Goal: Task Accomplishment & Management: Manage account settings

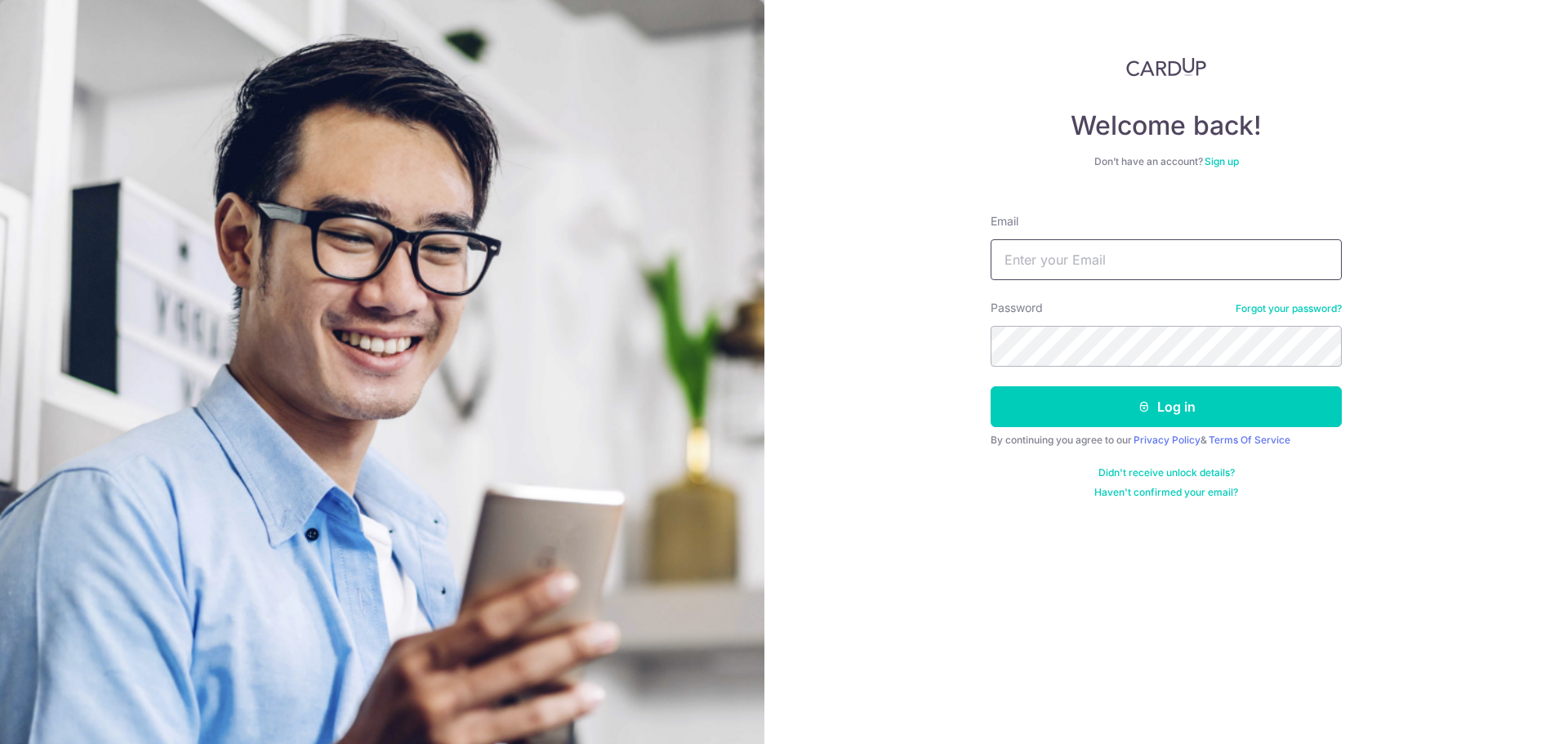
type input "[EMAIL_ADDRESS][DOMAIN_NAME]"
click at [1126, 373] on form "Email seresoramg@gmail.com Password Forgot your password? Log in By continuing …" at bounding box center [1166, 350] width 351 height 298
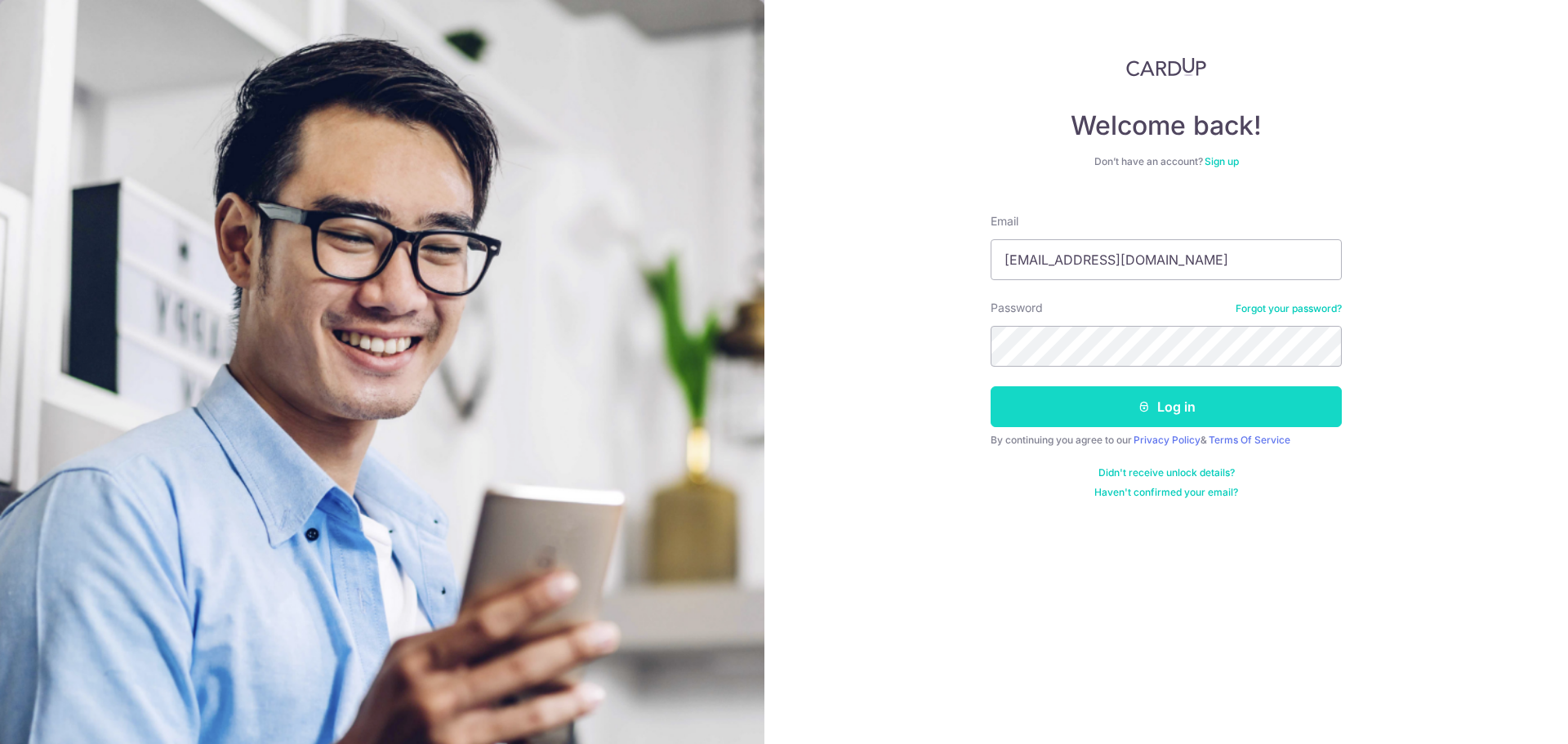
click at [1122, 405] on button "Log in" at bounding box center [1166, 406] width 351 height 41
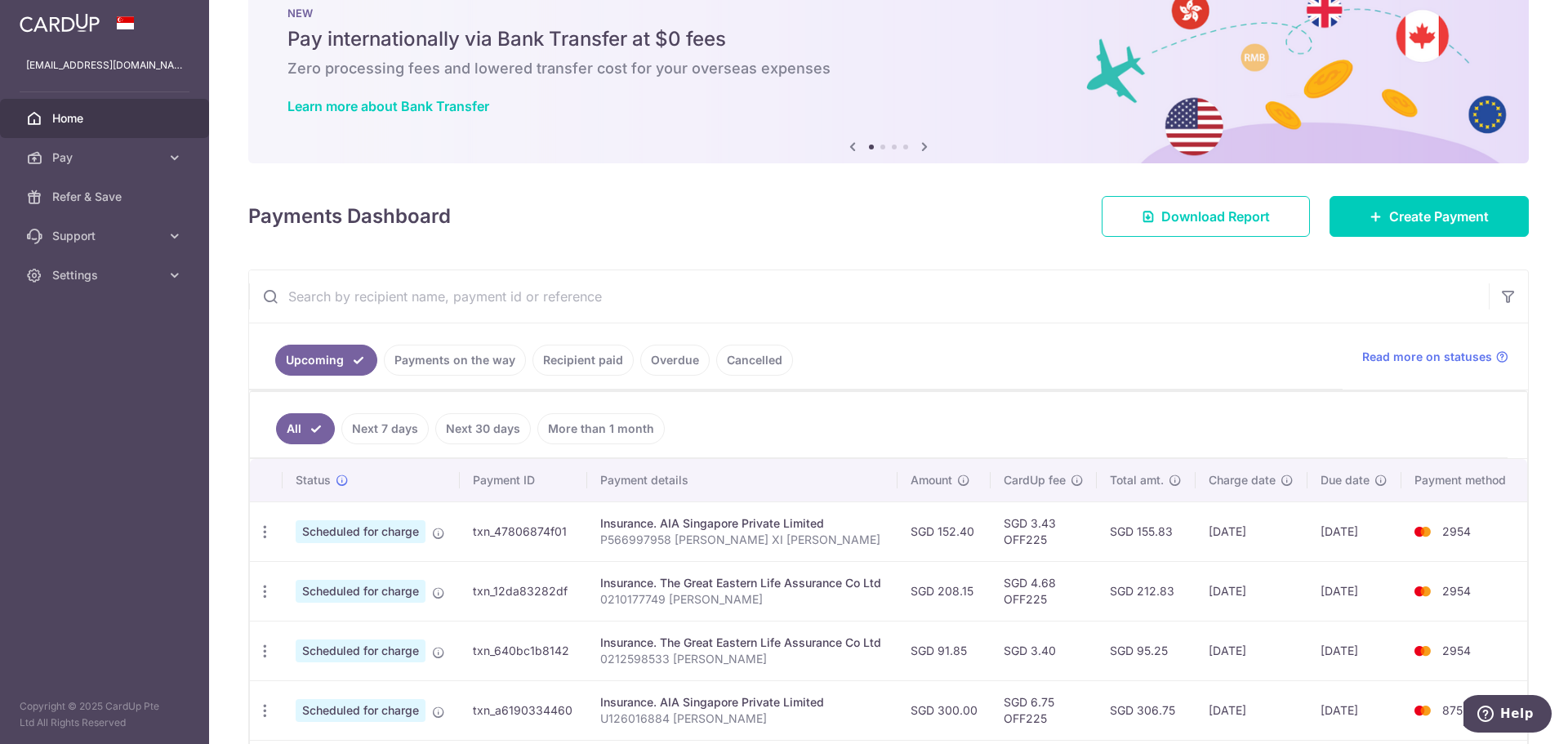
scroll to position [81, 0]
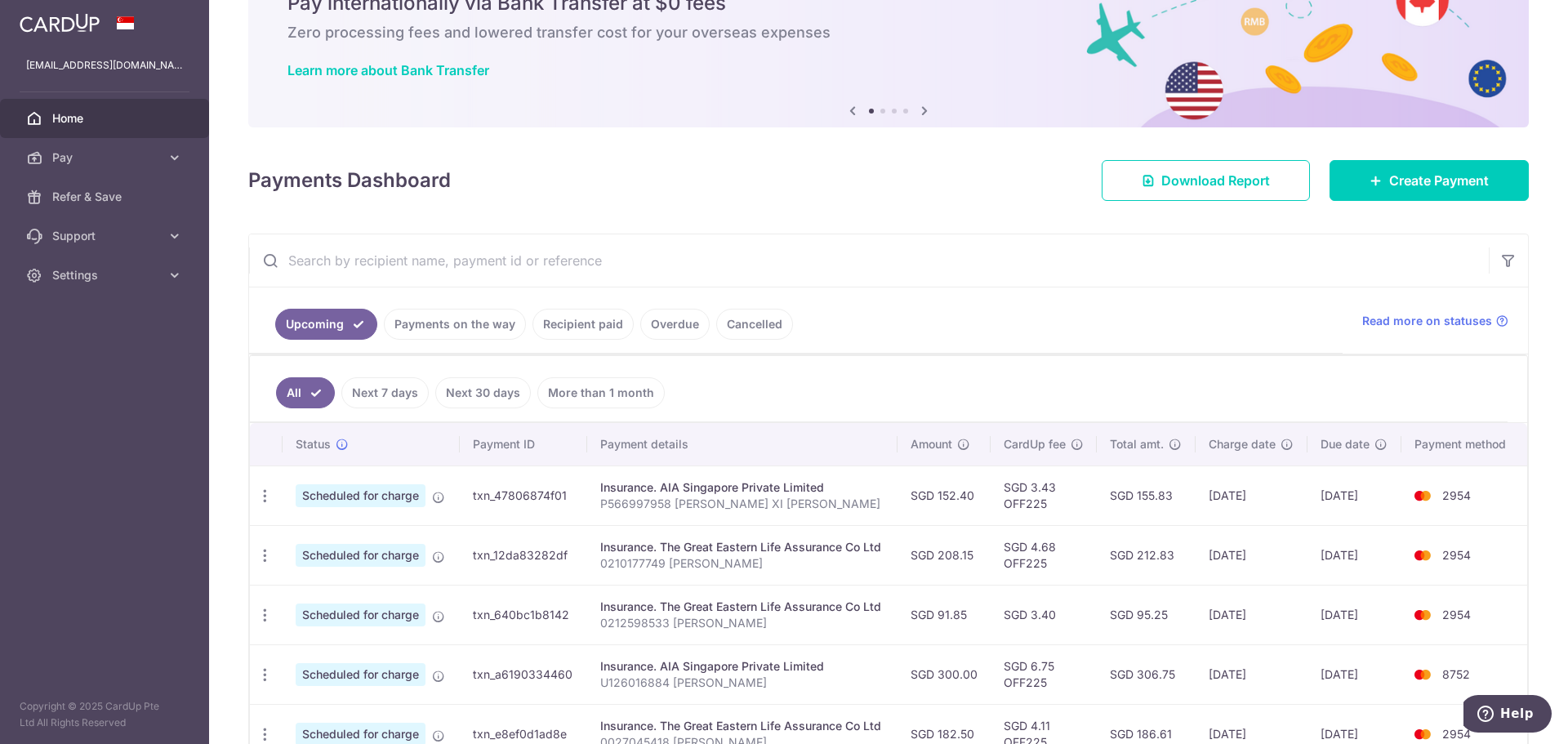
click at [934, 305] on ul "Upcoming Payments on the way Recipient paid Overdue Cancelled" at bounding box center [795, 320] width 1093 height 66
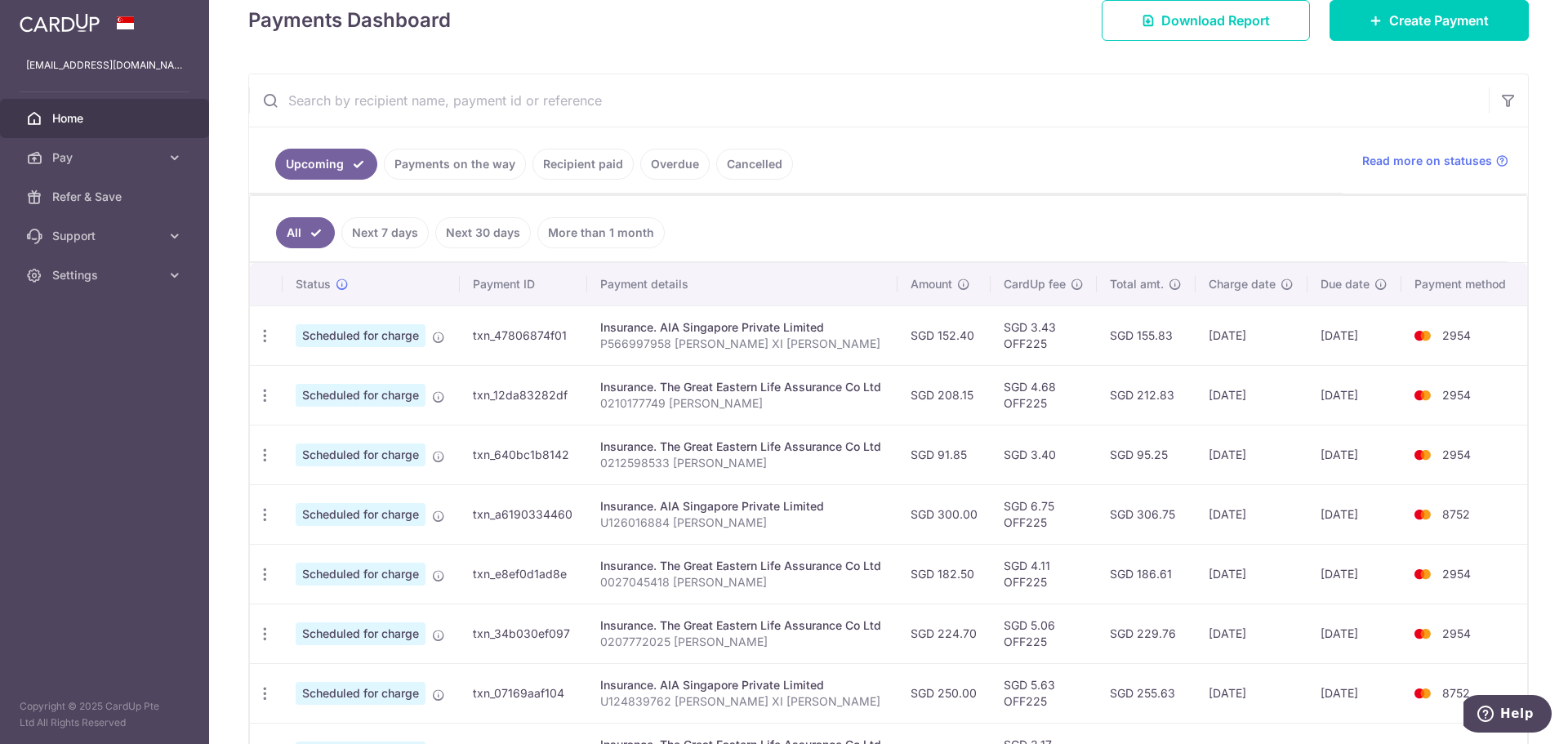
scroll to position [245, 0]
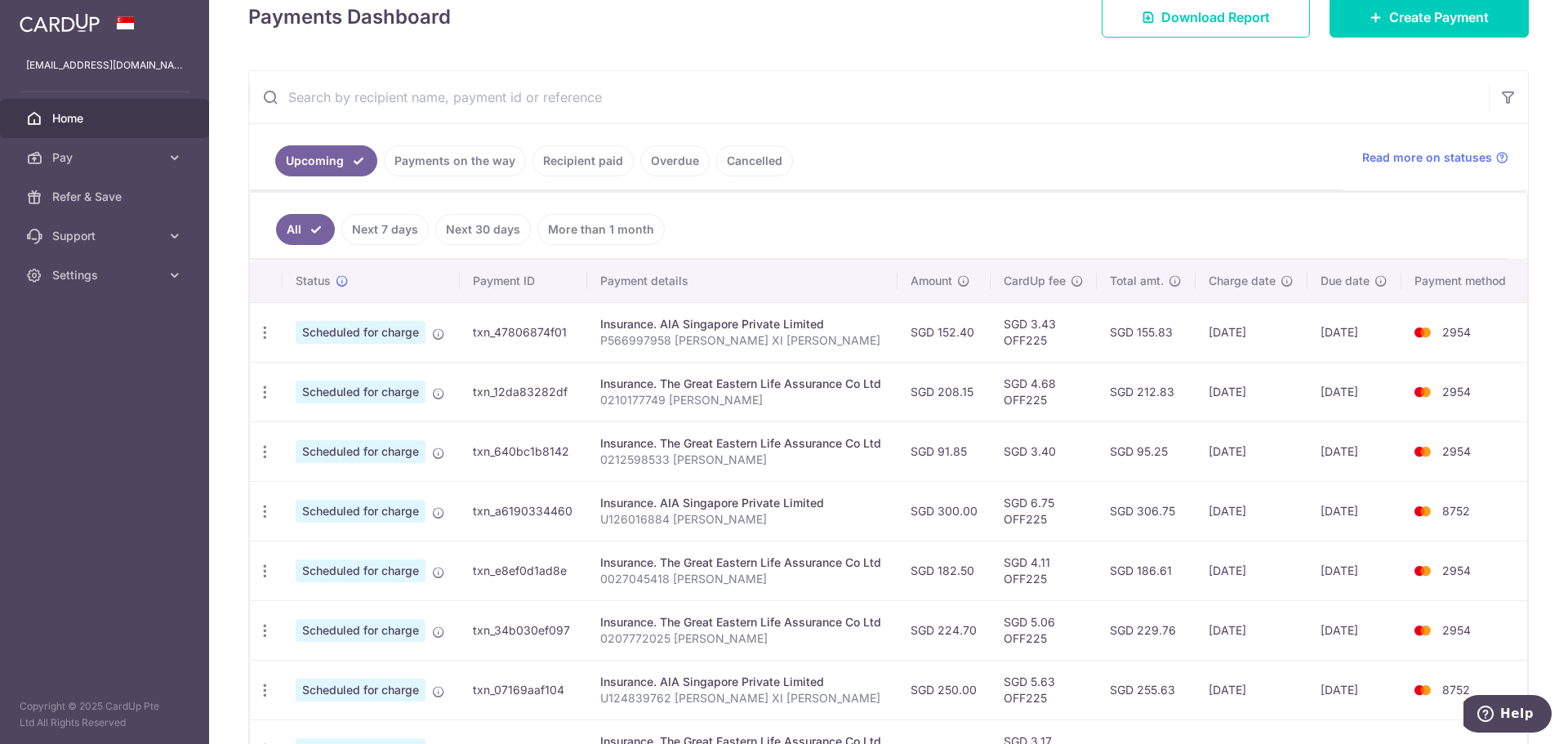
click at [994, 155] on ul "Upcoming Payments on the way Recipient paid Overdue Cancelled" at bounding box center [795, 157] width 1093 height 66
click at [879, 135] on ul "Upcoming Payments on the way Recipient paid Overdue Cancelled" at bounding box center [795, 157] width 1093 height 66
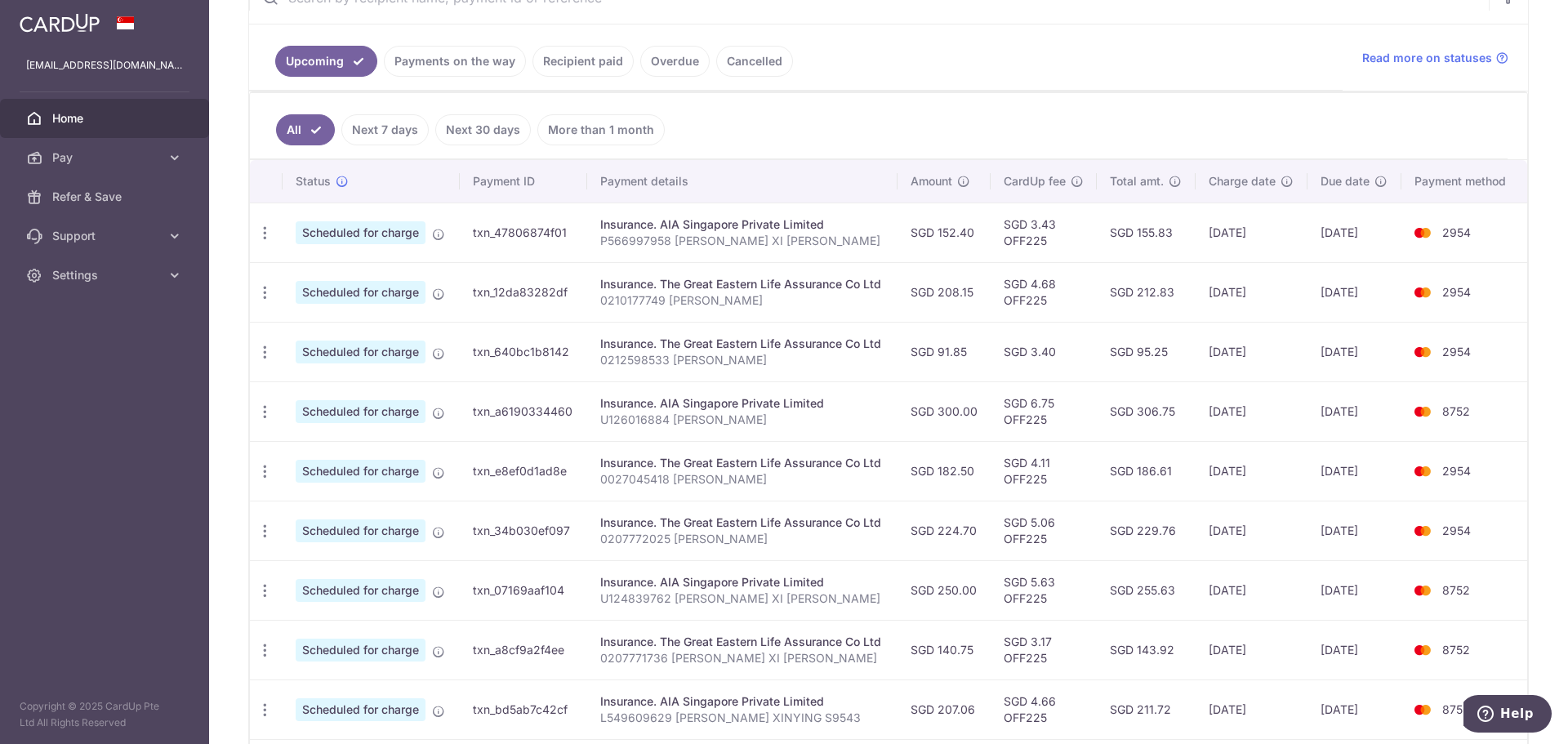
scroll to position [327, 0]
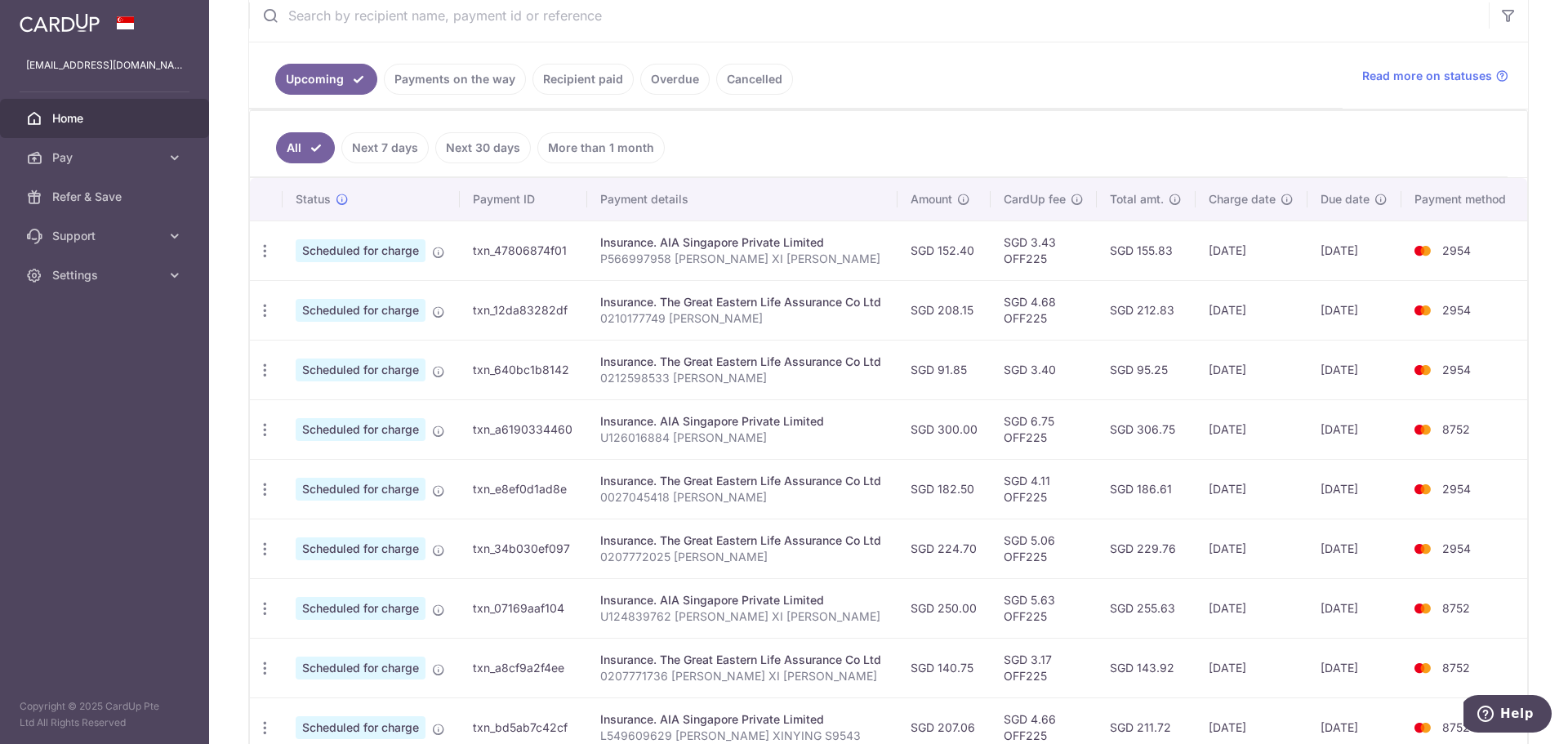
click at [1449, 257] on td "2954" at bounding box center [1464, 250] width 125 height 59
copy span "2954"
click at [270, 372] on icon "button" at bounding box center [265, 370] width 17 height 17
click at [329, 413] on span "Update payment" at bounding box center [351, 414] width 111 height 19
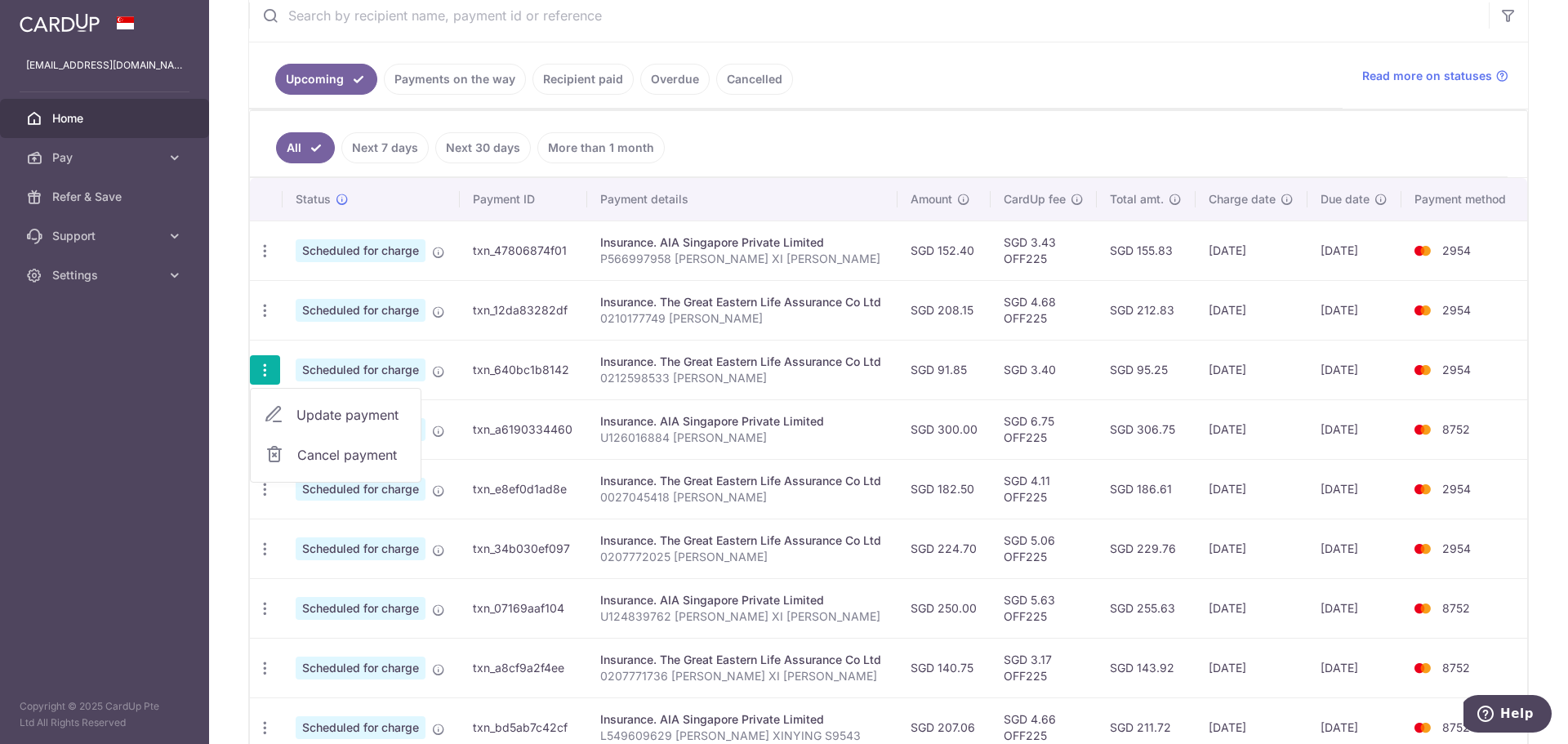
radio input "true"
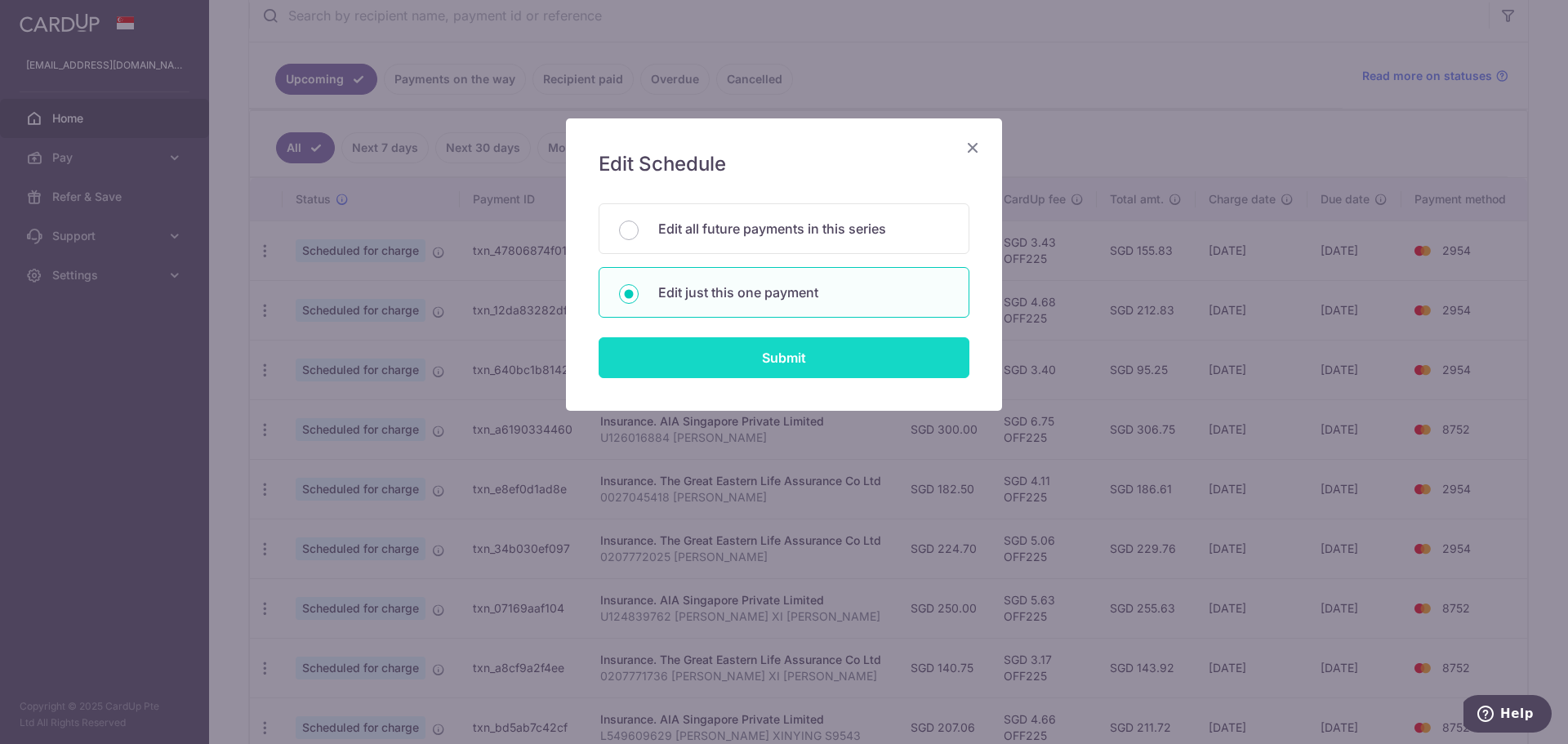
click at [795, 350] on input "Submit" at bounding box center [784, 357] width 371 height 41
radio input "true"
type input "91.85"
type input "[DATE]"
type input "0212598533 [PERSON_NAME]"
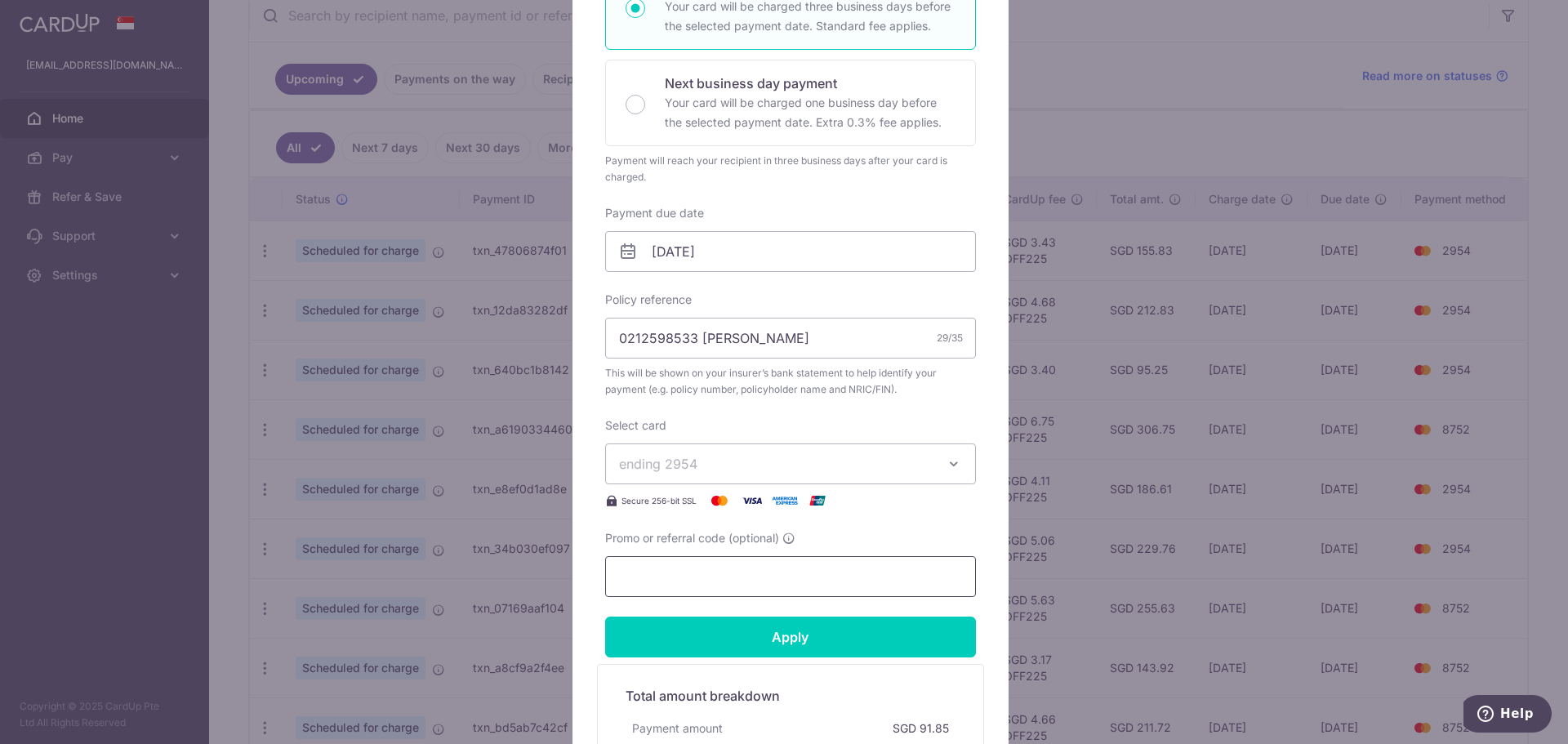
click at [719, 563] on input "Promo or referral code (optional)" at bounding box center [790, 576] width 371 height 41
type input "OFF225"
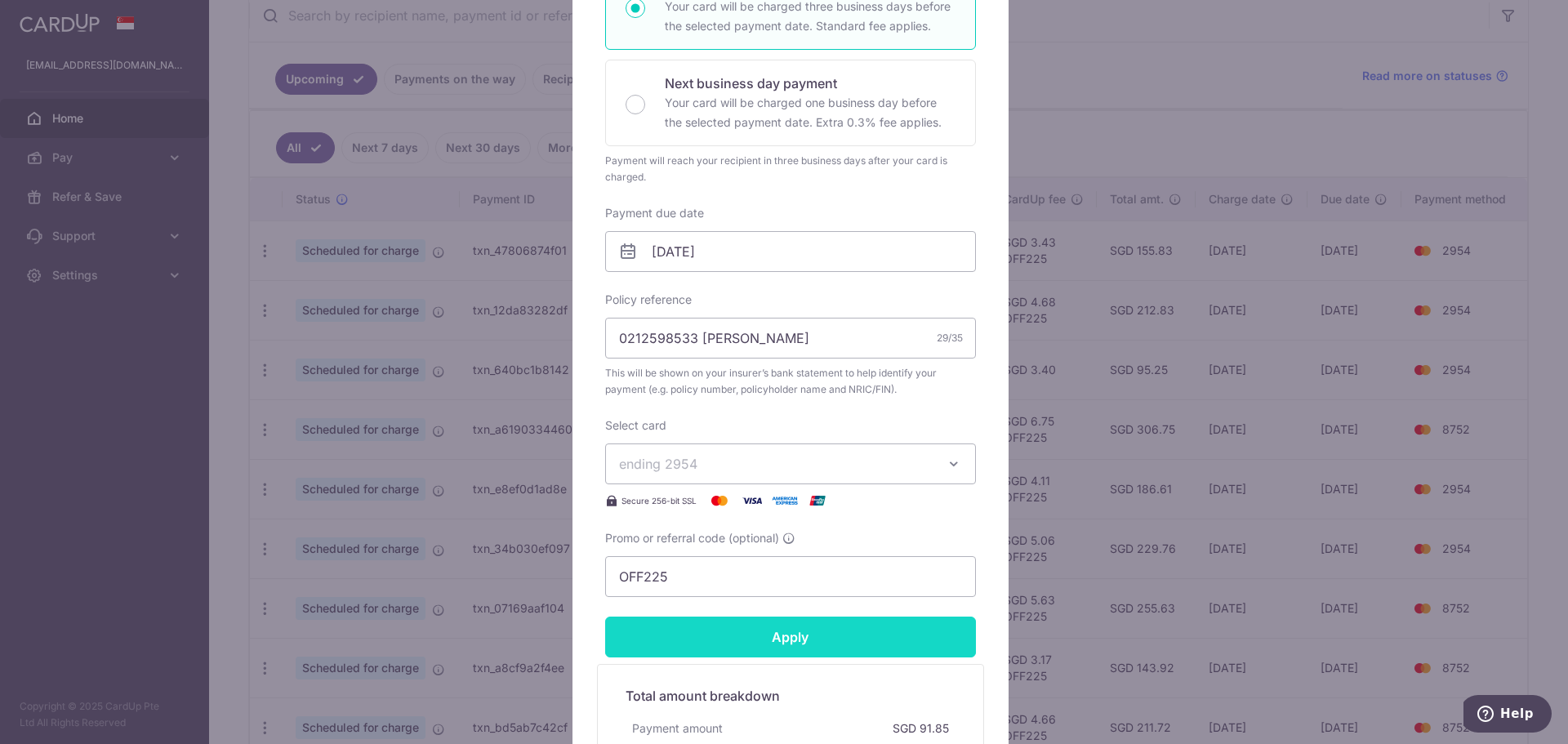
click at [794, 653] on input "Apply" at bounding box center [790, 636] width 371 height 41
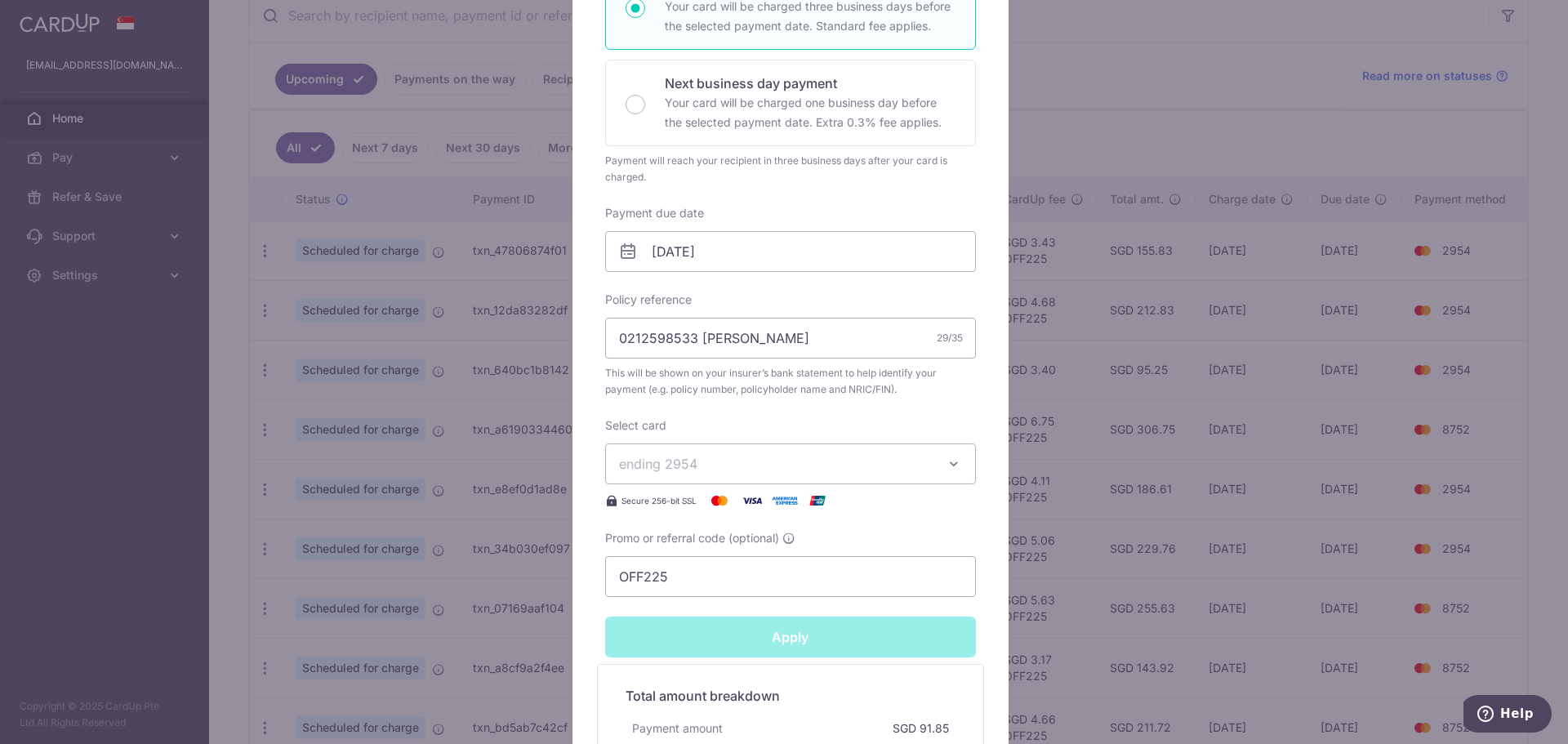
type input "Successfully Applied"
click at [1058, 365] on div "Edit payment By clicking apply, you will make changes to all payments to The Gr…" at bounding box center [784, 372] width 1568 height 744
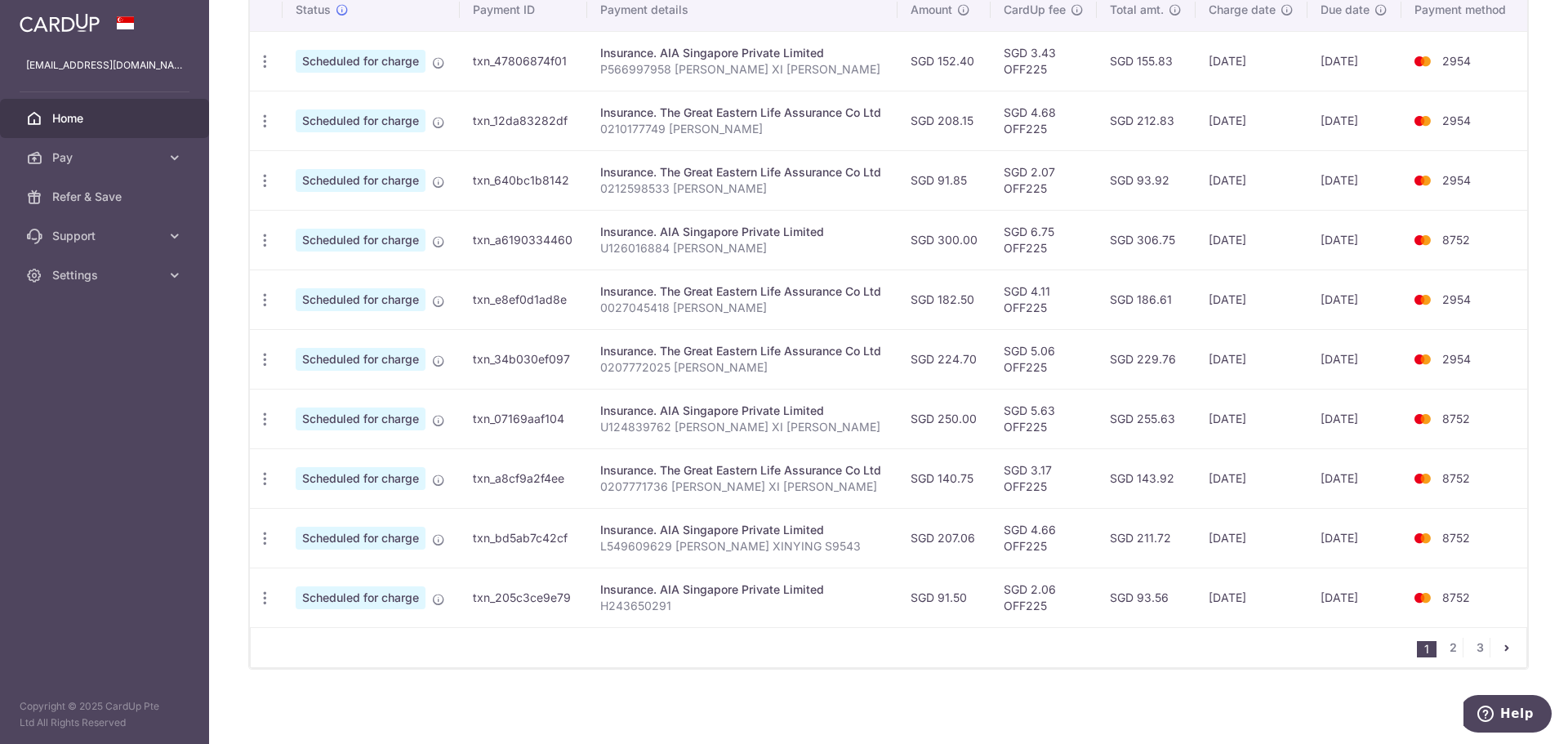
scroll to position [518, 0]
click at [1448, 643] on link "2" at bounding box center [1452, 644] width 19 height 19
click at [1417, 646] on link "1" at bounding box center [1426, 644] width 19 height 19
click at [1445, 646] on link "2" at bounding box center [1452, 644] width 19 height 19
click at [1417, 650] on link "1" at bounding box center [1426, 644] width 19 height 19
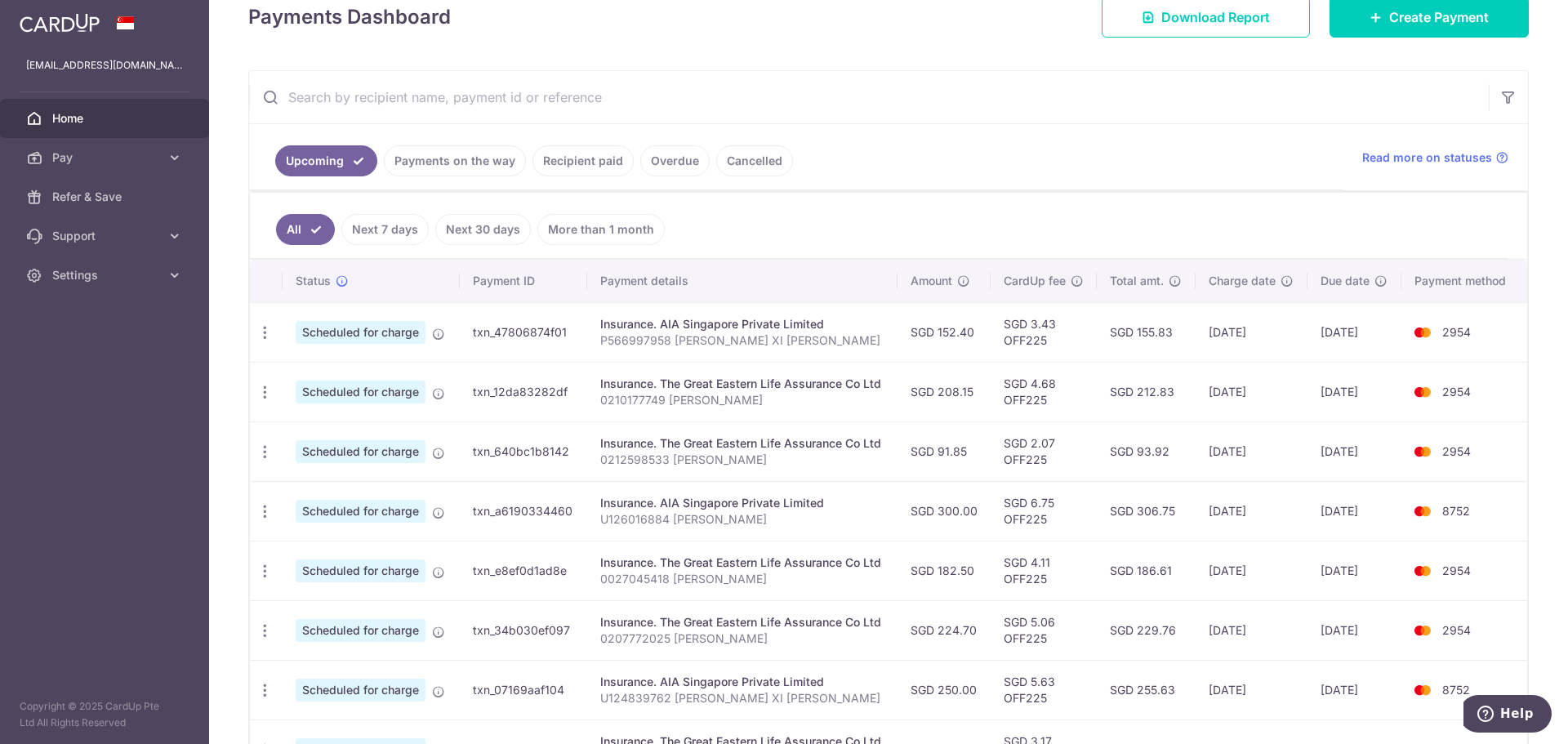
scroll to position [327, 0]
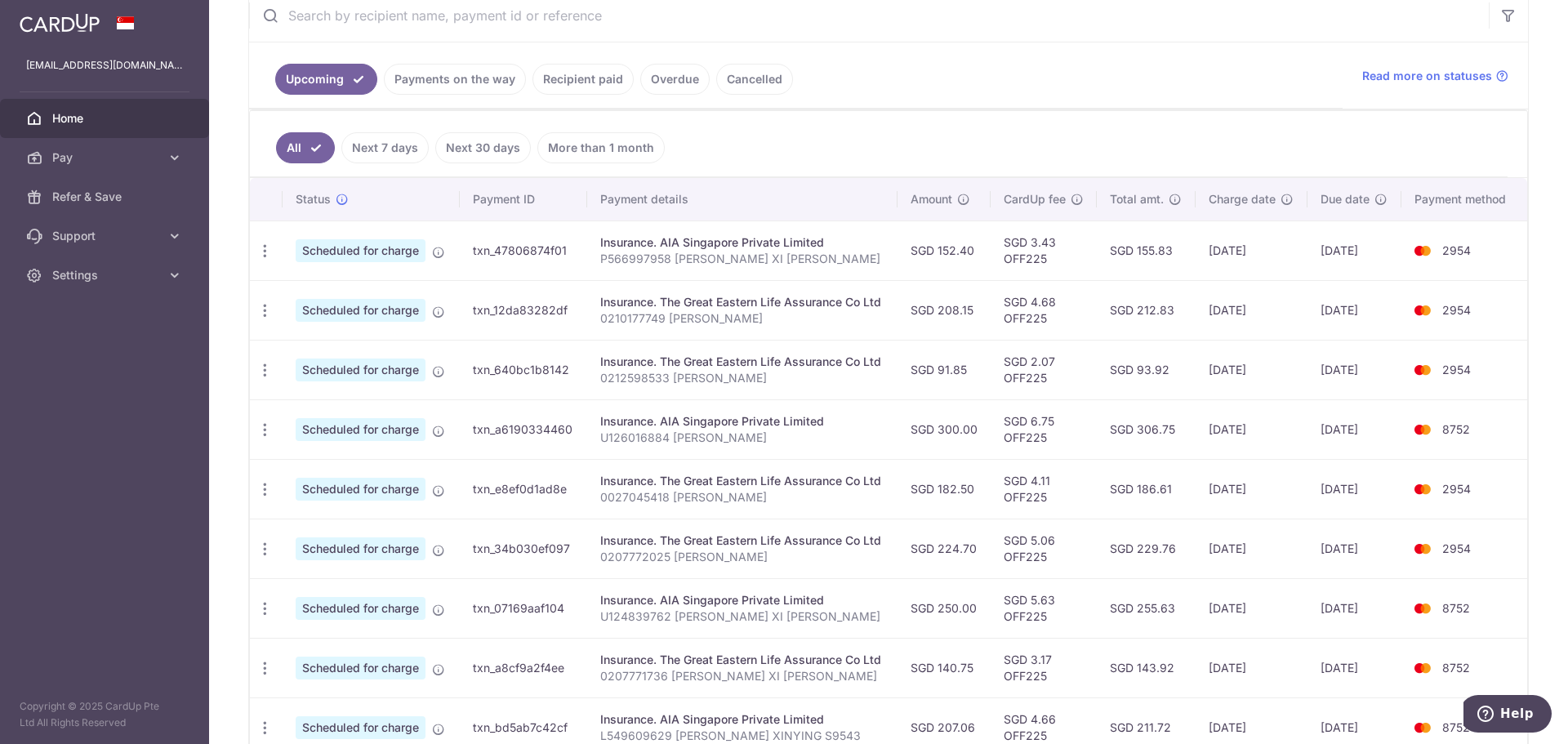
click at [1063, 102] on ul "Upcoming Payments on the way Recipient paid Overdue Cancelled" at bounding box center [795, 75] width 1093 height 66
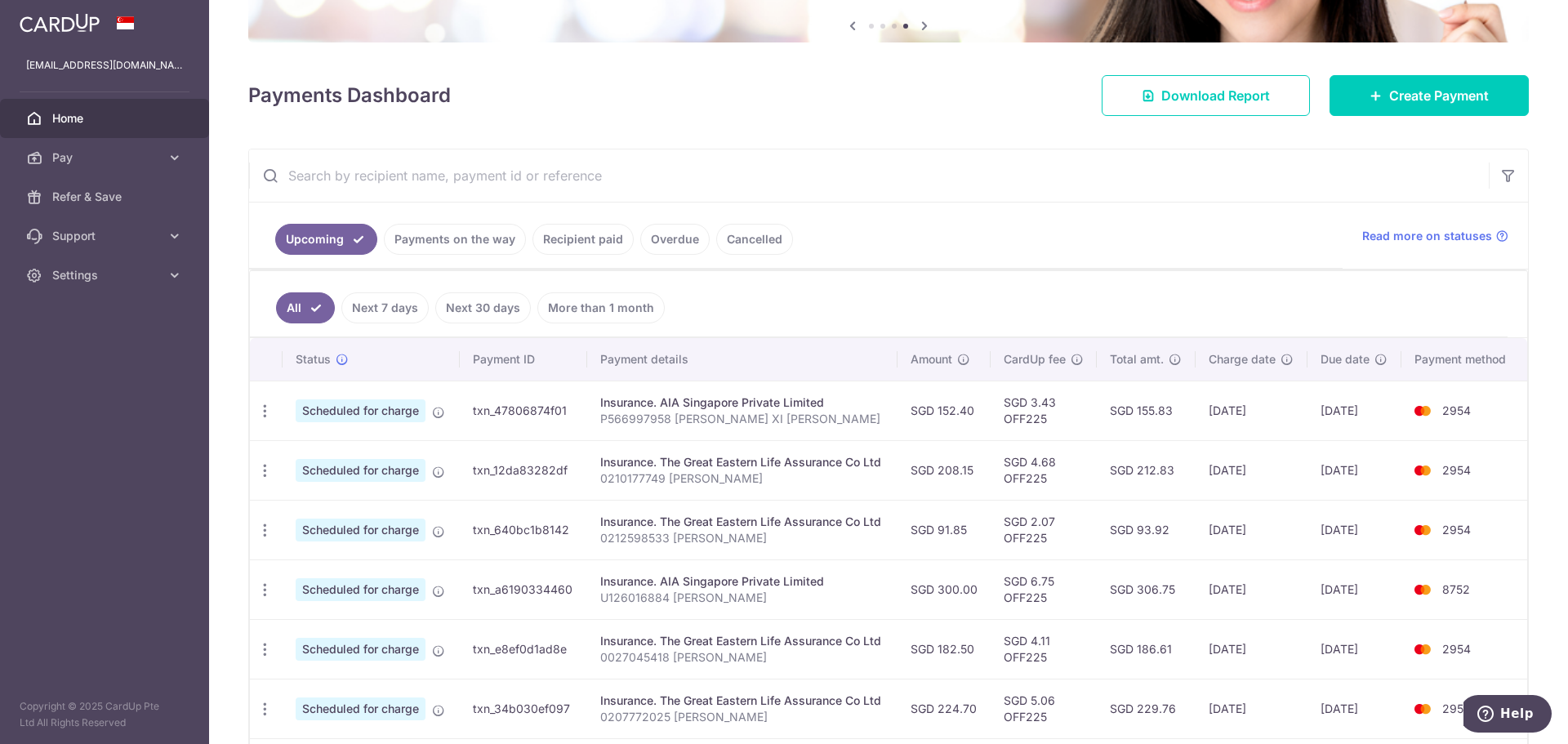
scroll to position [163, 0]
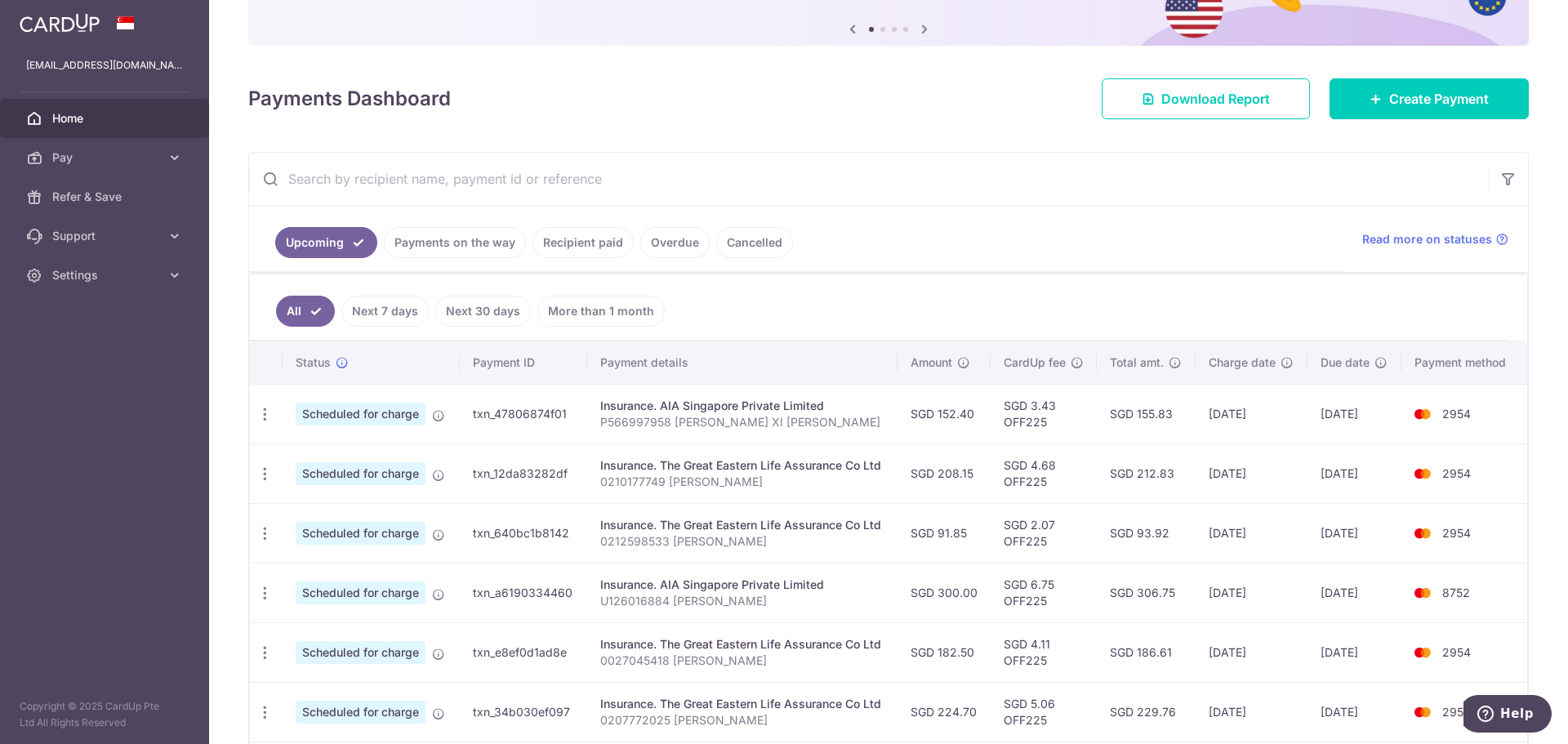
drag, startPoint x: 487, startPoint y: 249, endPoint x: 518, endPoint y: 223, distance: 40.5
click at [504, 219] on ul "Upcoming Payments on the way Recipient paid Overdue Cancelled" at bounding box center [795, 239] width 1093 height 66
click at [553, 181] on input "text" at bounding box center [869, 178] width 1239 height 52
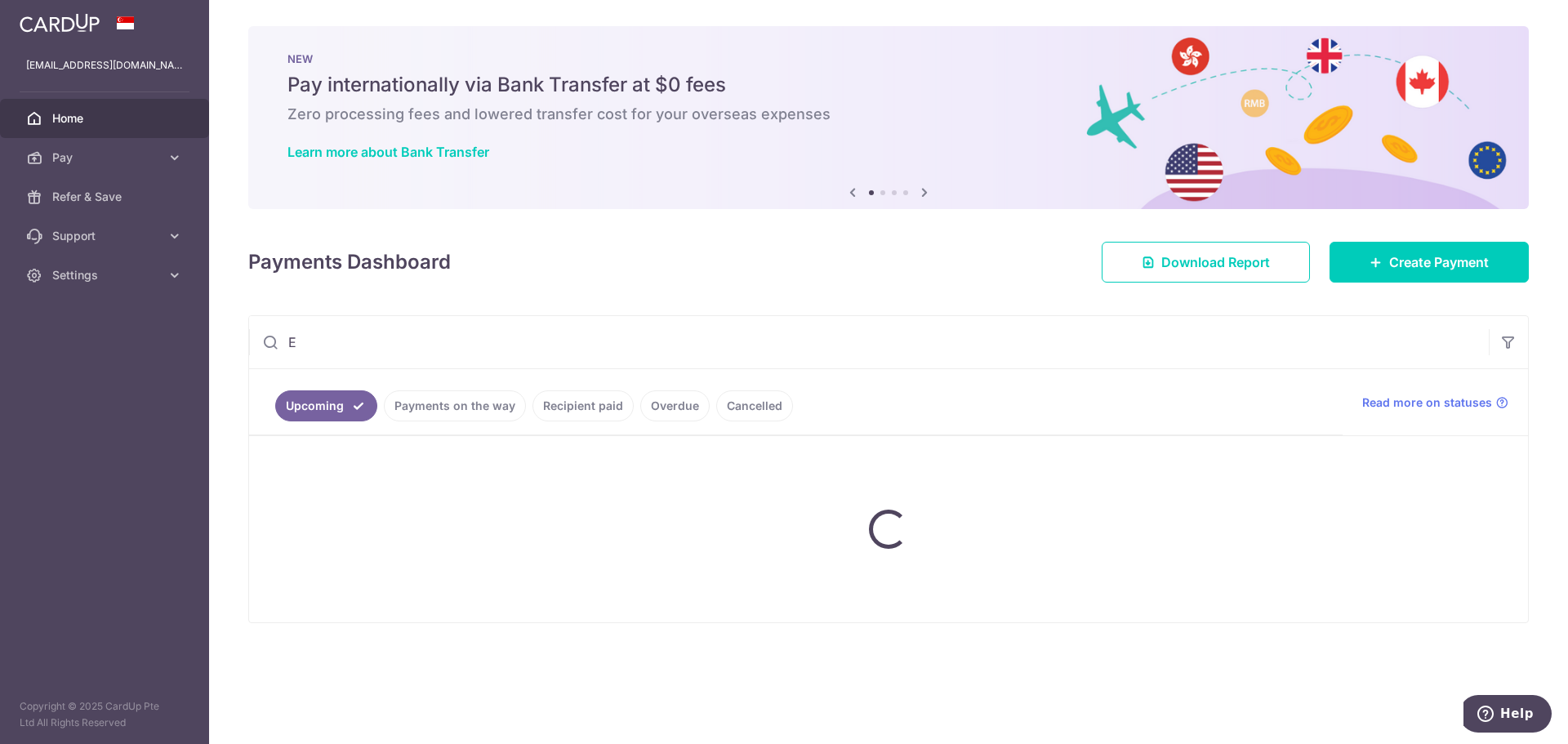
scroll to position [0, 0]
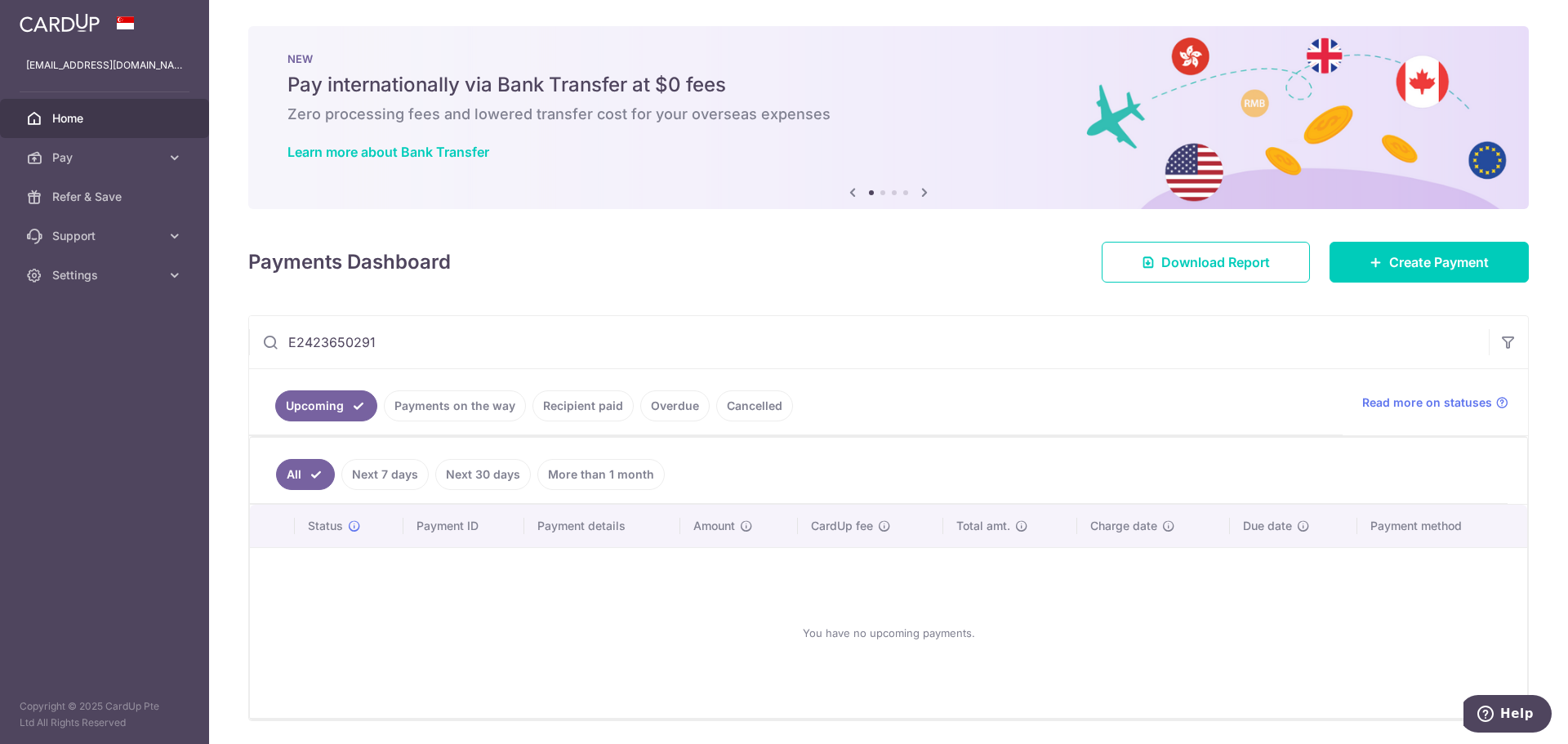
click at [421, 343] on input "E2423650291" at bounding box center [869, 341] width 1239 height 52
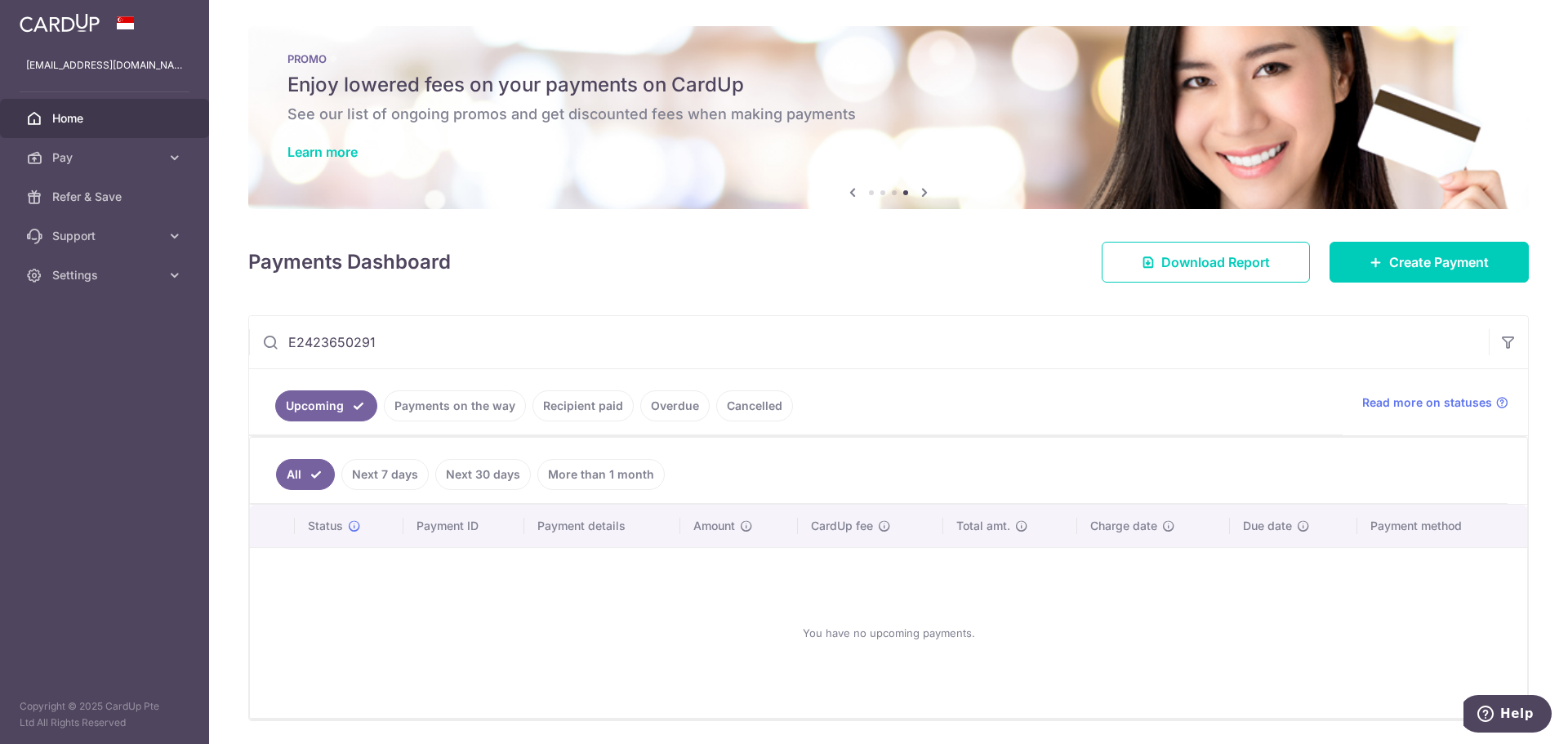
click at [424, 325] on input "E2423650291" at bounding box center [869, 341] width 1239 height 52
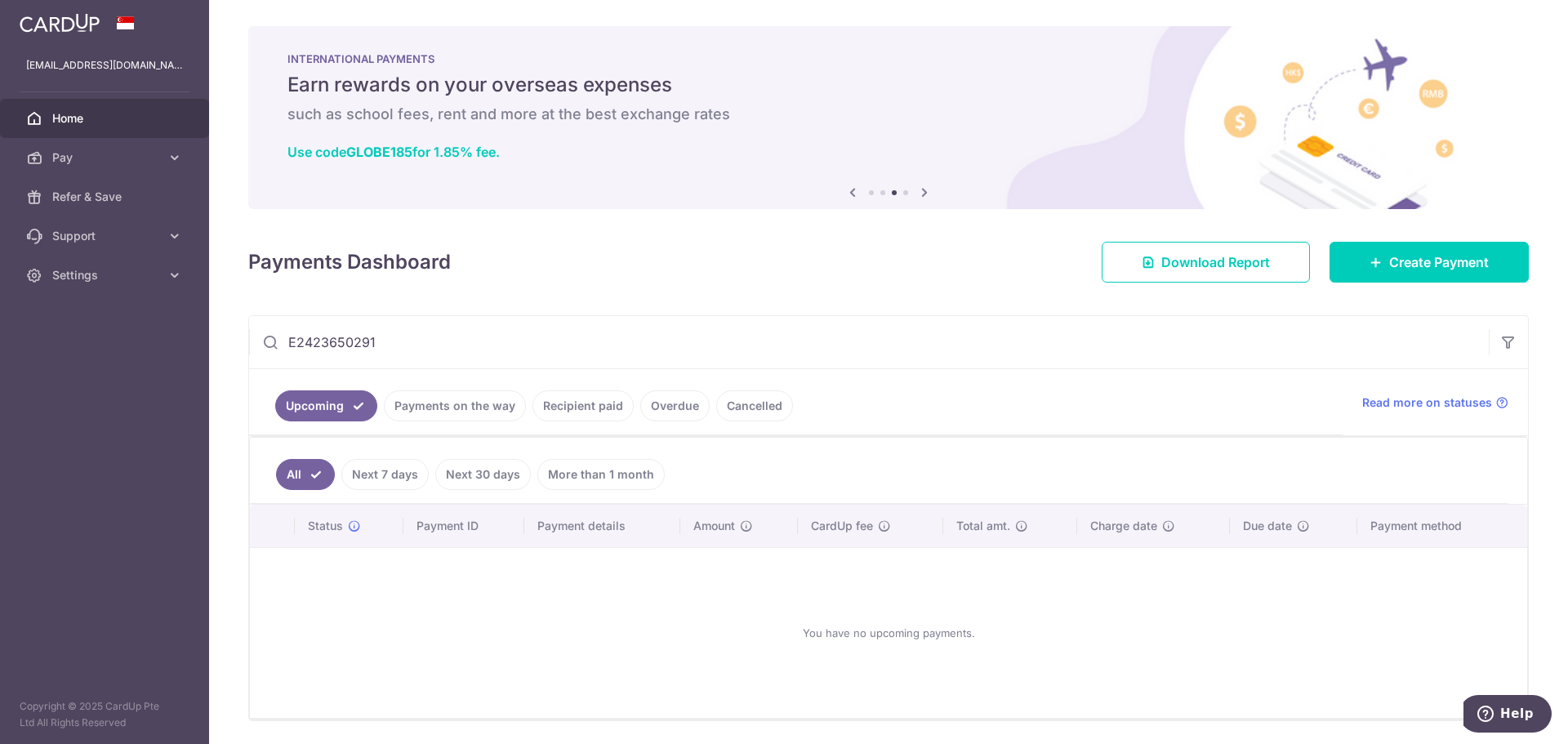
click at [449, 353] on input "E2423650291" at bounding box center [869, 341] width 1239 height 52
click at [437, 344] on input "atlas" at bounding box center [869, 341] width 1239 height 52
click at [578, 410] on link "Recipient paid" at bounding box center [583, 405] width 102 height 31
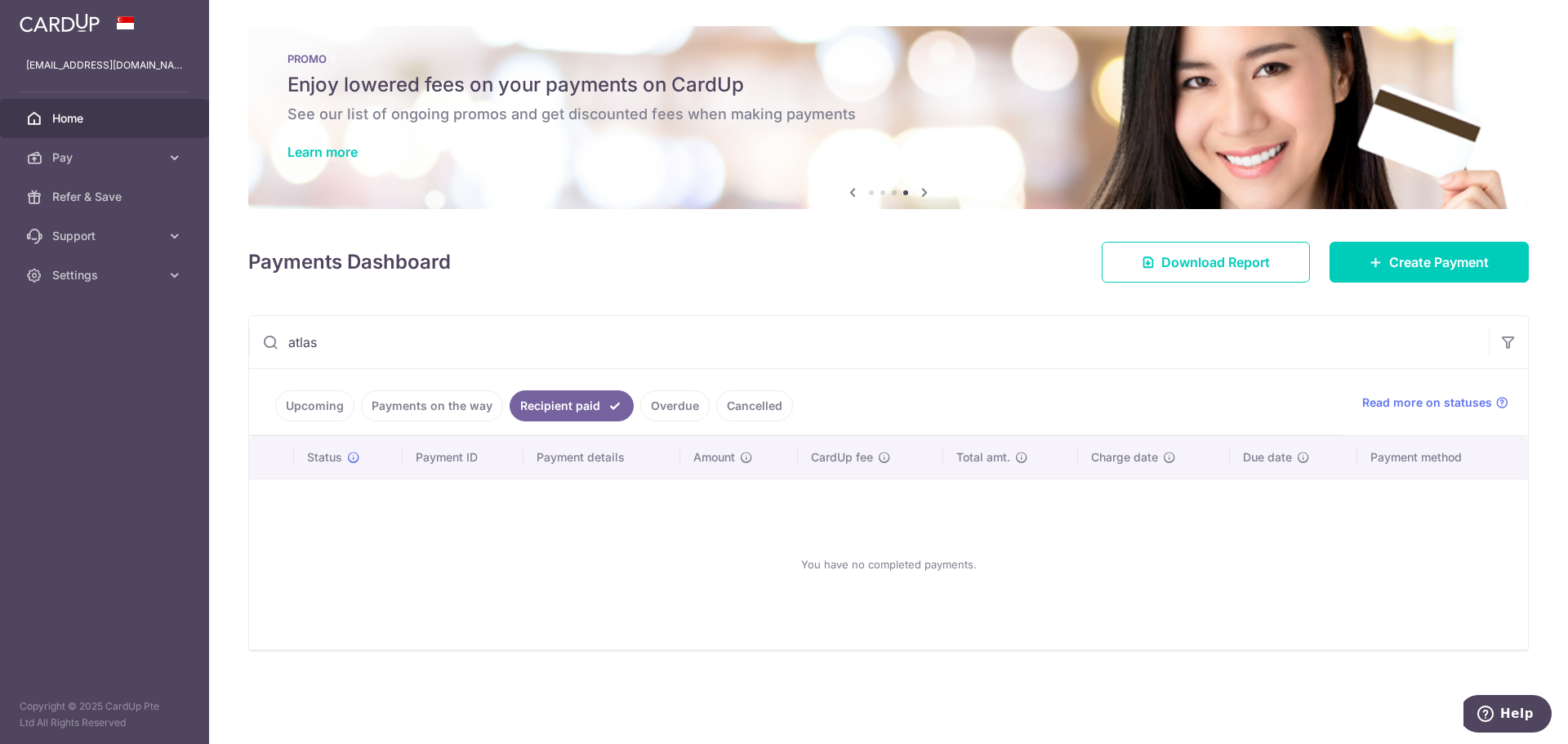
click at [419, 351] on input "atlas" at bounding box center [869, 341] width 1239 height 52
type input "T2425219H"
click at [434, 396] on link "Payments on the way" at bounding box center [431, 405] width 142 height 31
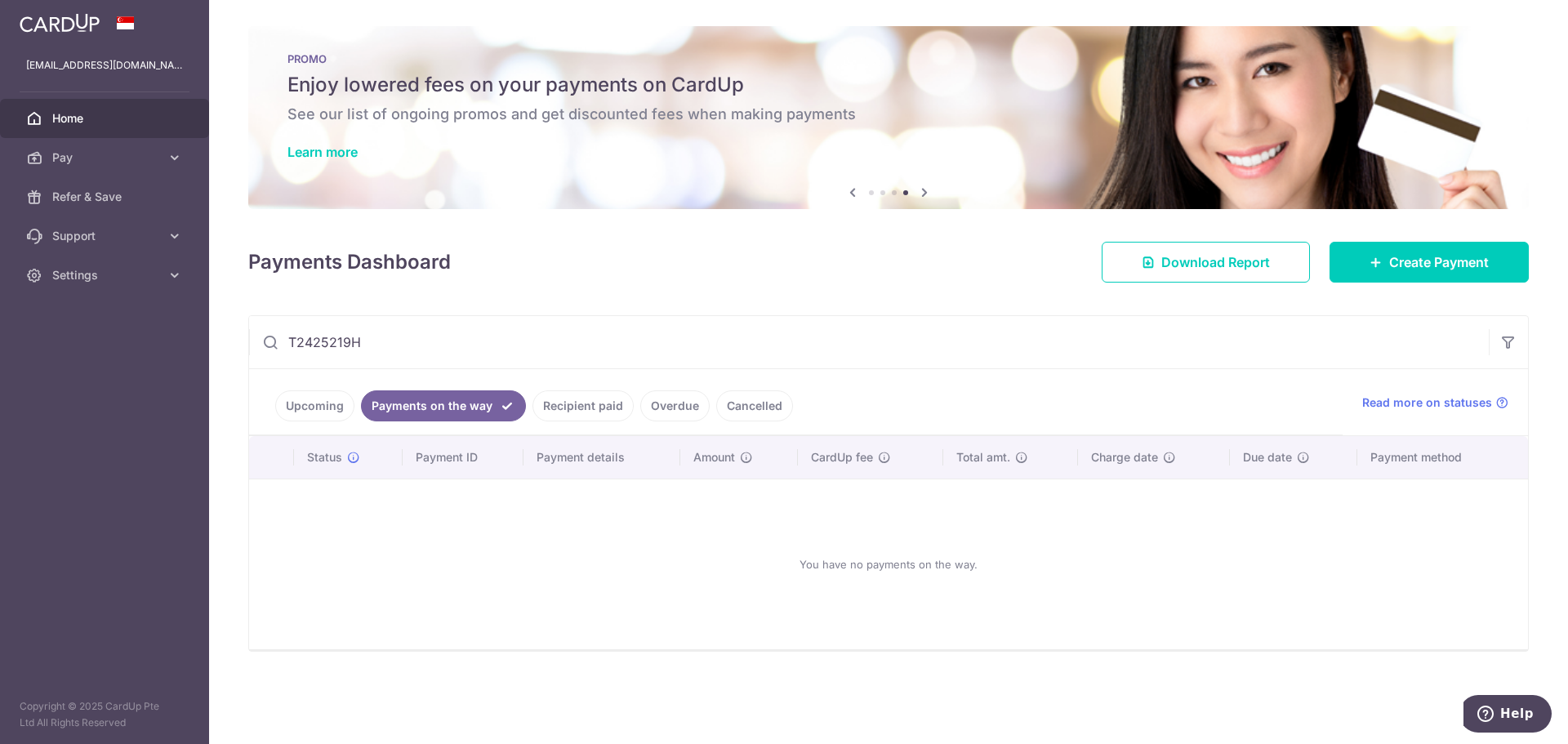
click at [305, 404] on link "Upcoming" at bounding box center [315, 405] width 80 height 31
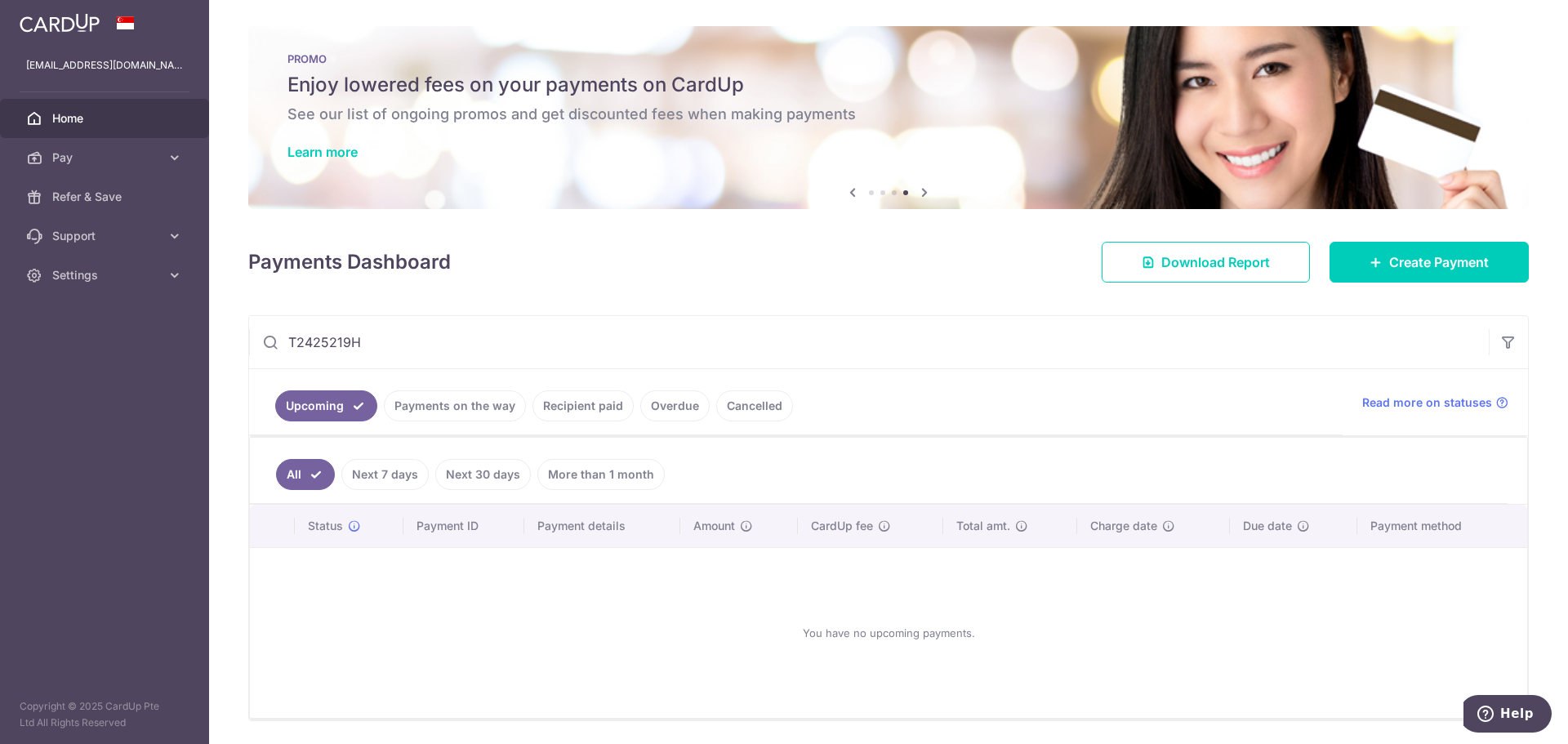
click at [485, 340] on input "T2425219H" at bounding box center [869, 341] width 1239 height 52
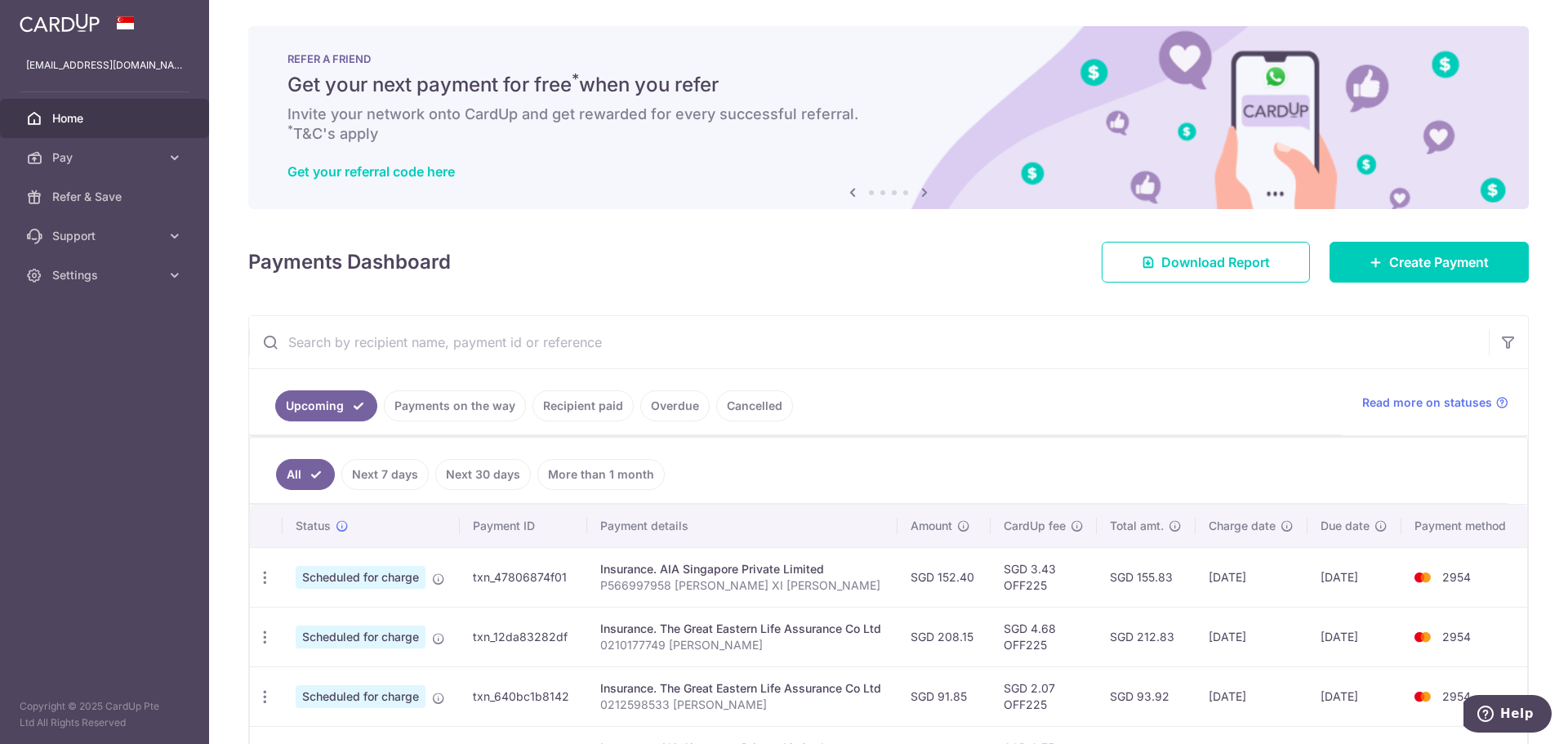
click at [1087, 435] on div "Upcoming Payments on the way Recipient paid Overdue Cancelled Read more on stat…" at bounding box center [888, 402] width 1279 height 67
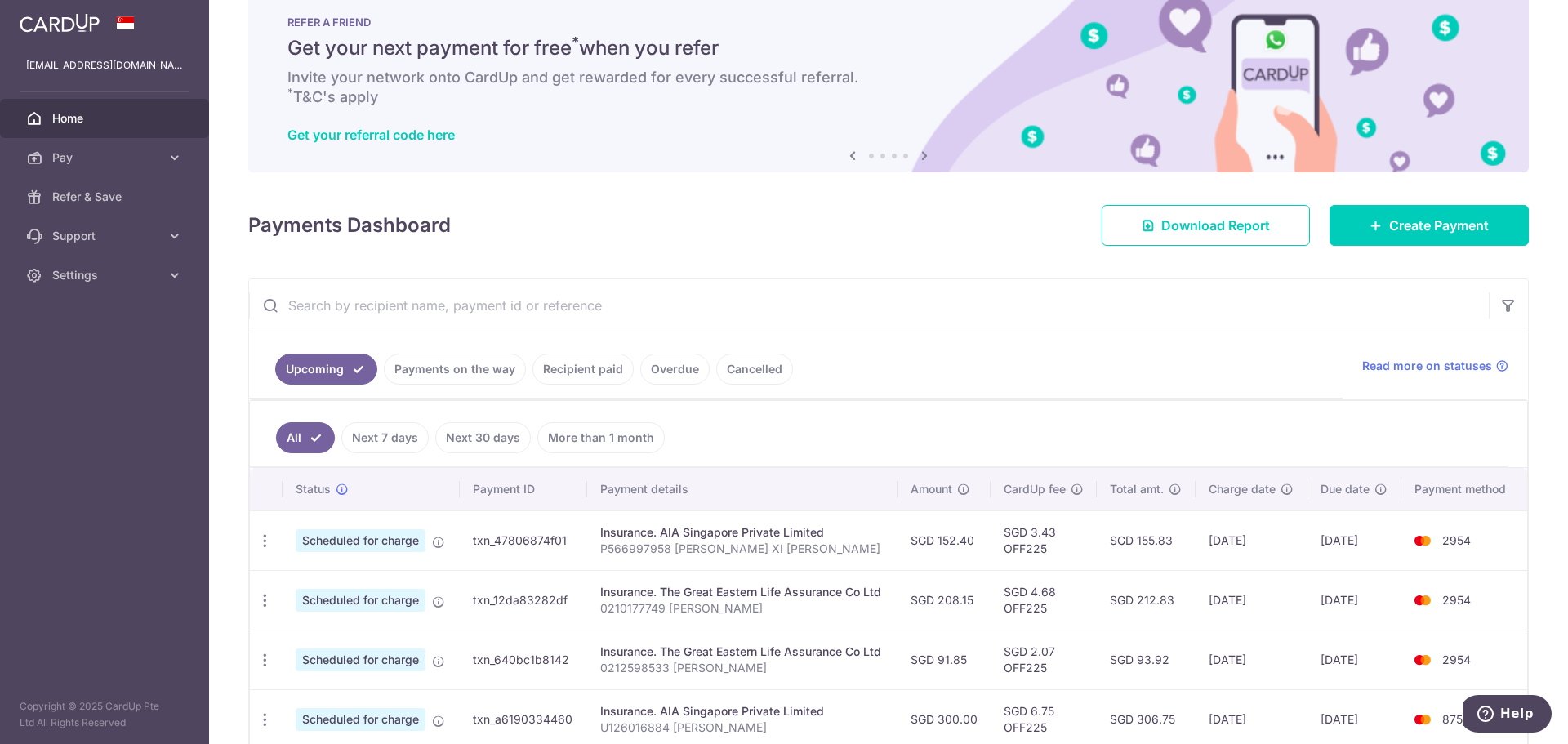
scroll to position [81, 0]
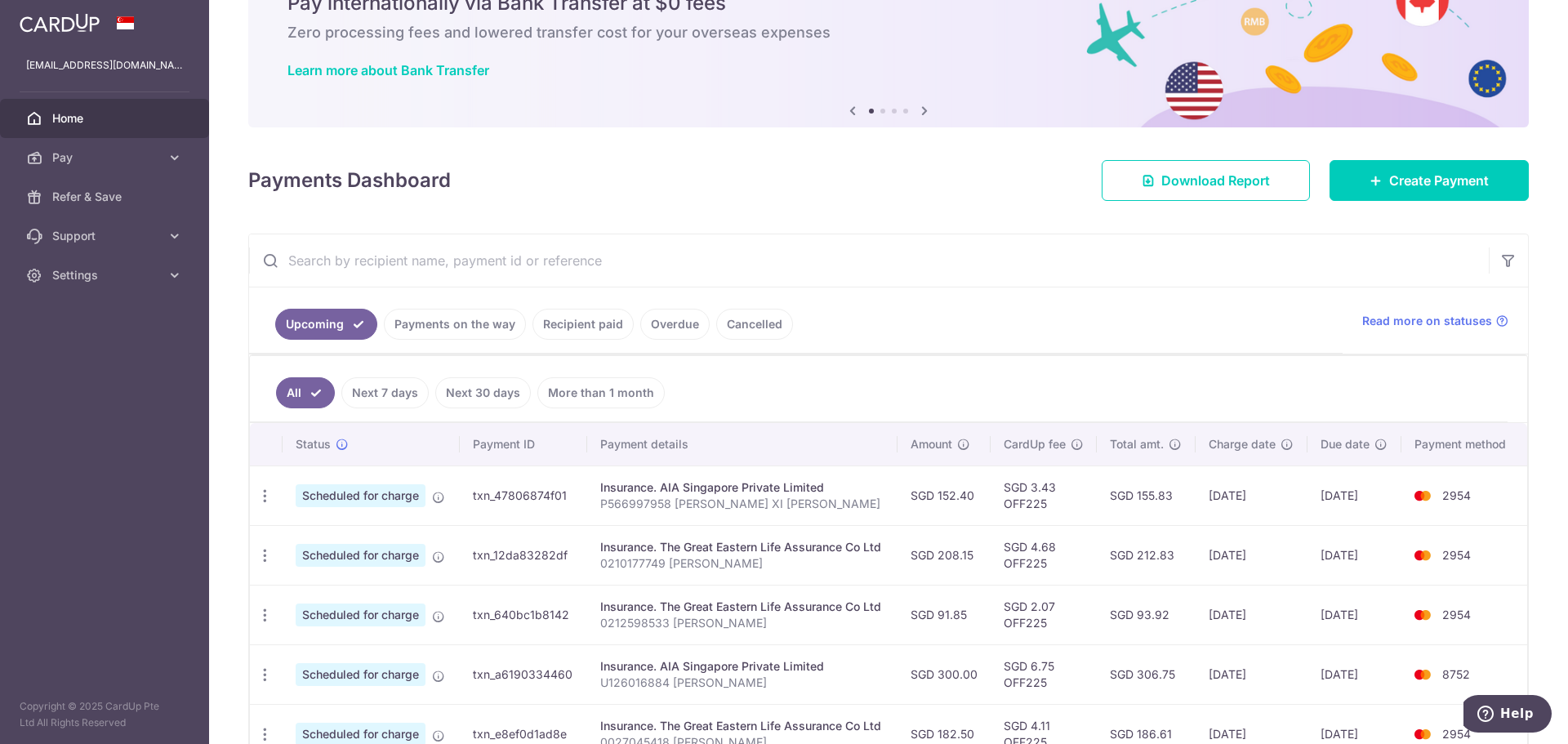
click at [883, 268] on input "text" at bounding box center [869, 260] width 1239 height 52
click at [1500, 256] on icon "button" at bounding box center [1509, 261] width 16 height 16
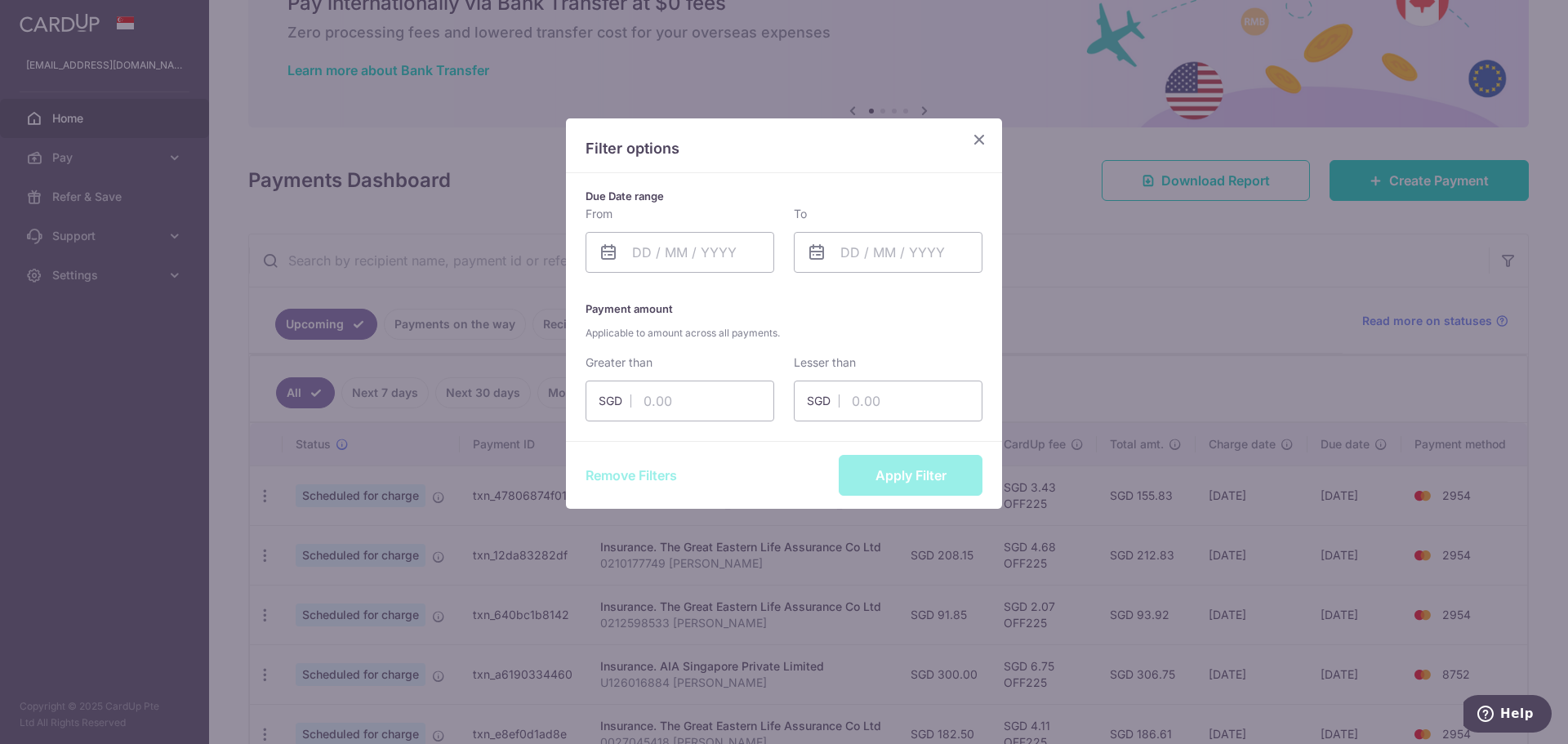
click at [987, 140] on icon "Close" at bounding box center [979, 139] width 19 height 20
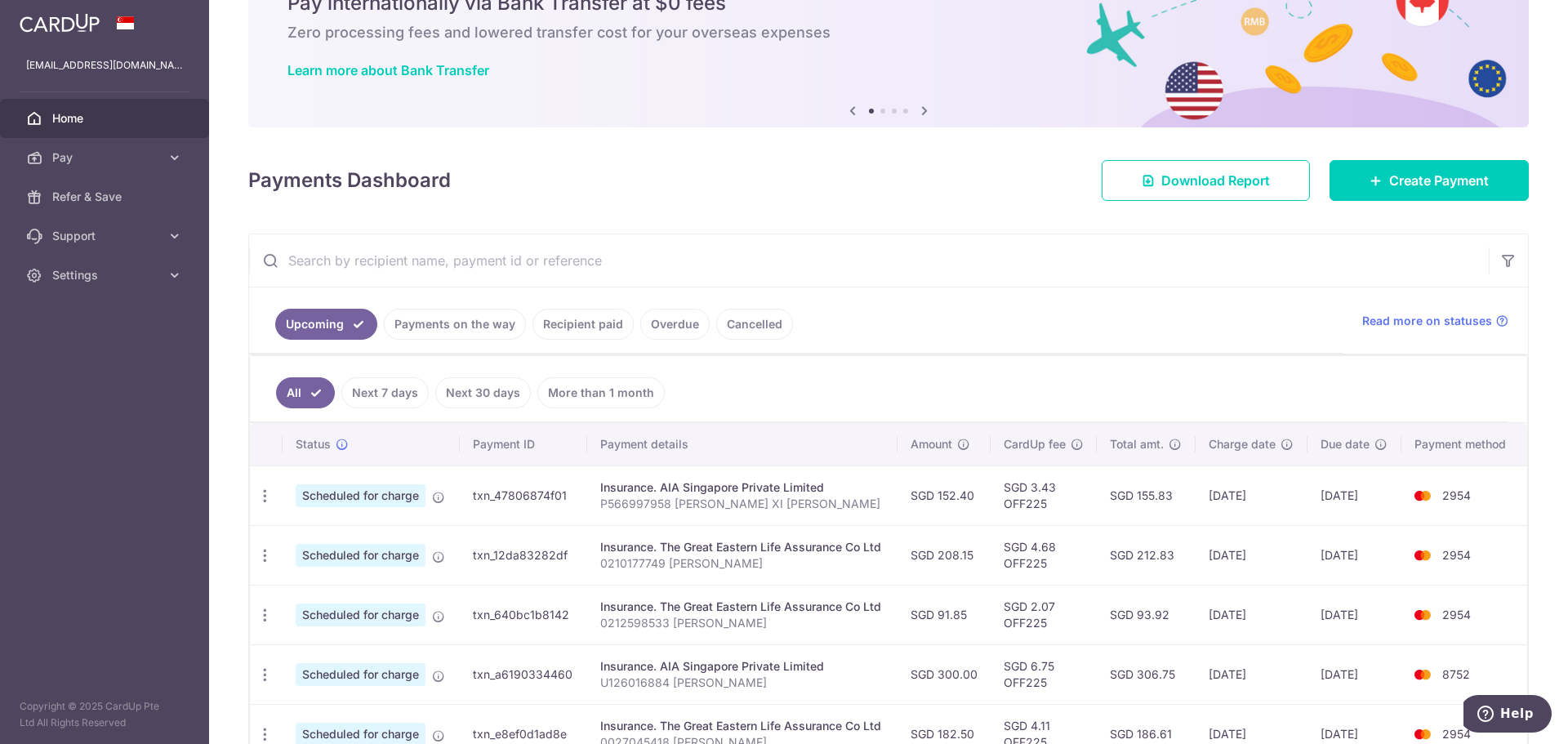
click at [664, 256] on input "text" at bounding box center [869, 260] width 1239 height 52
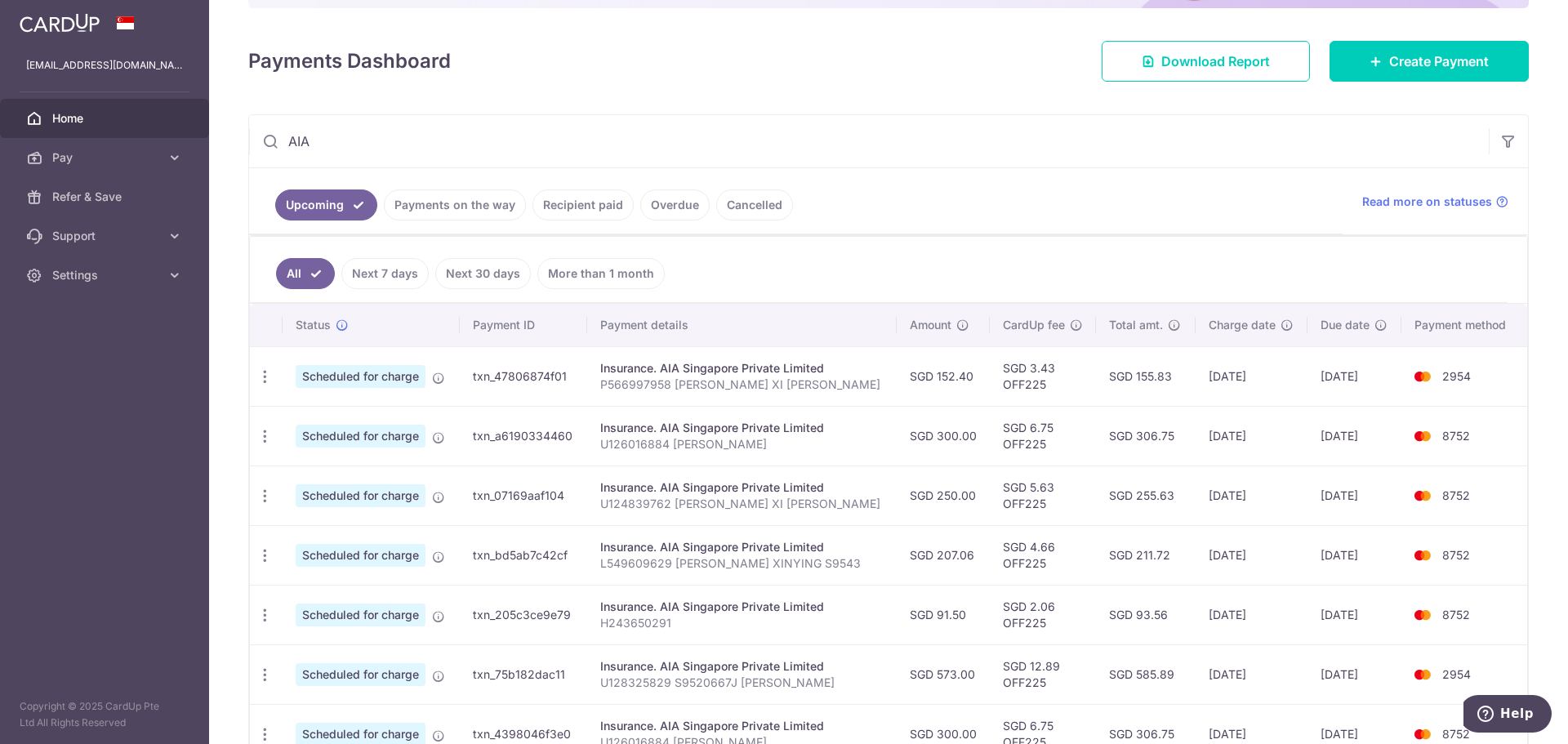
scroll to position [245, 0]
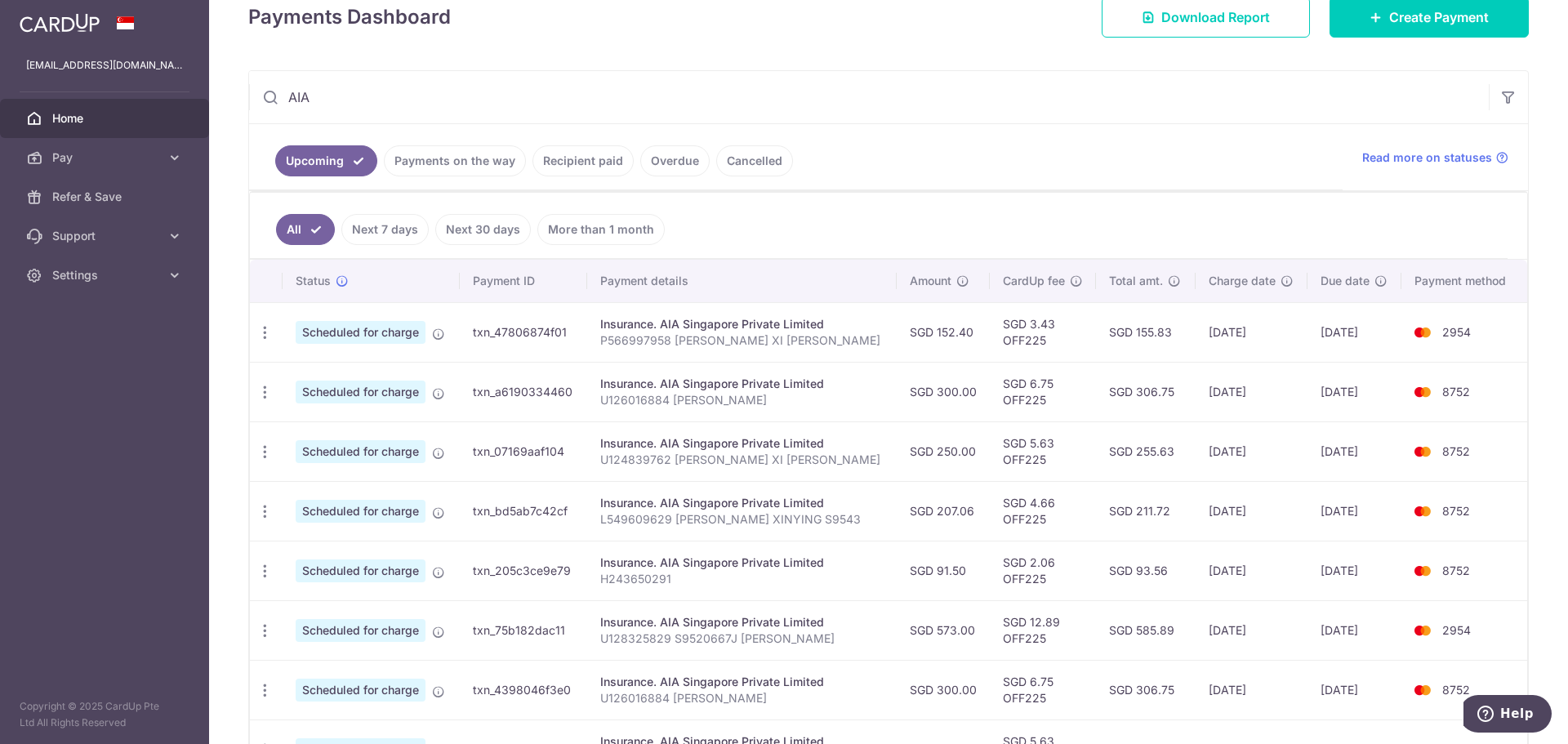
type input "AIA"
click at [658, 574] on p "H243650291" at bounding box center [742, 579] width 284 height 16
copy p "H243650291"
click at [801, 570] on div "Insurance. AIA Singapore Private Limited" at bounding box center [742, 563] width 284 height 16
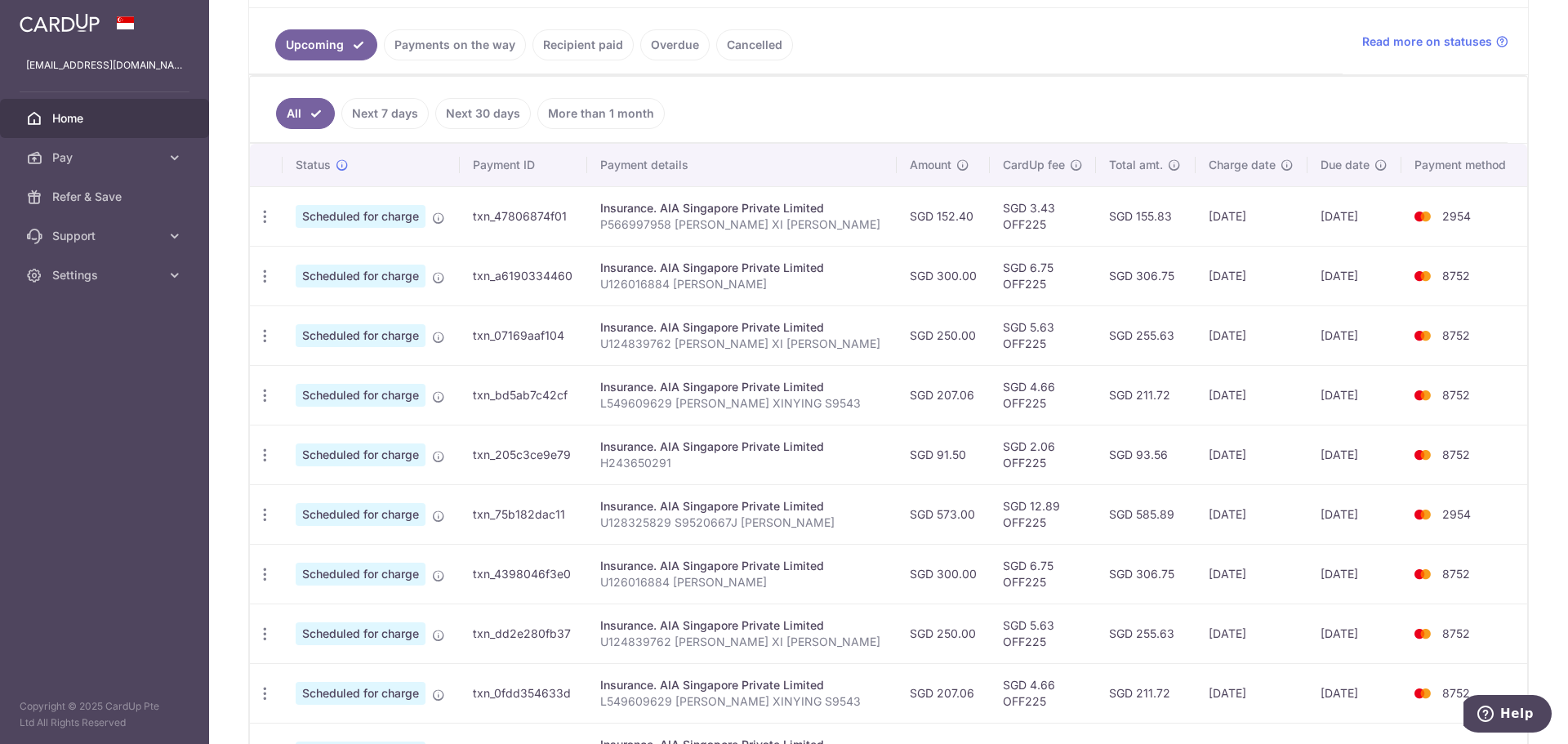
scroll to position [327, 0]
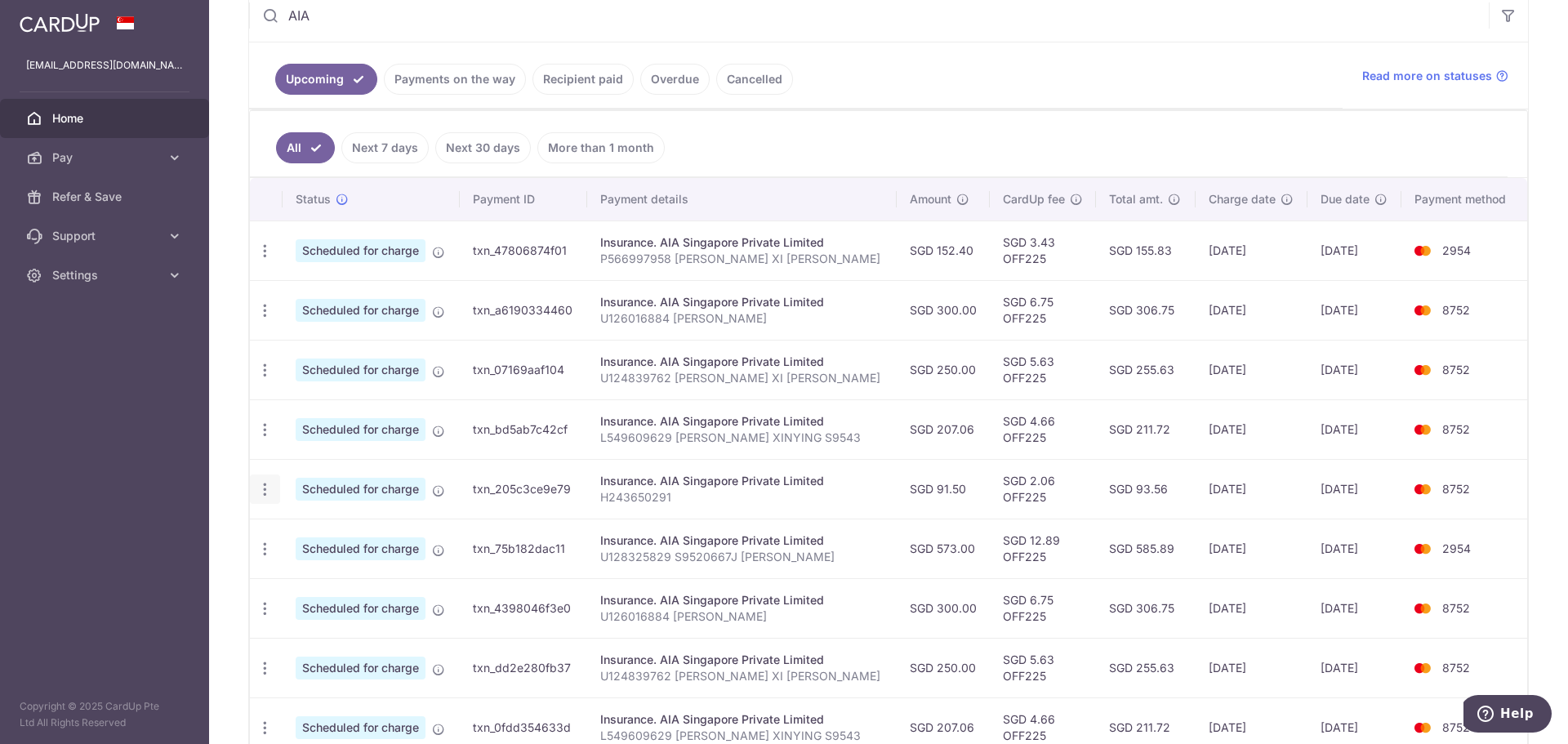
click at [267, 491] on icon "button" at bounding box center [265, 489] width 17 height 17
click at [351, 525] on span "Update payment" at bounding box center [351, 534] width 111 height 19
radio input "true"
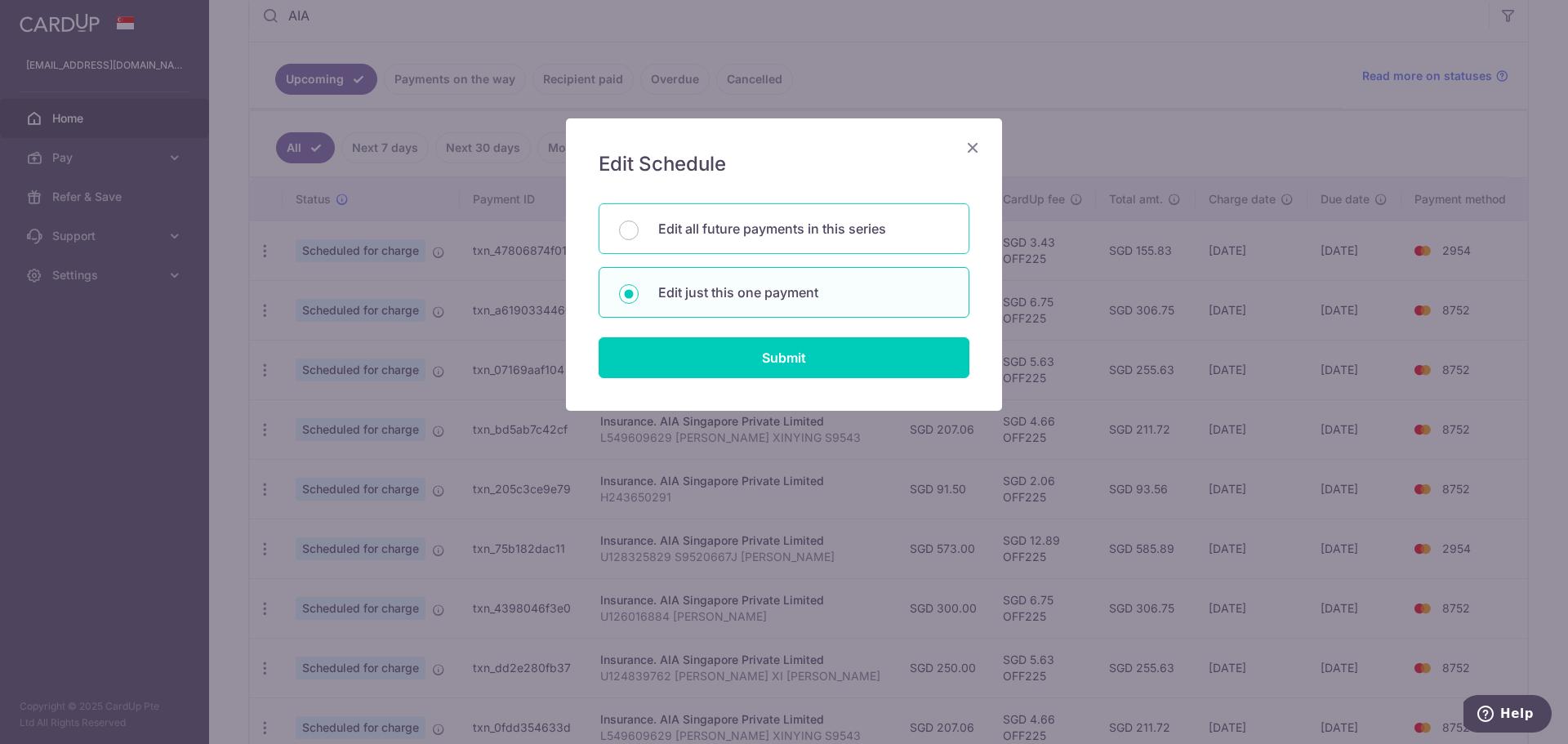
click at [790, 248] on div "Edit all future payments in this series" at bounding box center [784, 228] width 371 height 50
radio input "true"
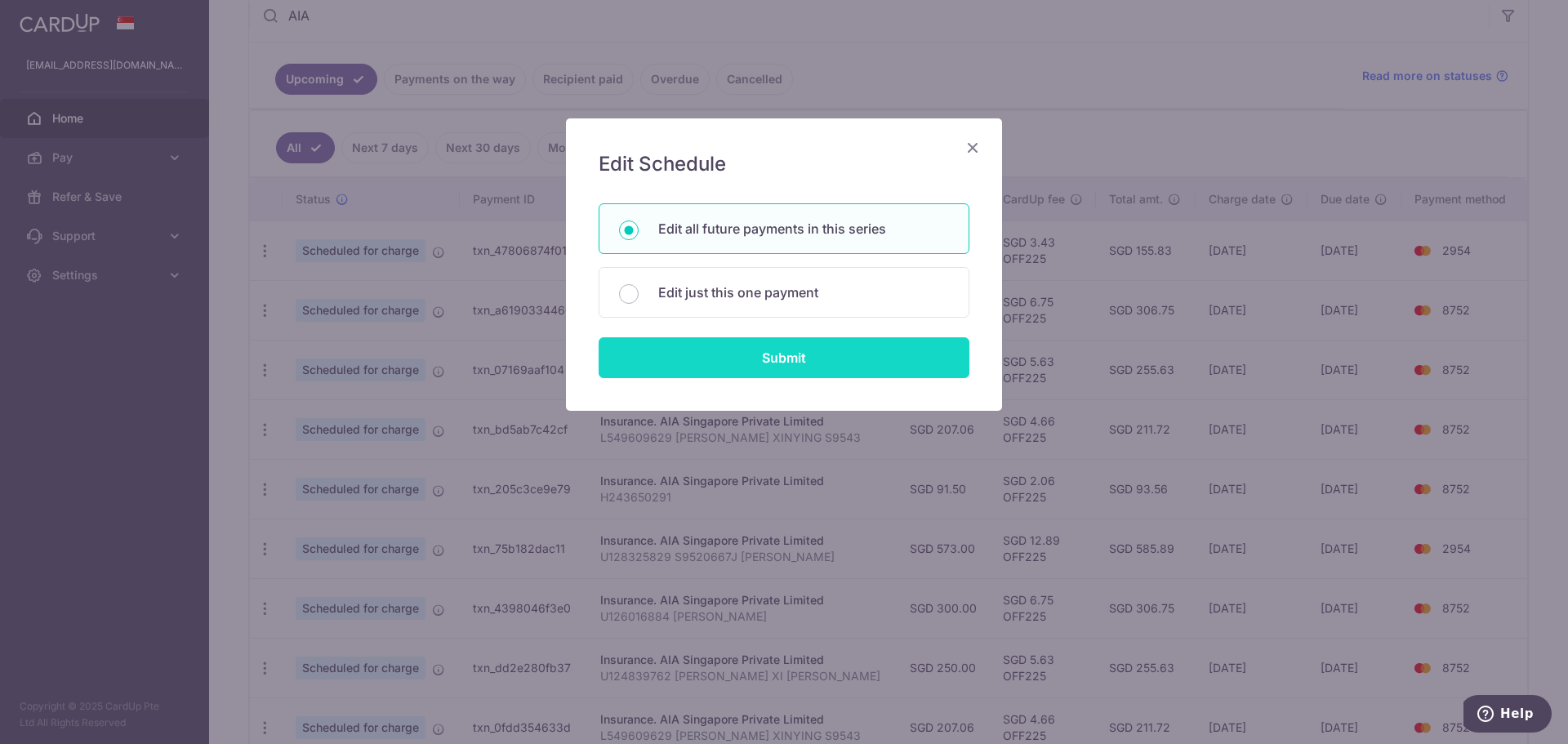
click at [812, 364] on input "Submit" at bounding box center [784, 357] width 371 height 41
radio input "true"
type input "91.50"
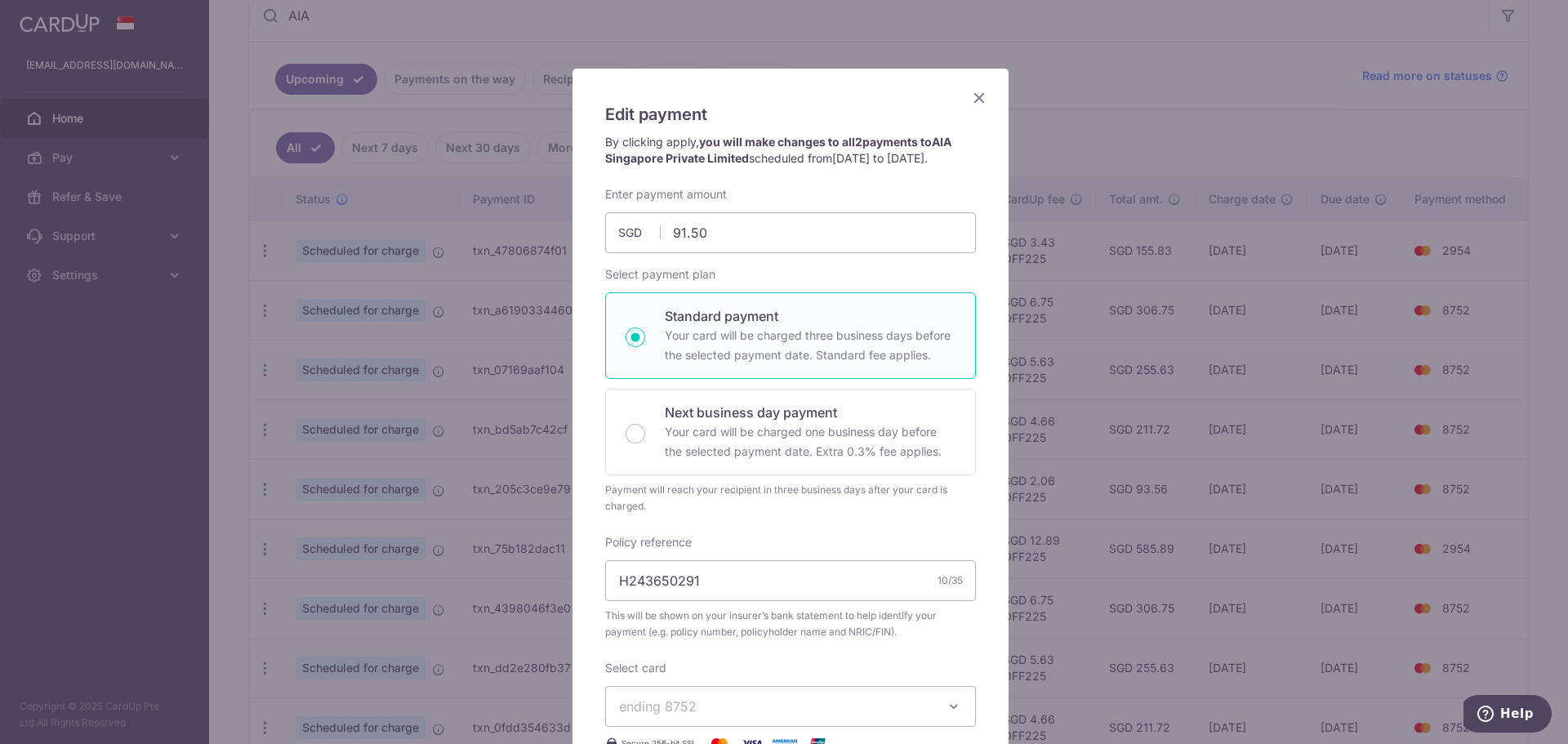
scroll to position [245, 0]
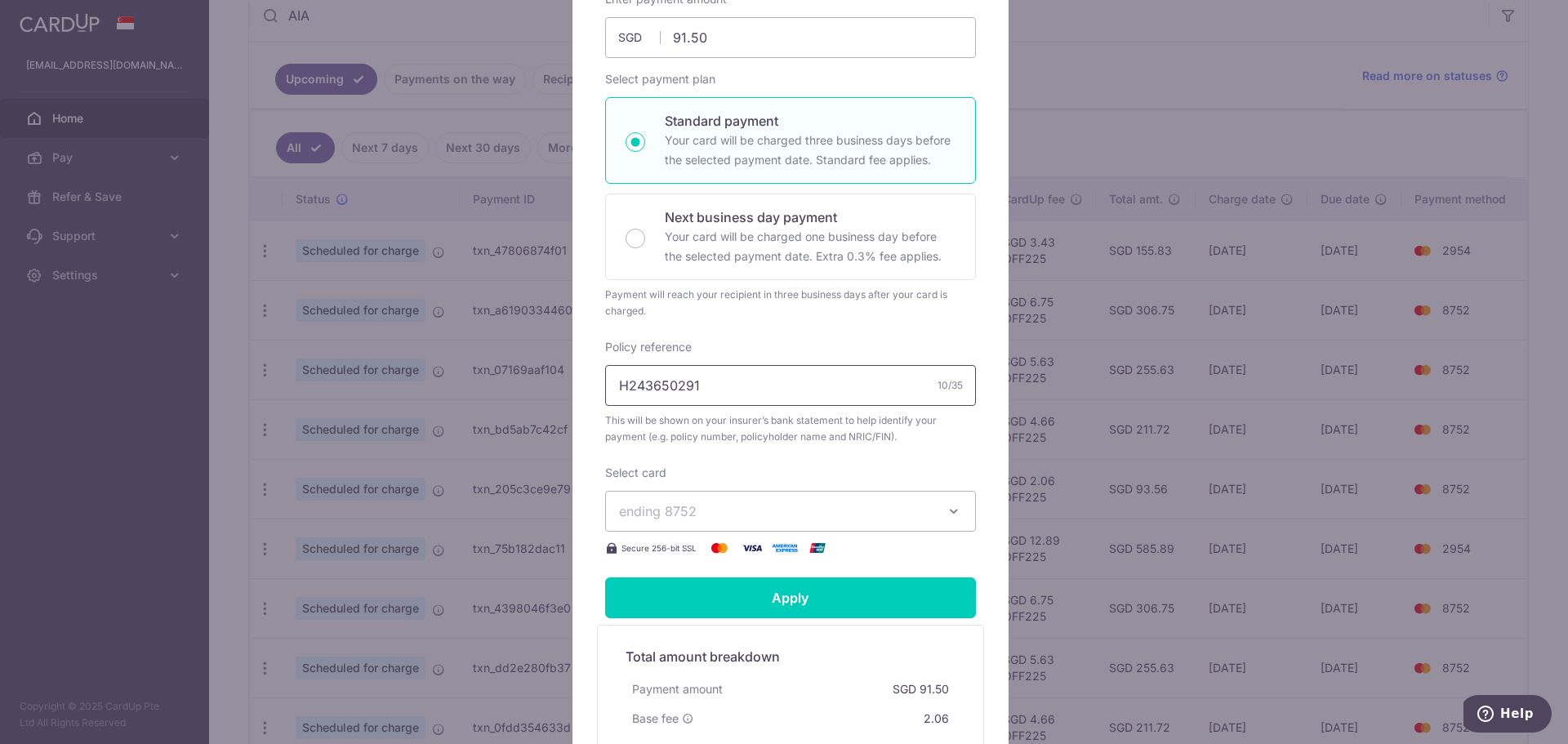
drag, startPoint x: 620, startPoint y: 402, endPoint x: 566, endPoint y: 404, distance: 54.0
click at [572, 402] on div "Edit payment By clicking apply, you will make changes to all 2 payments to AIA …" at bounding box center [790, 368] width 436 height 988
click at [787, 405] on input "E243650291" at bounding box center [790, 385] width 371 height 41
type input "E243650291 T2425219H ATLAS GOH ZI Y"
click at [827, 611] on input "Apply" at bounding box center [790, 598] width 371 height 41
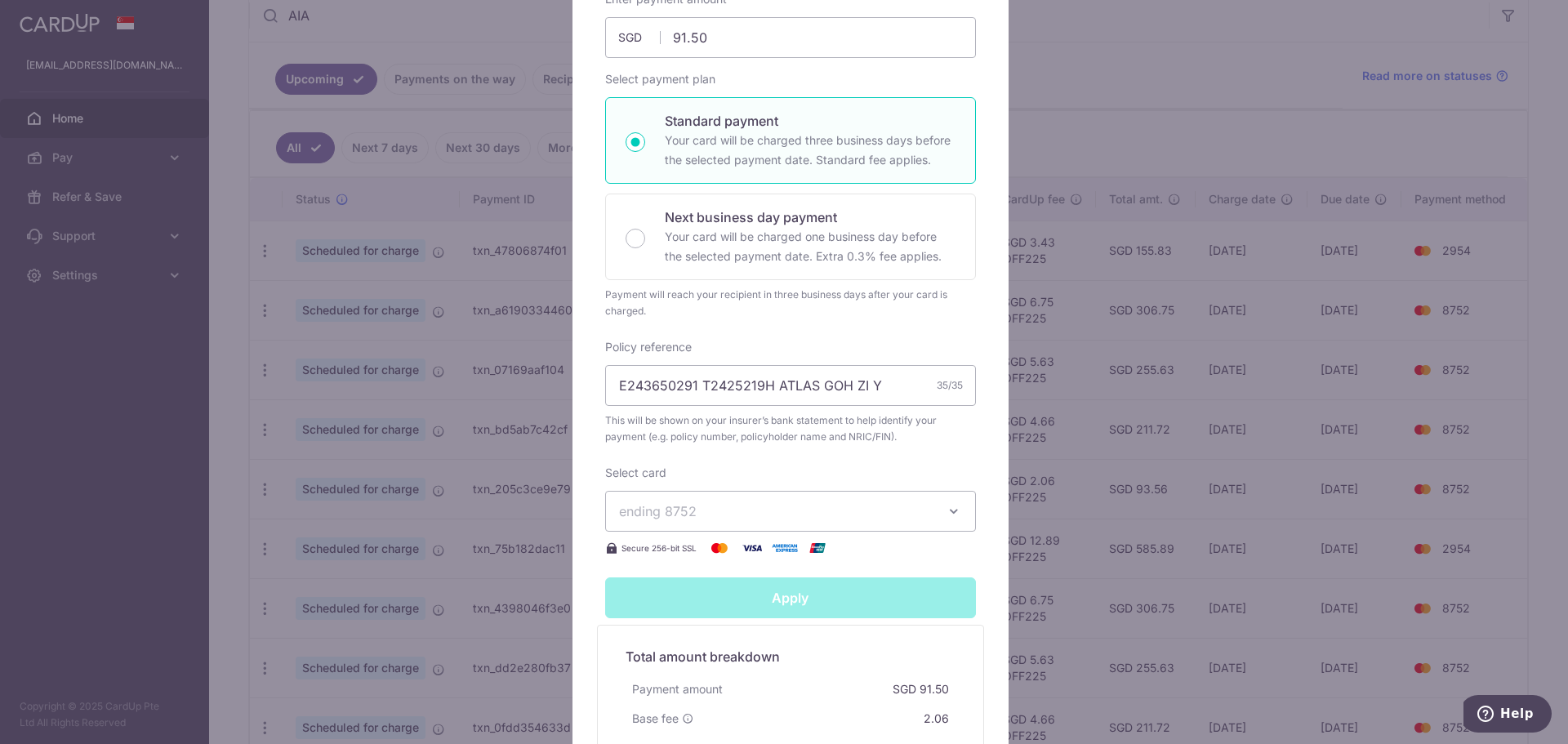
type input "Successfully Applied"
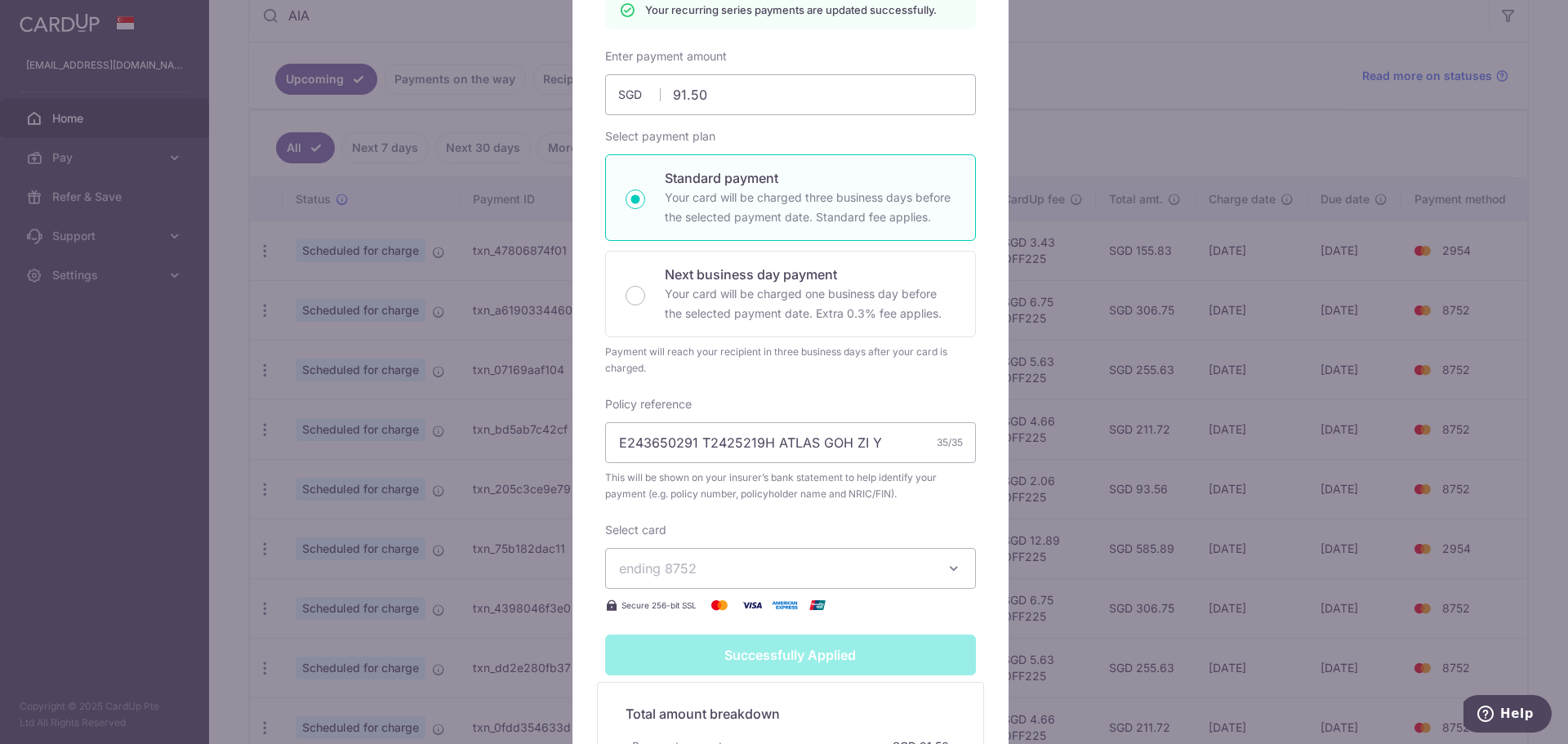
click at [1122, 523] on div "Edit payment By clicking apply, you will make changes to all 2 payments to AIA …" at bounding box center [784, 372] width 1568 height 744
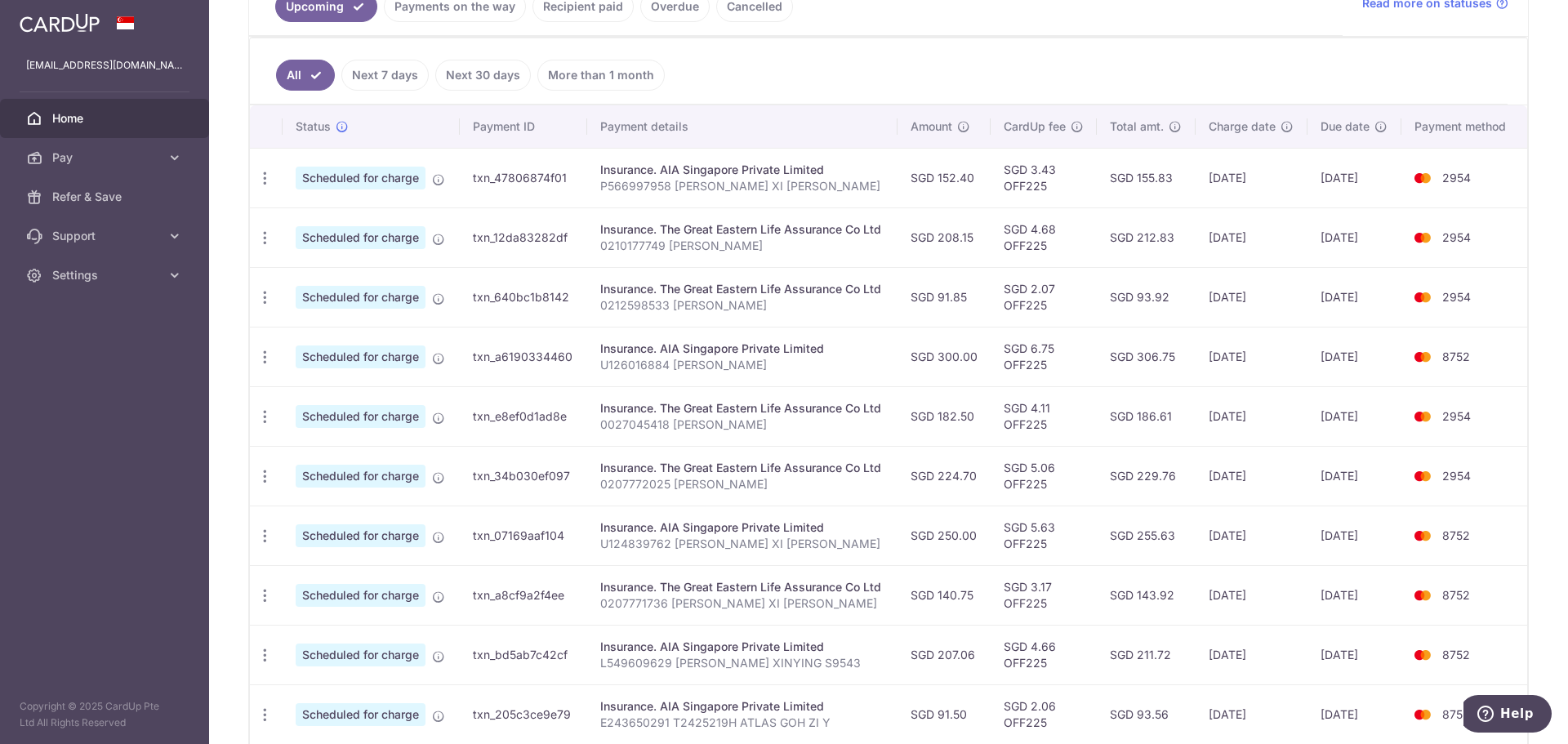
scroll to position [355, 0]
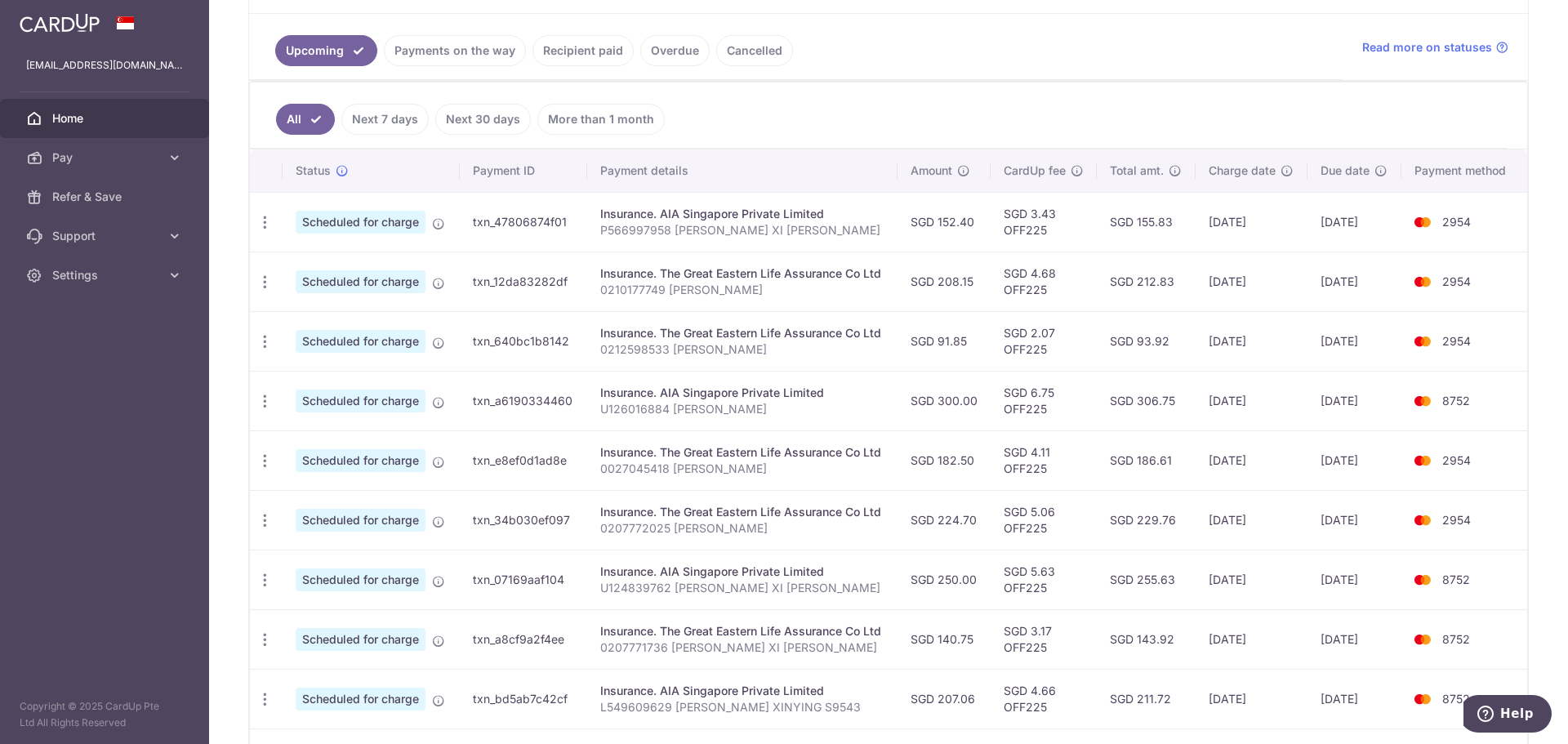
click at [442, 48] on link "Payments on the way" at bounding box center [454, 50] width 142 height 31
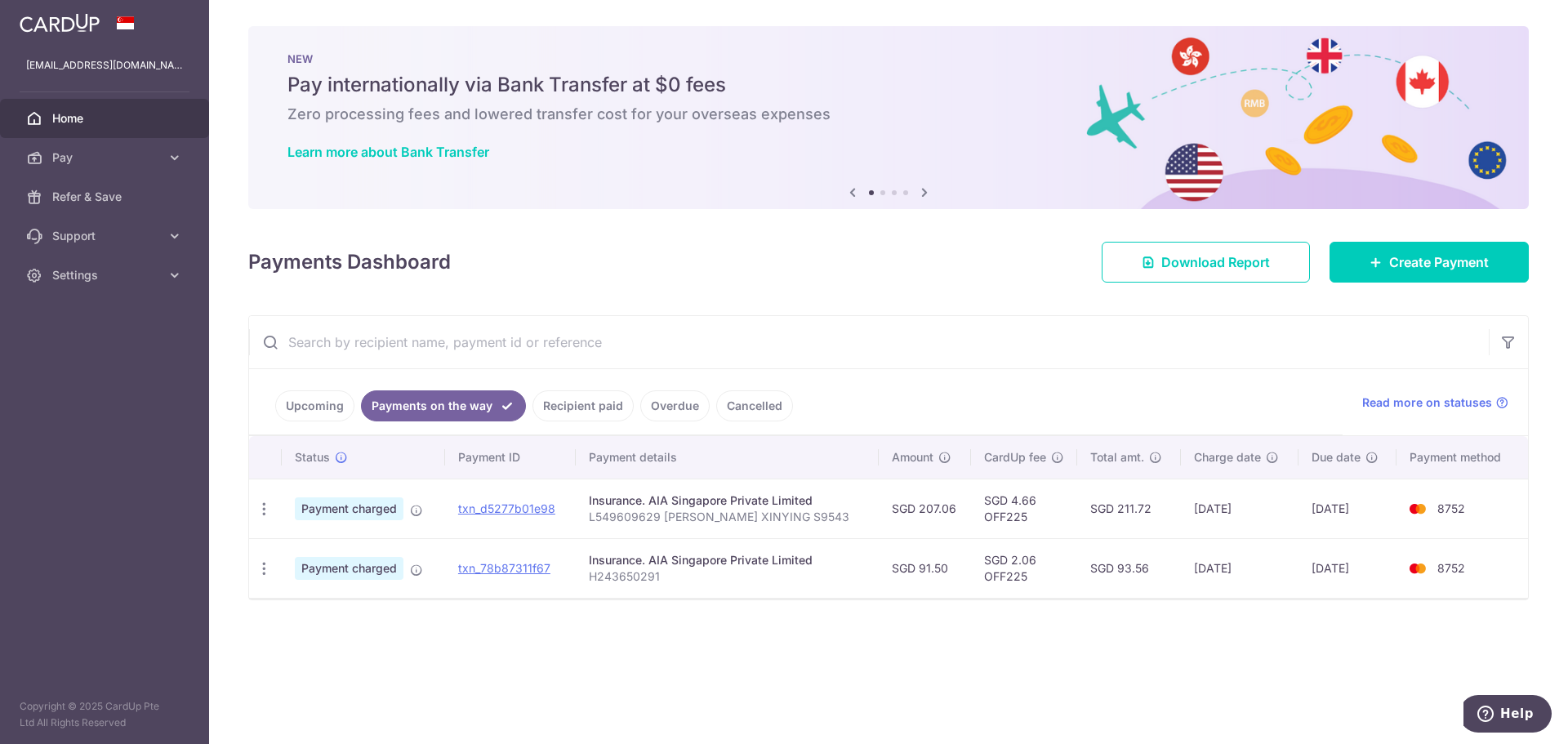
click at [333, 413] on link "Upcoming" at bounding box center [315, 405] width 80 height 31
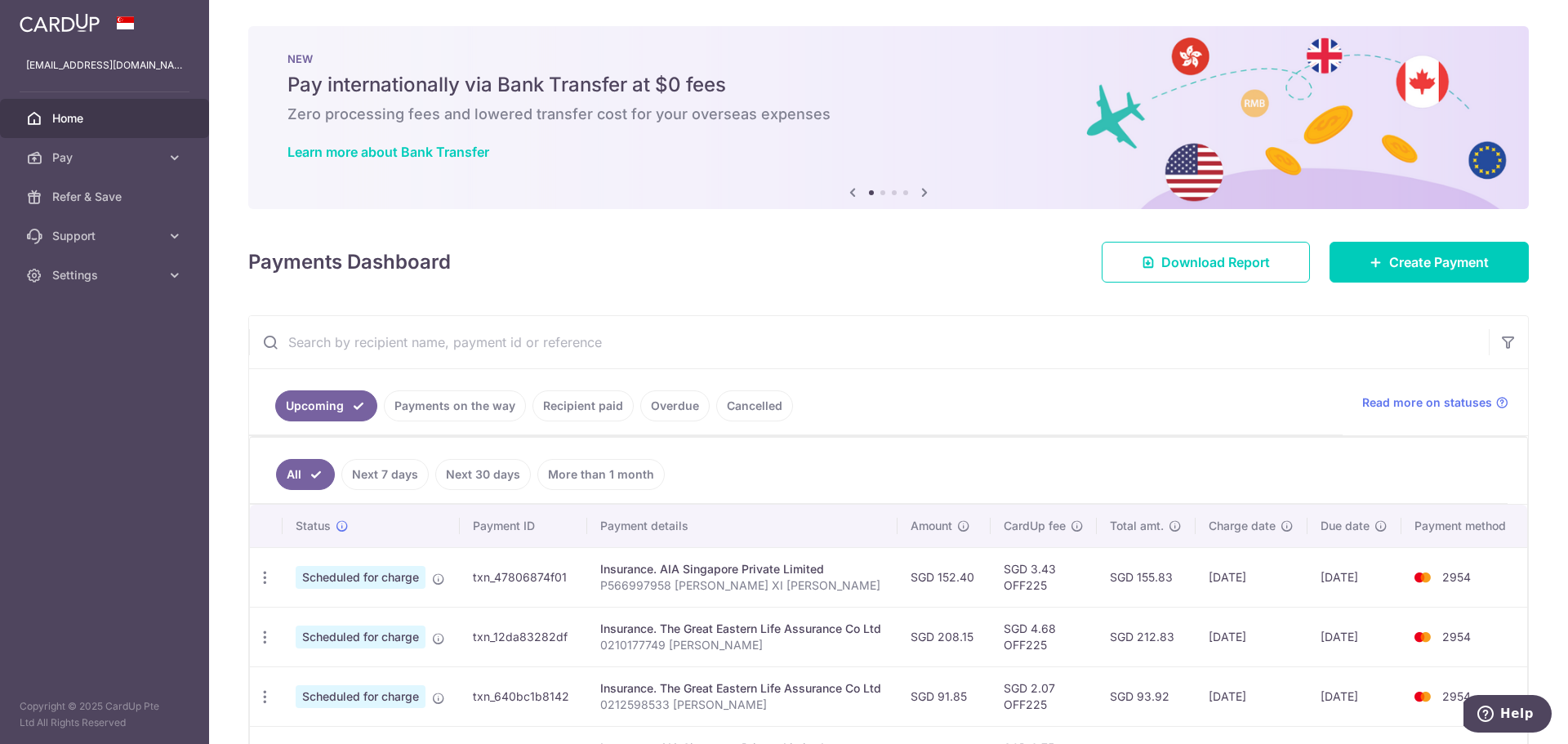
click at [460, 412] on link "Payments on the way" at bounding box center [454, 405] width 142 height 31
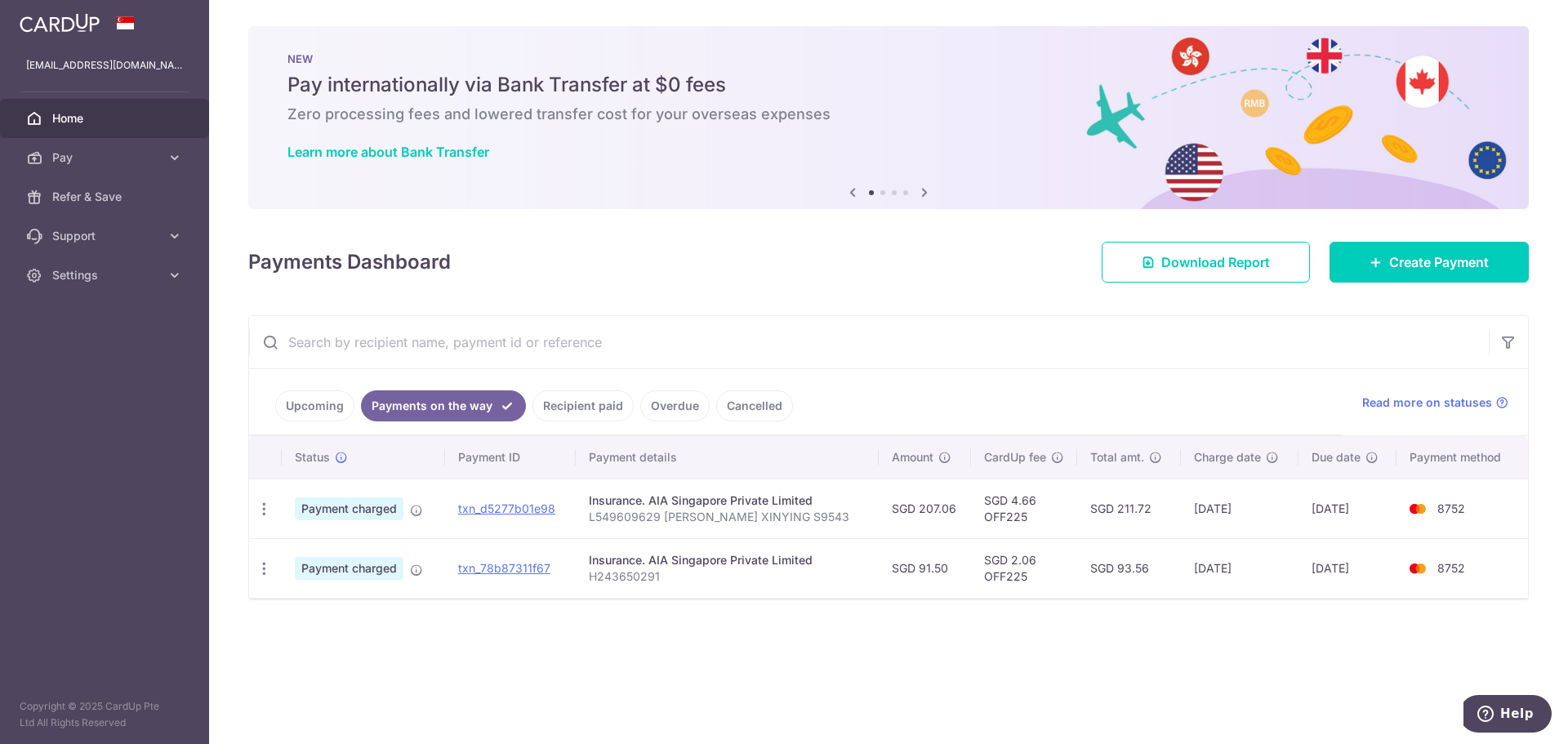
click at [306, 400] on link "Upcoming" at bounding box center [315, 405] width 80 height 31
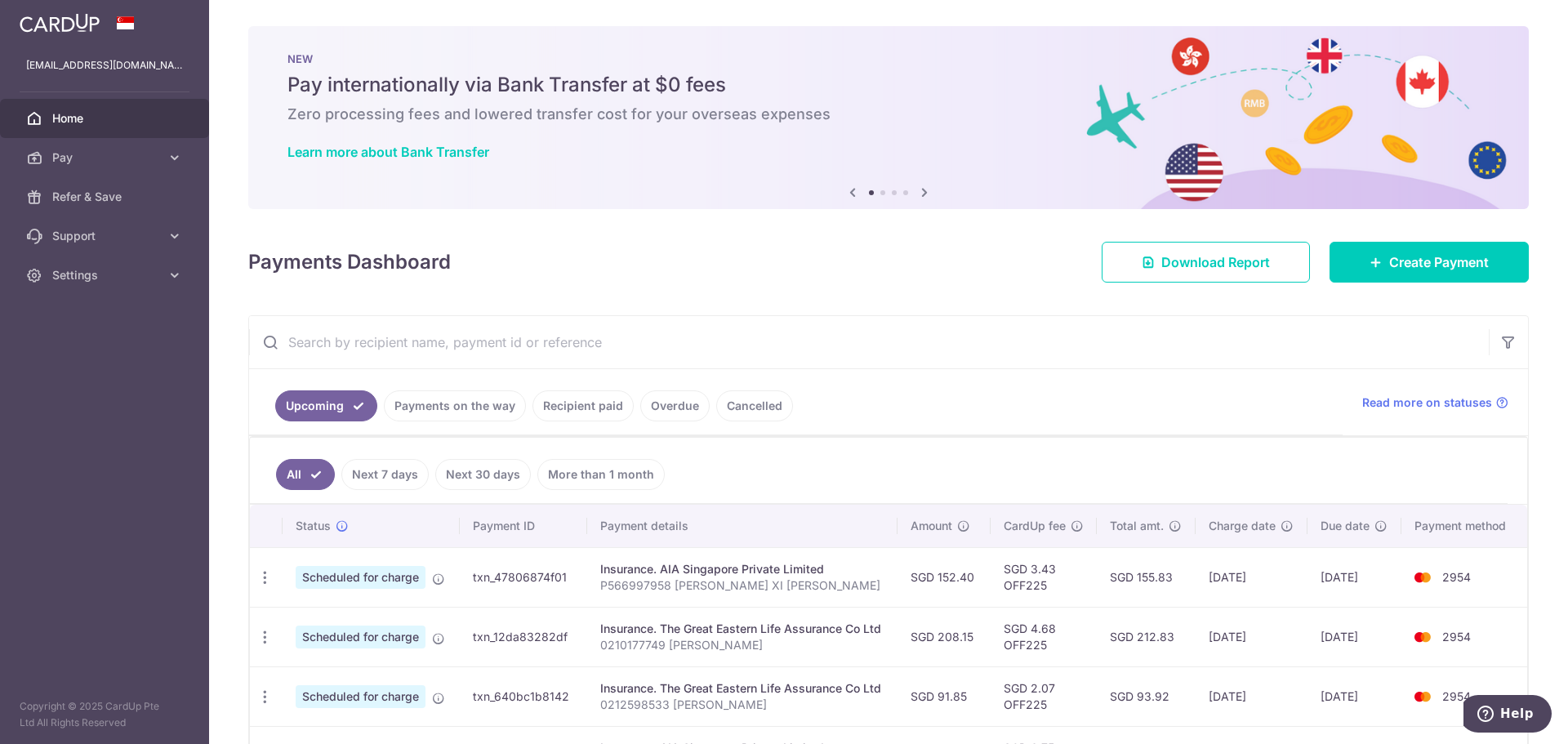
scroll to position [81, 0]
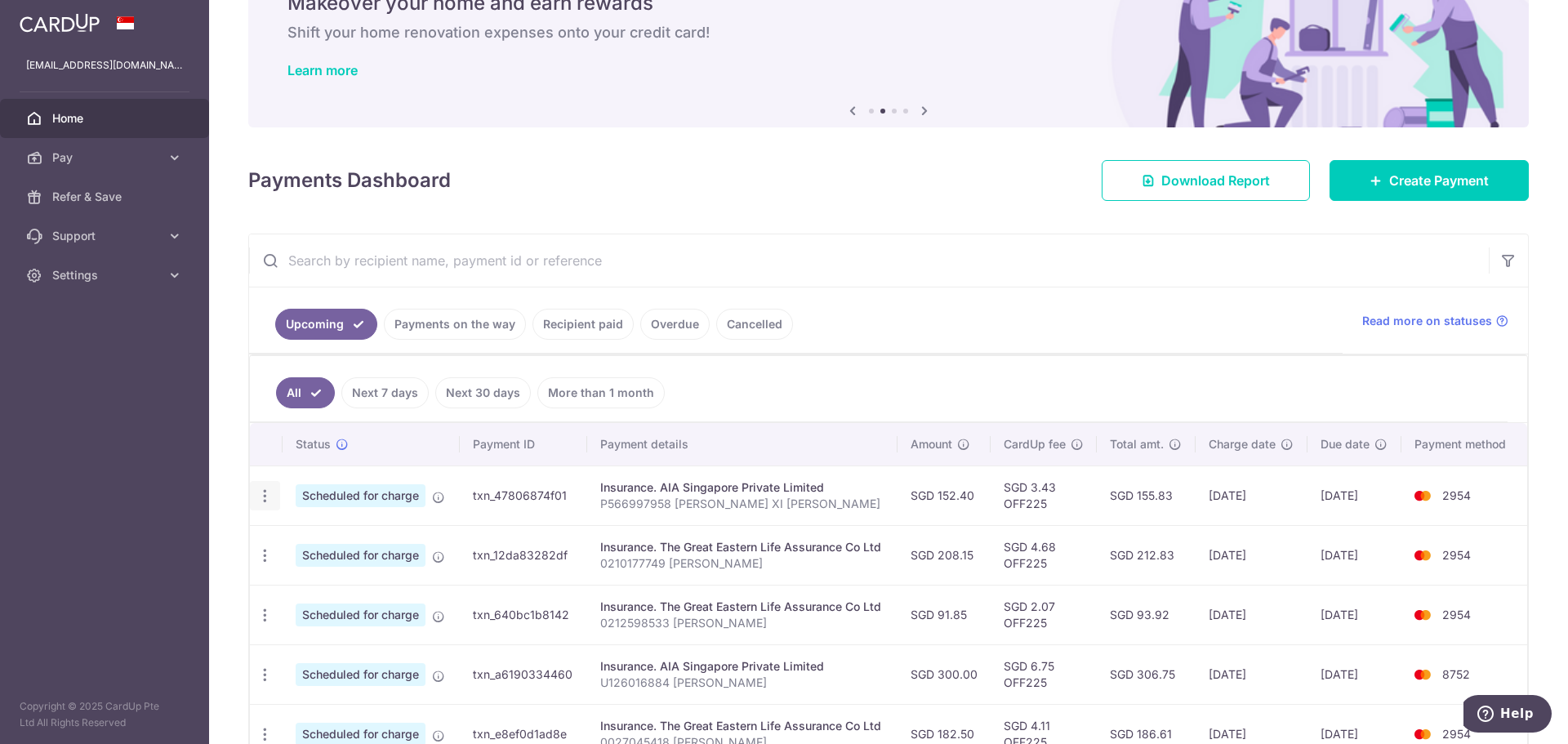
click at [261, 503] on icon "button" at bounding box center [265, 496] width 17 height 17
click at [349, 535] on span "Update payment" at bounding box center [351, 540] width 111 height 19
radio input "true"
type input "152.40"
type input "[DATE]"
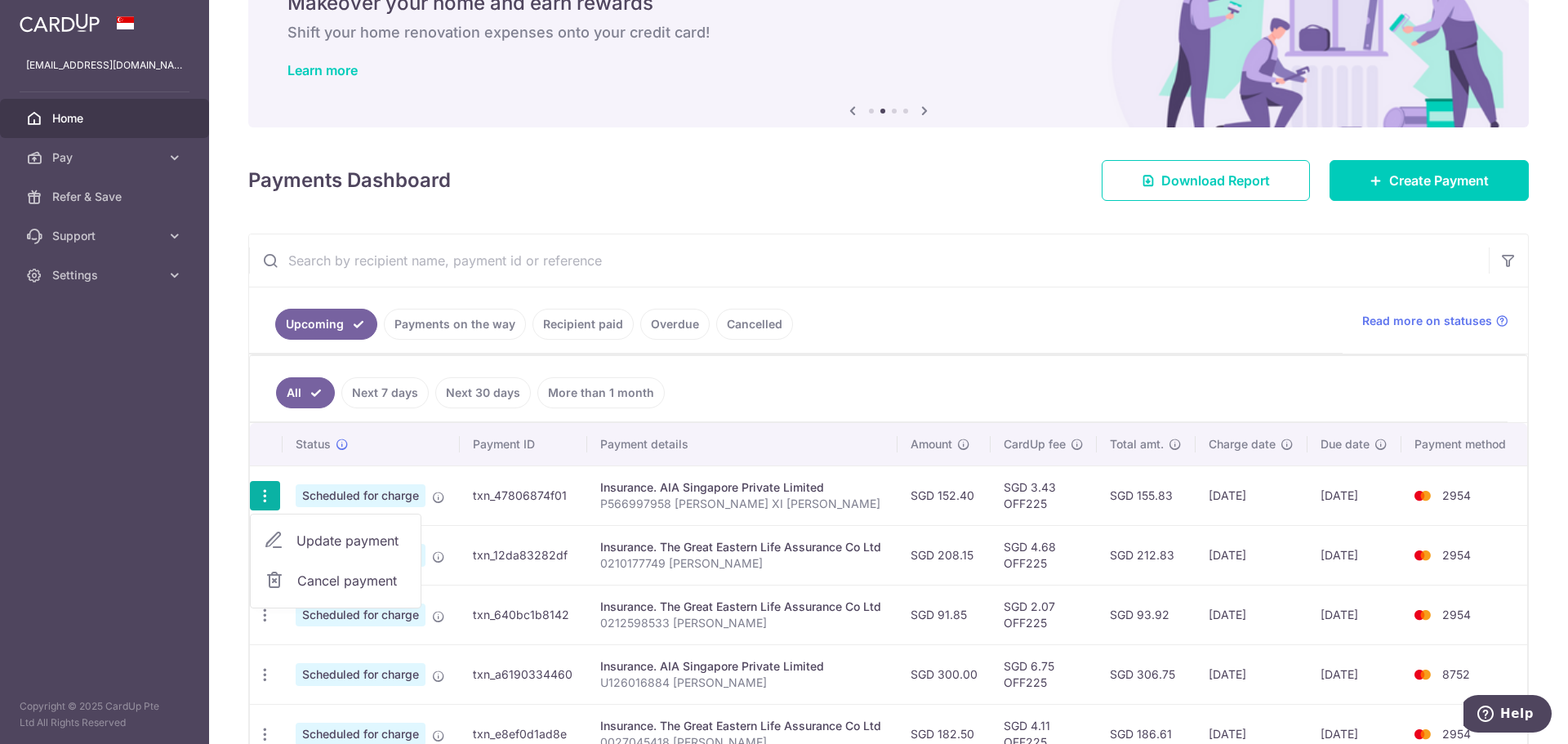
type input "P566997958 [PERSON_NAME] XI [PERSON_NAME]"
type input "OFF225"
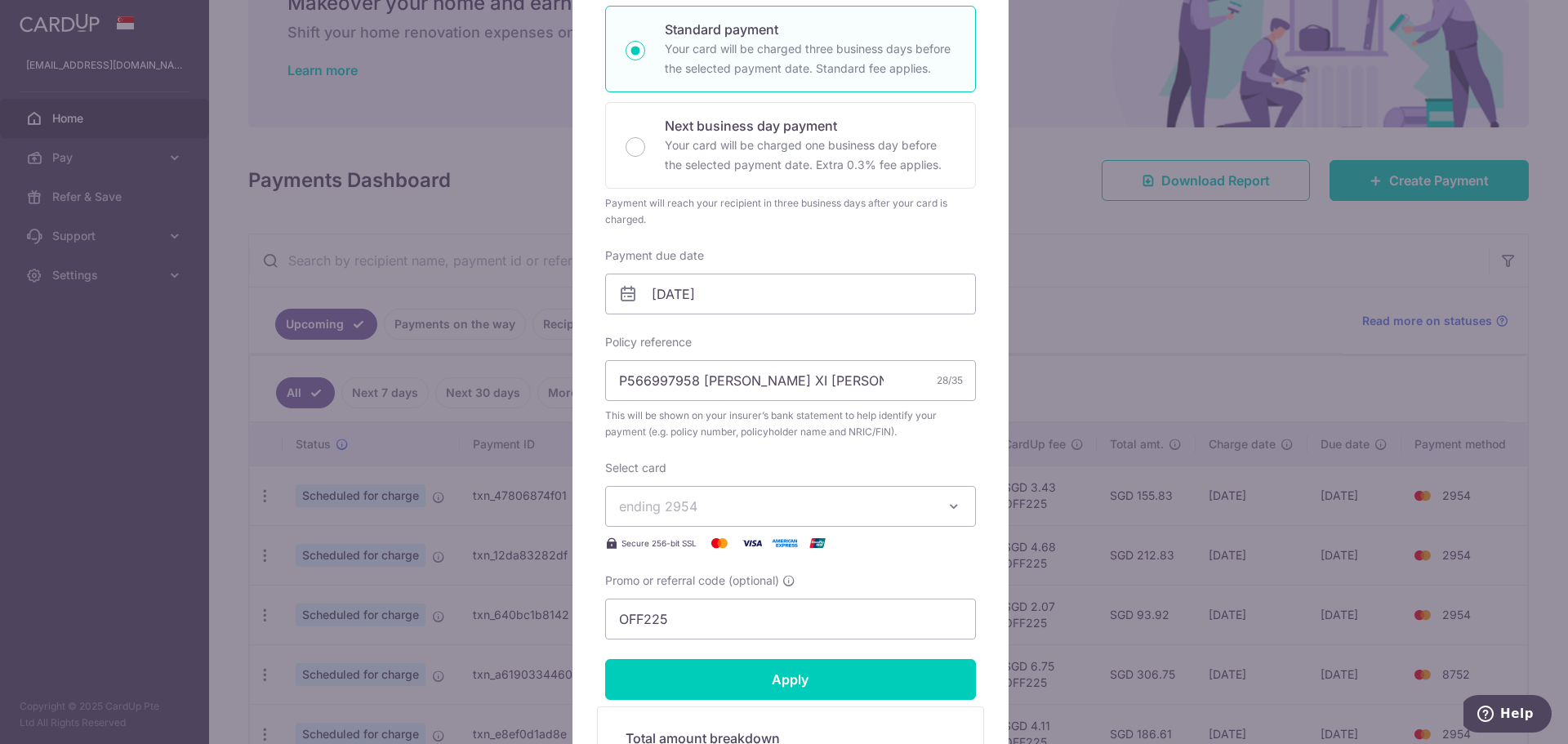
scroll to position [327, 0]
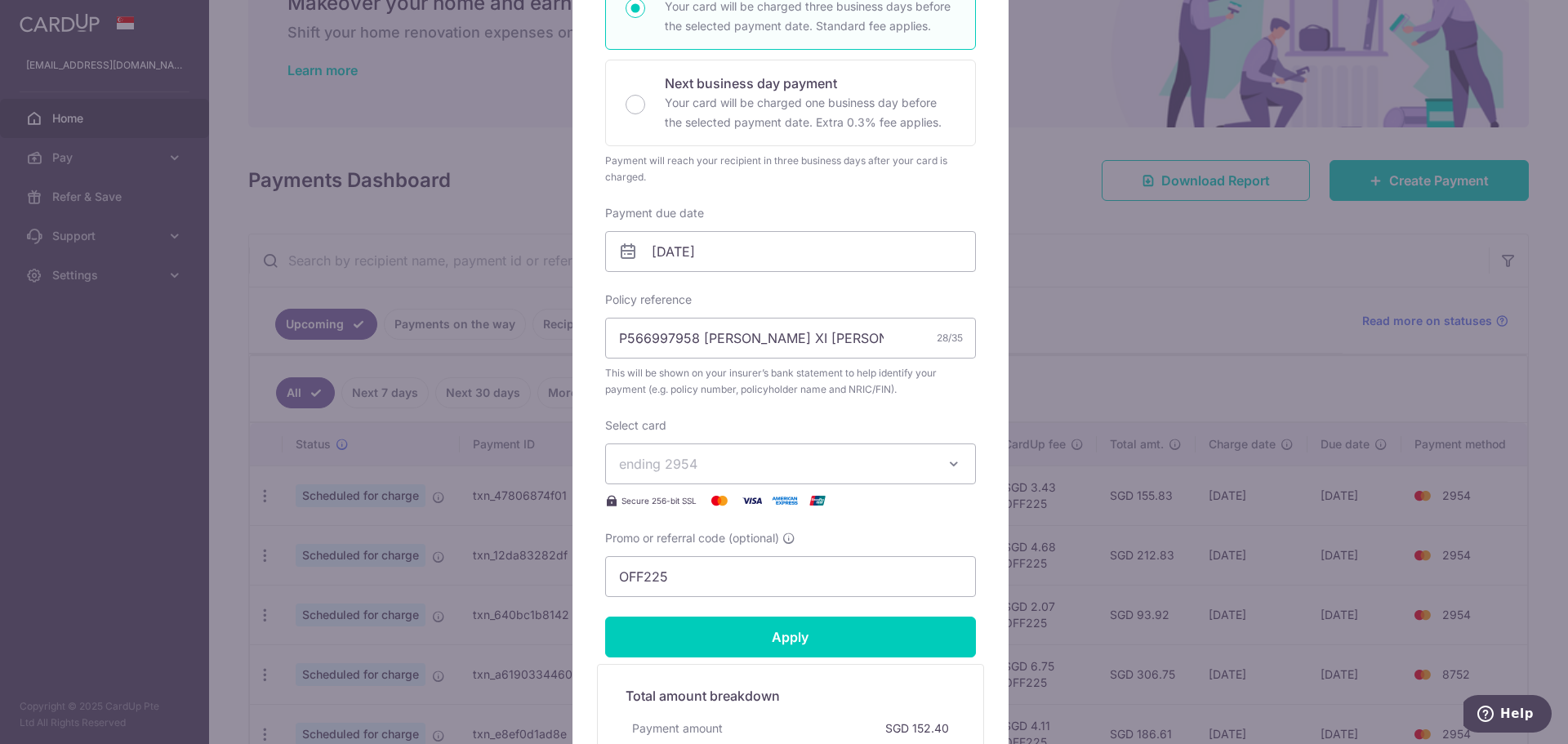
click at [771, 460] on span "ending 2954" at bounding box center [775, 463] width 314 height 19
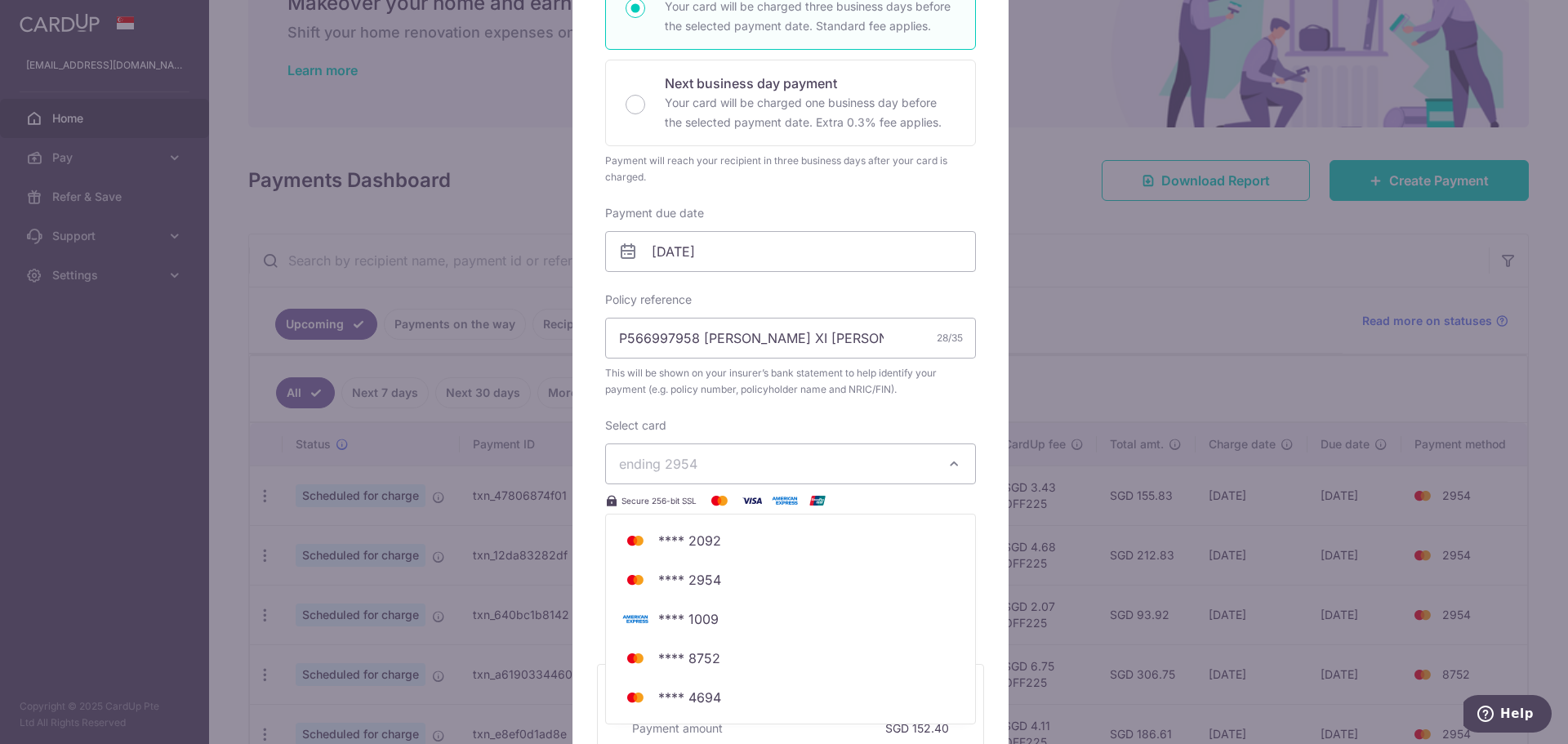
click at [1162, 453] on div "Edit payment By clicking apply, you will make changes to all payments to AIA Si…" at bounding box center [784, 372] width 1568 height 744
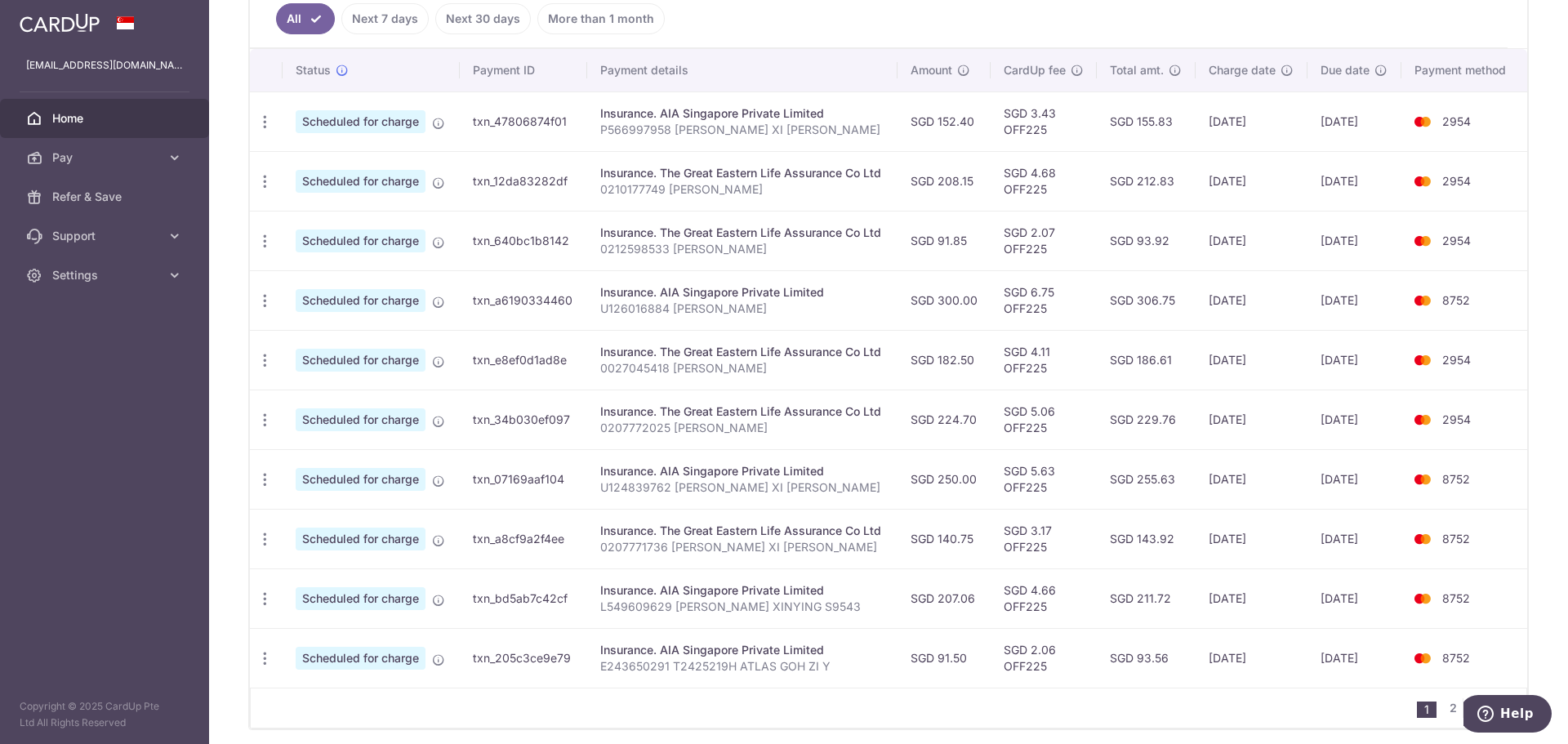
scroll to position [518, 0]
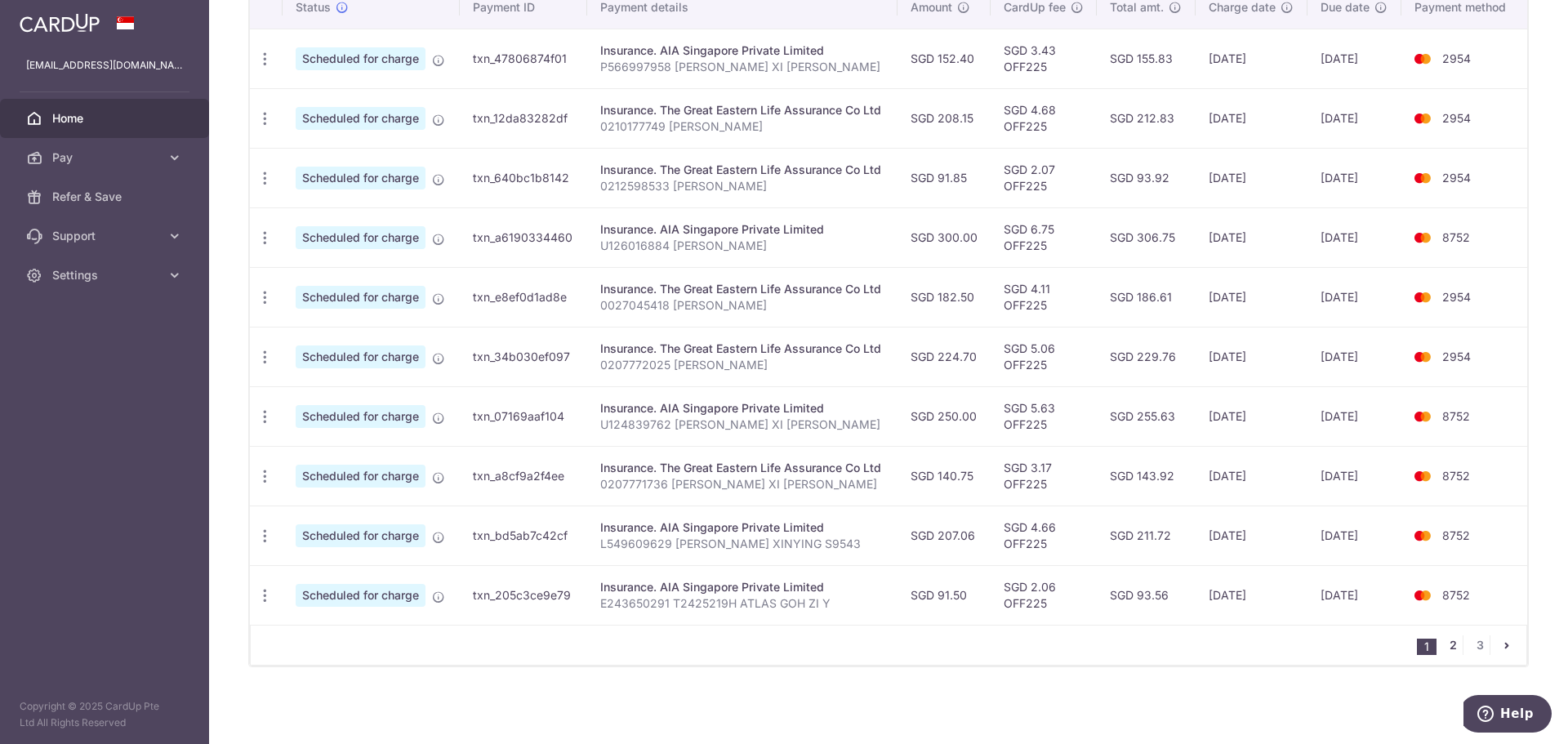
click at [1443, 645] on link "2" at bounding box center [1452, 644] width 19 height 19
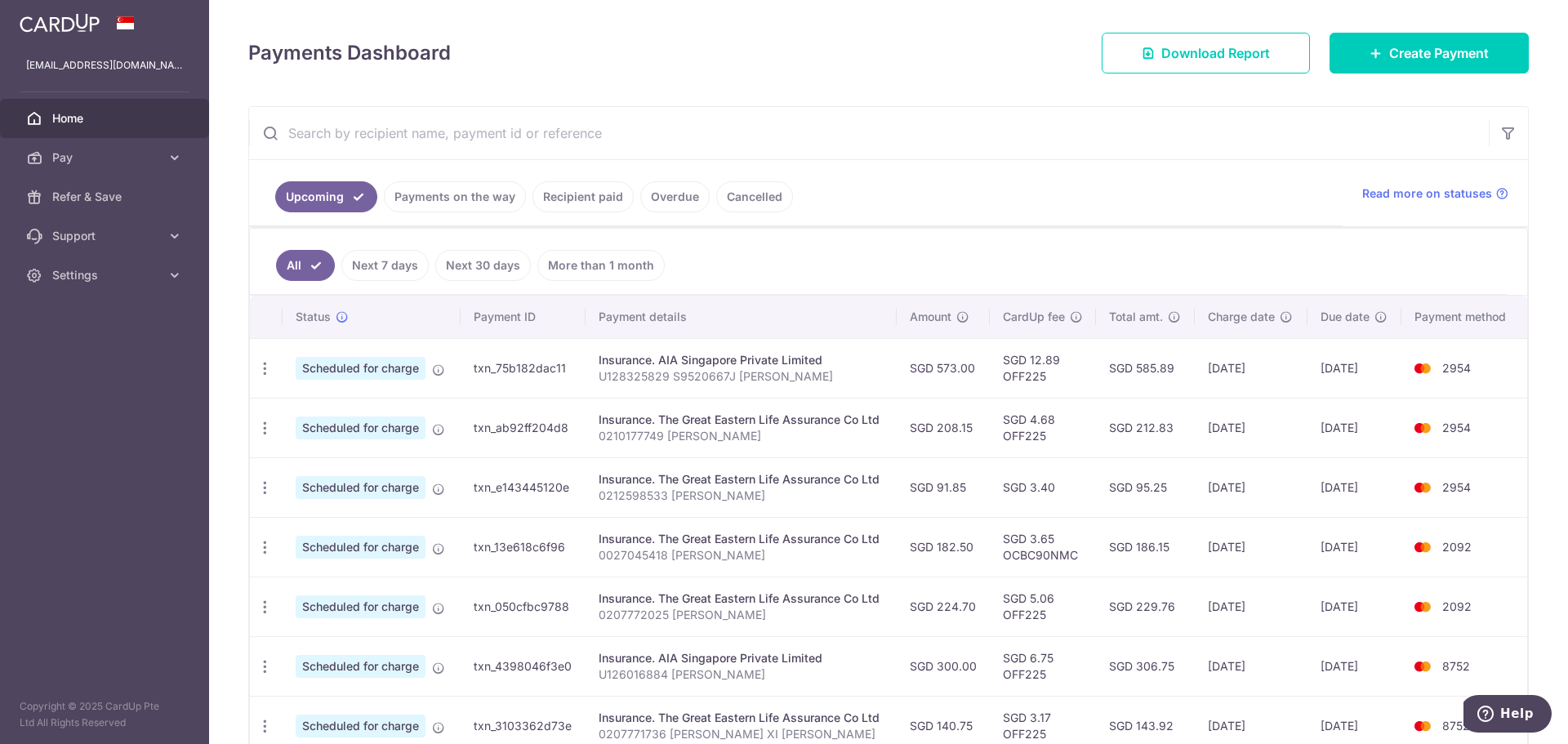
scroll to position [245, 0]
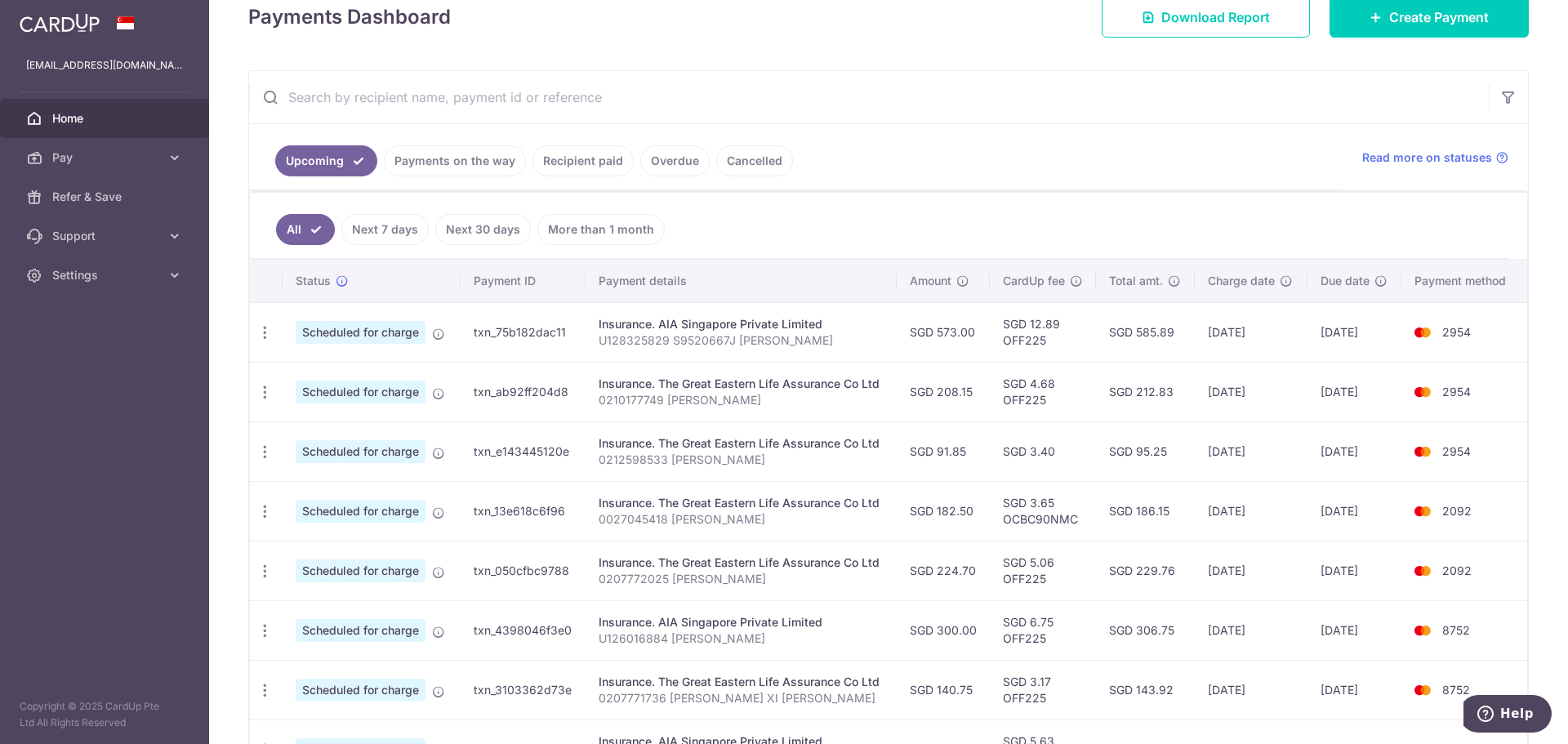
click at [1057, 522] on td "SGD 3.65 OCBC90NMC" at bounding box center [1043, 510] width 106 height 59
copy td "OCBC90NMC"
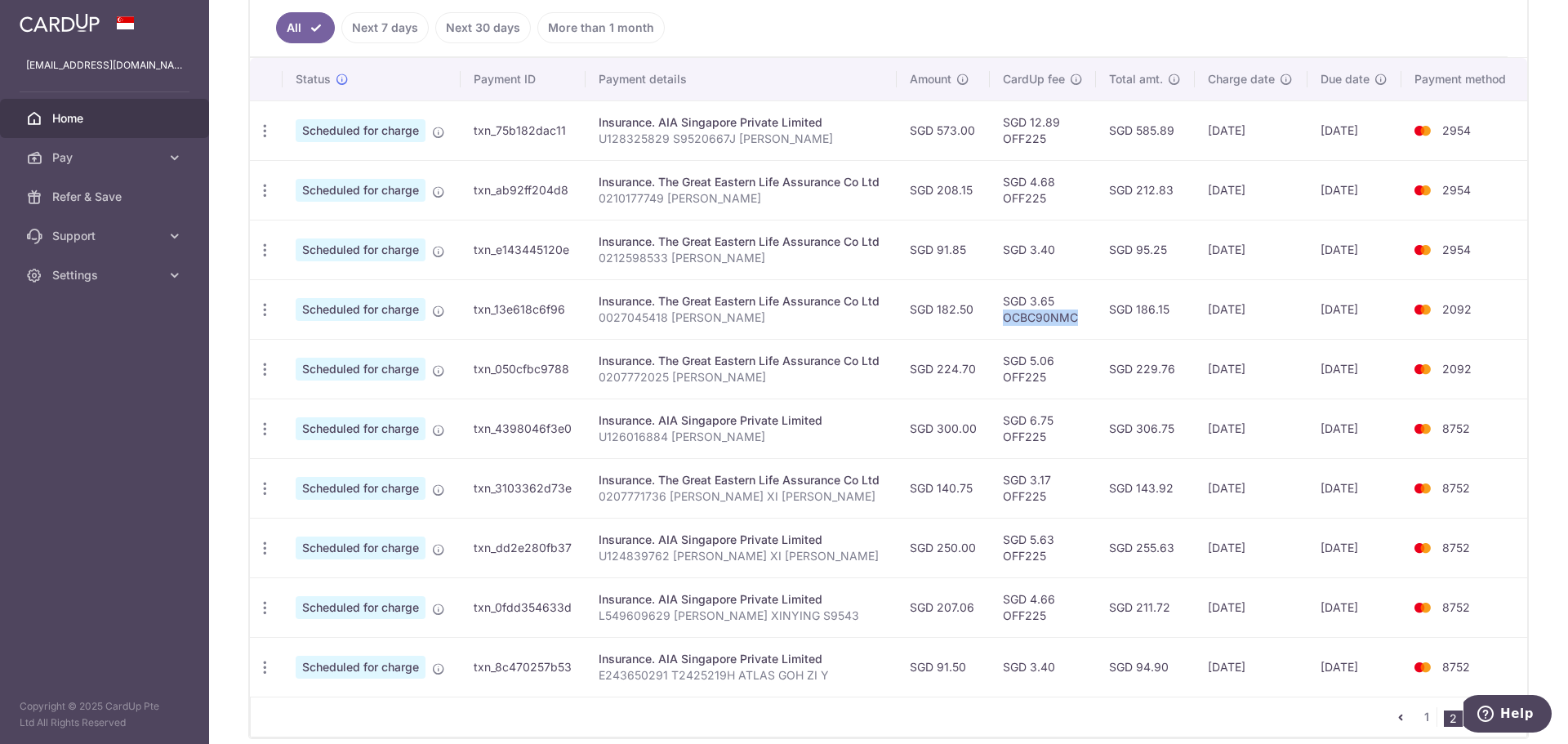
scroll to position [518, 0]
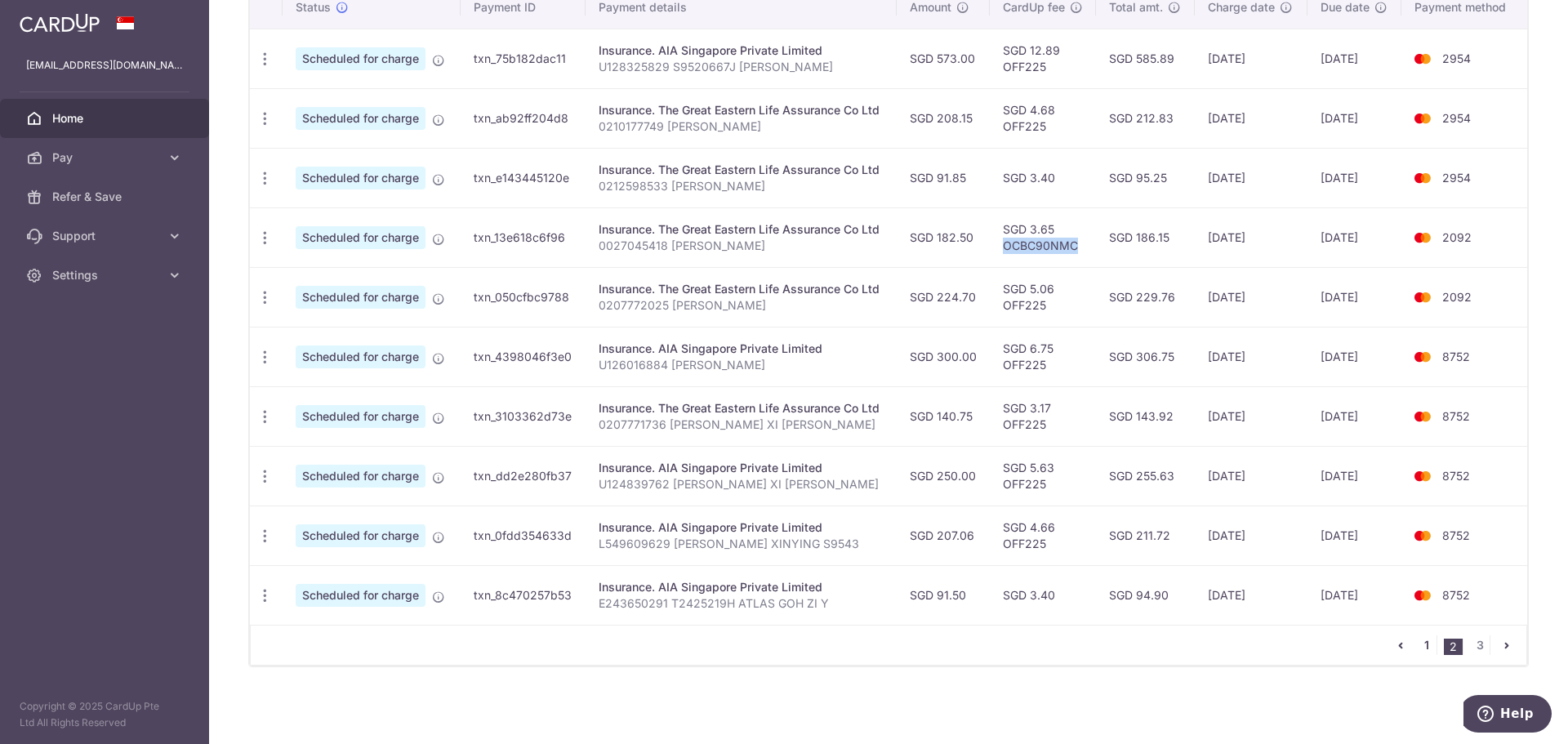
click at [1419, 640] on link "1" at bounding box center [1426, 644] width 19 height 19
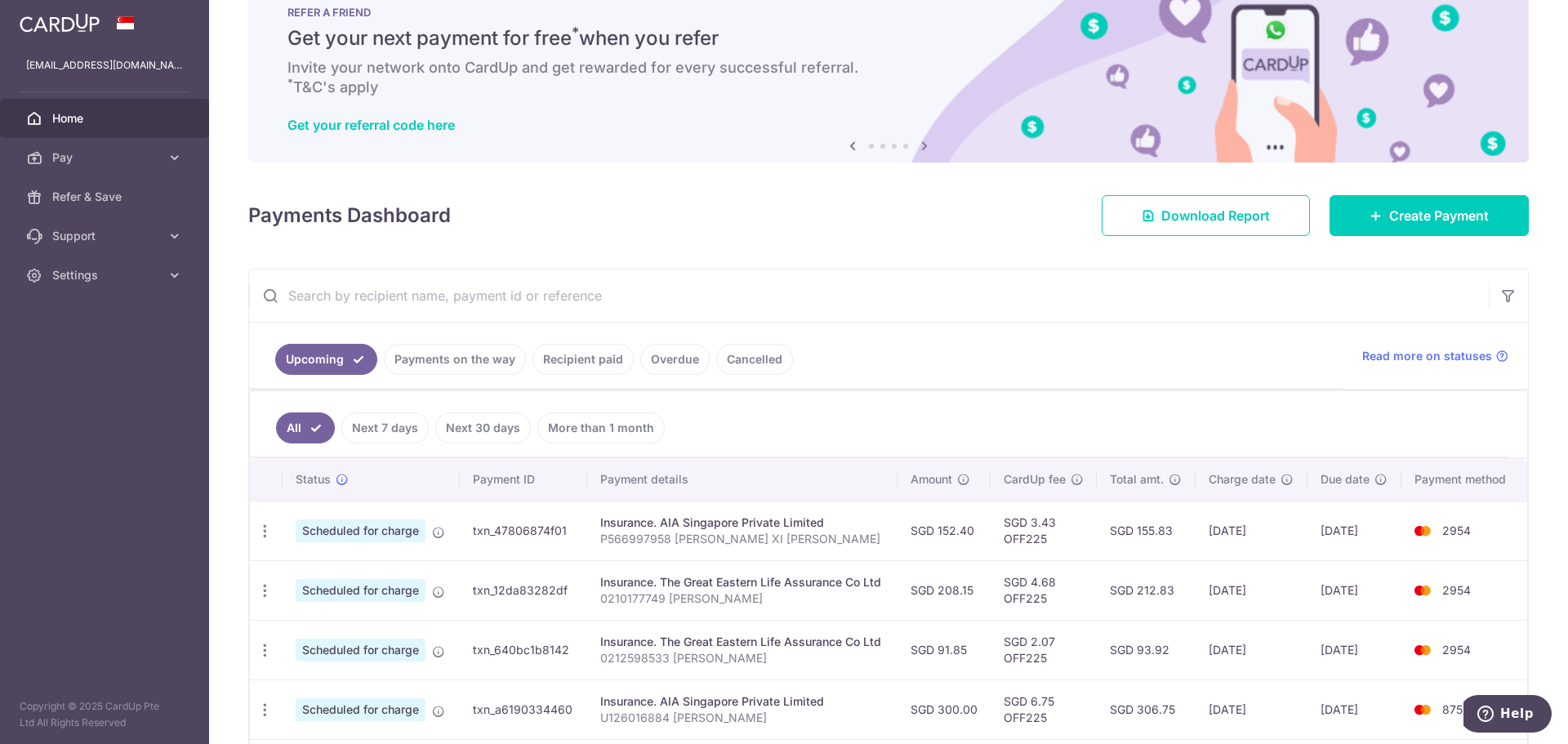
scroll to position [163, 0]
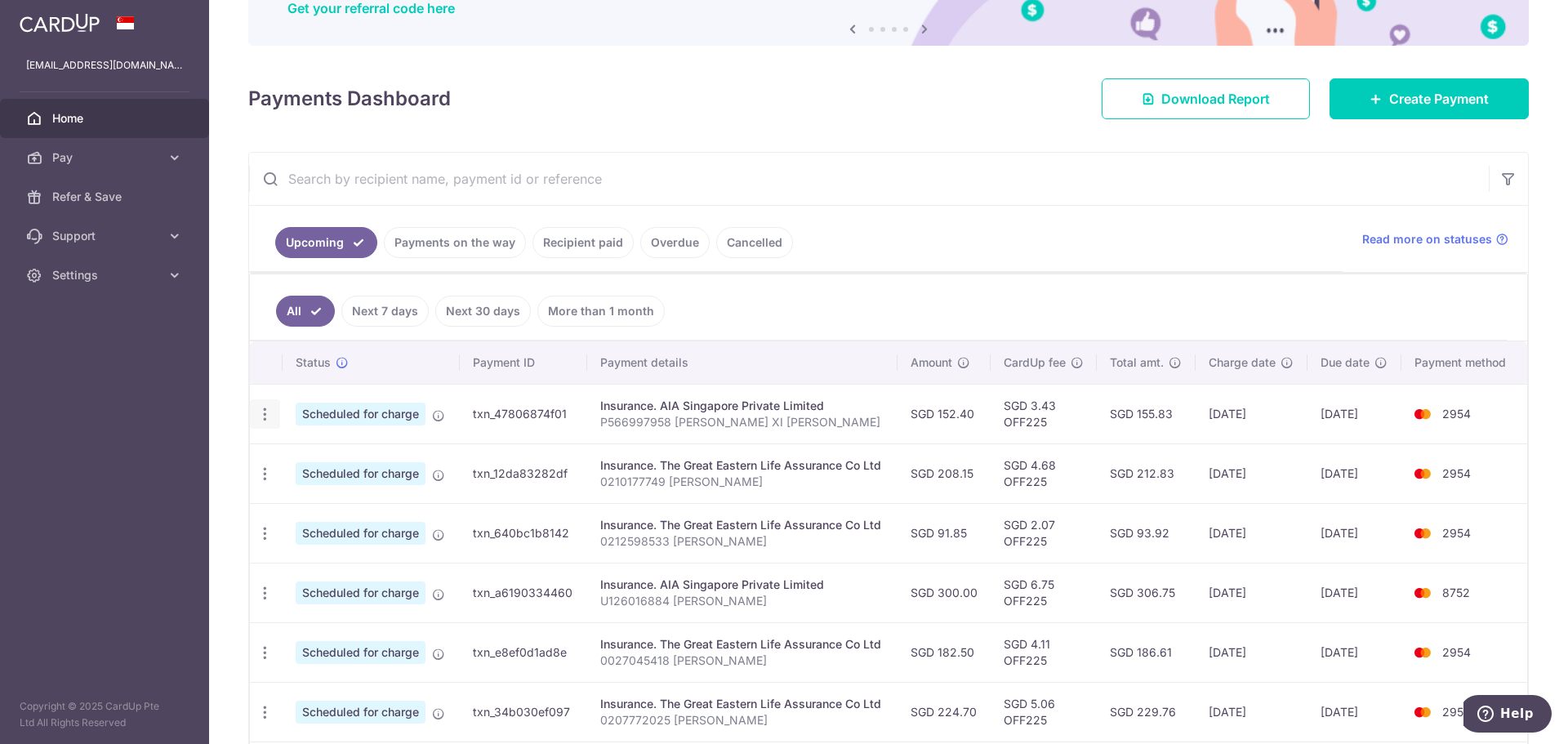
click at [268, 422] on icon "button" at bounding box center [265, 414] width 17 height 17
click at [326, 458] on span "Update payment" at bounding box center [351, 458] width 111 height 19
radio input "true"
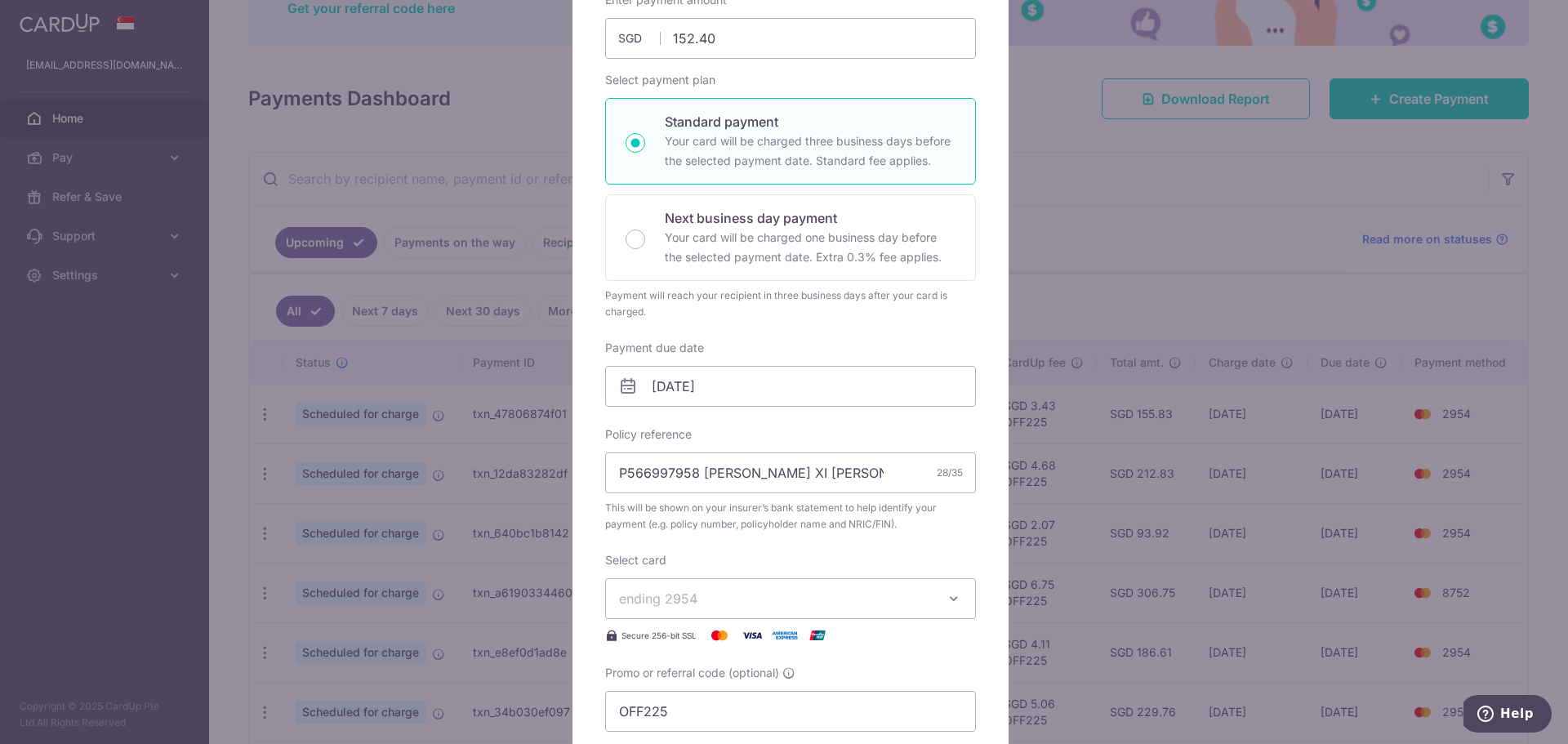
scroll to position [245, 0]
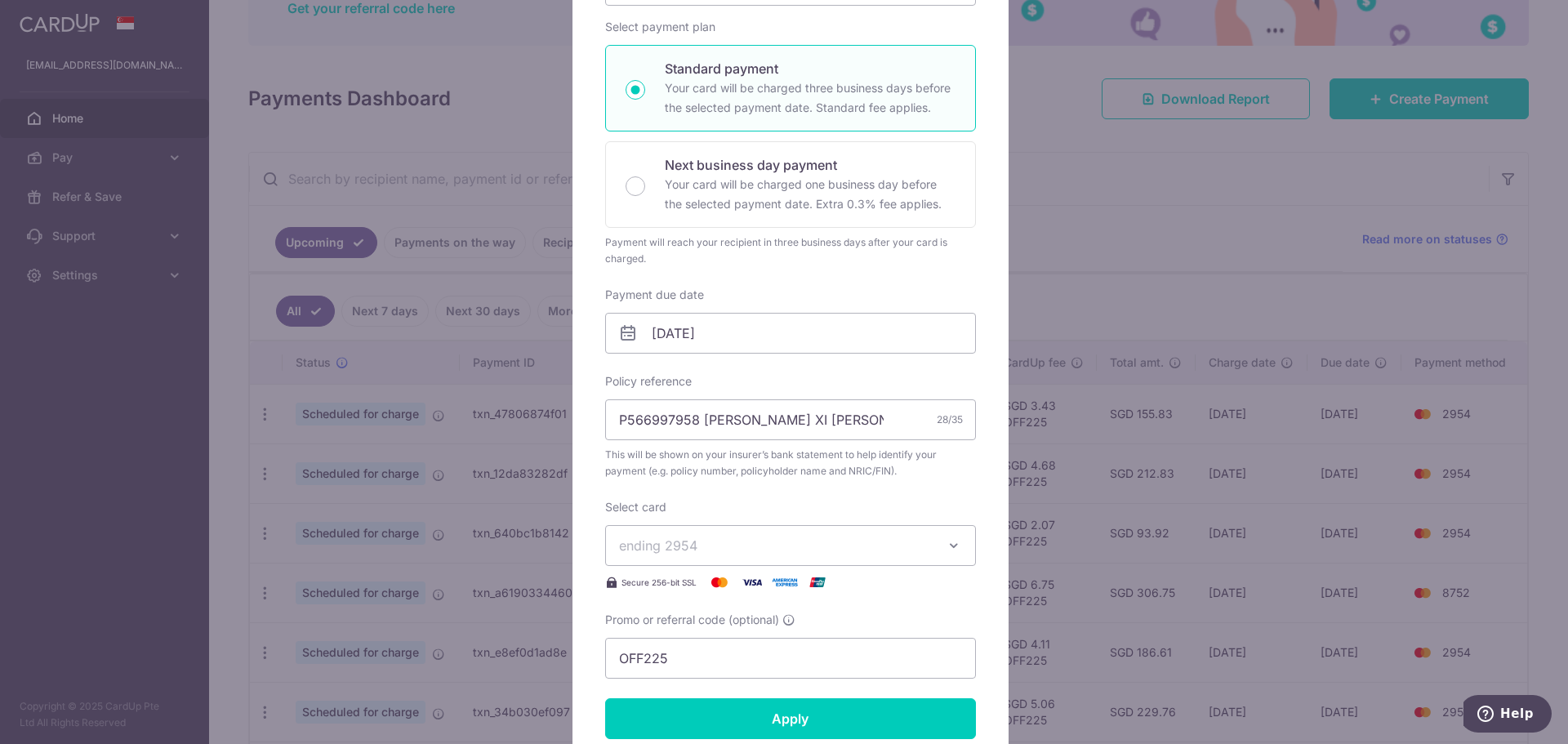
click at [713, 537] on span "ending 2954" at bounding box center [775, 545] width 314 height 19
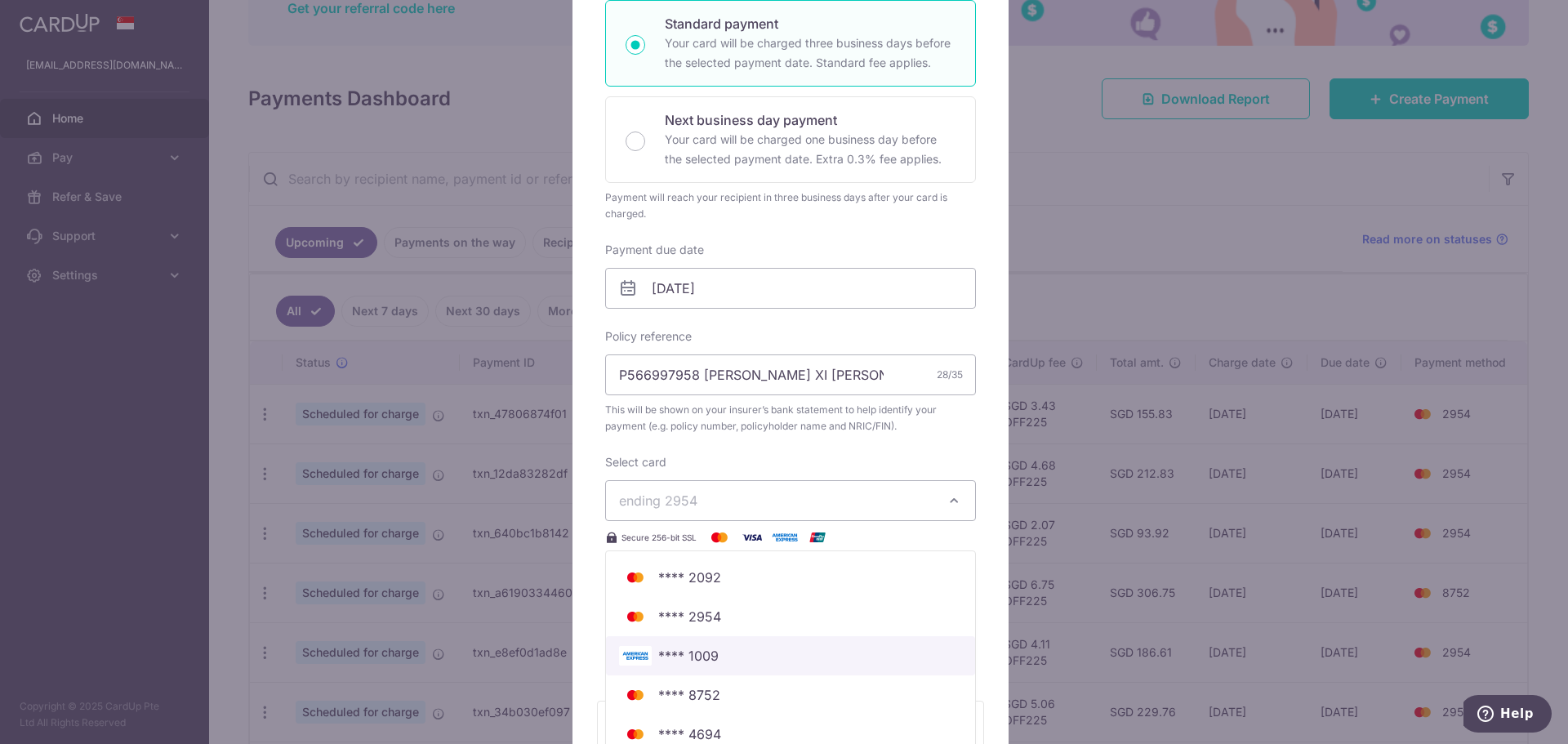
scroll to position [327, 0]
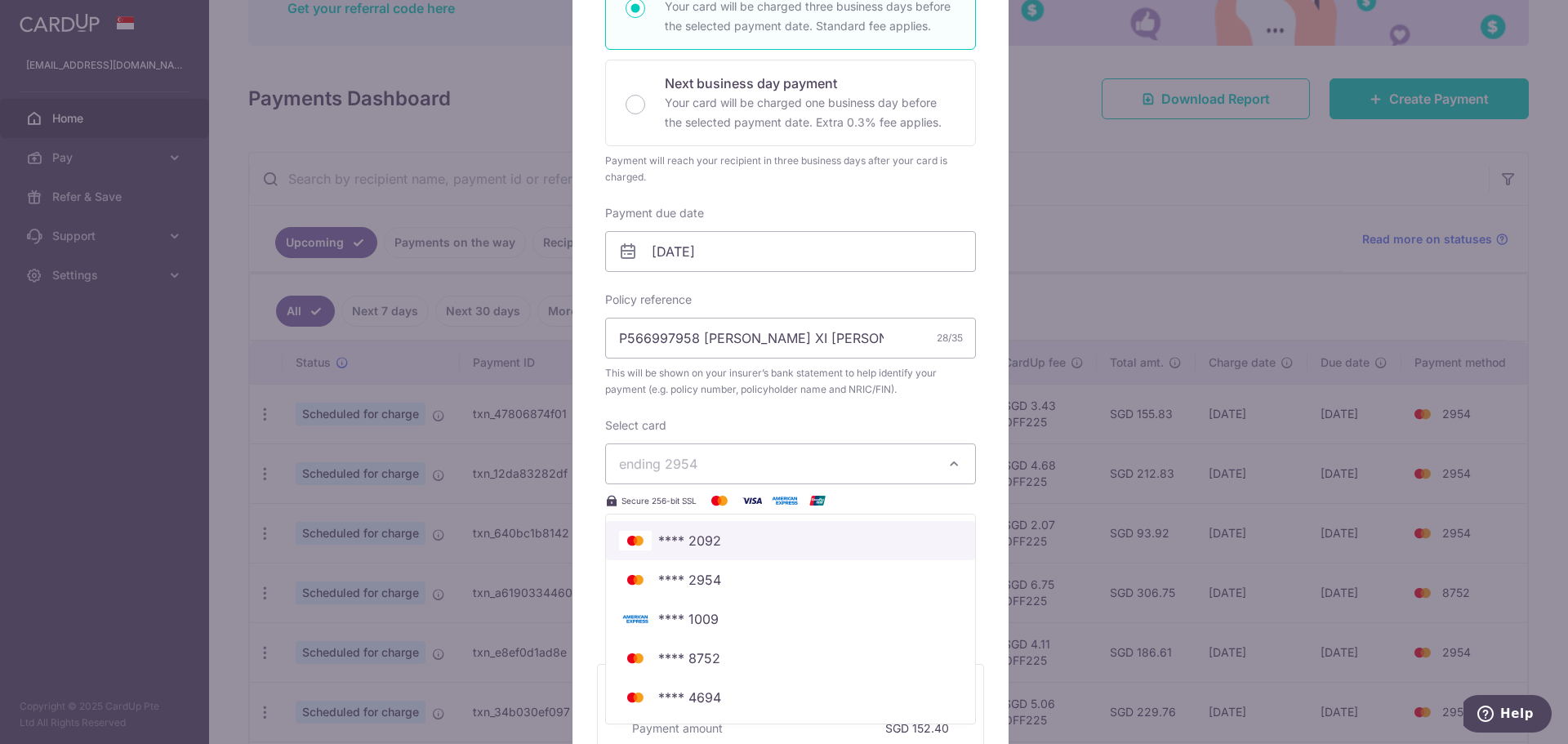
click at [707, 549] on span "**** 2092" at bounding box center [689, 540] width 63 height 19
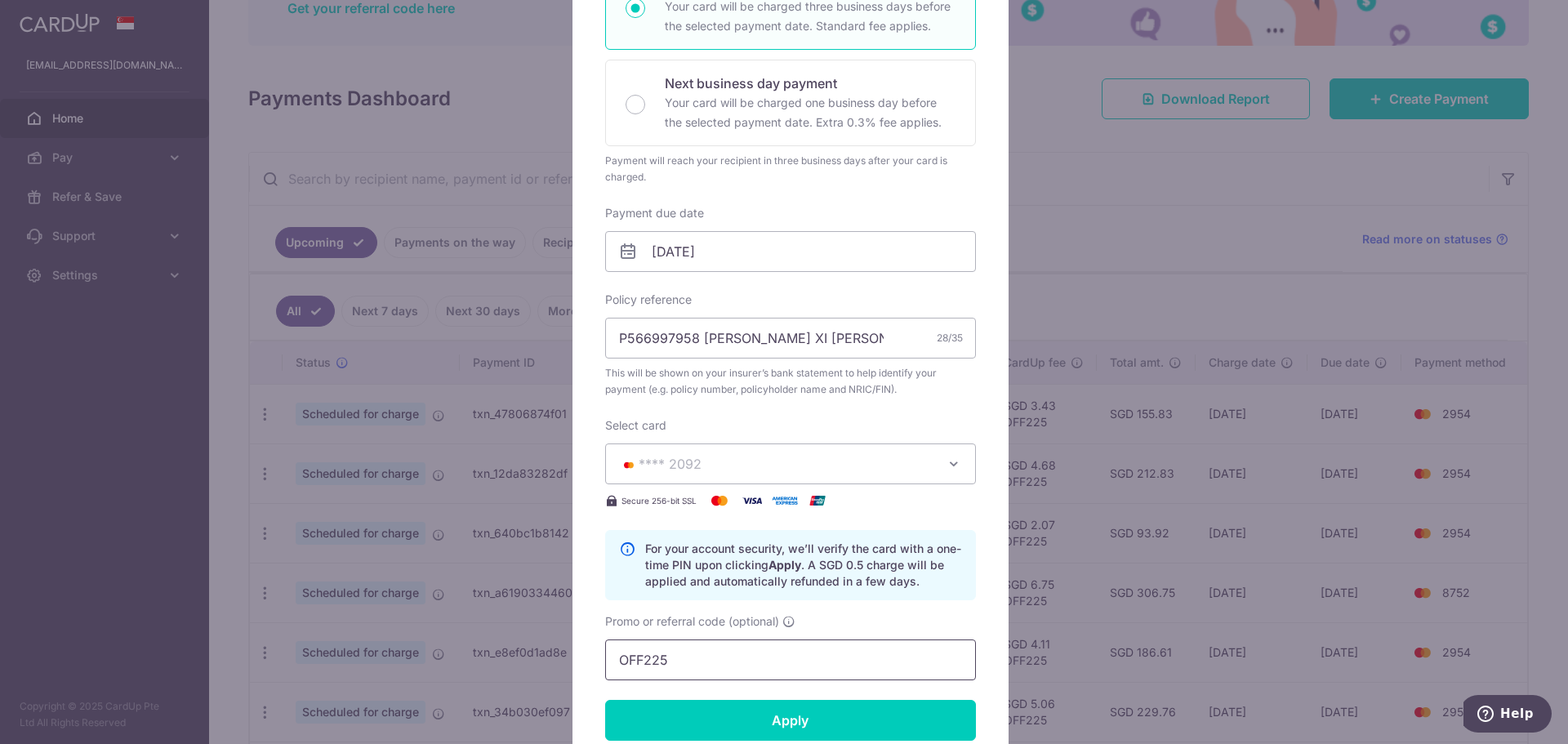
click at [746, 651] on input "OFF225" at bounding box center [790, 659] width 371 height 41
paste input "CBC90NMC"
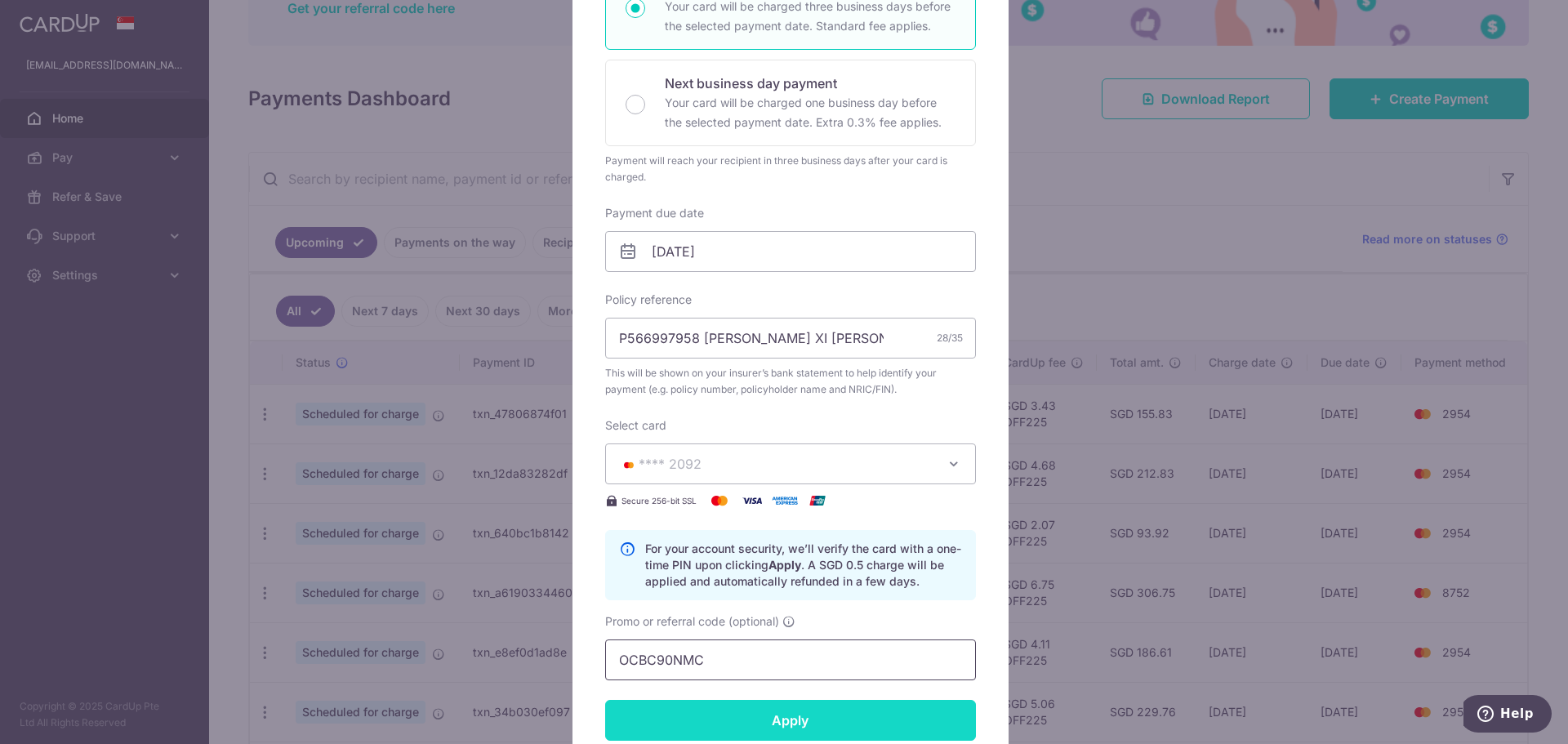
type input "OCBC90NMC"
click at [797, 705] on input "Apply" at bounding box center [790, 719] width 371 height 41
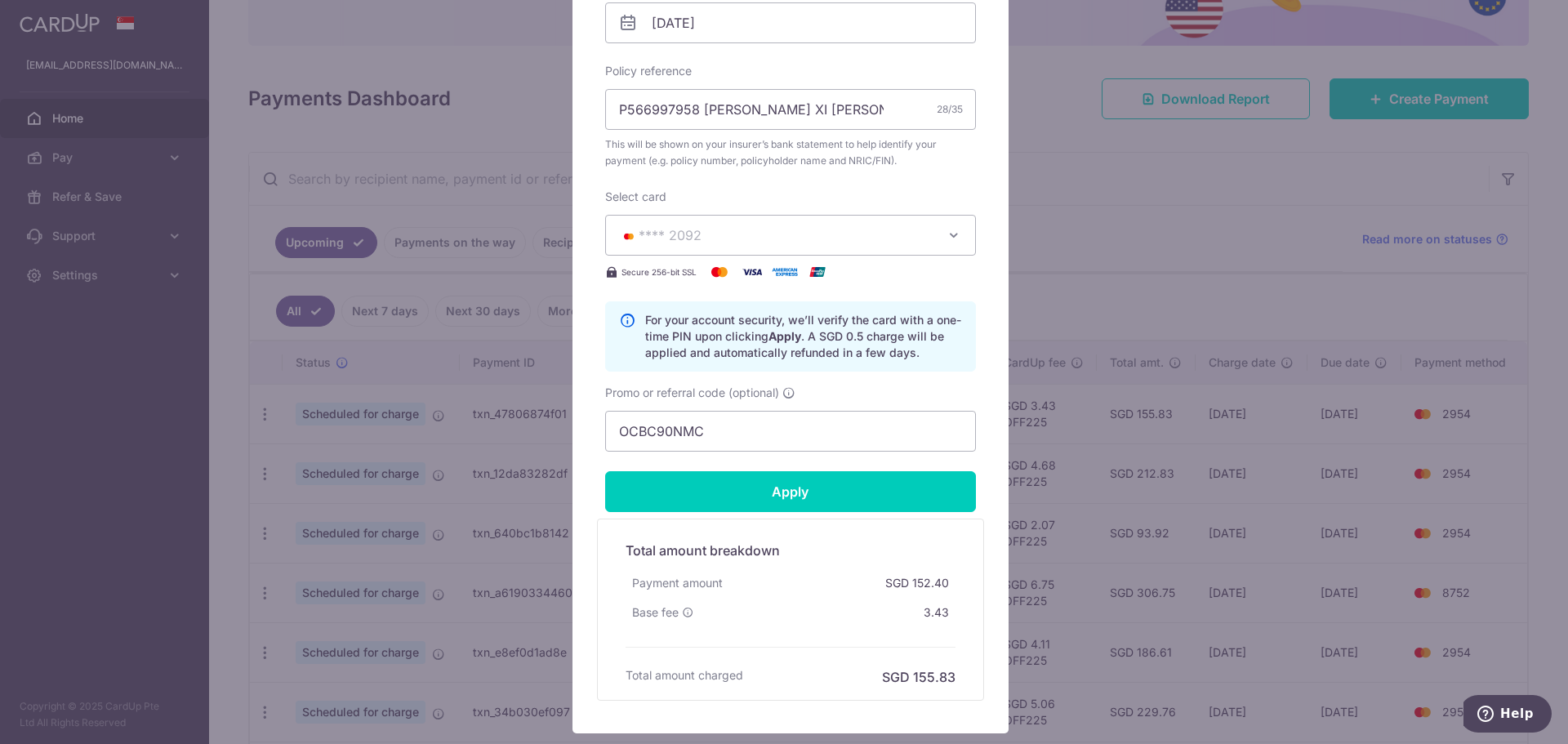
scroll to position [653, 0]
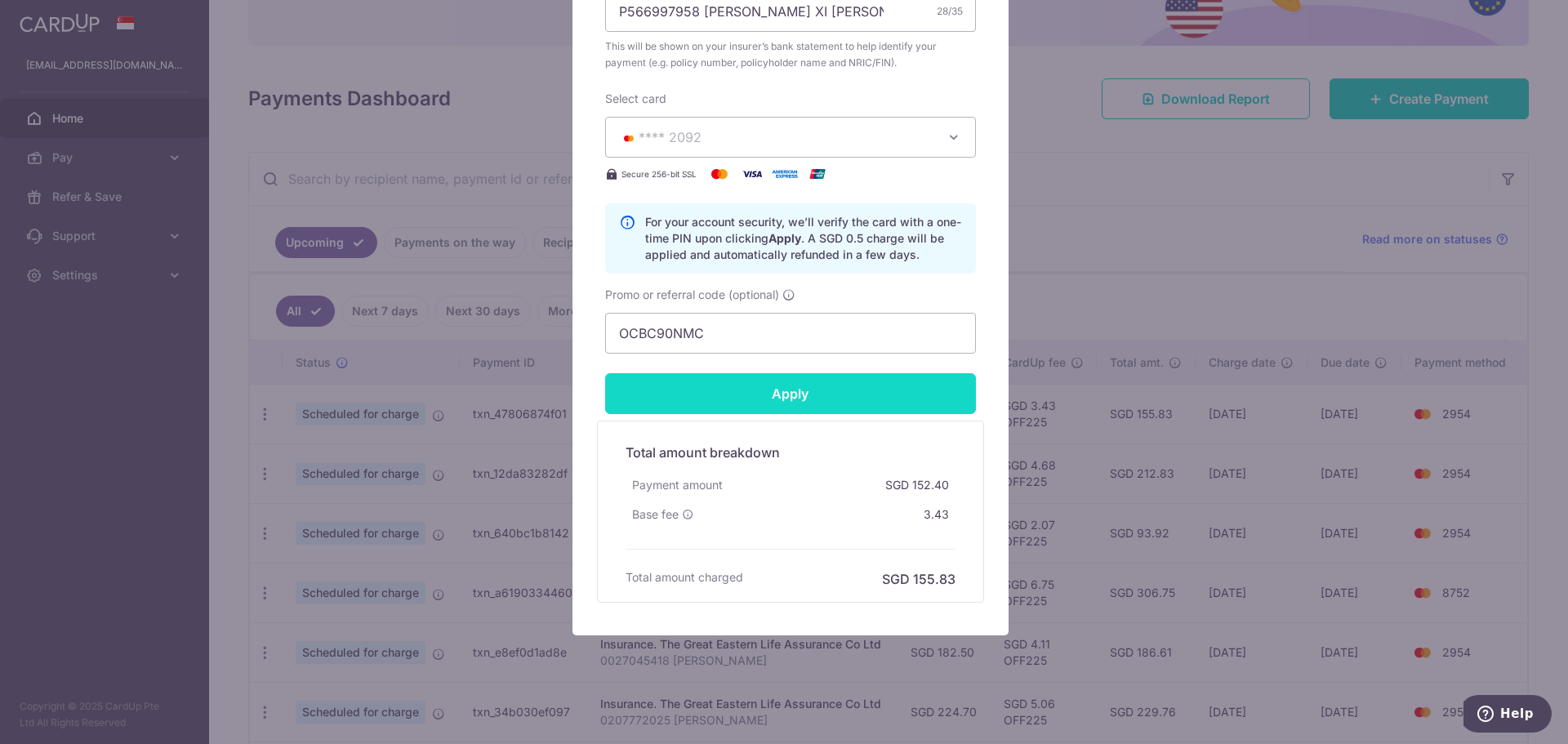
click at [843, 399] on input "Apply" at bounding box center [790, 394] width 371 height 41
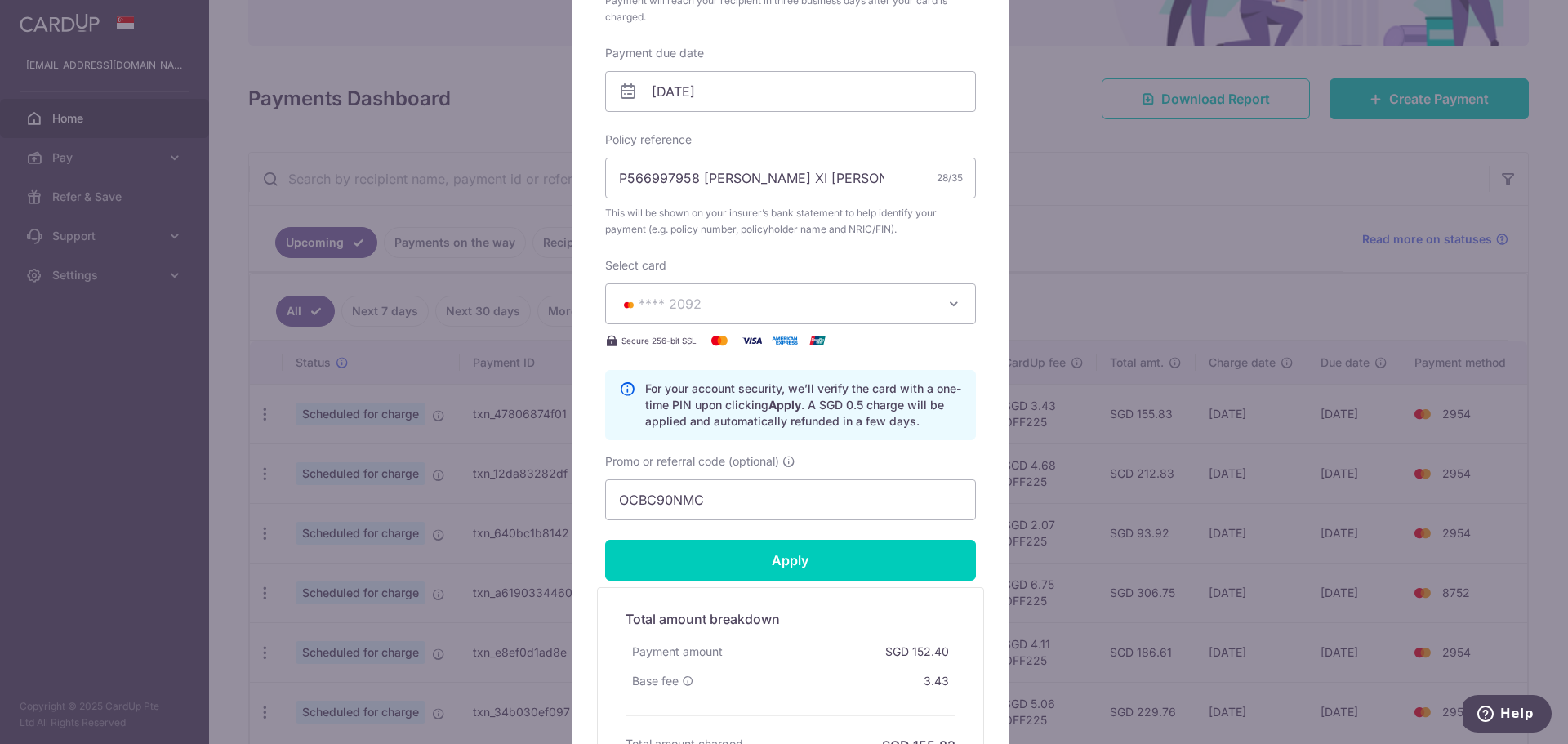
scroll to position [490, 0]
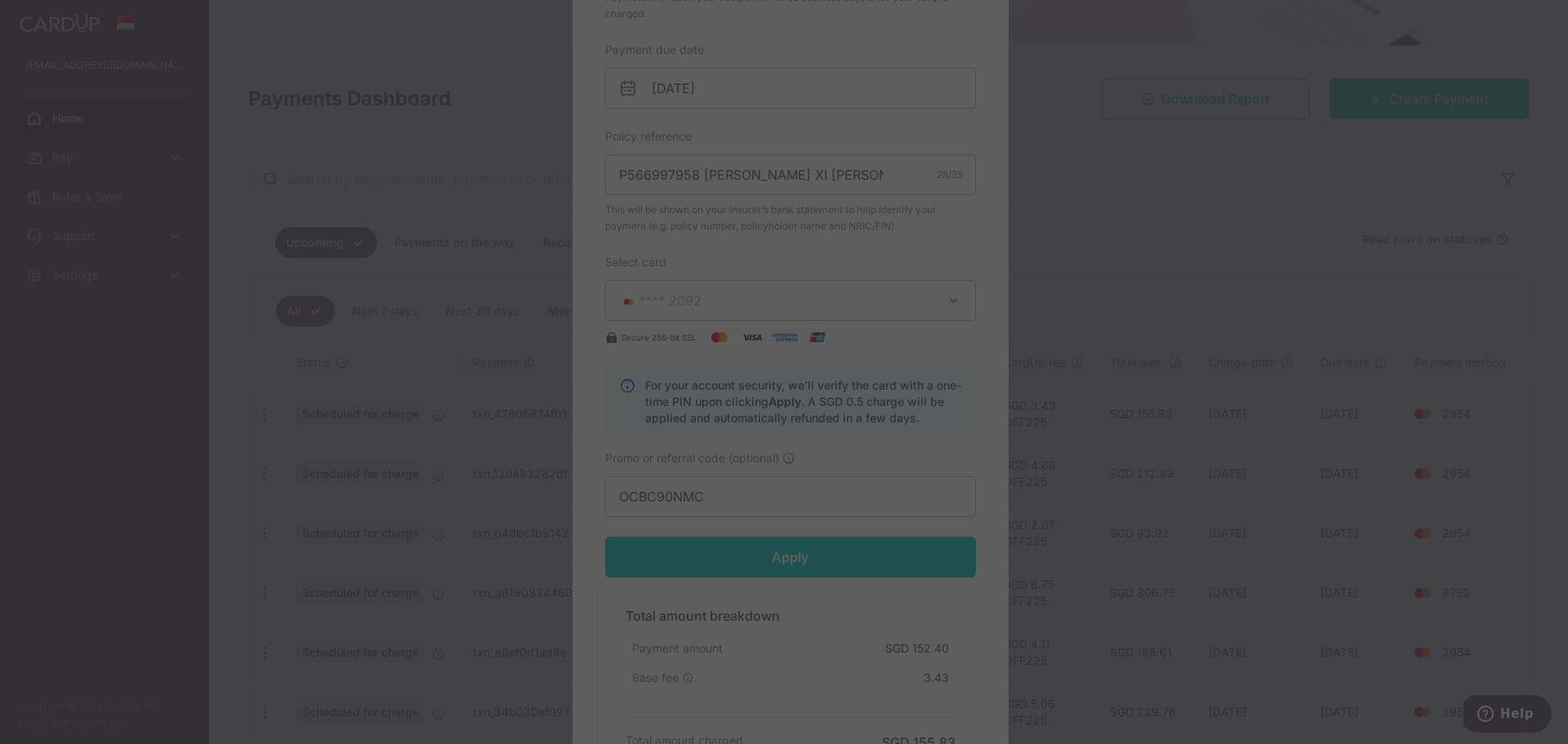
type input "Successfully Applied"
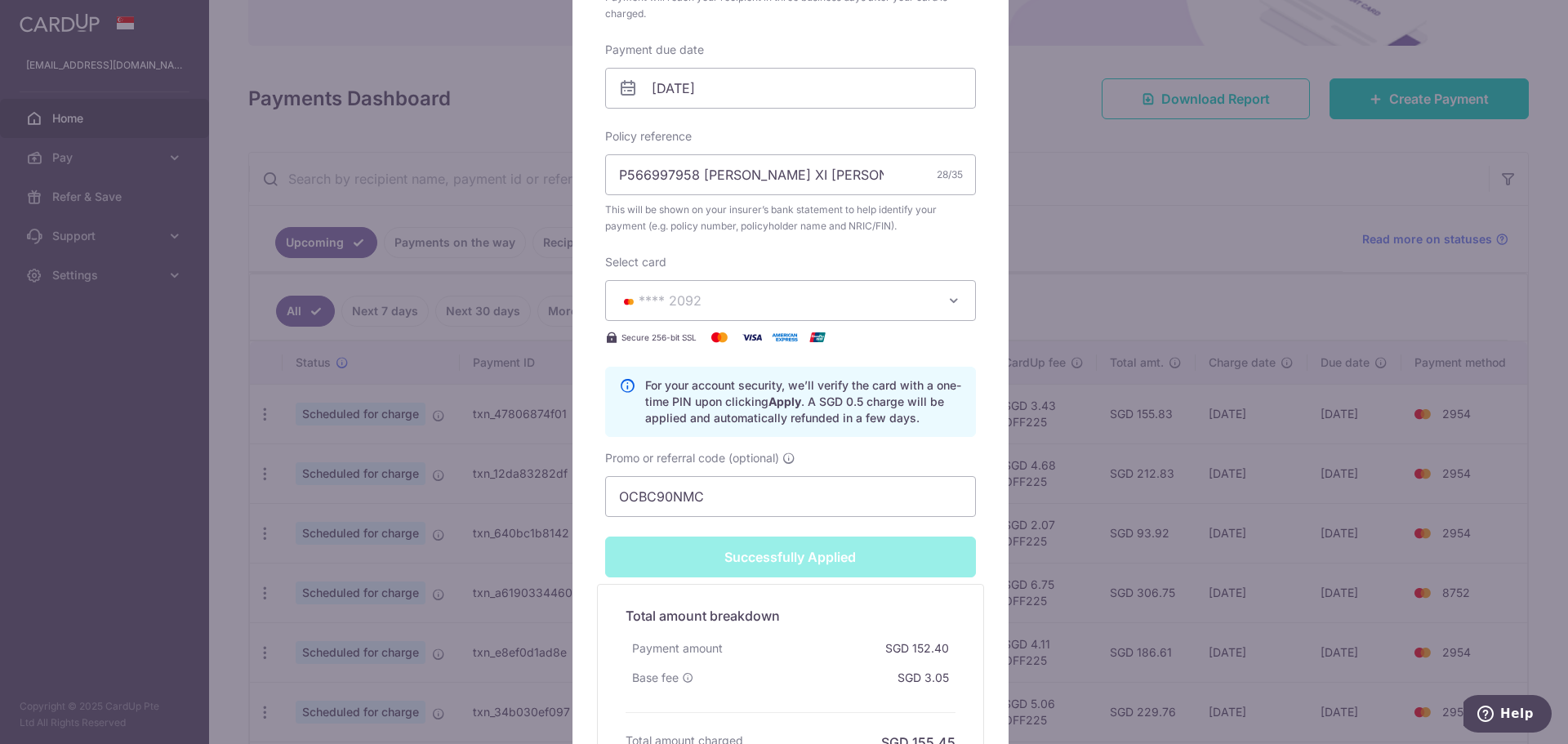
click at [1141, 437] on div "Edit payment By clicking apply, you will make changes to all payments to AIA Si…" at bounding box center [784, 372] width 1568 height 744
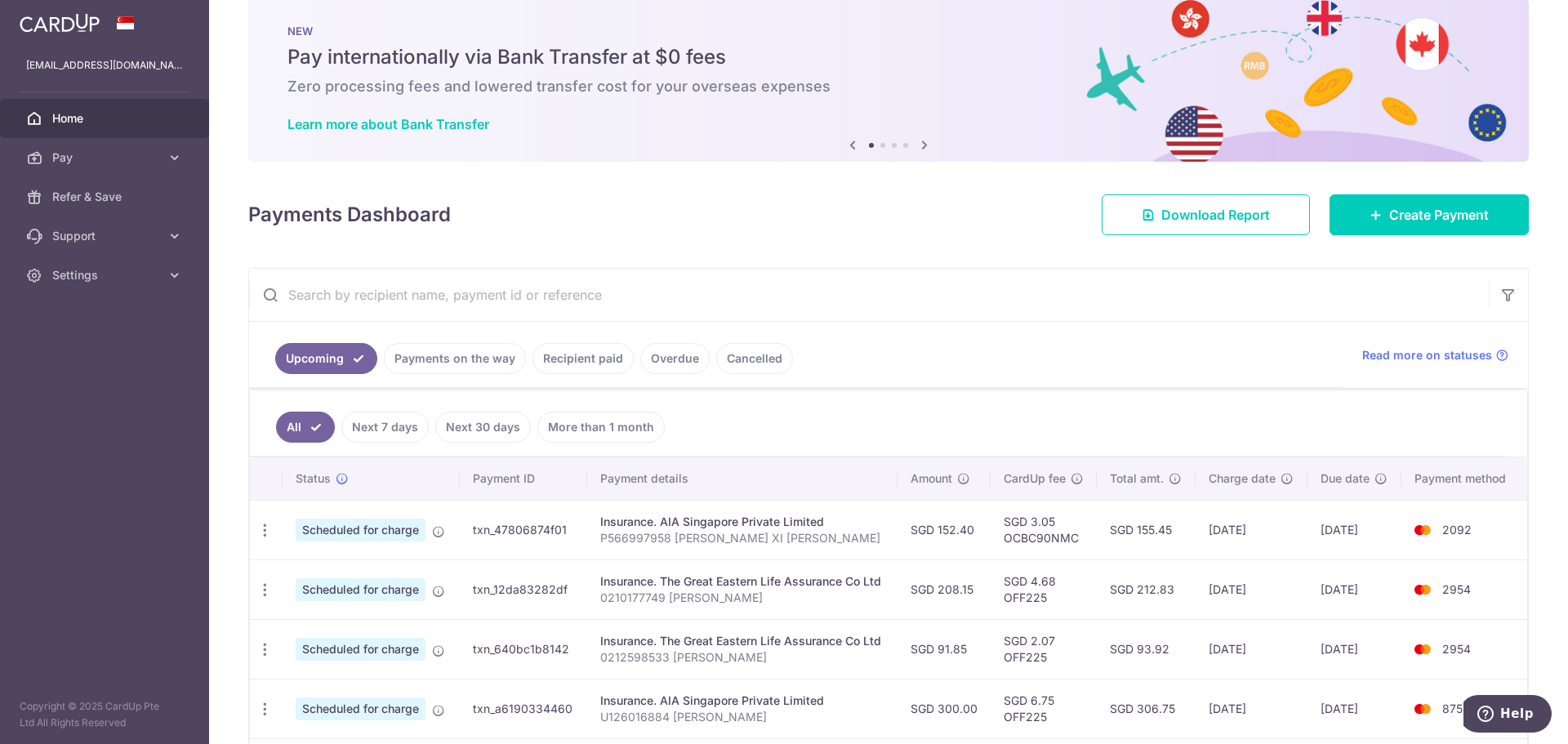
scroll to position [81, 0]
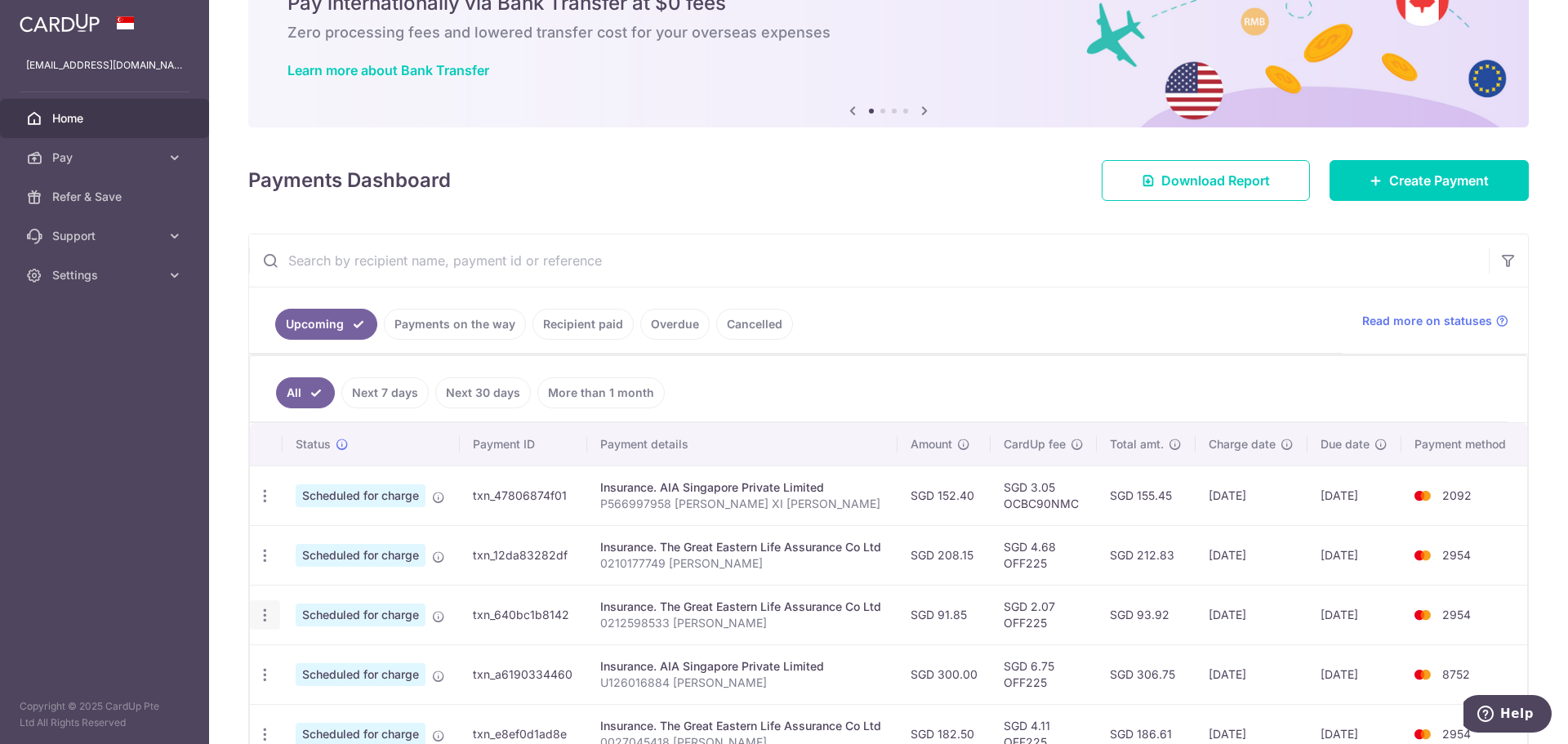
click at [269, 614] on icon "button" at bounding box center [265, 615] width 17 height 17
click at [317, 641] on link "Update payment" at bounding box center [336, 659] width 170 height 39
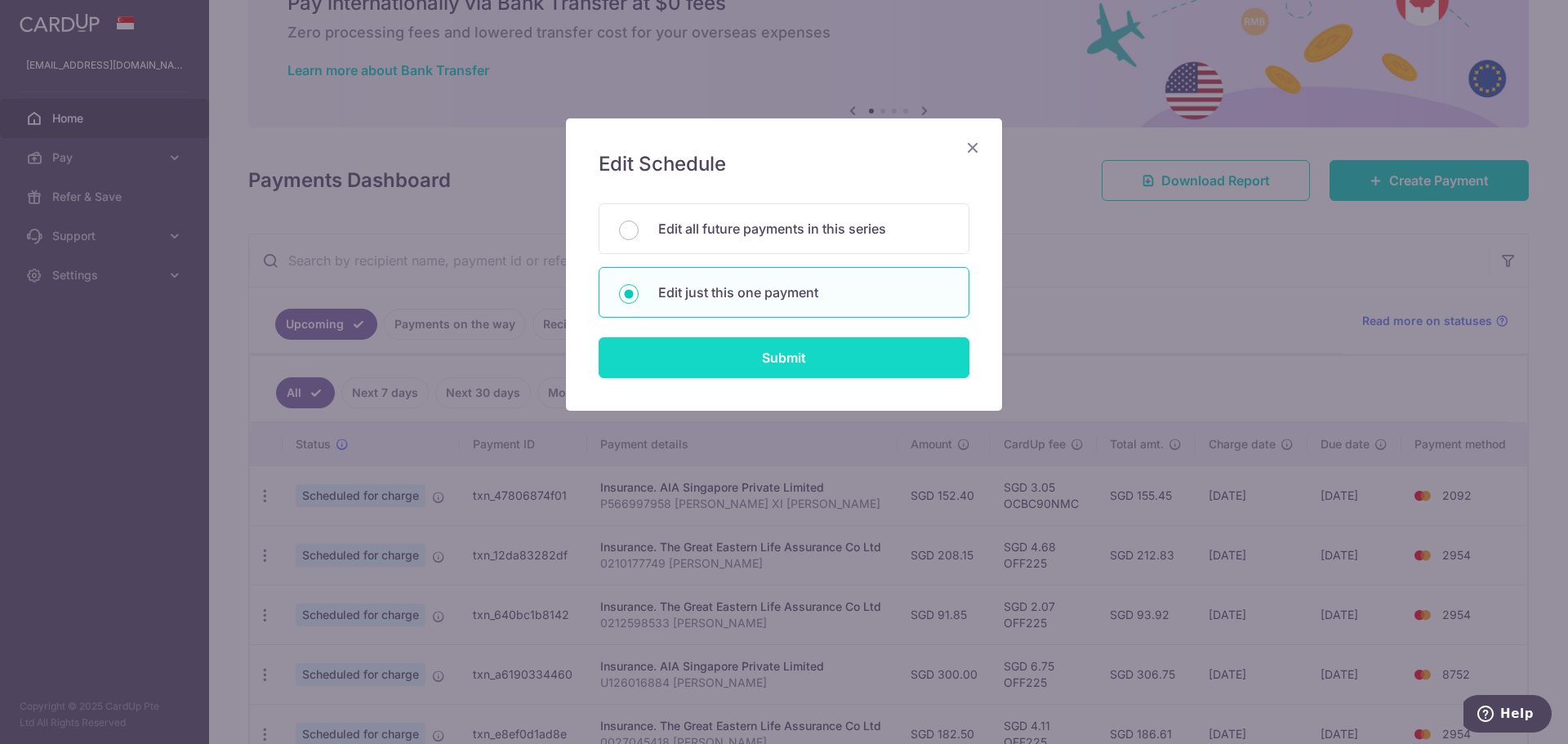
click at [806, 351] on input "Submit" at bounding box center [784, 357] width 371 height 41
radio input "true"
type input "91.85"
type input "[DATE]"
type input "0212598533 [PERSON_NAME]"
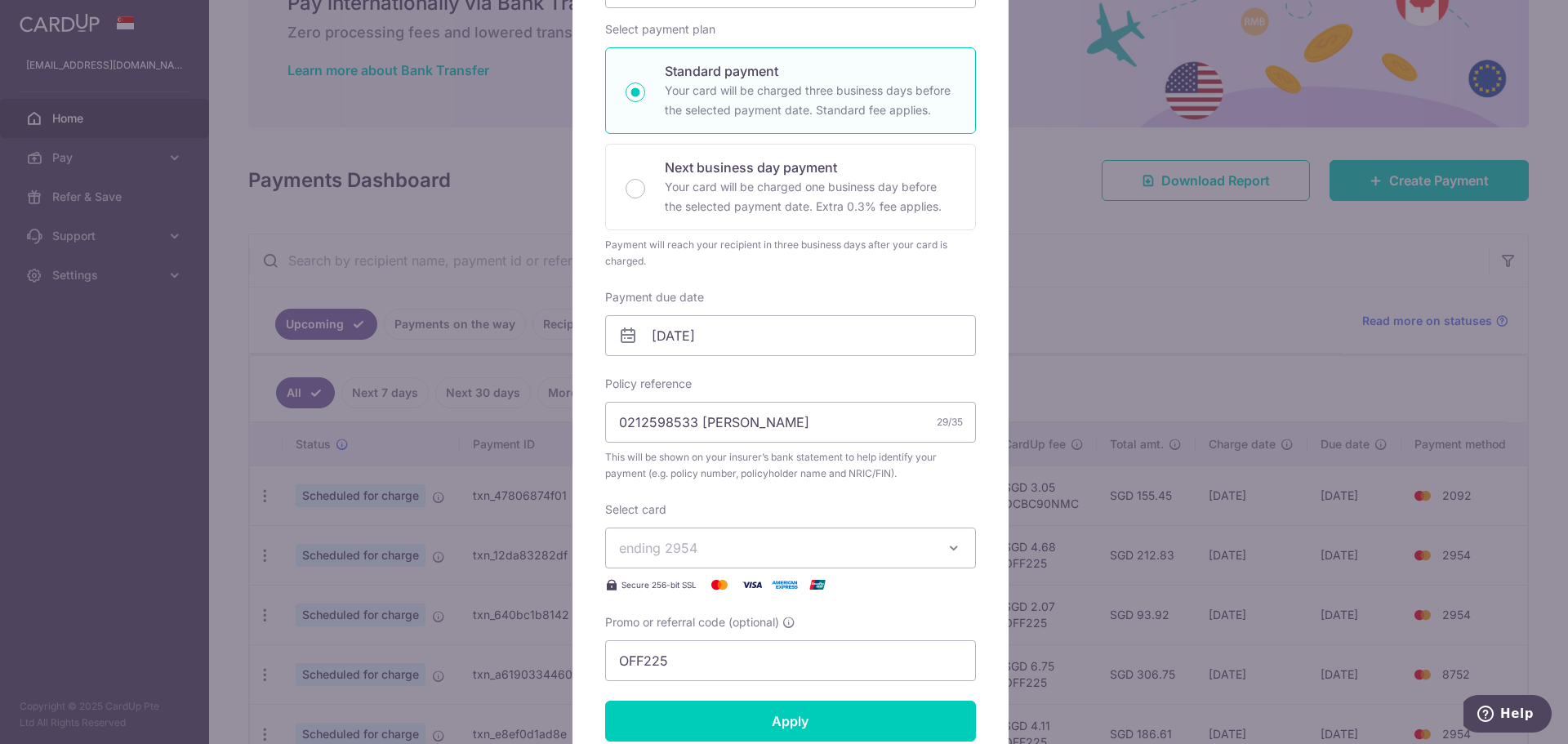
scroll to position [245, 0]
click at [647, 543] on span "ending 2954" at bounding box center [658, 545] width 79 height 16
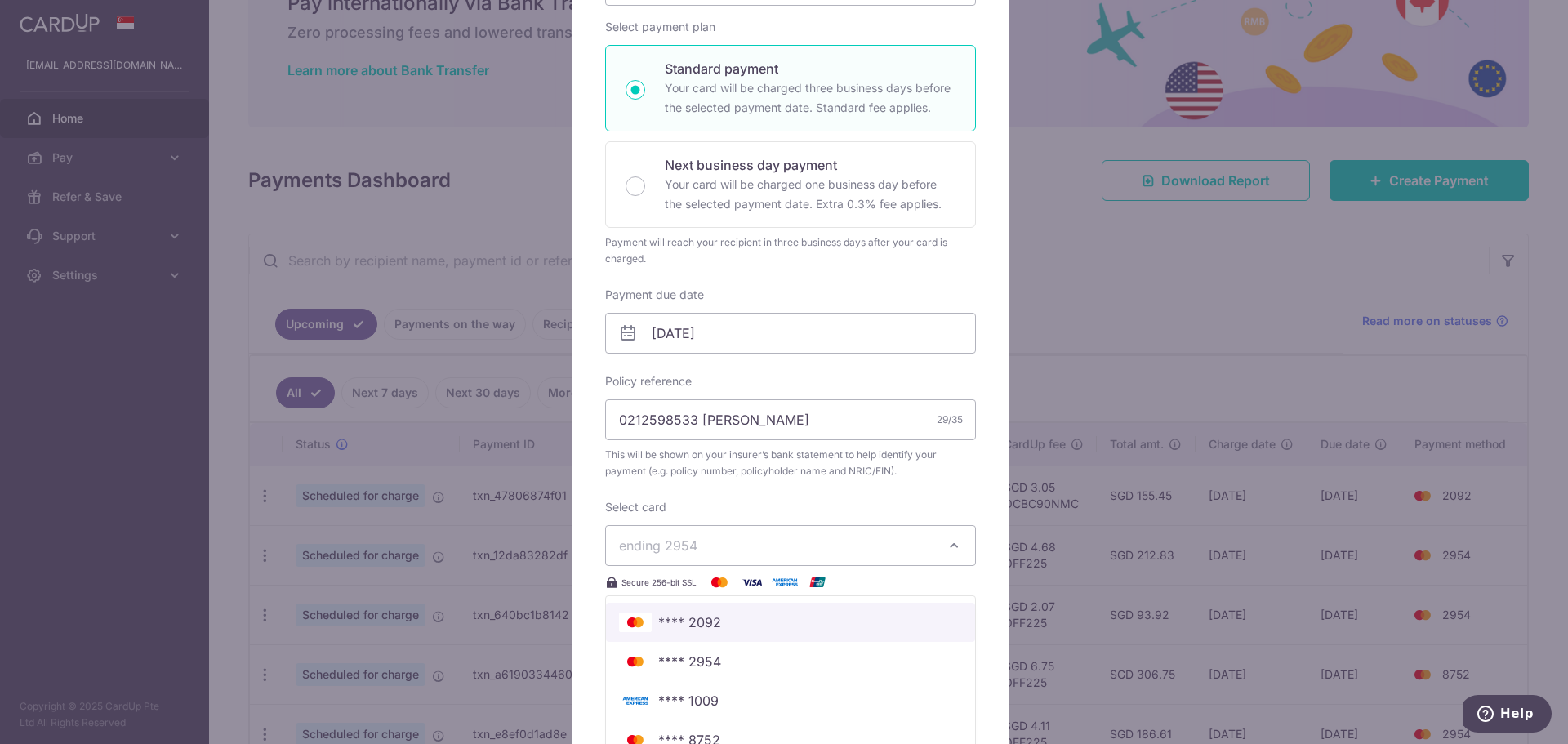
click at [736, 626] on span "**** 2092" at bounding box center [790, 621] width 343 height 19
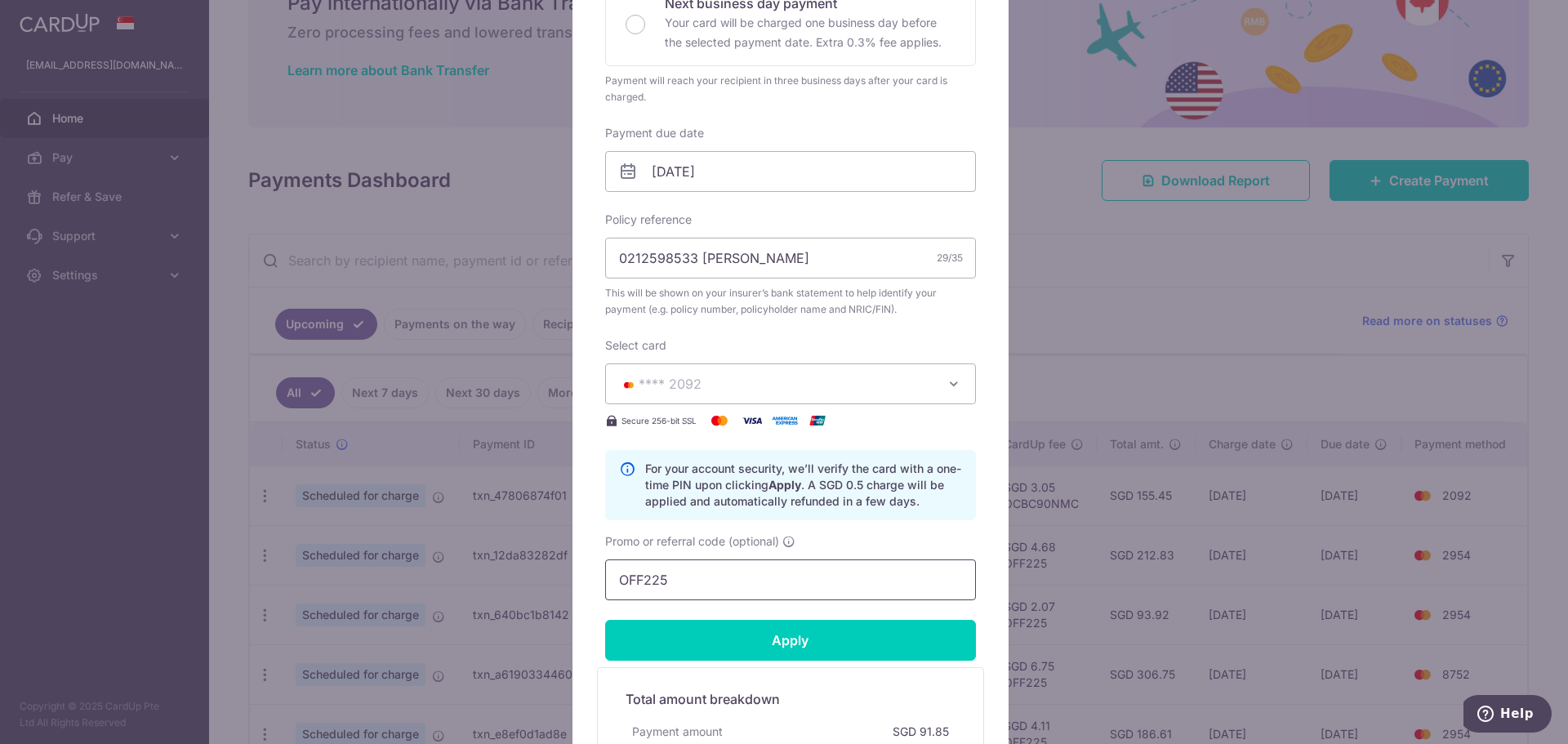
scroll to position [408, 0]
click at [684, 580] on input "OFF225" at bounding box center [790, 577] width 371 height 41
paste input "CBC90NMC"
type input "OCBC90NMC"
click at [784, 631] on input "Apply" at bounding box center [790, 638] width 371 height 41
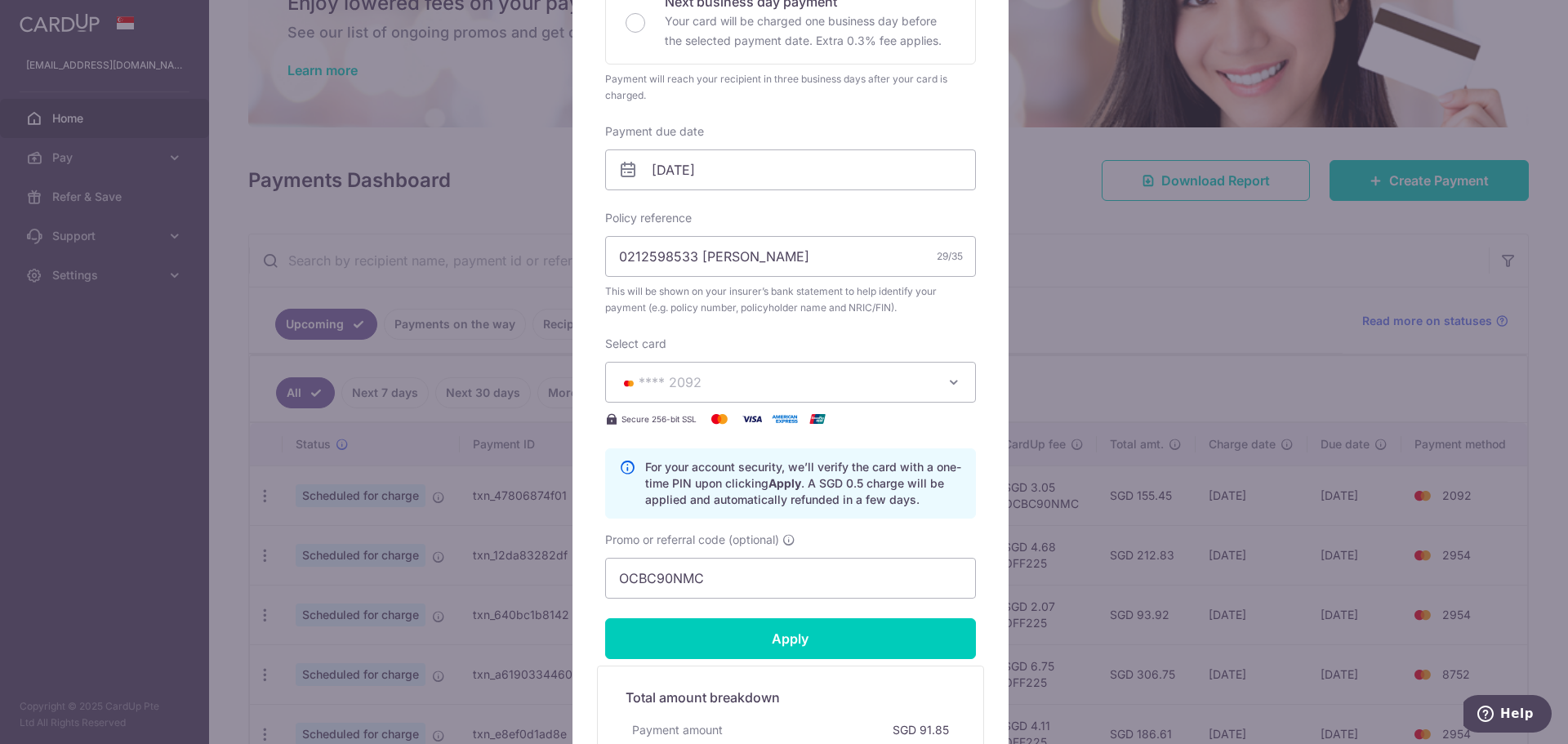
type input "Successfully Applied"
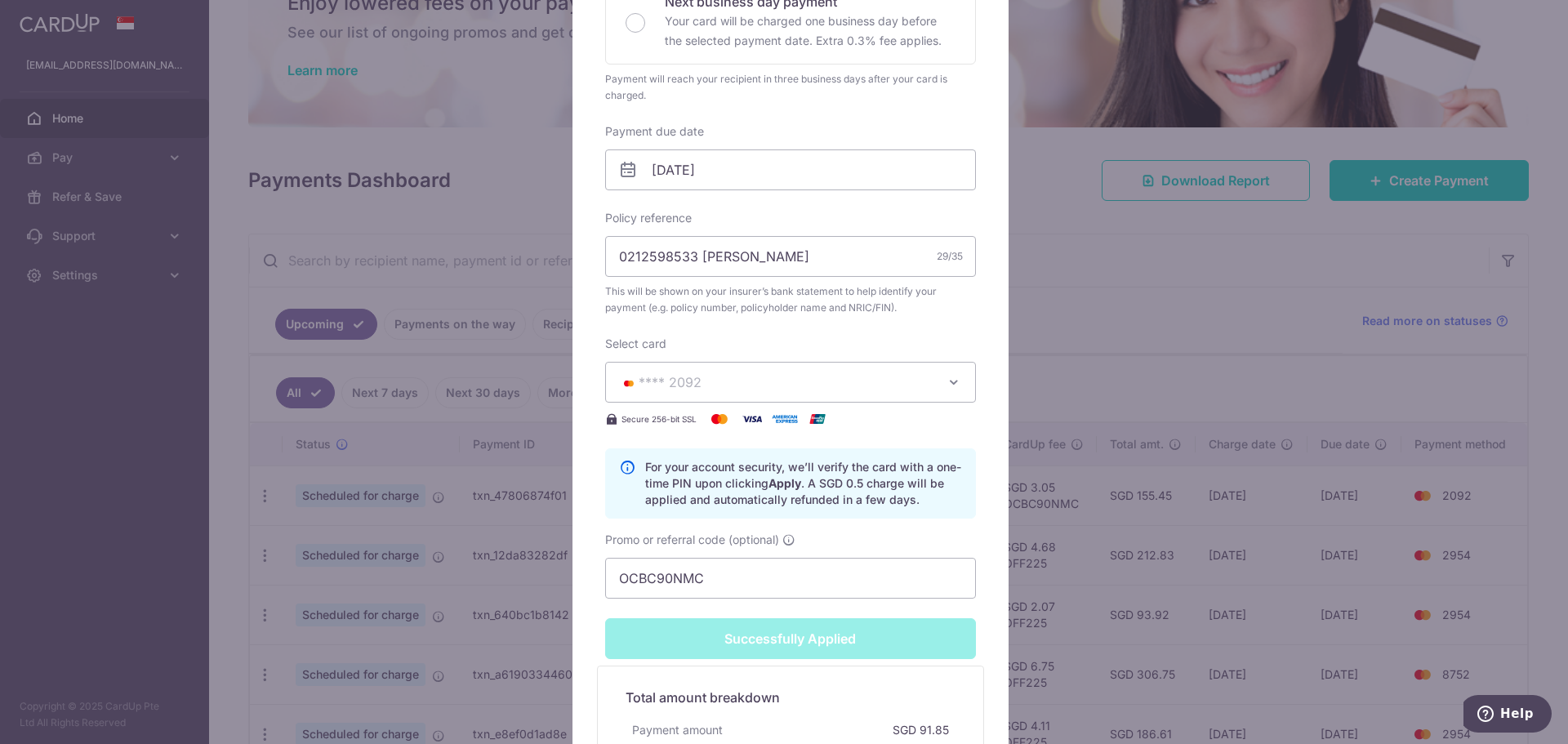
drag, startPoint x: 1158, startPoint y: 420, endPoint x: 1200, endPoint y: 412, distance: 42.8
click at [1200, 412] on div "Edit payment By clicking apply, you will make changes to all payments to The Gr…" at bounding box center [784, 372] width 1568 height 744
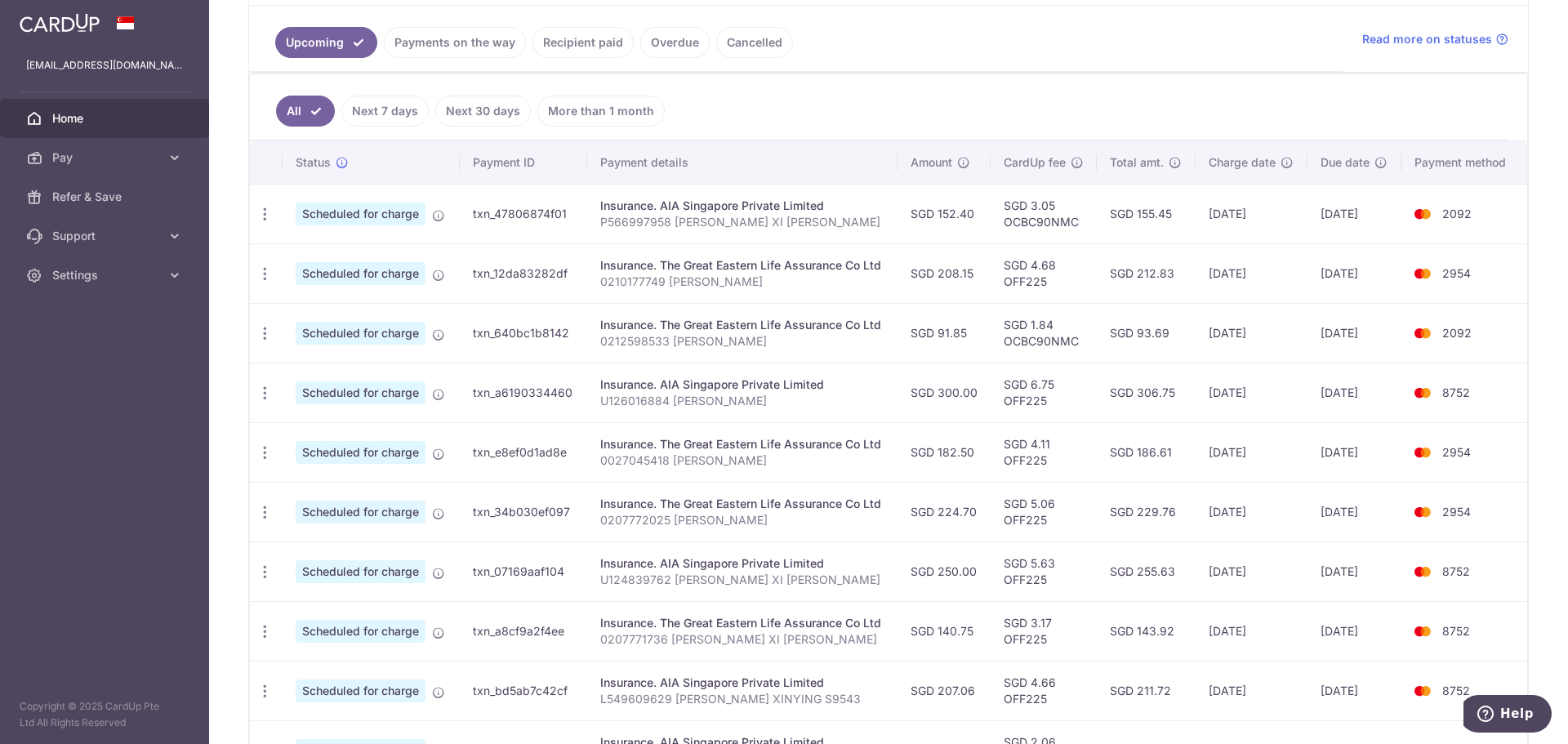
scroll to position [408, 0]
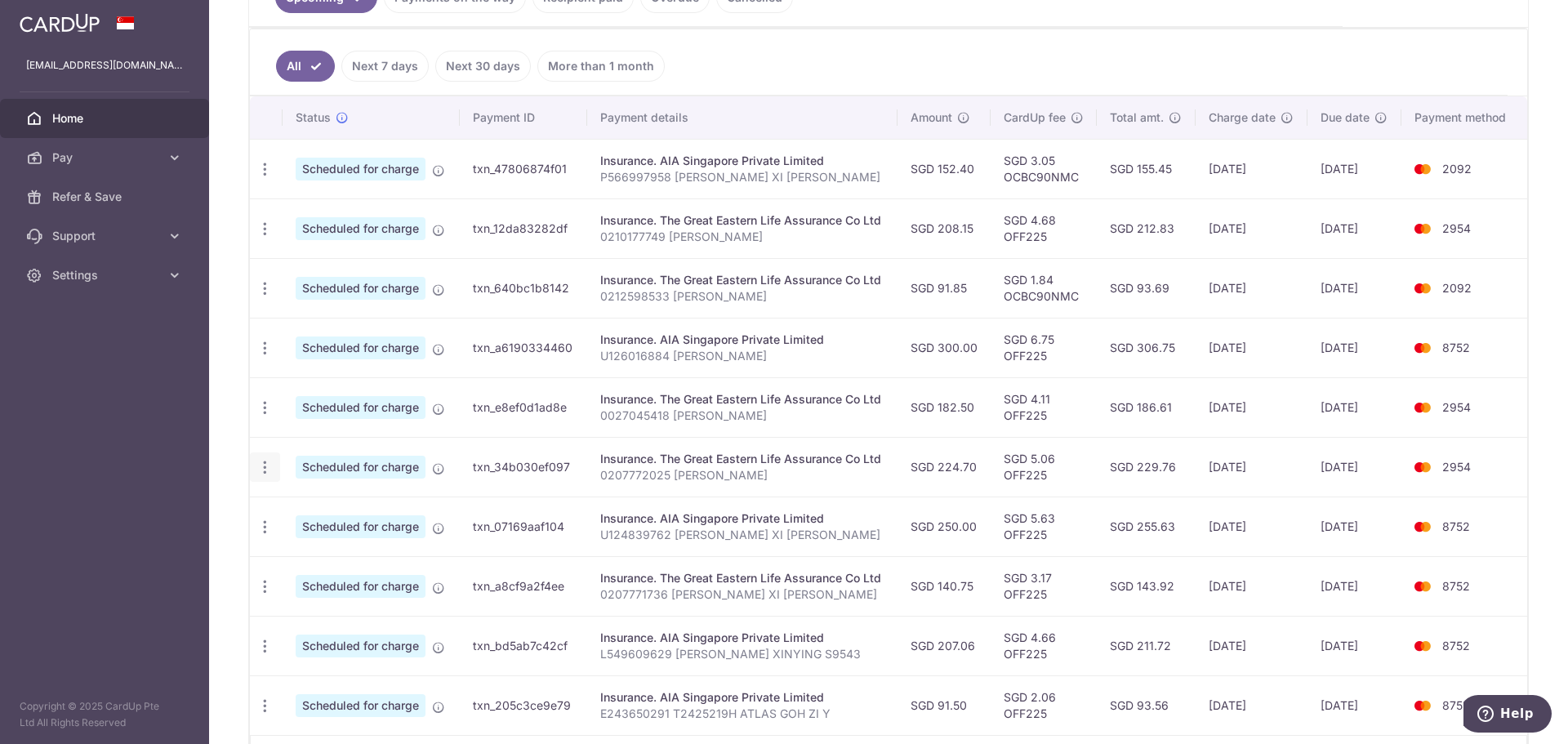
click at [272, 472] on icon "button" at bounding box center [265, 467] width 17 height 17
click at [321, 501] on link "Update payment" at bounding box center [336, 512] width 170 height 39
radio input "true"
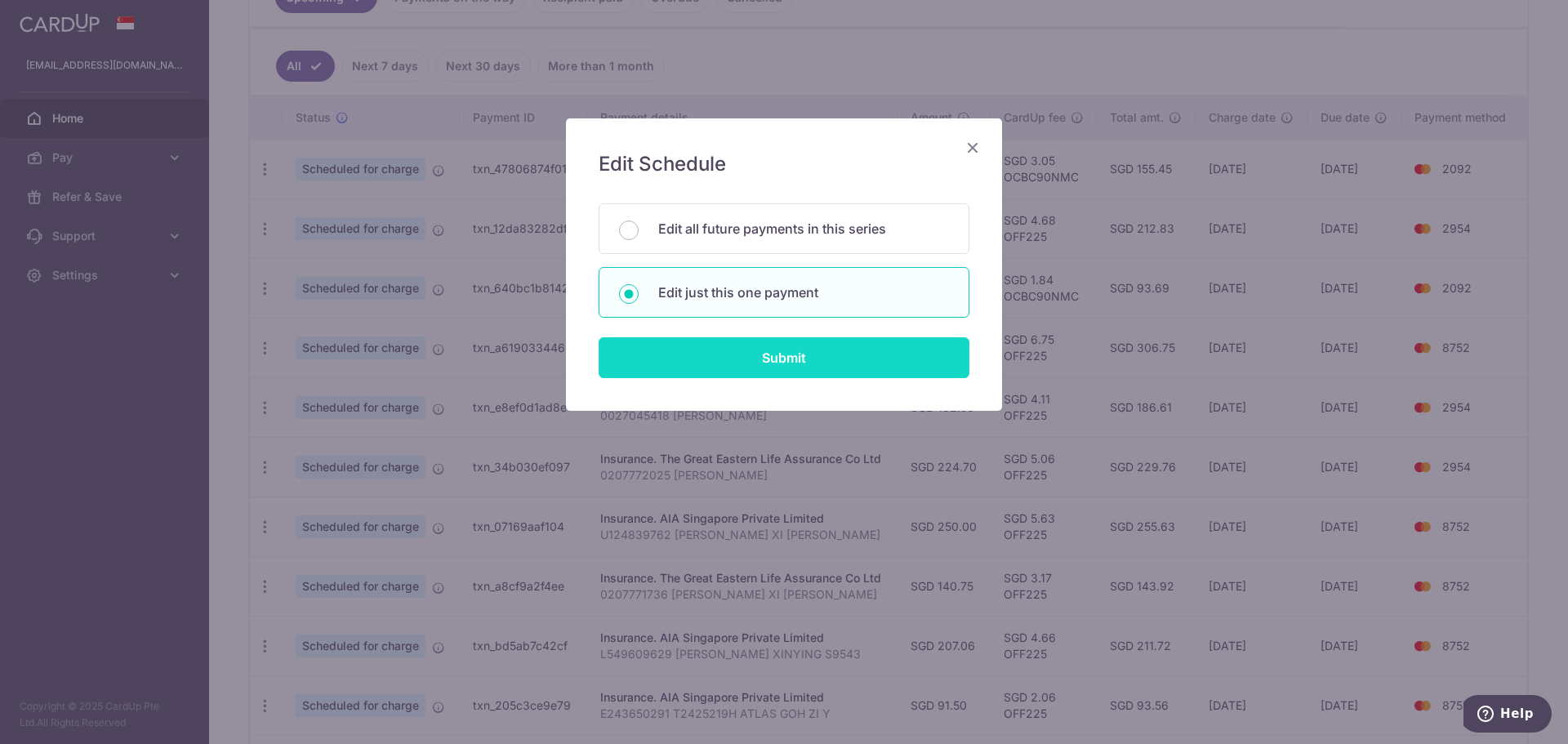
click at [777, 347] on input "Submit" at bounding box center [784, 357] width 371 height 41
radio input "true"
type input "224.70"
type input "[DATE]"
type input "0207772025 [PERSON_NAME]"
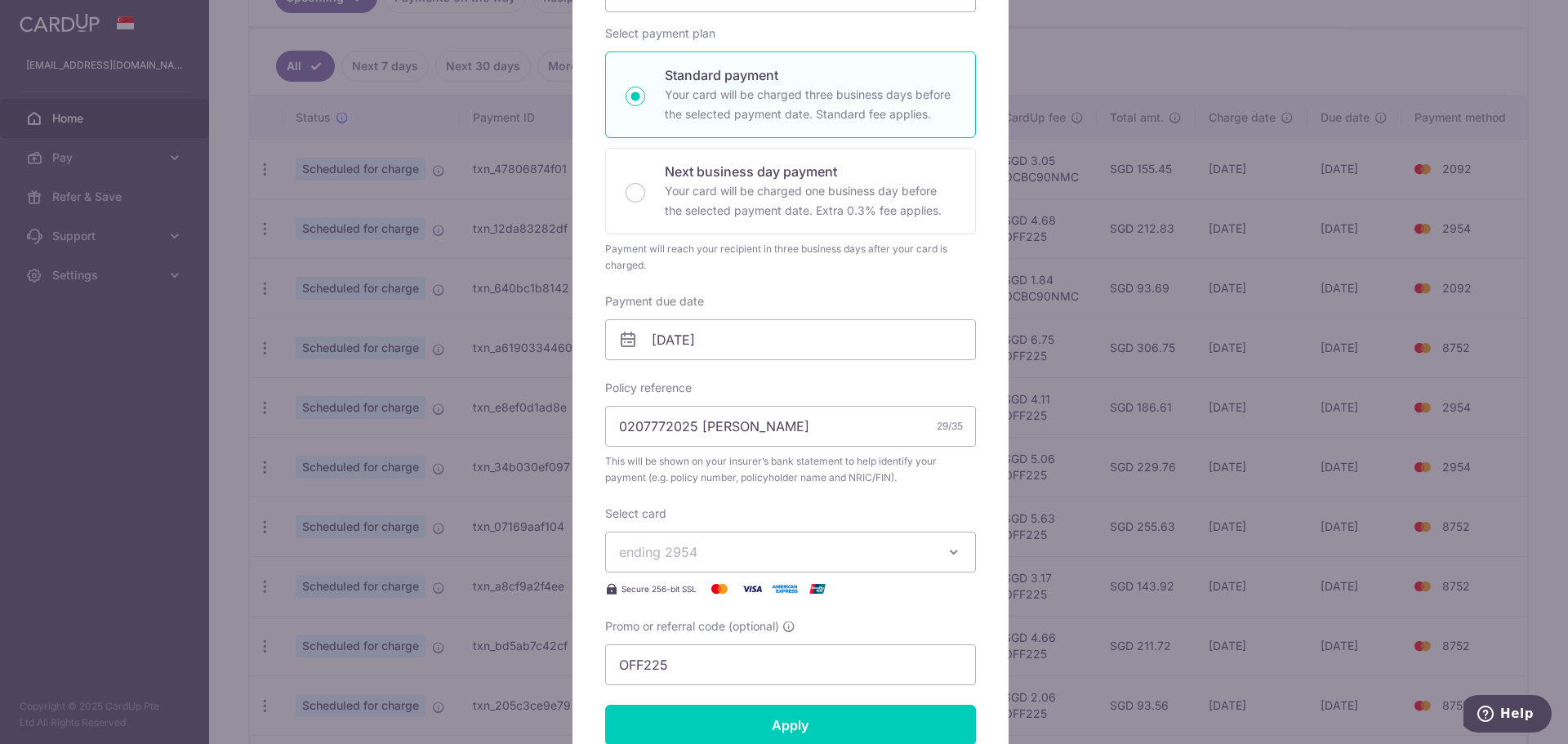
scroll to position [245, 0]
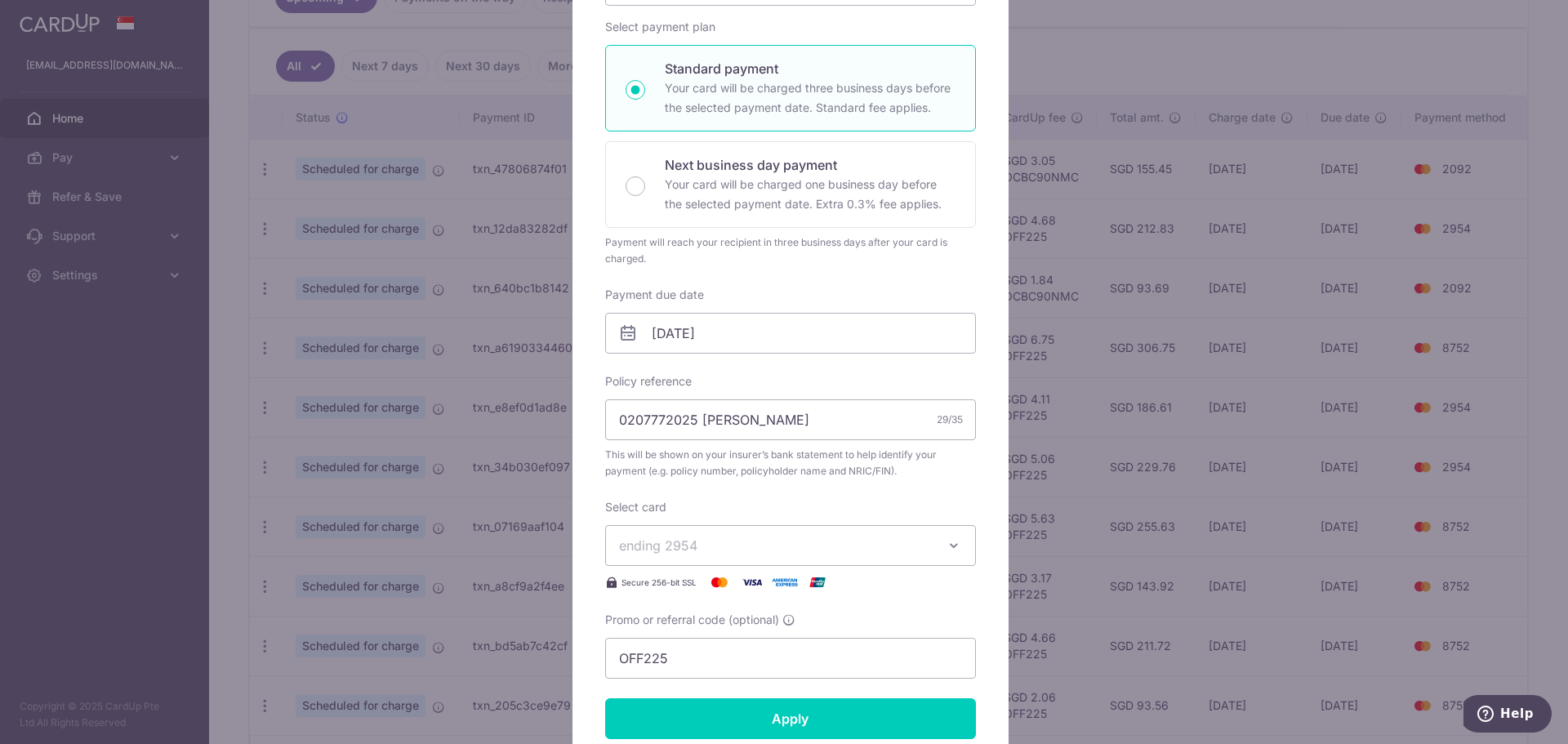
click at [713, 566] on div "Select card ending 2954 **** 2092 **** 2954 **** 1009 **** 8752 **** 4694" at bounding box center [790, 545] width 371 height 93
click at [731, 549] on span "ending 2954" at bounding box center [775, 545] width 314 height 19
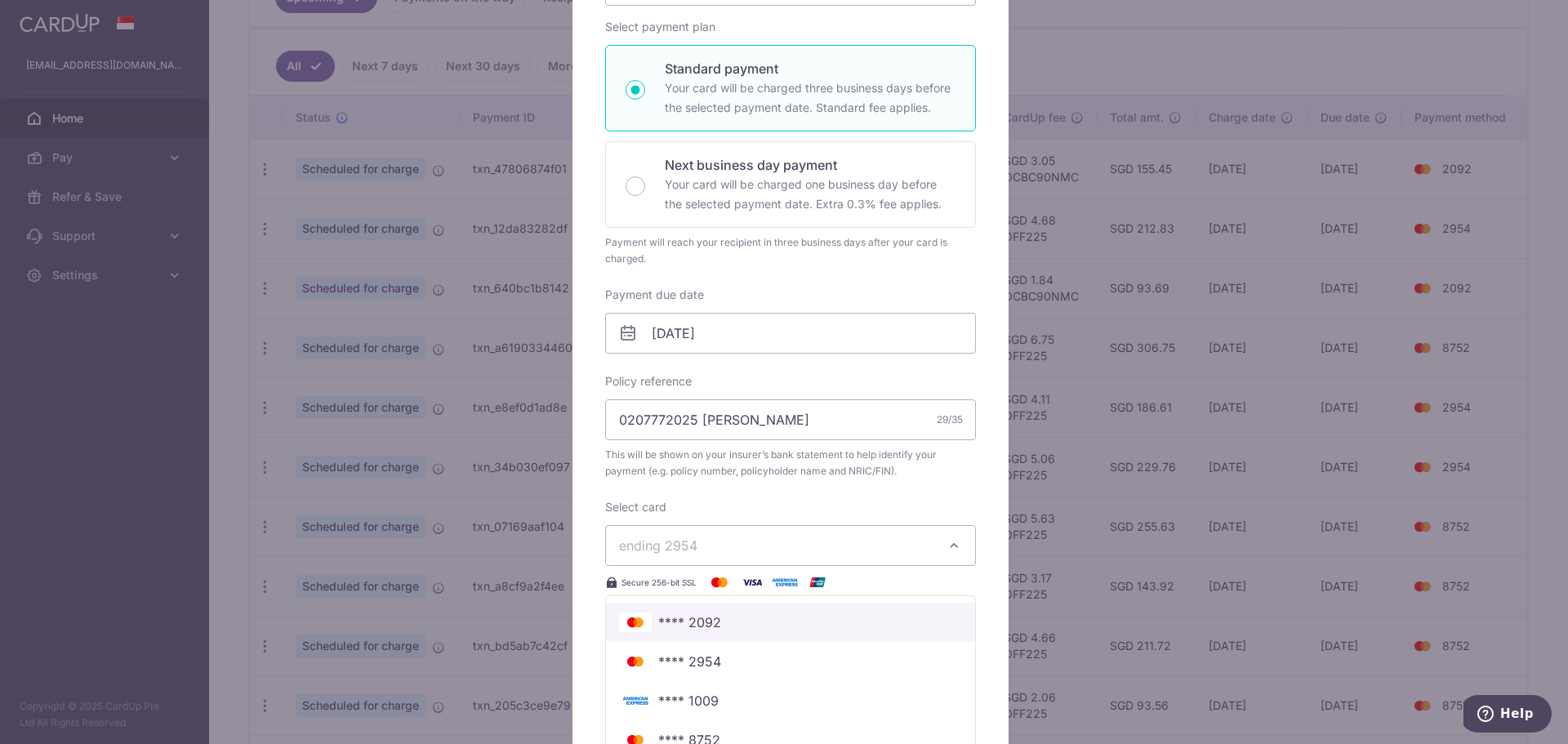
click at [734, 613] on span "**** 2092" at bounding box center [790, 621] width 343 height 19
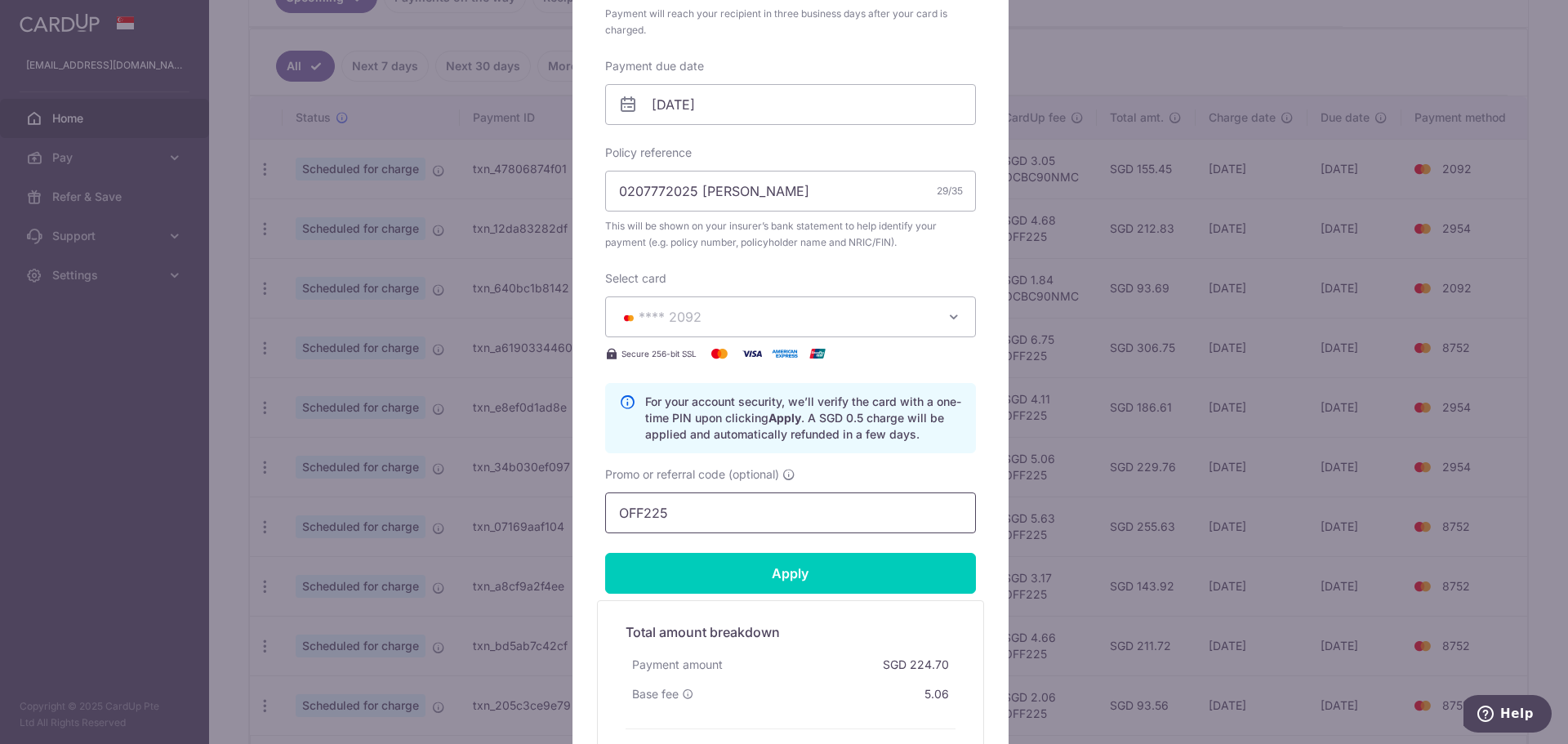
scroll to position [490, 0]
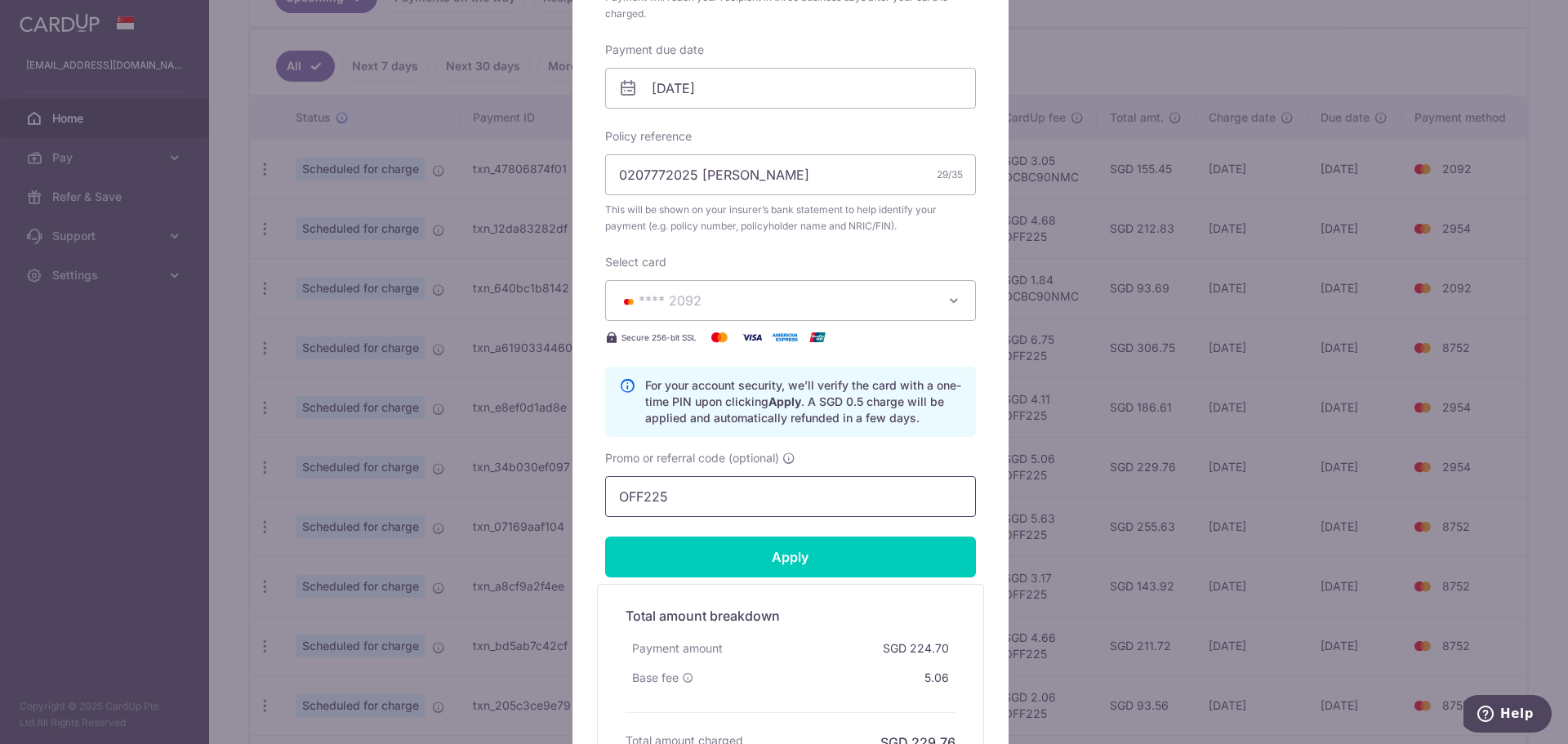
click at [697, 494] on input "OFF225" at bounding box center [790, 496] width 371 height 41
paste input "CBC90NMC"
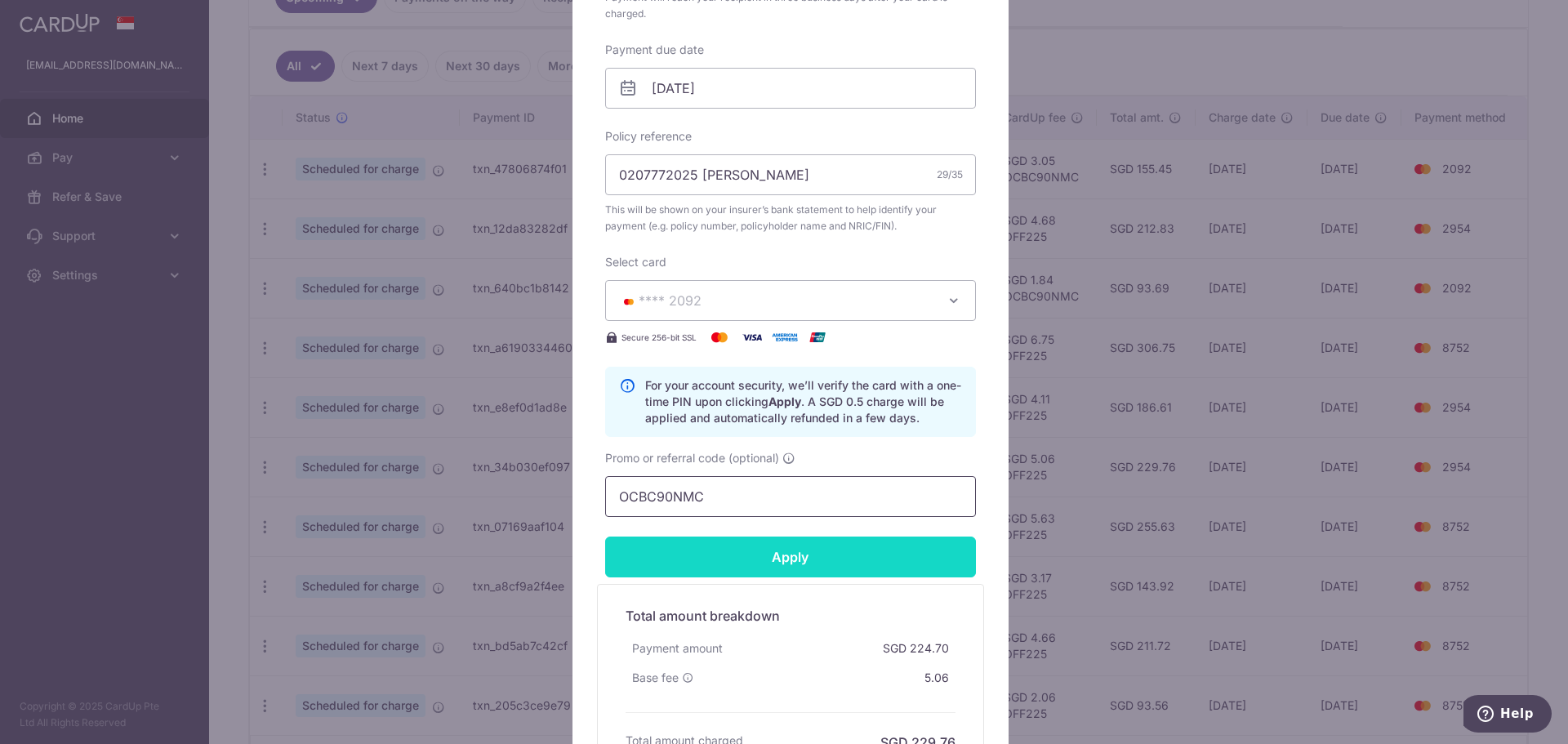
type input "OCBC90NMC"
click at [766, 545] on input "Apply" at bounding box center [790, 556] width 371 height 41
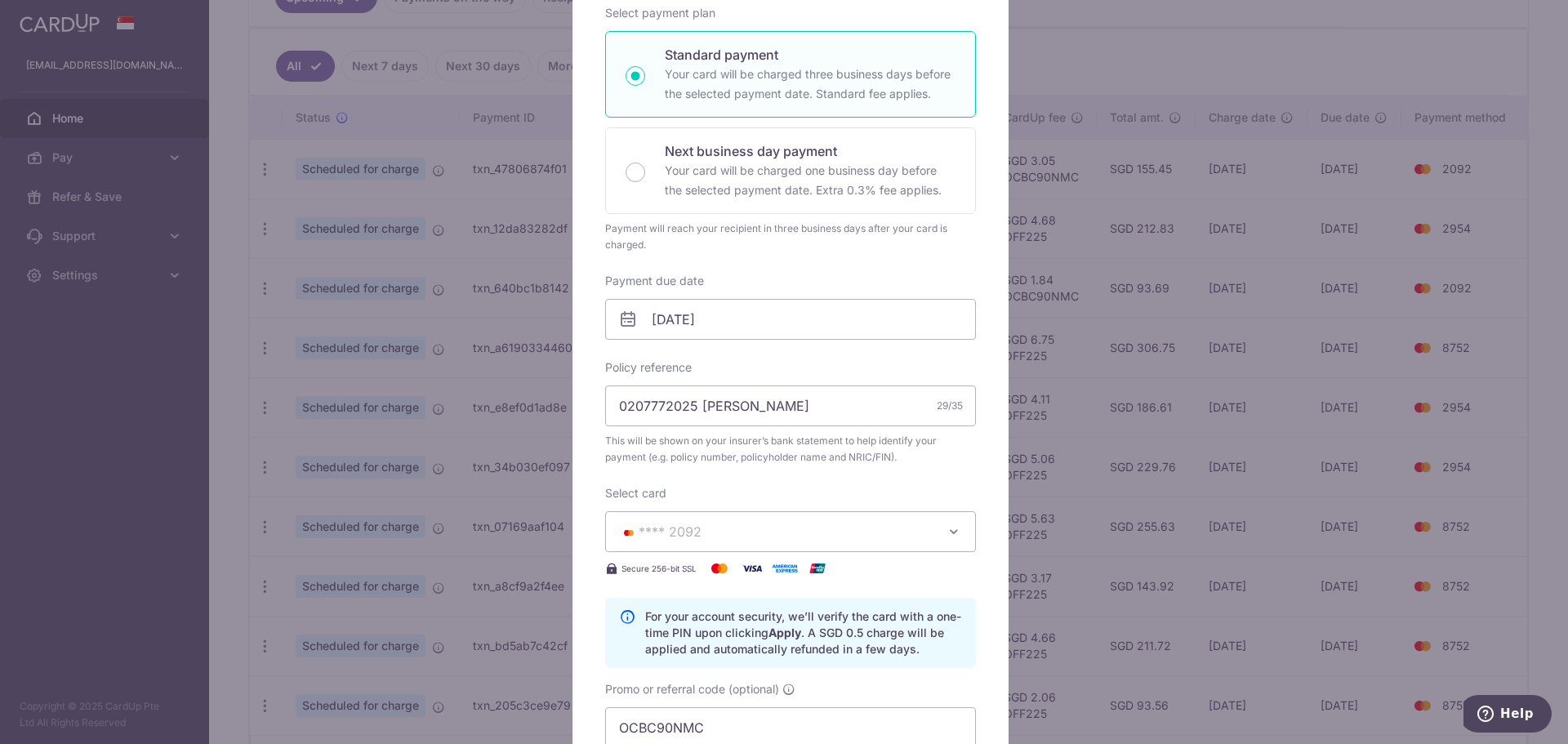
scroll to position [408, 0]
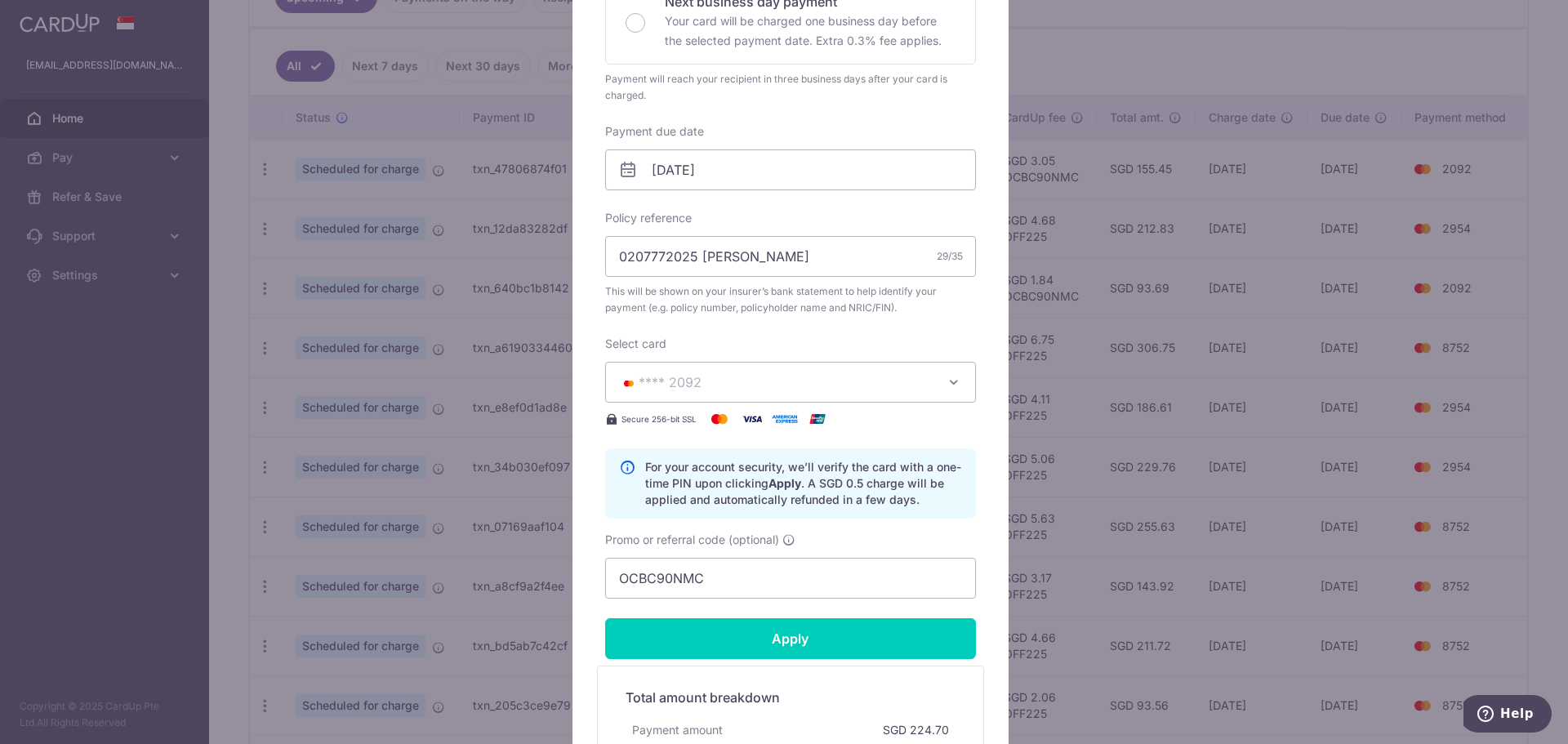
type input "Successfully Applied"
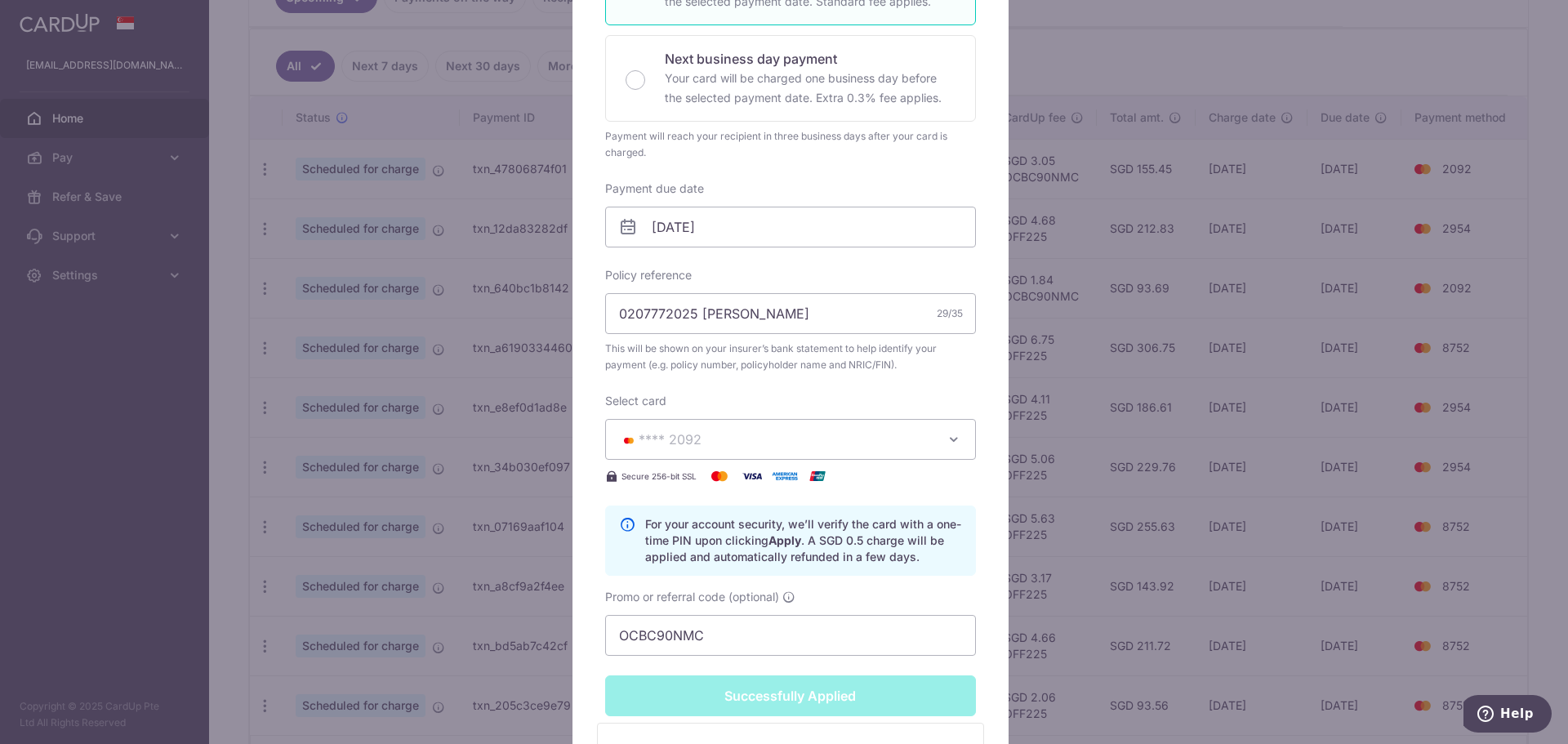
scroll to position [465, 0]
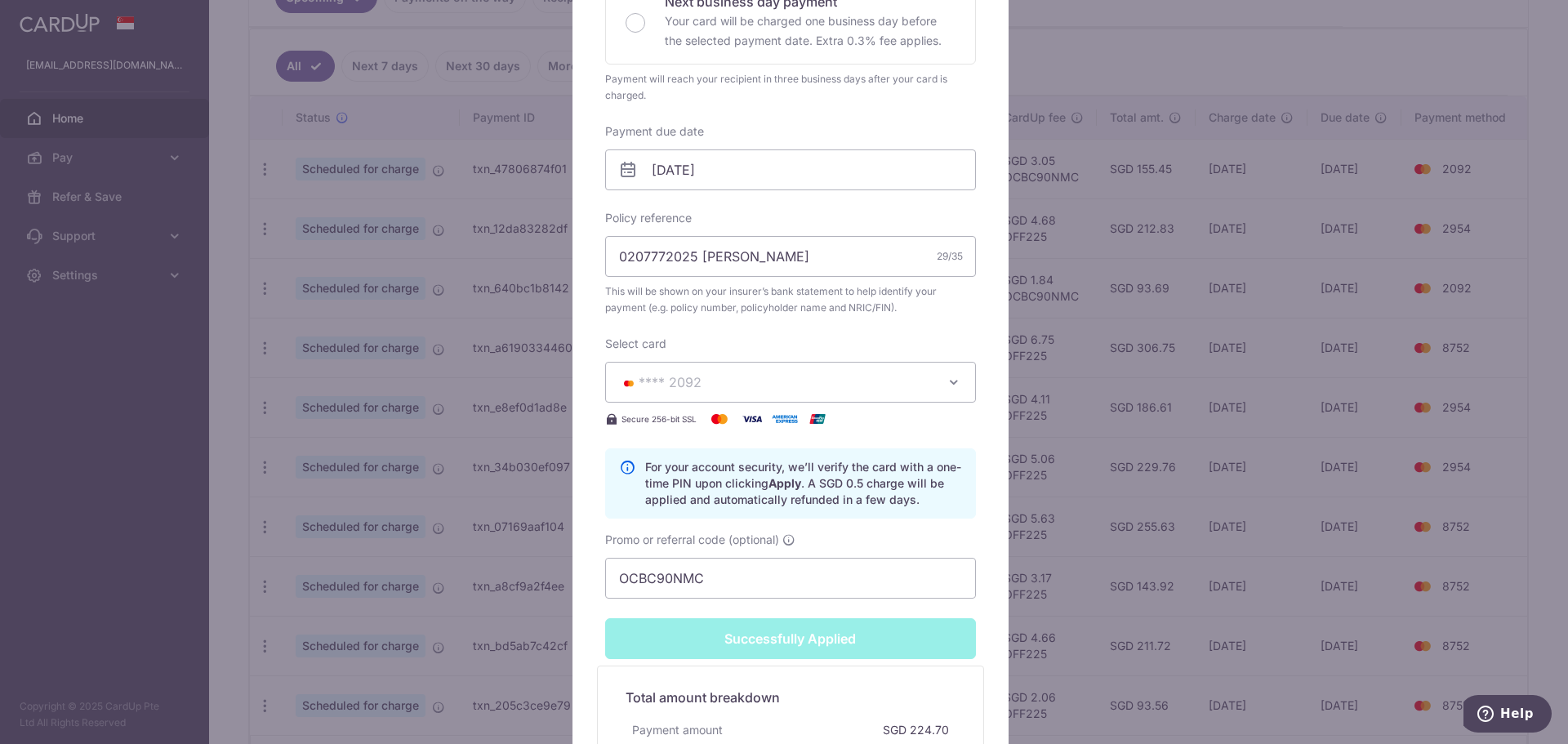
click at [1285, 361] on div "Edit payment By clicking apply, you will make changes to all payments to The Gr…" at bounding box center [784, 372] width 1568 height 744
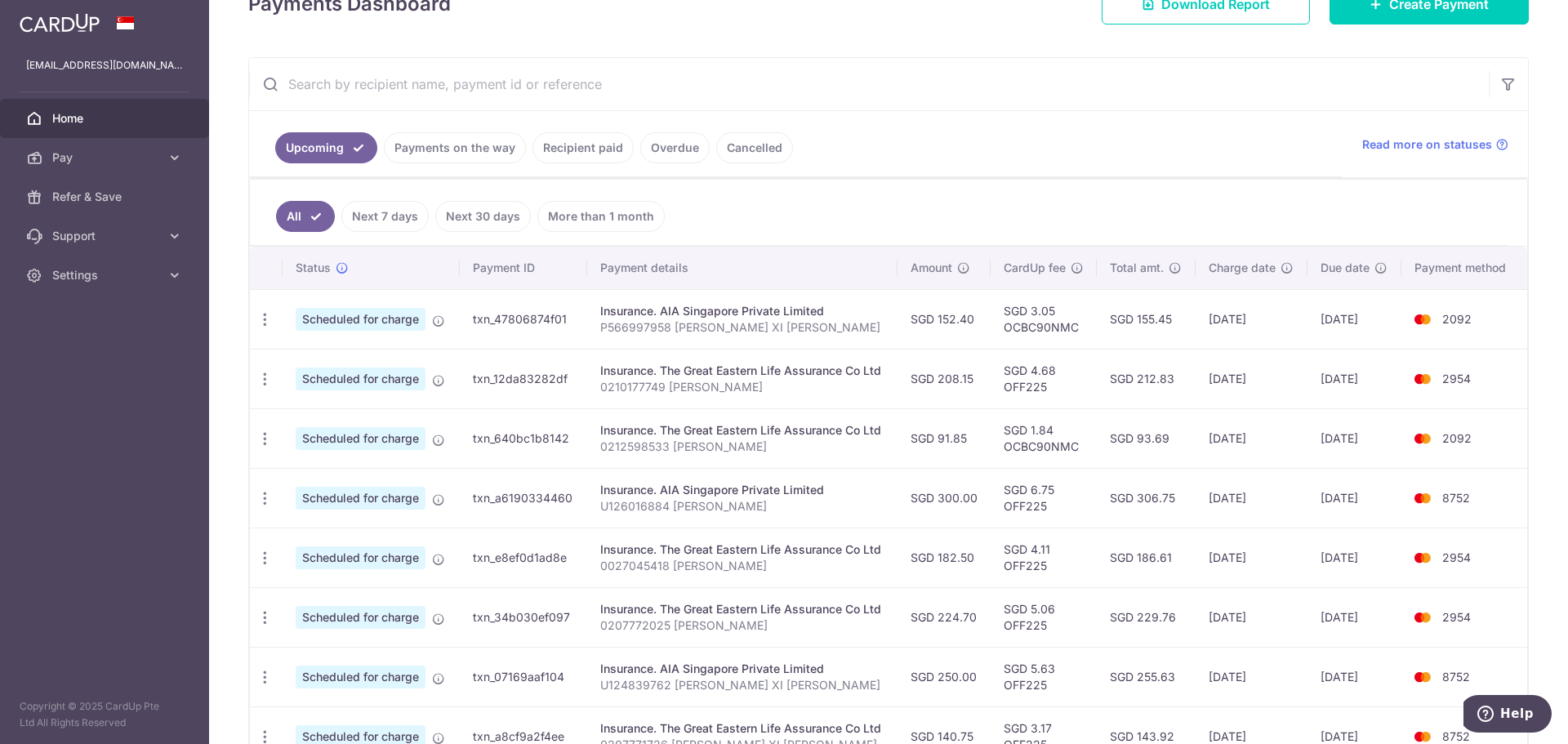
scroll to position [245, 0]
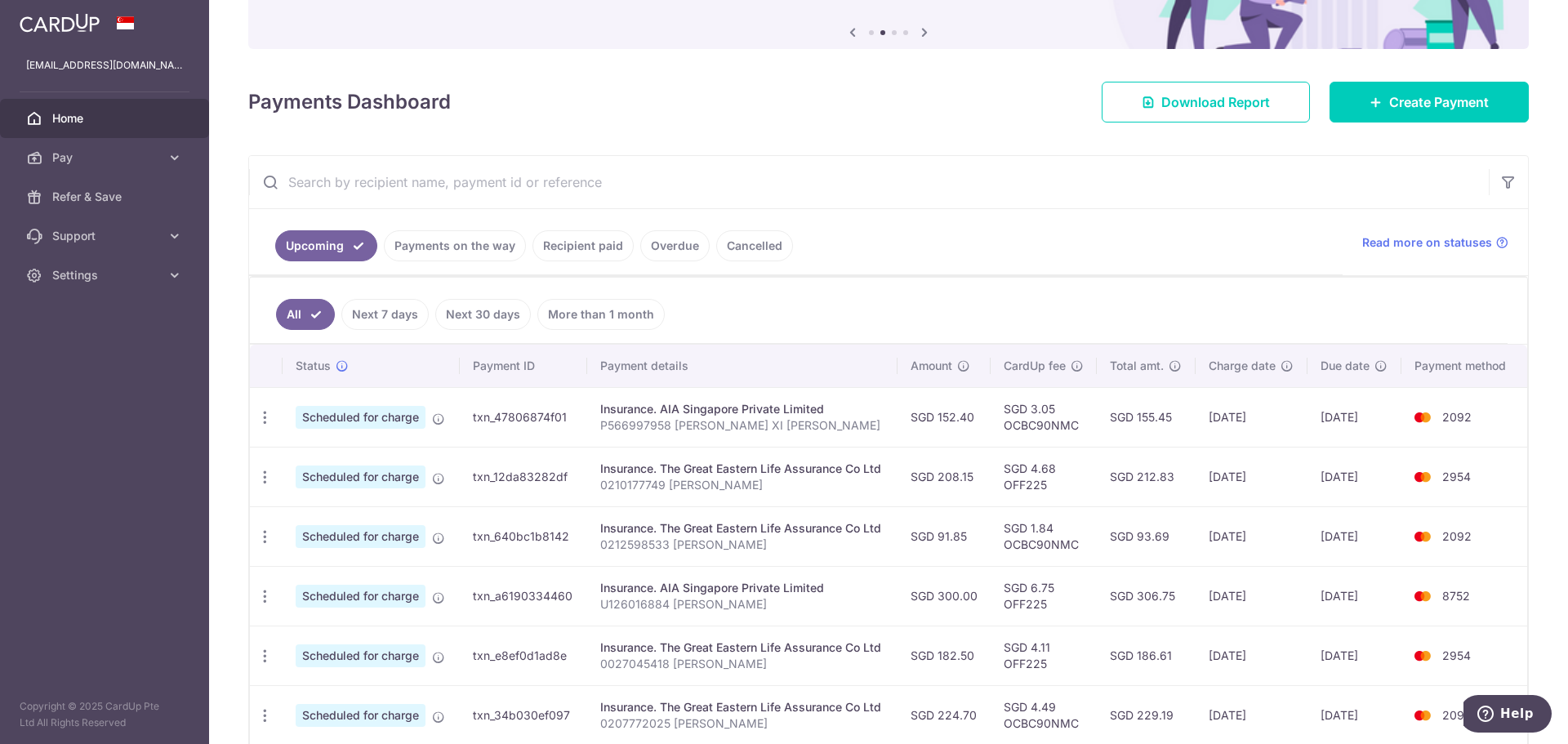
scroll to position [163, 0]
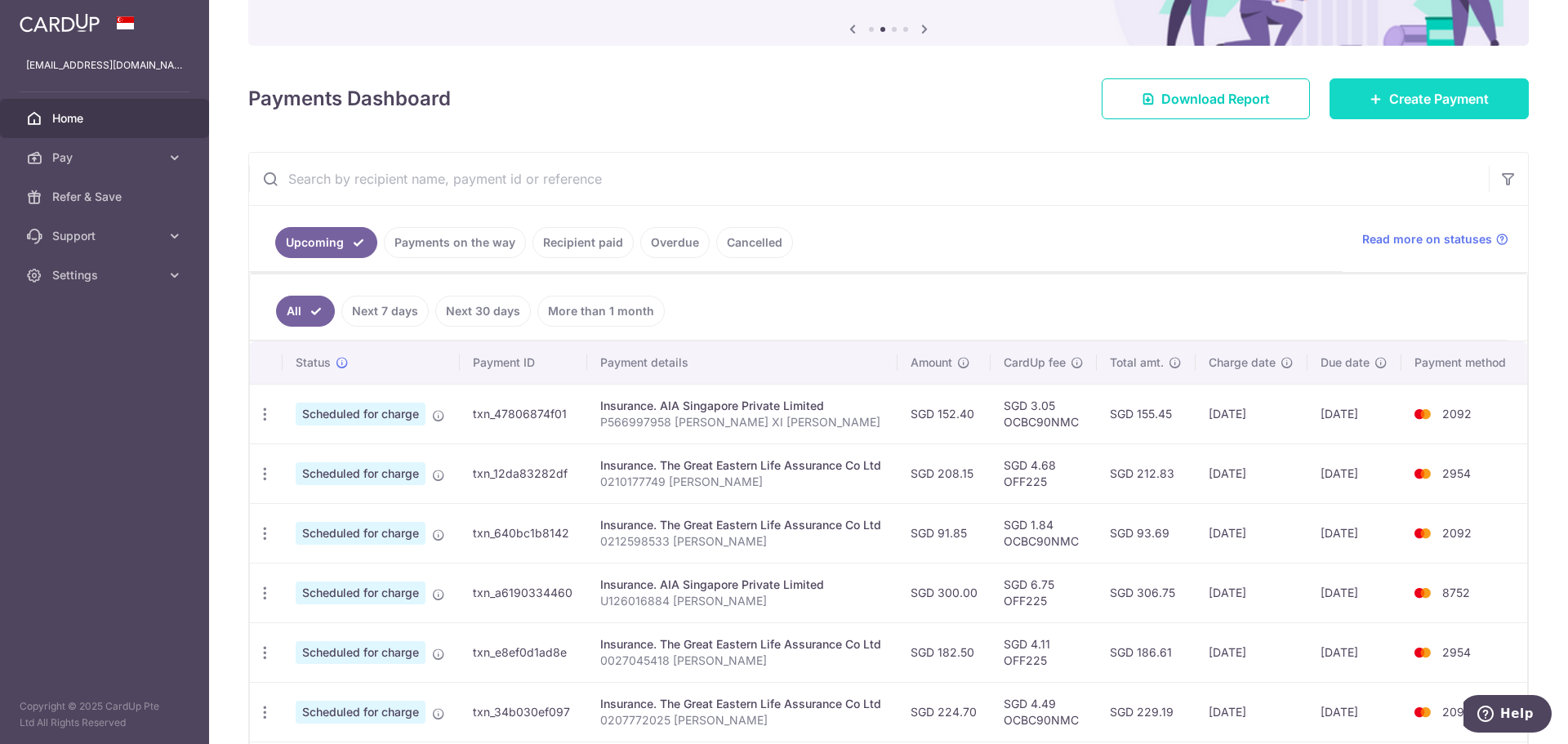
click at [1419, 94] on span "Create Payment" at bounding box center [1438, 98] width 100 height 19
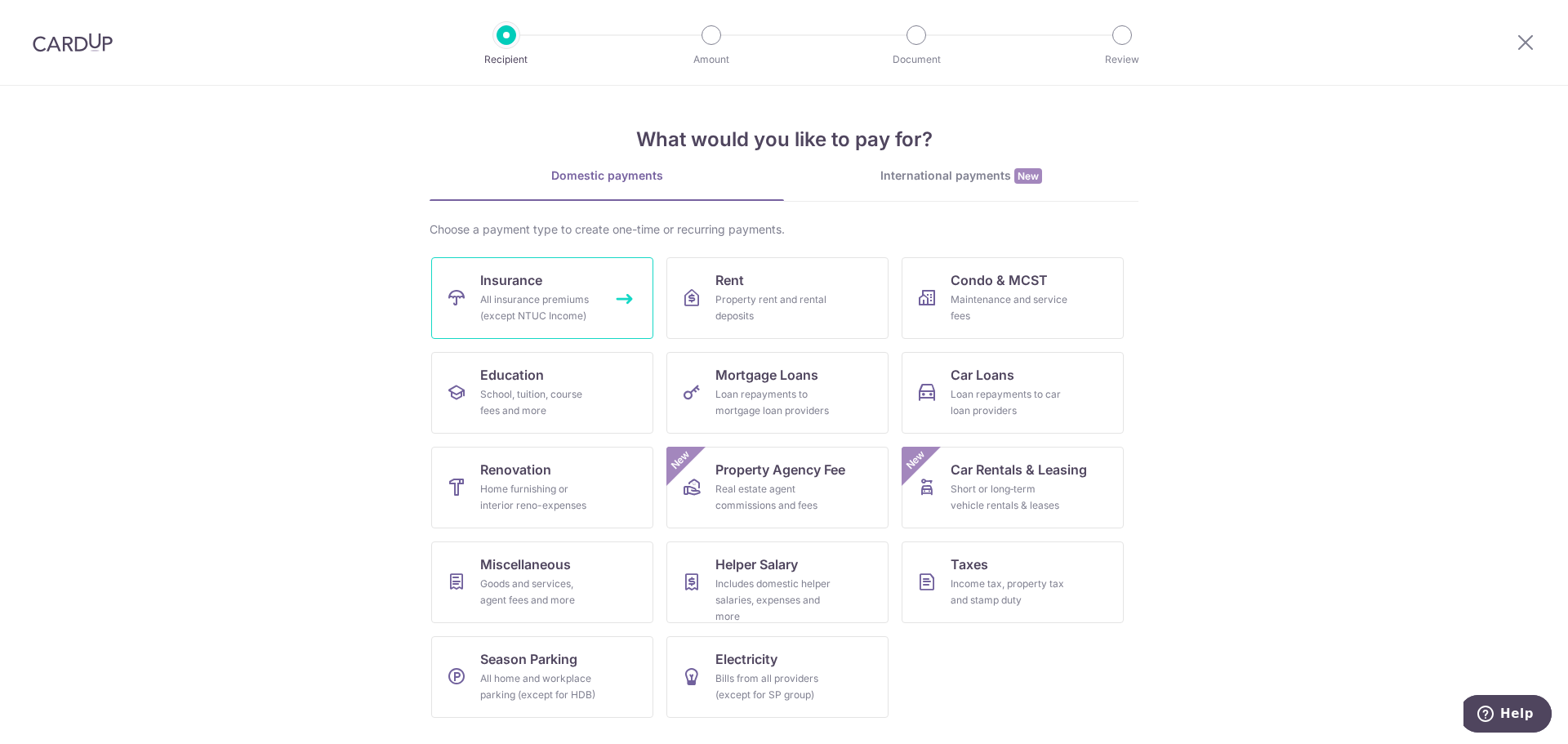
click at [556, 298] on div "All insurance premiums (except NTUC Income)" at bounding box center [538, 307] width 117 height 33
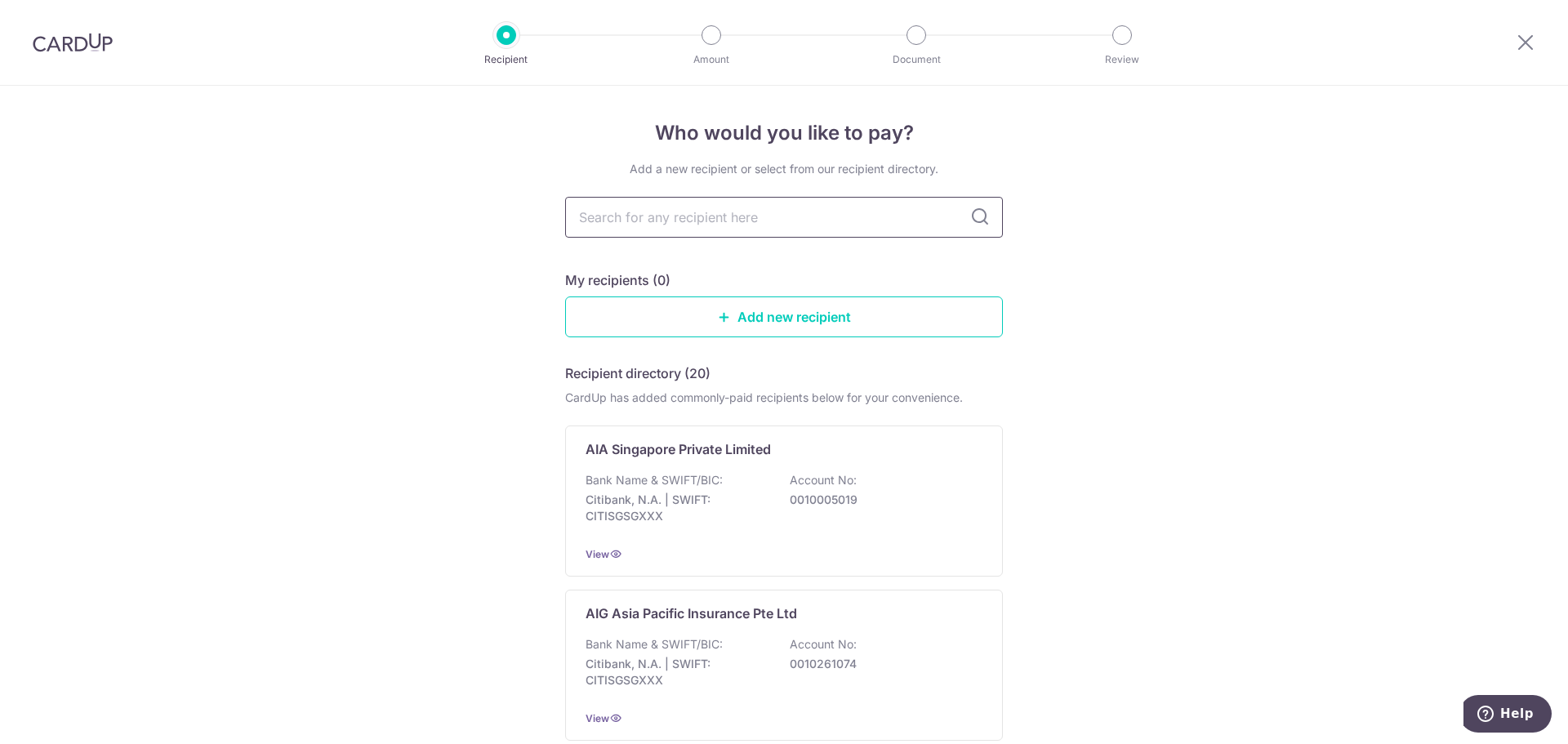
click at [727, 228] on input "text" at bounding box center [784, 217] width 438 height 41
click at [914, 491] on p "0010005019" at bounding box center [881, 500] width 183 height 16
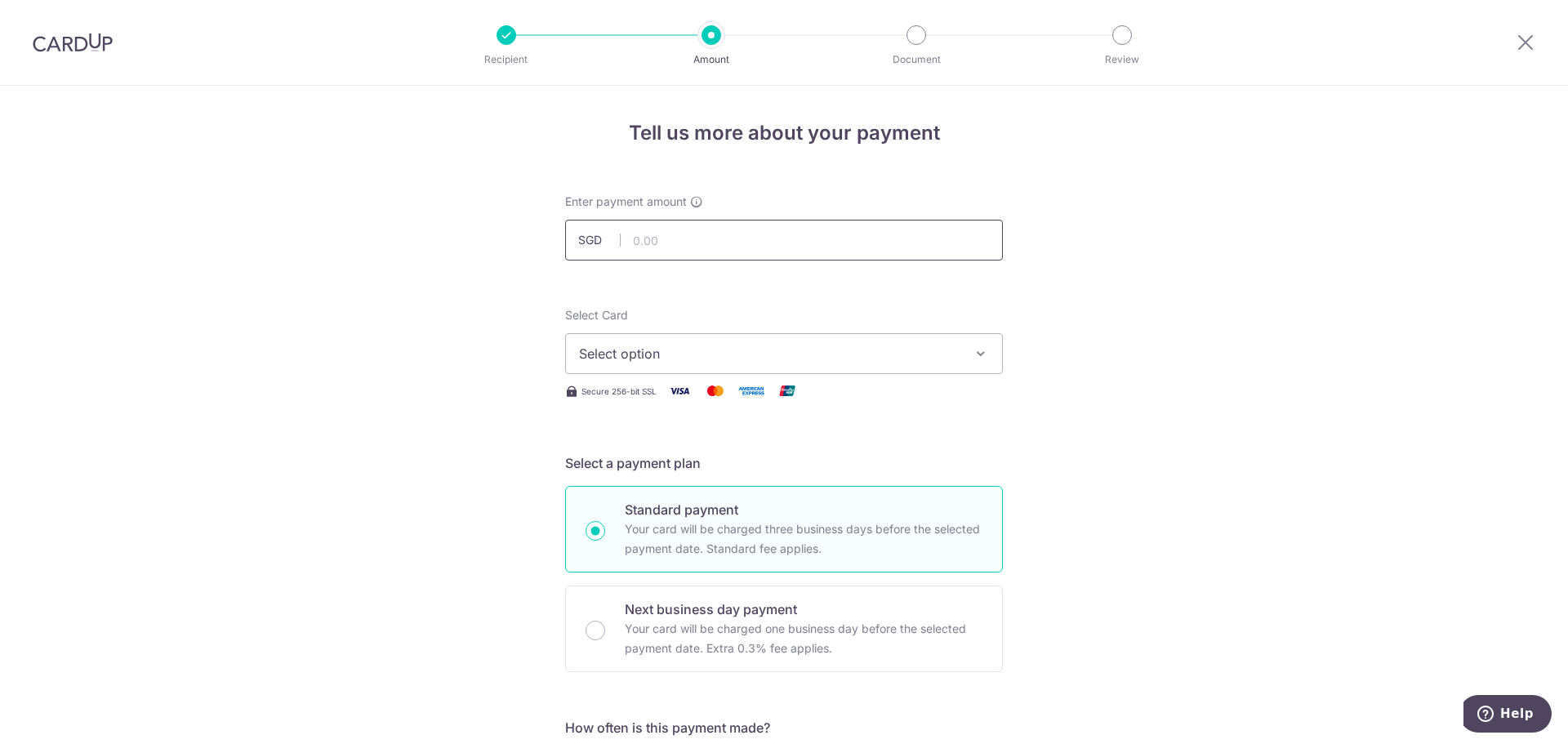
click at [697, 243] on input "text" at bounding box center [784, 240] width 438 height 41
type input "573.00"
click at [584, 335] on button "Select option" at bounding box center [784, 353] width 438 height 41
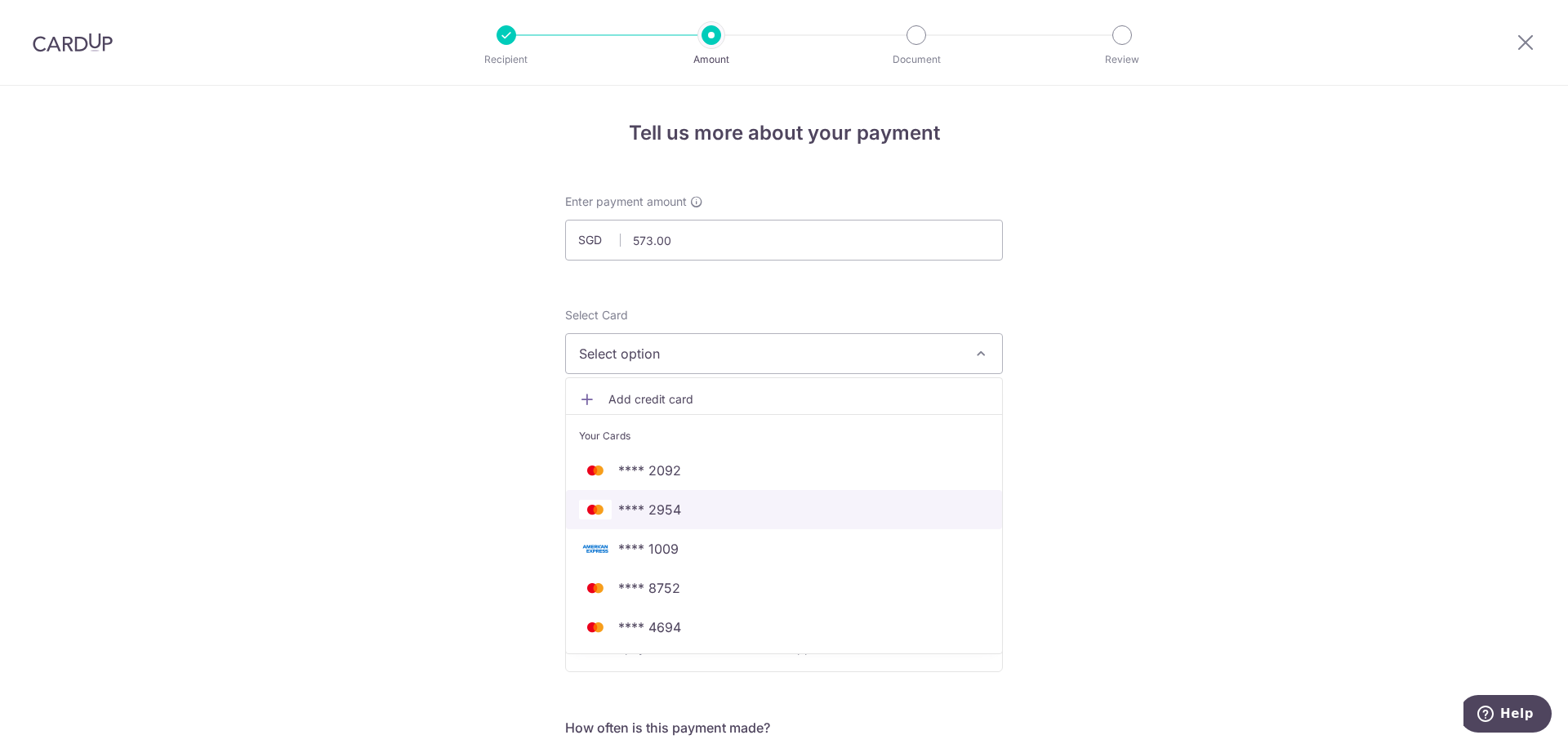
click at [676, 511] on span "**** 2954" at bounding box center [649, 509] width 63 height 19
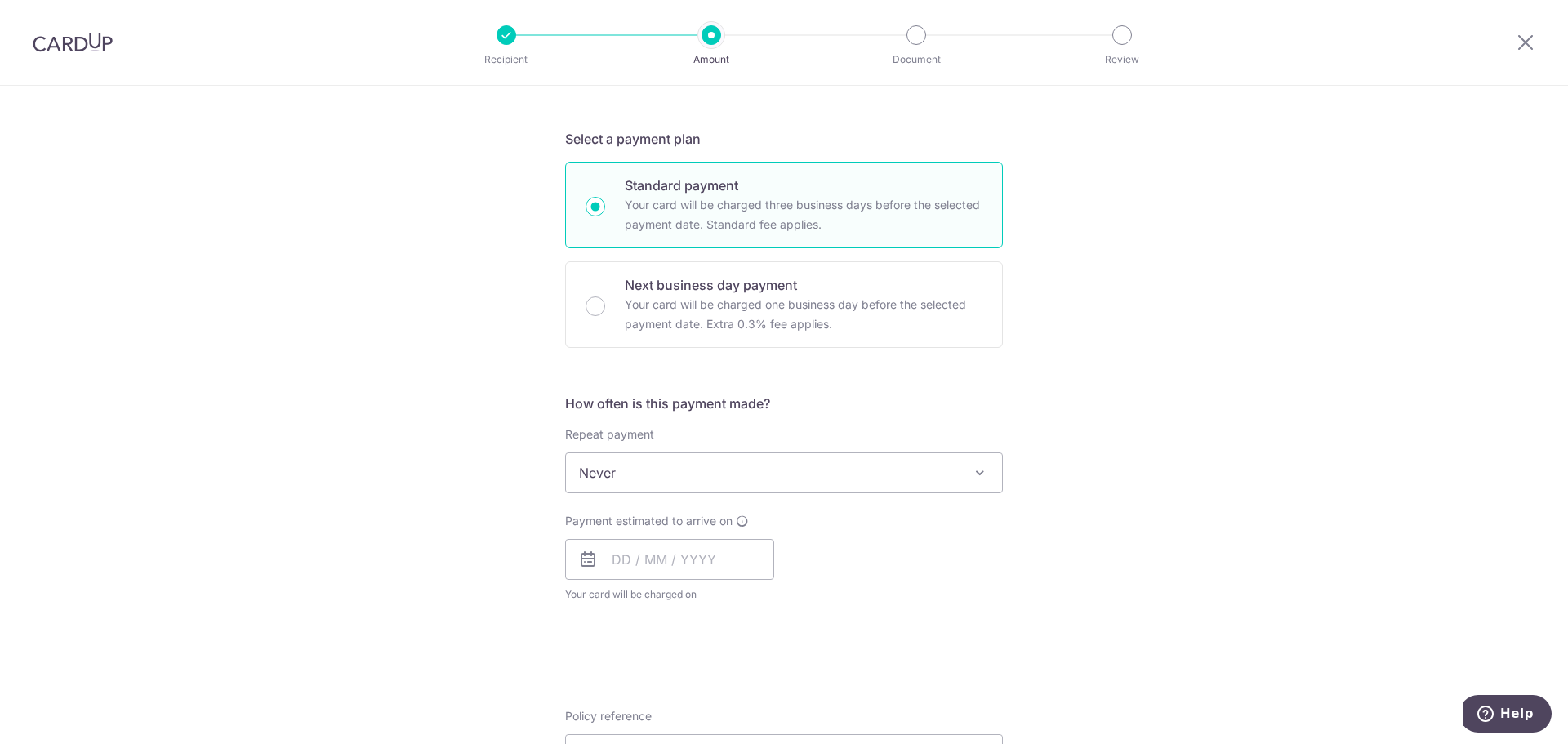
scroll to position [327, 0]
click at [673, 469] on span "Never" at bounding box center [784, 469] width 436 height 39
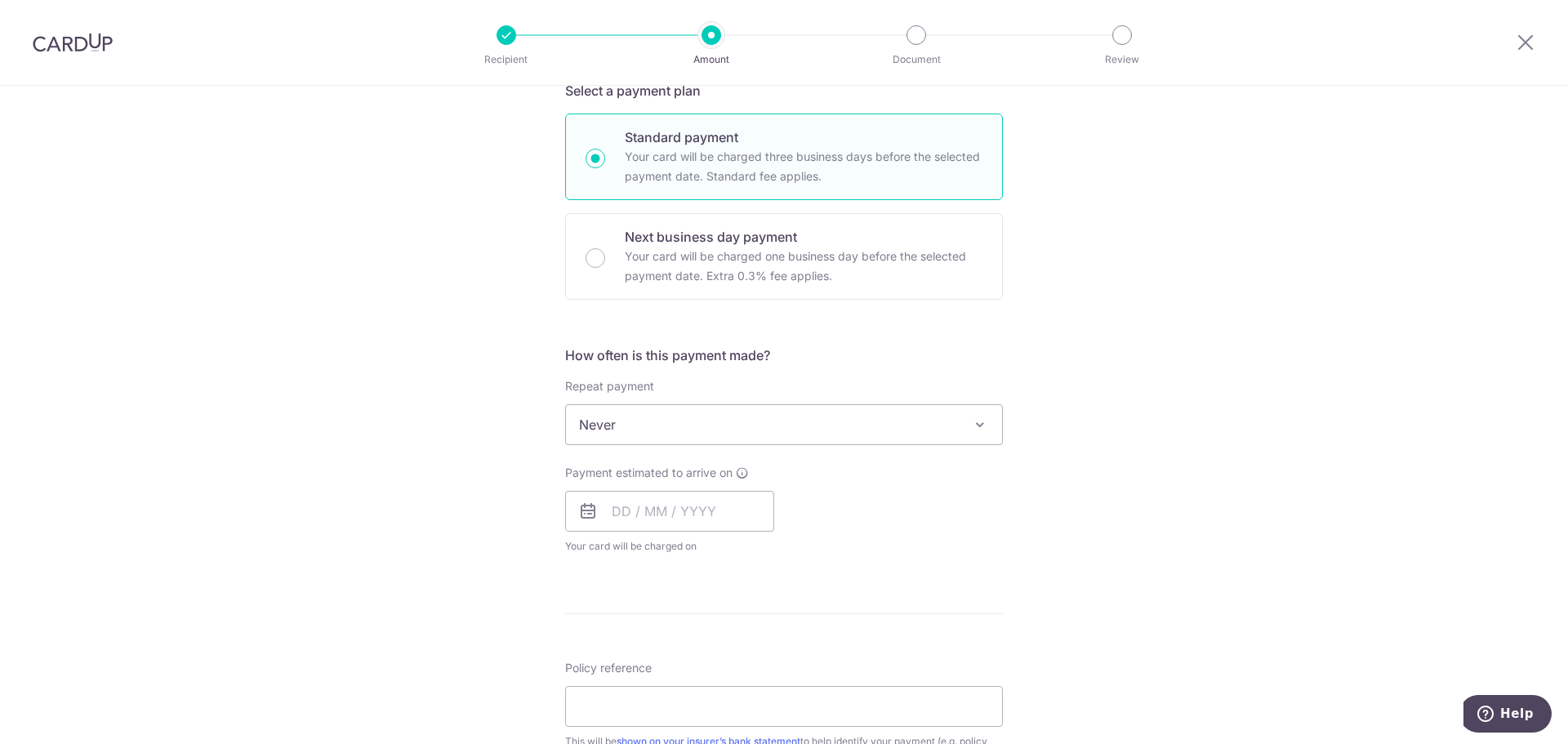
scroll to position [408, 0]
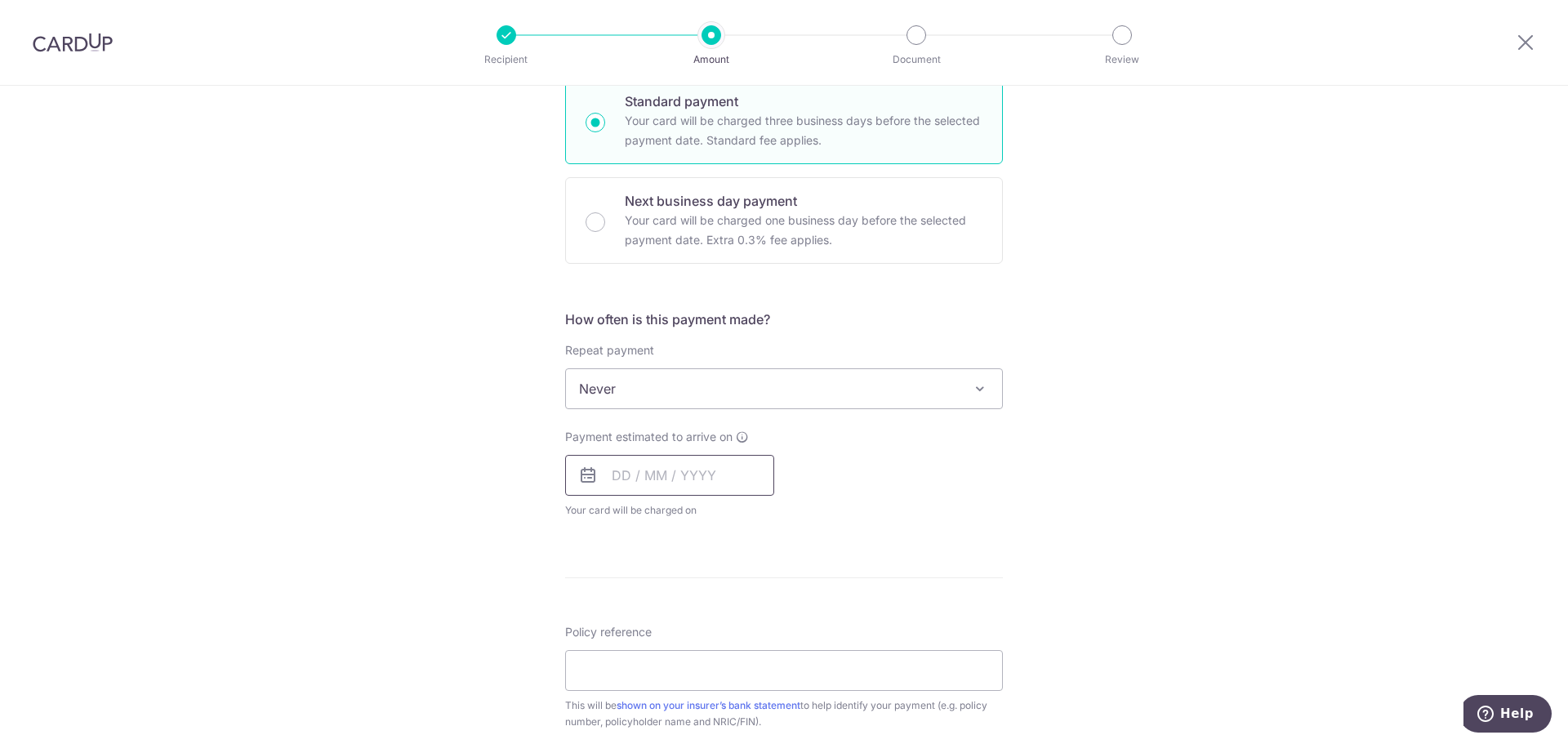
click at [609, 484] on input "text" at bounding box center [669, 475] width 209 height 41
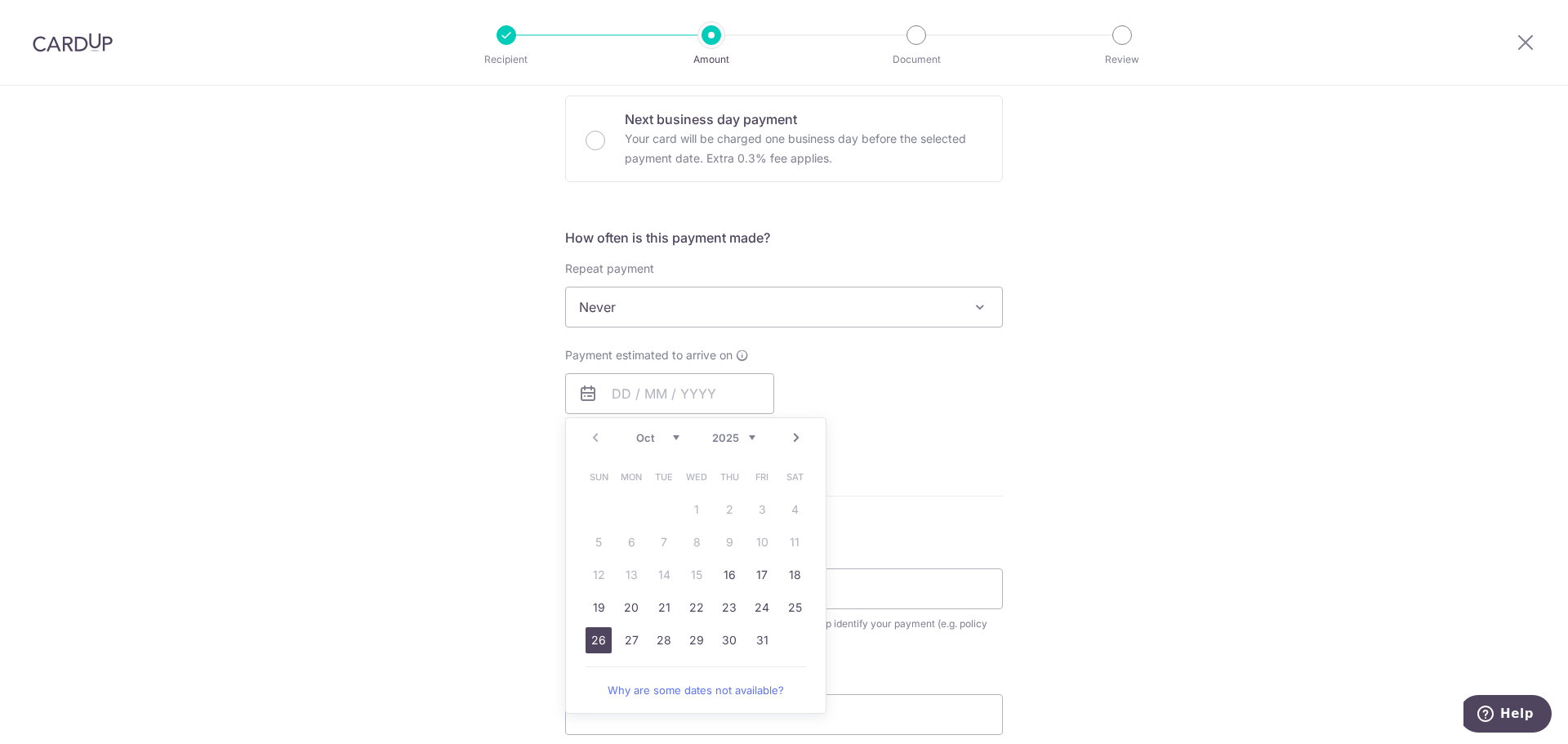
click at [597, 642] on link "26" at bounding box center [599, 640] width 27 height 27
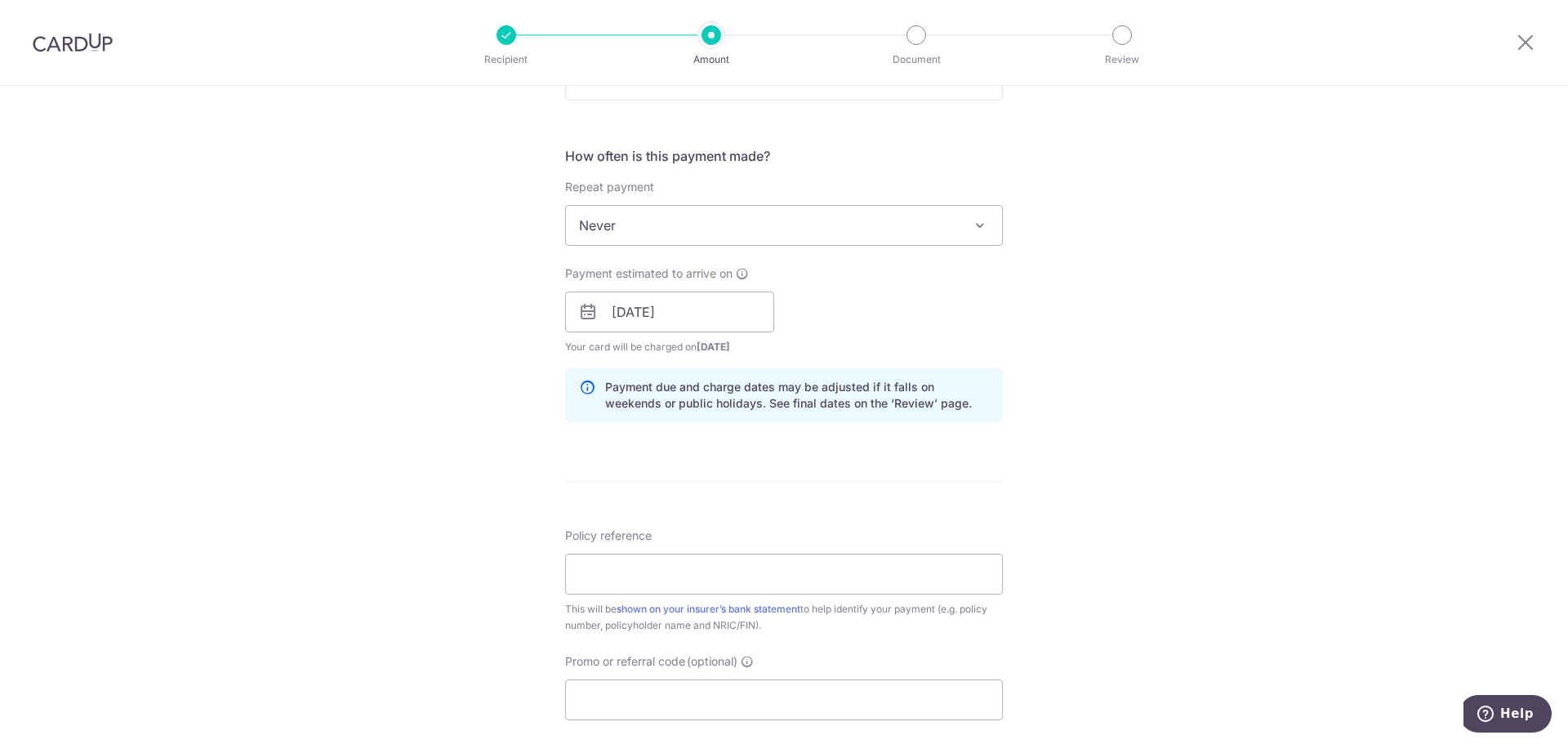
scroll to position [653, 0]
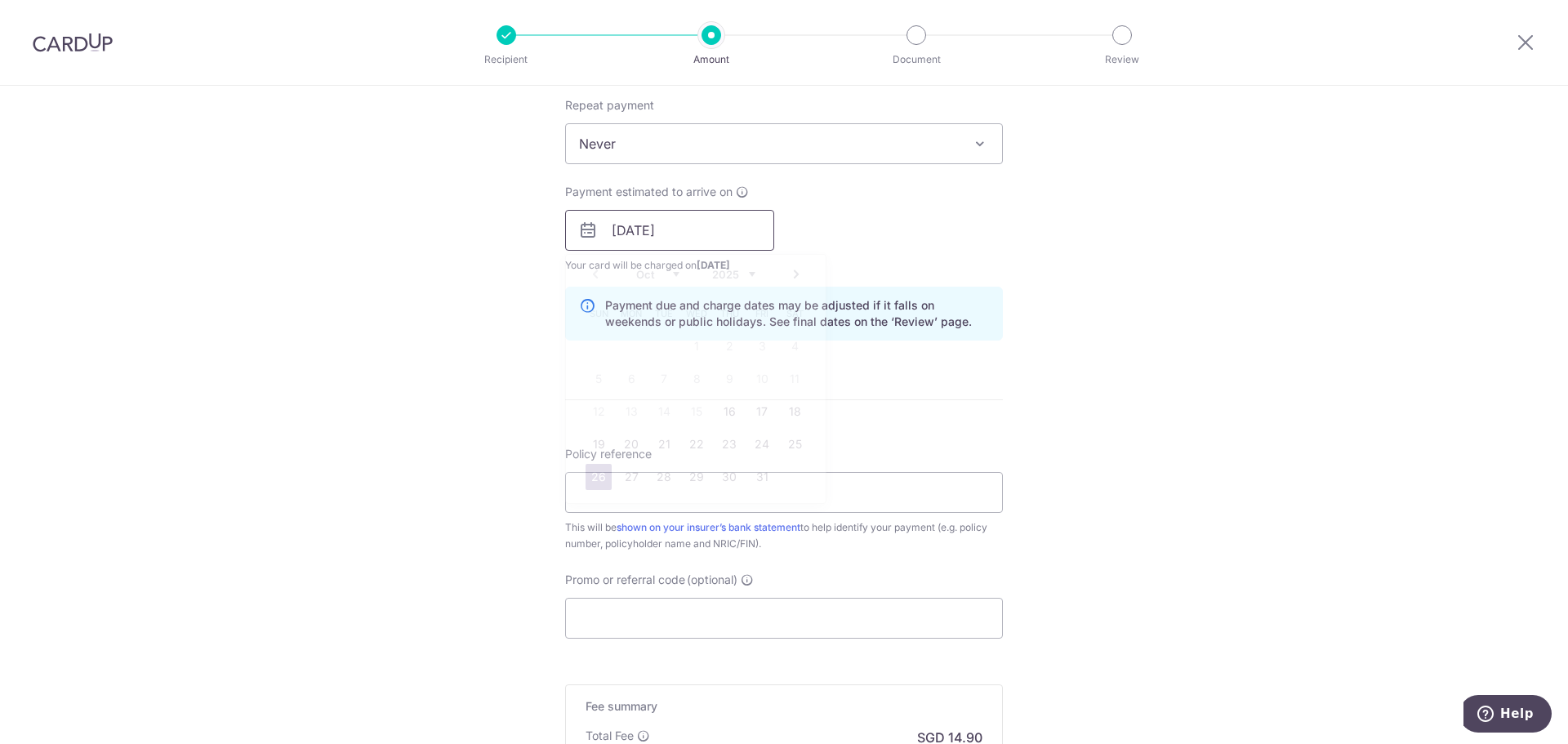
click at [690, 239] on input "26/10/2025" at bounding box center [669, 230] width 209 height 41
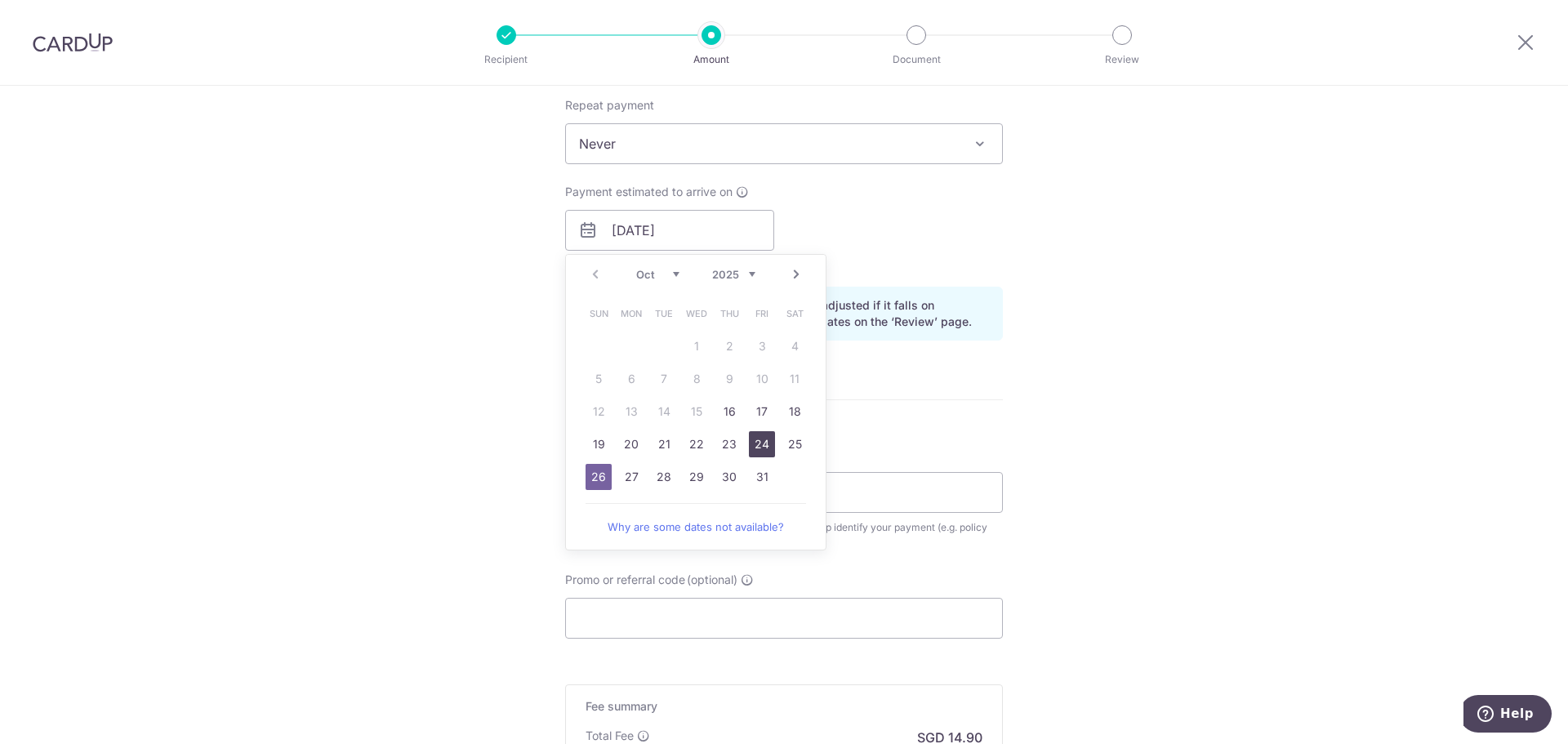
click at [754, 451] on link "24" at bounding box center [762, 444] width 27 height 27
type input "24/10/2025"
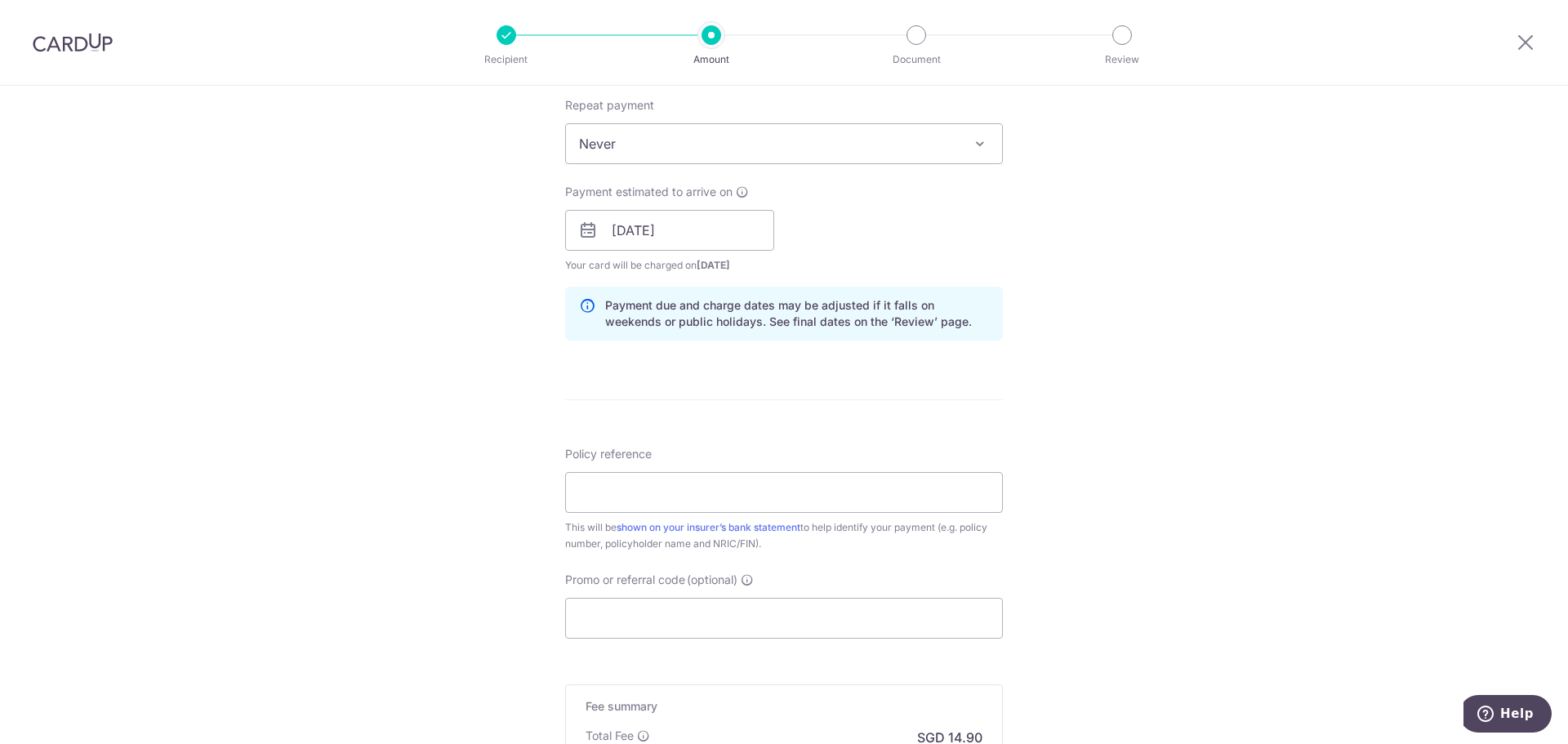
click at [580, 301] on icon at bounding box center [587, 314] width 16 height 33
click at [668, 480] on input "Policy reference" at bounding box center [784, 492] width 438 height 41
click at [690, 512] on div "Policy reference This will be shown on your insurer’s bank statement to help id…" at bounding box center [784, 499] width 438 height 106
click at [687, 504] on input "Policy reference" at bounding box center [784, 492] width 438 height 41
paste input "U128325829 S9520667J [PERSON_NAME]"
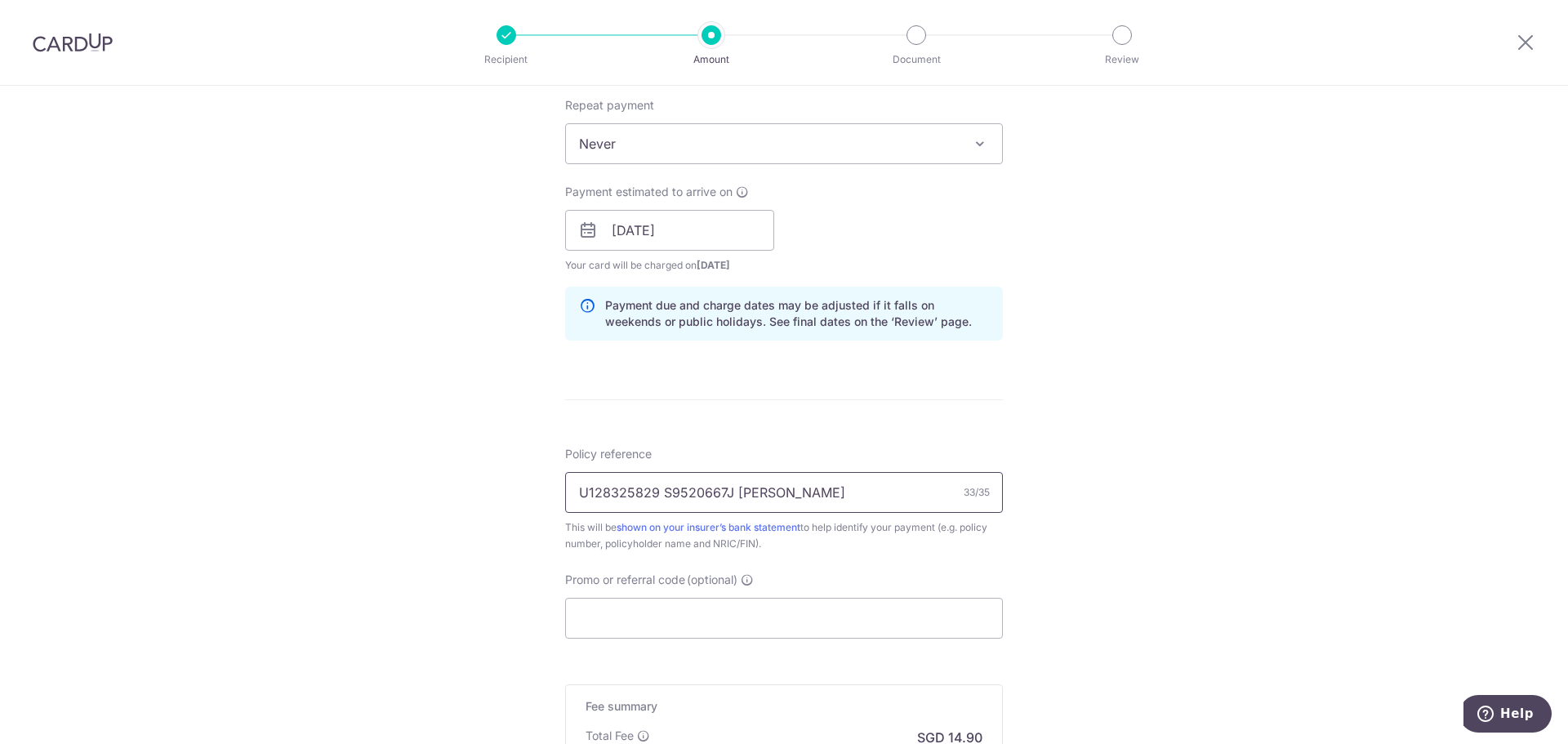
type input "U128325829 S9520667J [PERSON_NAME]"
click at [492, 560] on div "Tell us more about your payment Enter payment amount SGD 573.00 573.00 Select C…" at bounding box center [784, 204] width 1568 height 1544
click at [784, 624] on input "Promo or referral code (optional)" at bounding box center [784, 618] width 438 height 41
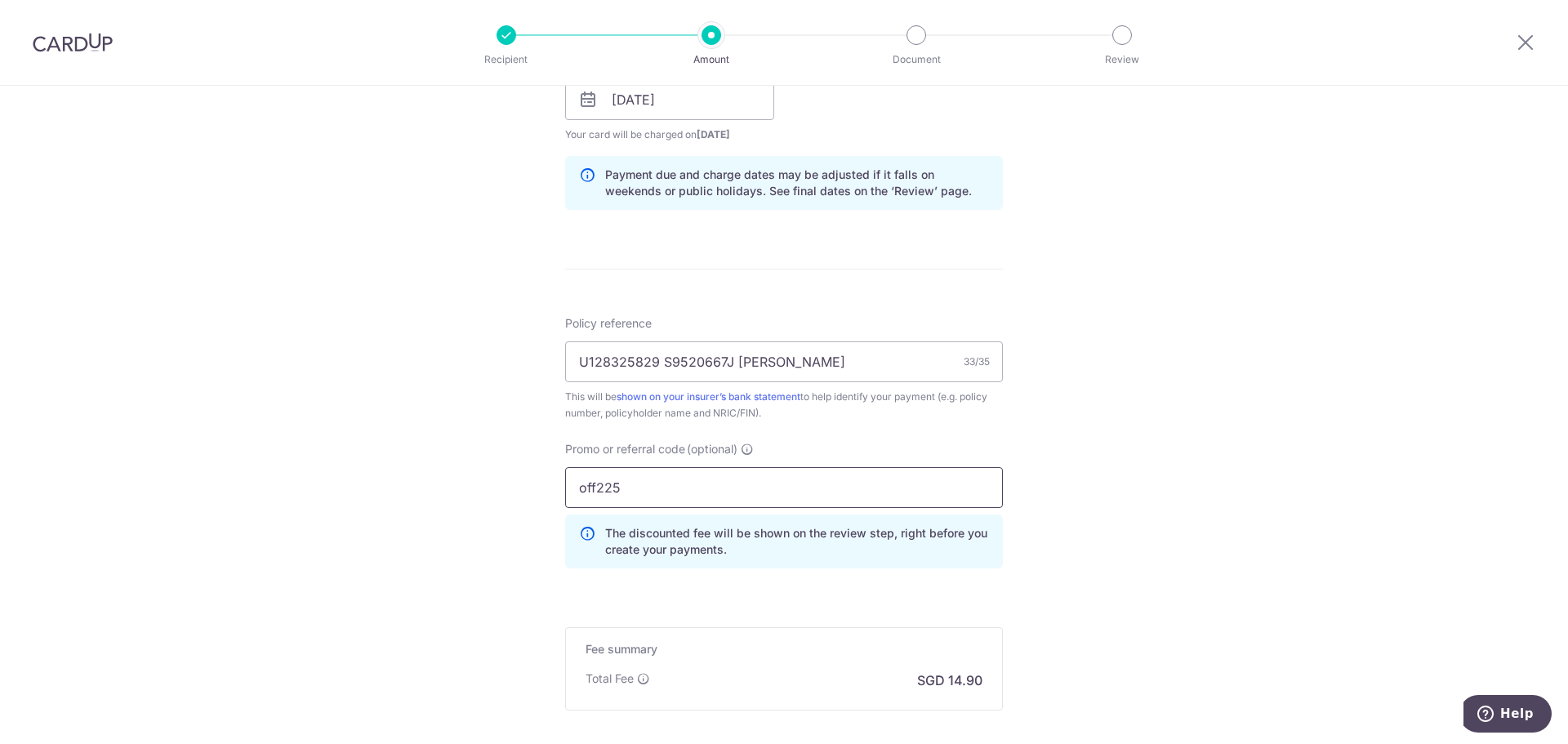
scroll to position [959, 0]
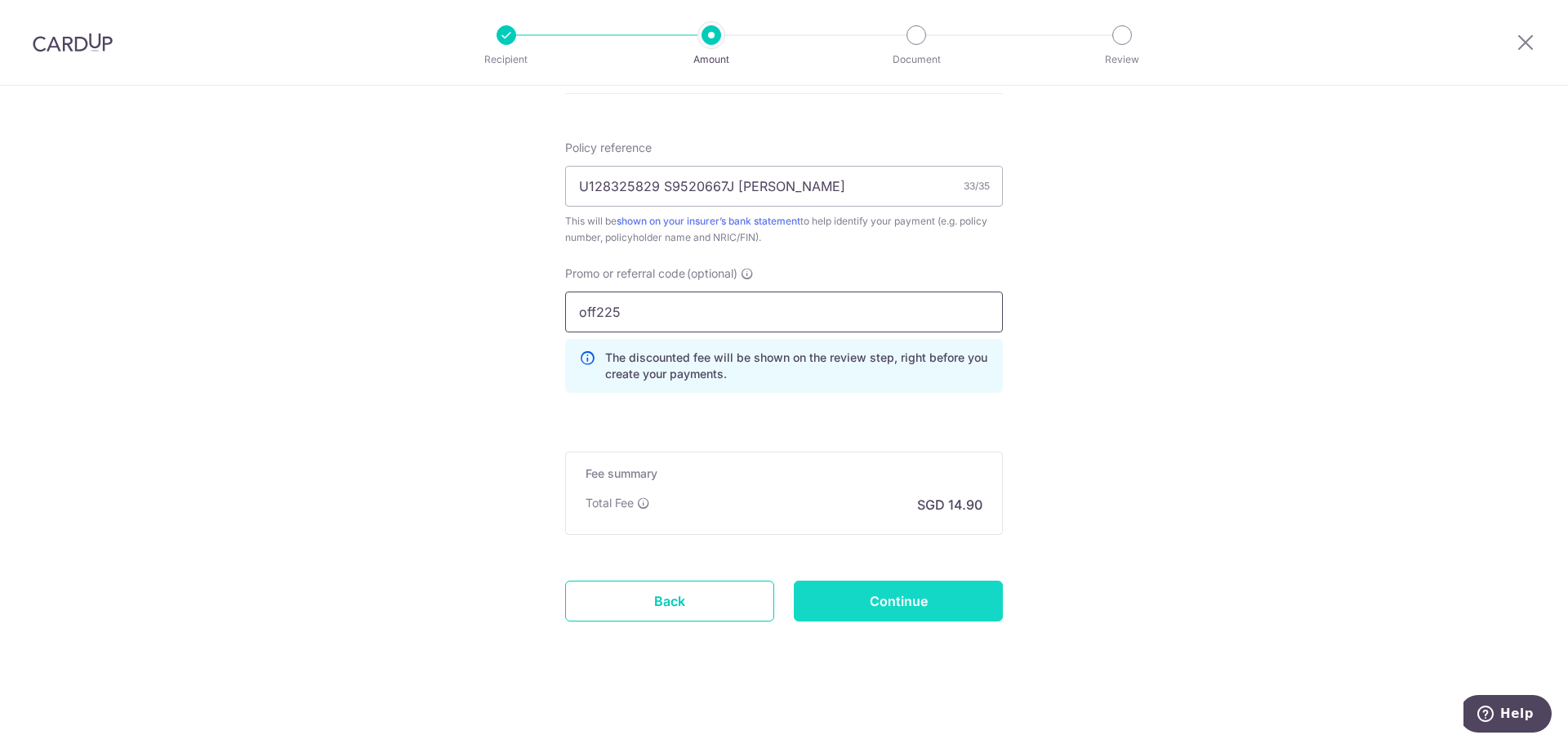
type input "off225"
click at [939, 599] on input "Continue" at bounding box center [898, 600] width 209 height 41
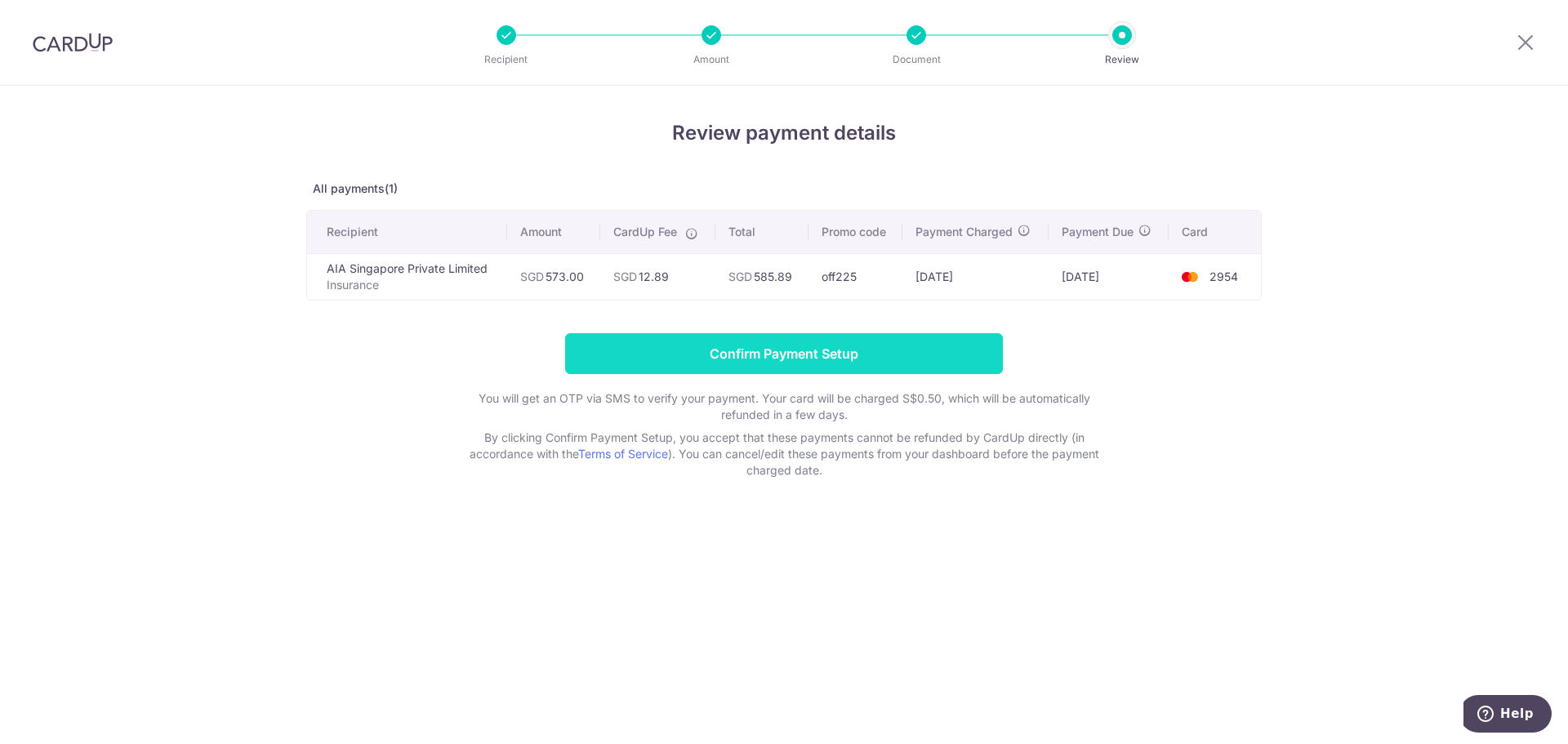
click at [754, 335] on input "Confirm Payment Setup" at bounding box center [784, 353] width 438 height 41
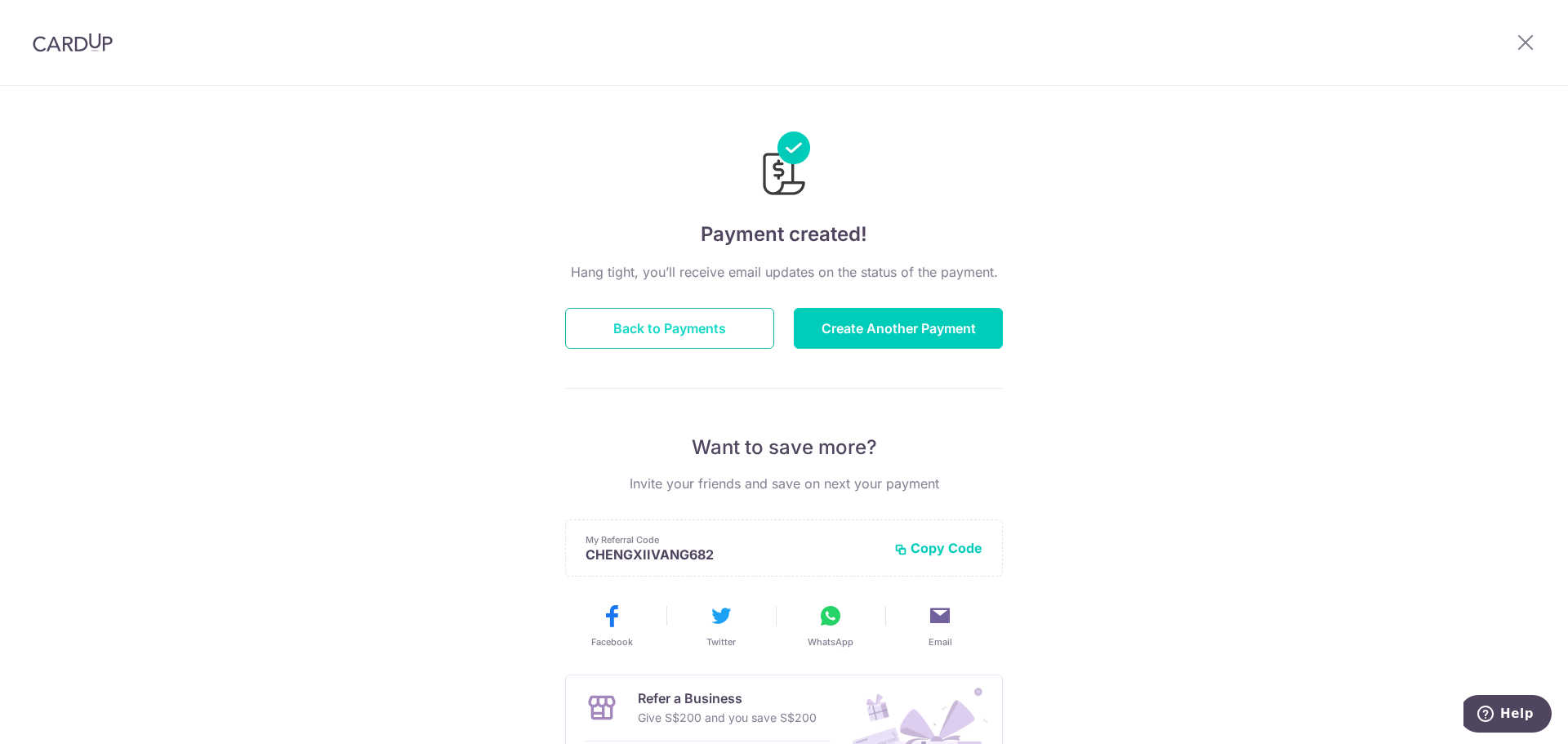
click at [681, 318] on button "Back to Payments" at bounding box center [669, 328] width 209 height 41
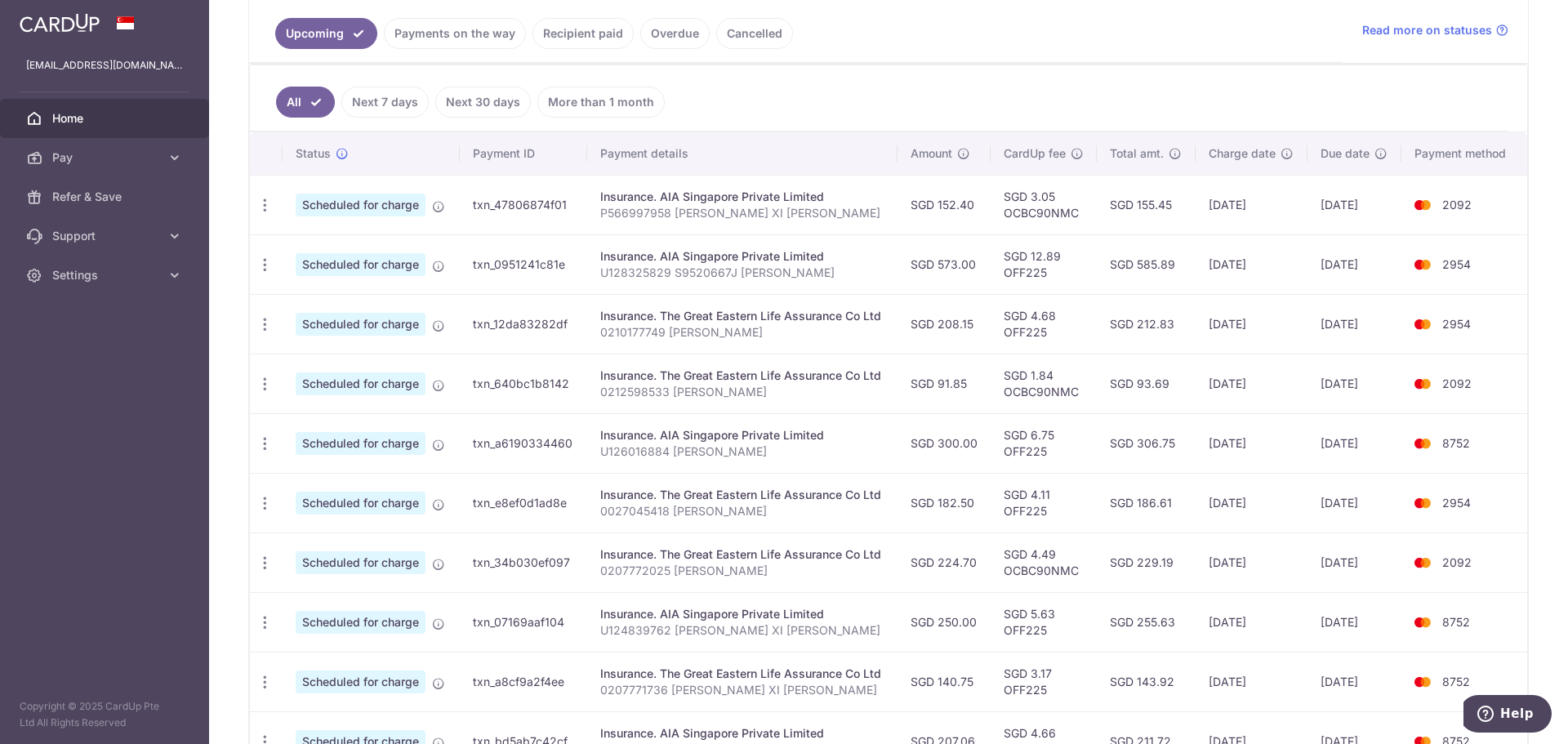
scroll to position [408, 0]
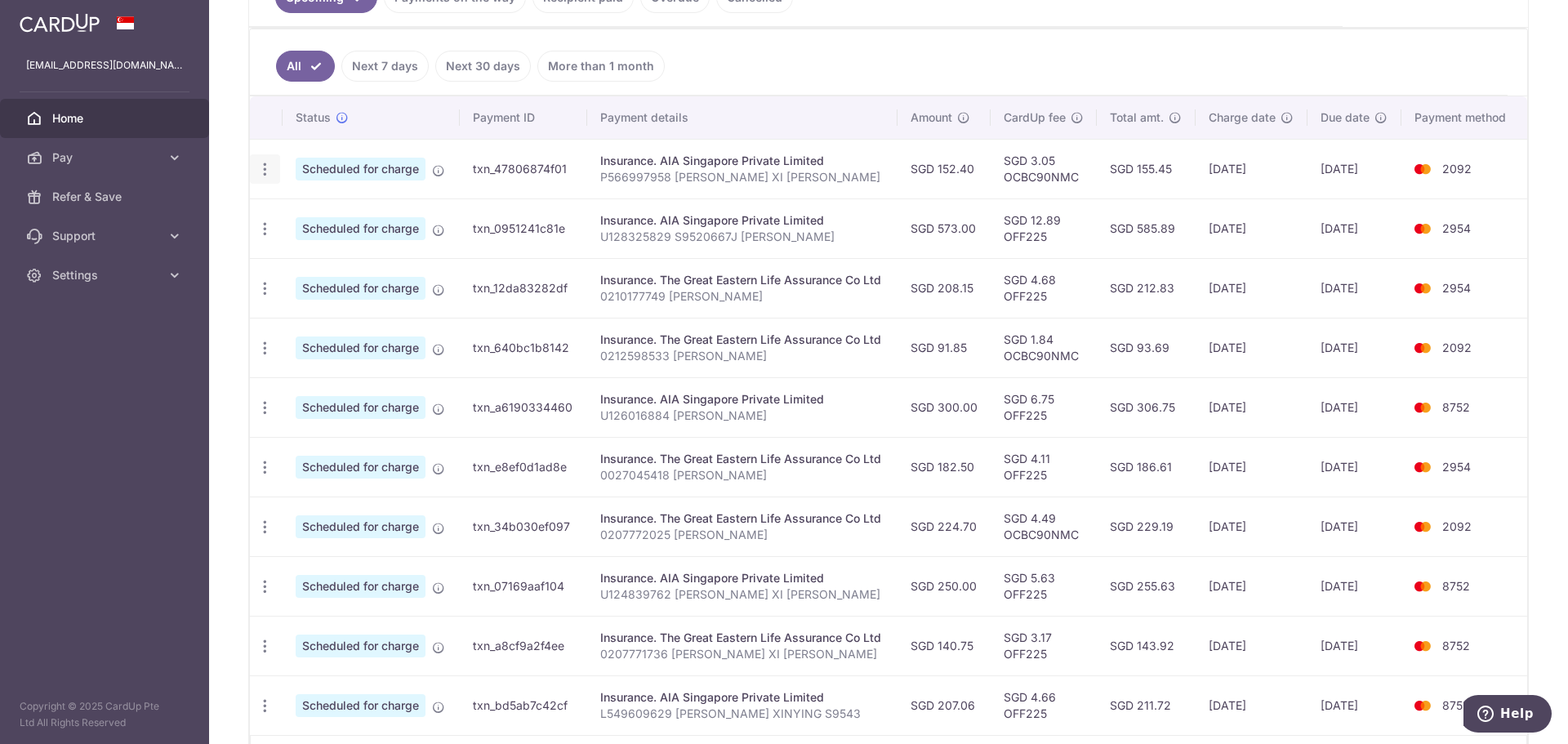
click at [266, 165] on icon "button" at bounding box center [265, 169] width 17 height 17
click at [318, 215] on span "Update payment" at bounding box center [351, 213] width 111 height 19
radio input "true"
type input "152.40"
type input "[DATE]"
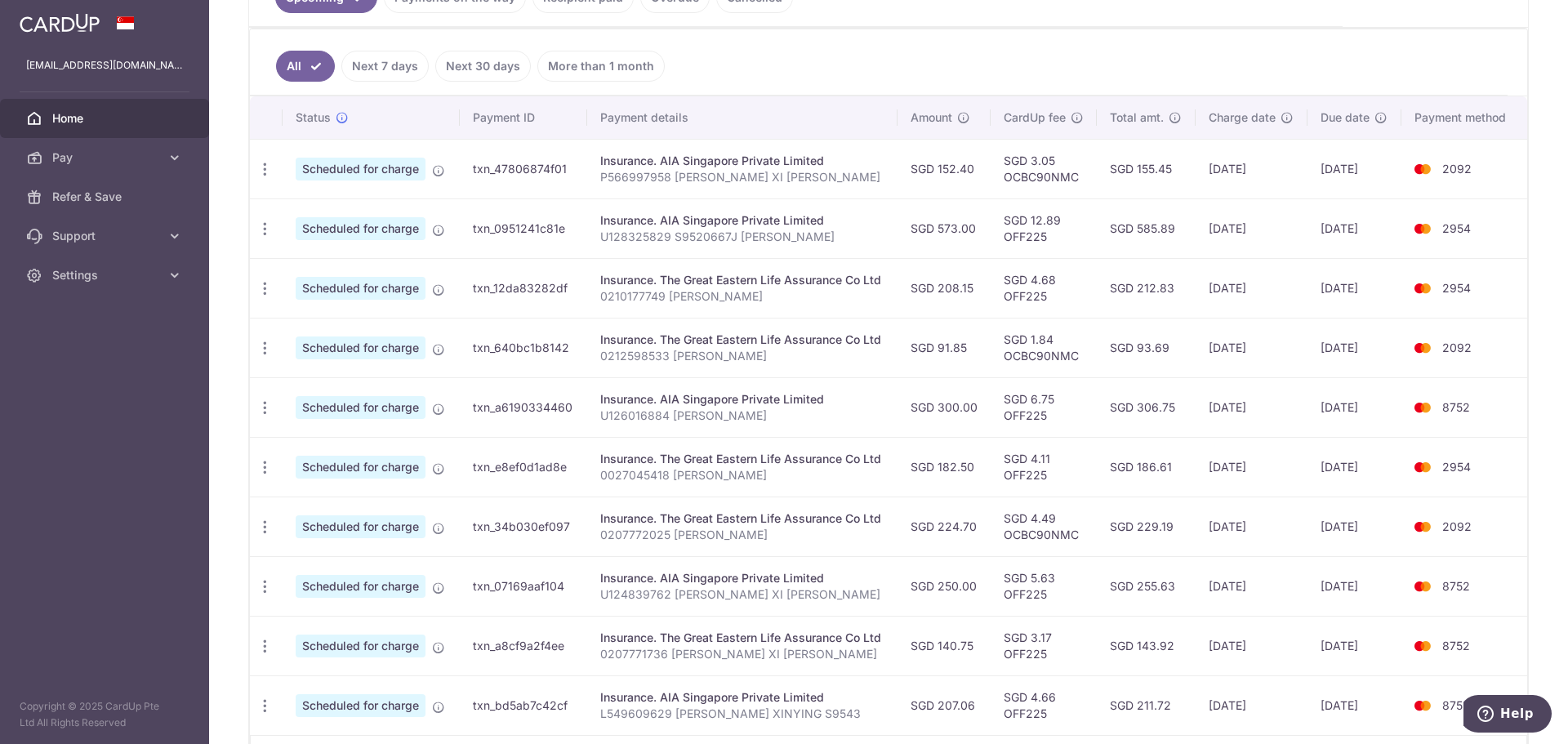
type input "P566997958 [PERSON_NAME] XI [PERSON_NAME]"
type input "OCBC90NMC"
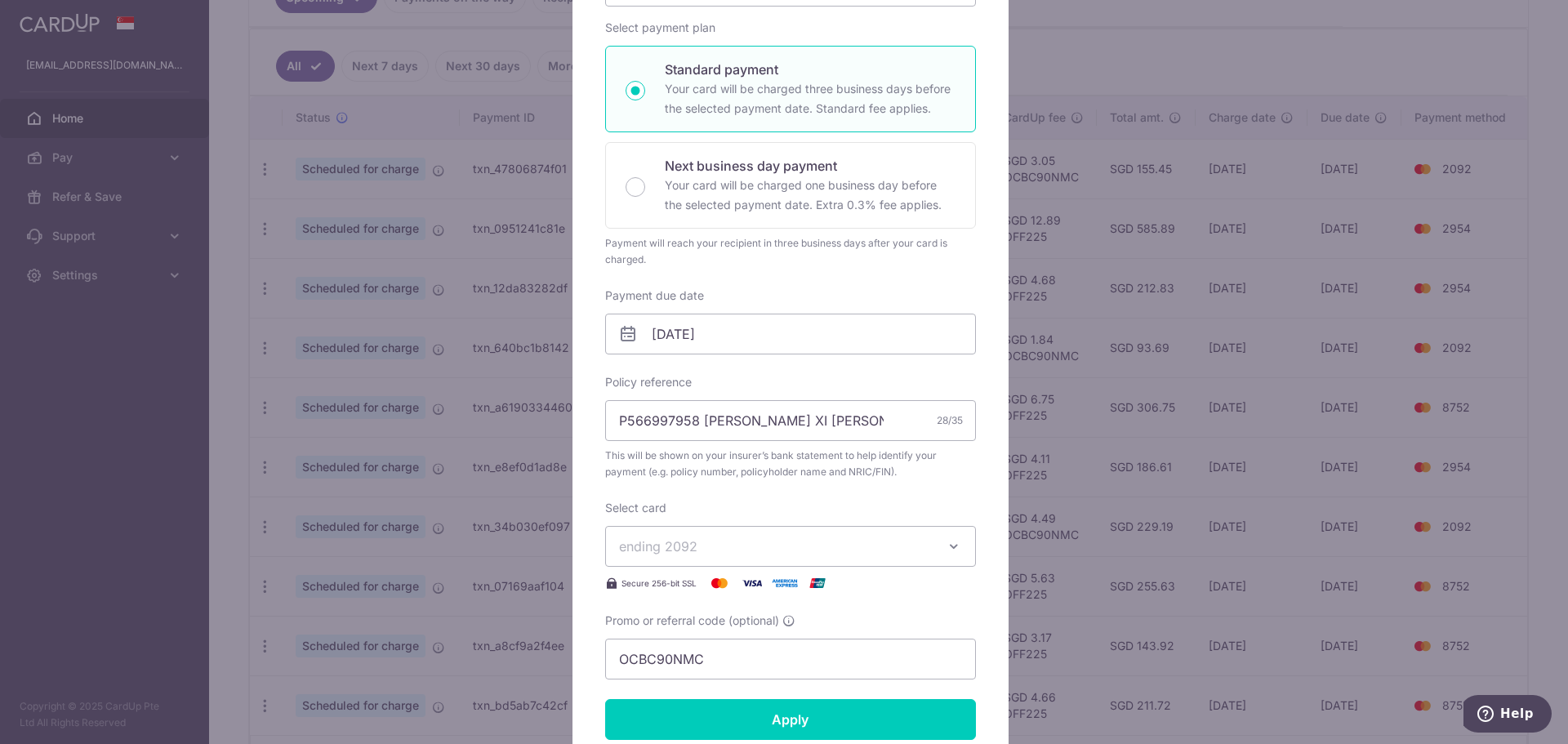
scroll to position [245, 0]
click at [765, 546] on span "ending 2092" at bounding box center [775, 545] width 314 height 19
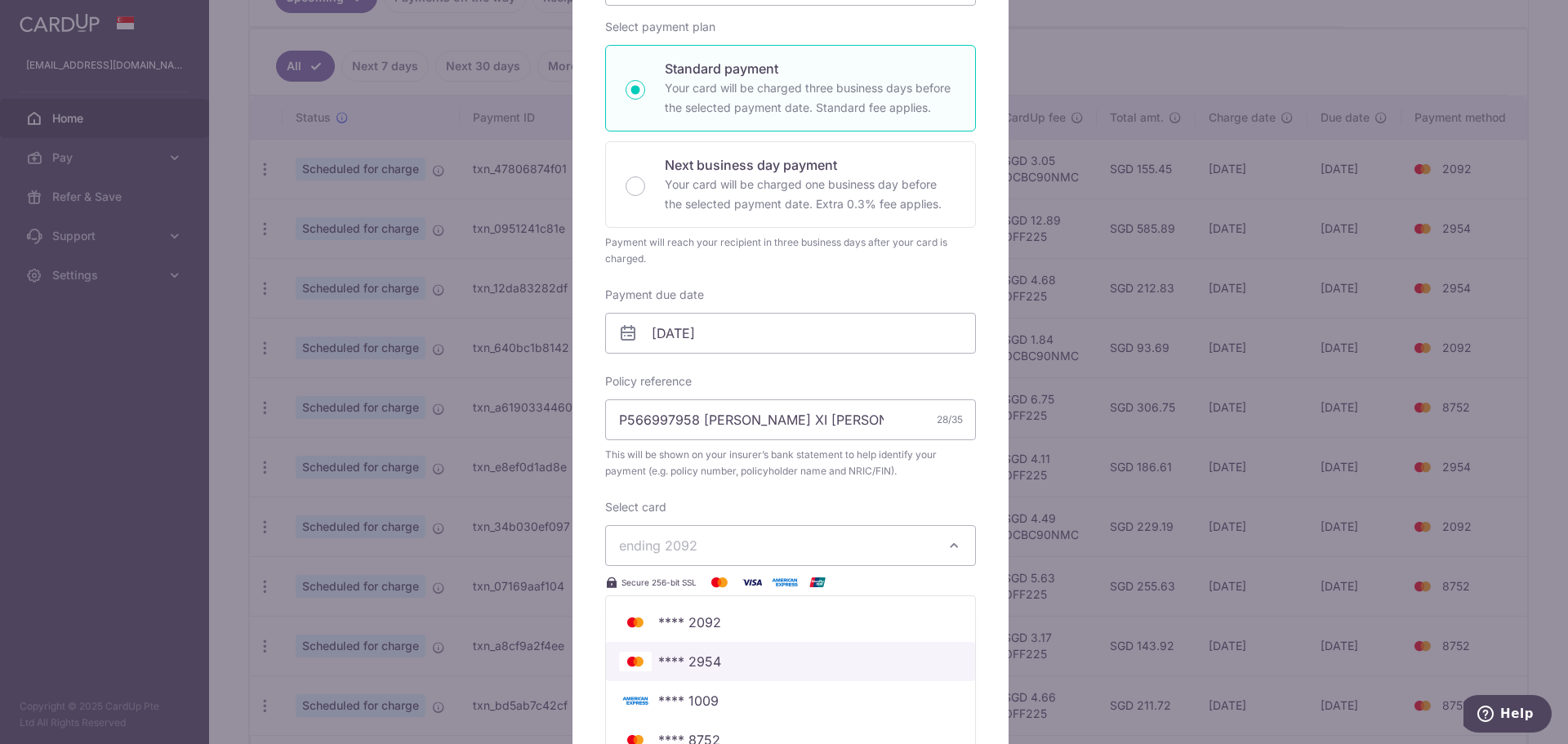
click at [734, 671] on link "**** 2954" at bounding box center [790, 661] width 369 height 39
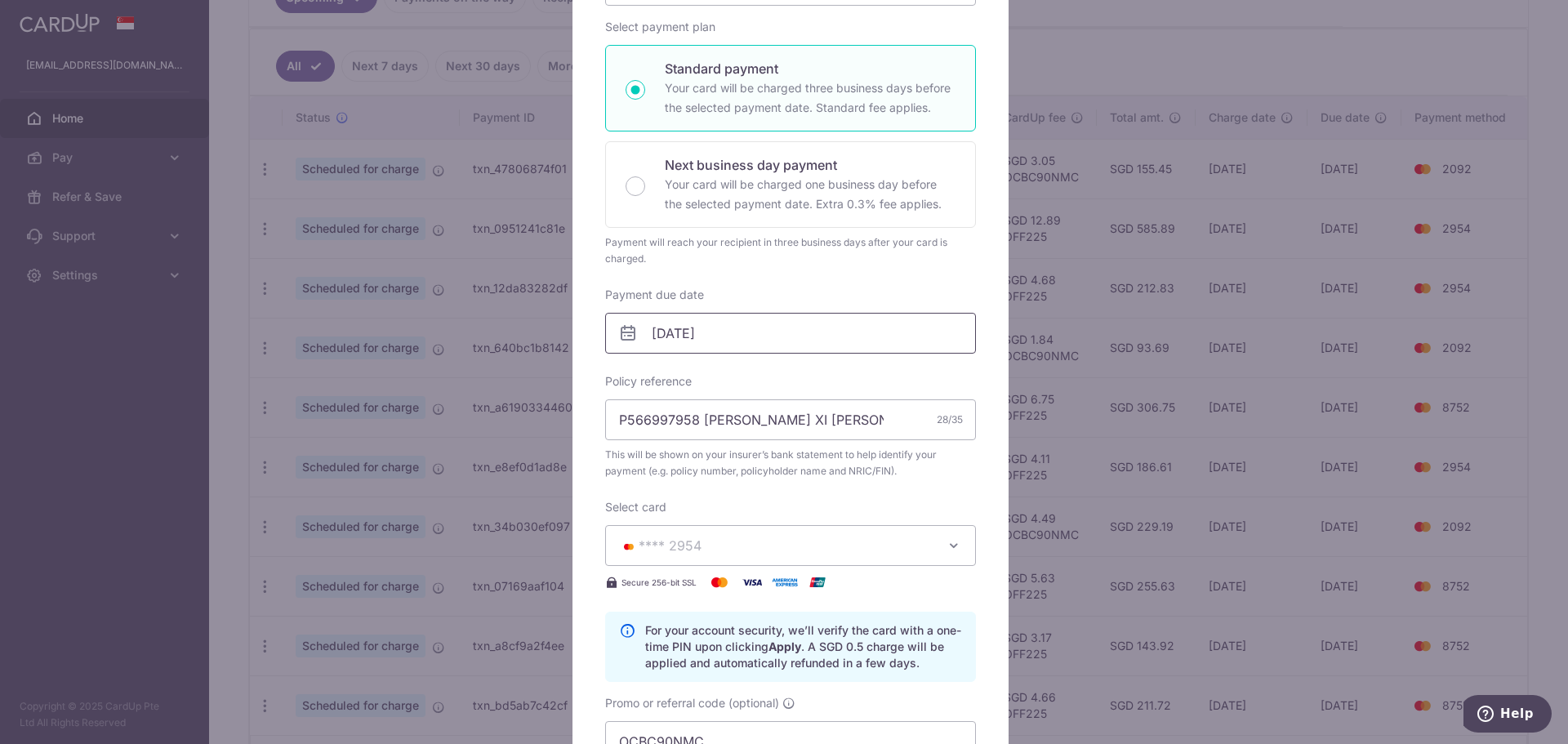
click at [731, 322] on input "[DATE]" at bounding box center [790, 333] width 371 height 41
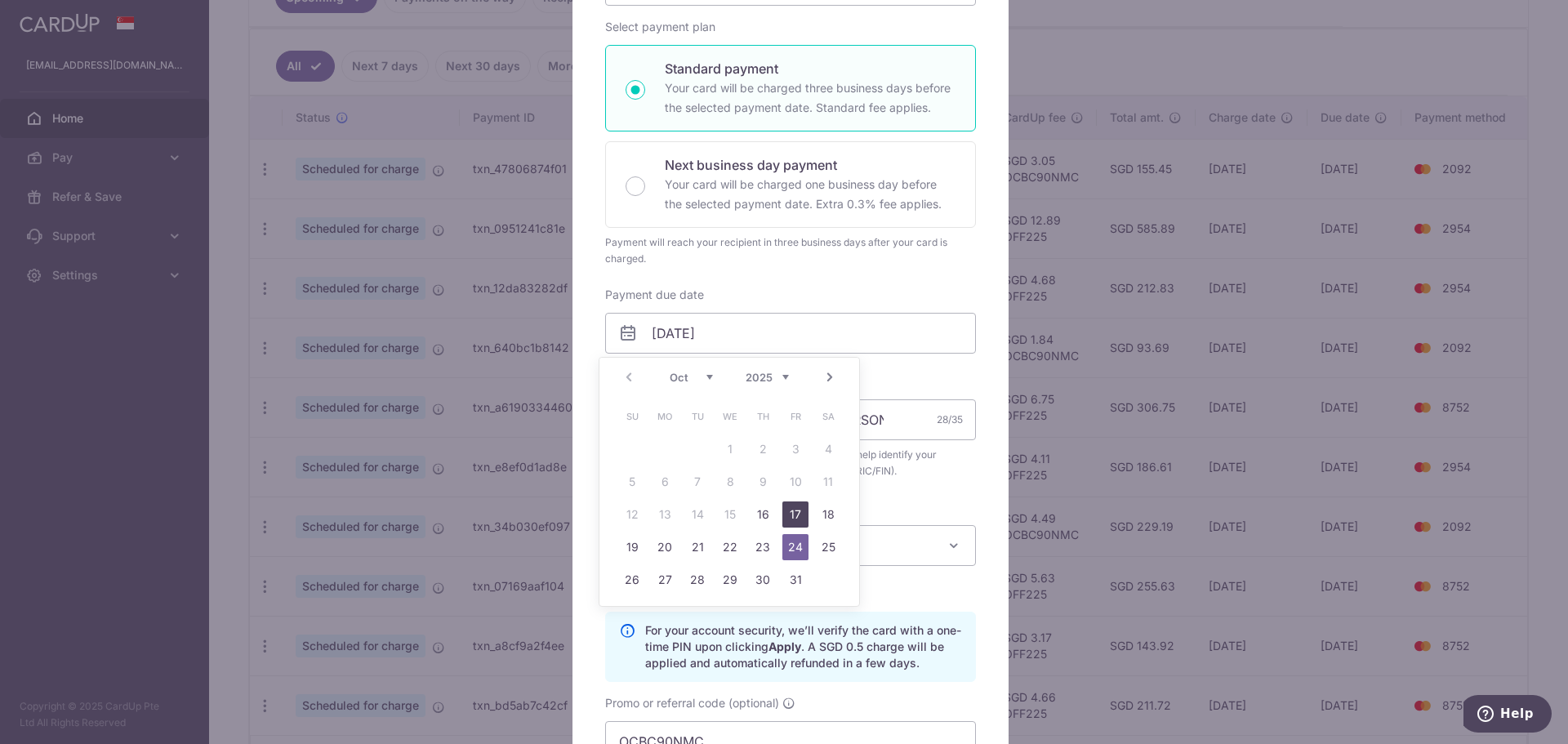
click at [795, 522] on link "17" at bounding box center [795, 514] width 27 height 27
type input "[DATE]"
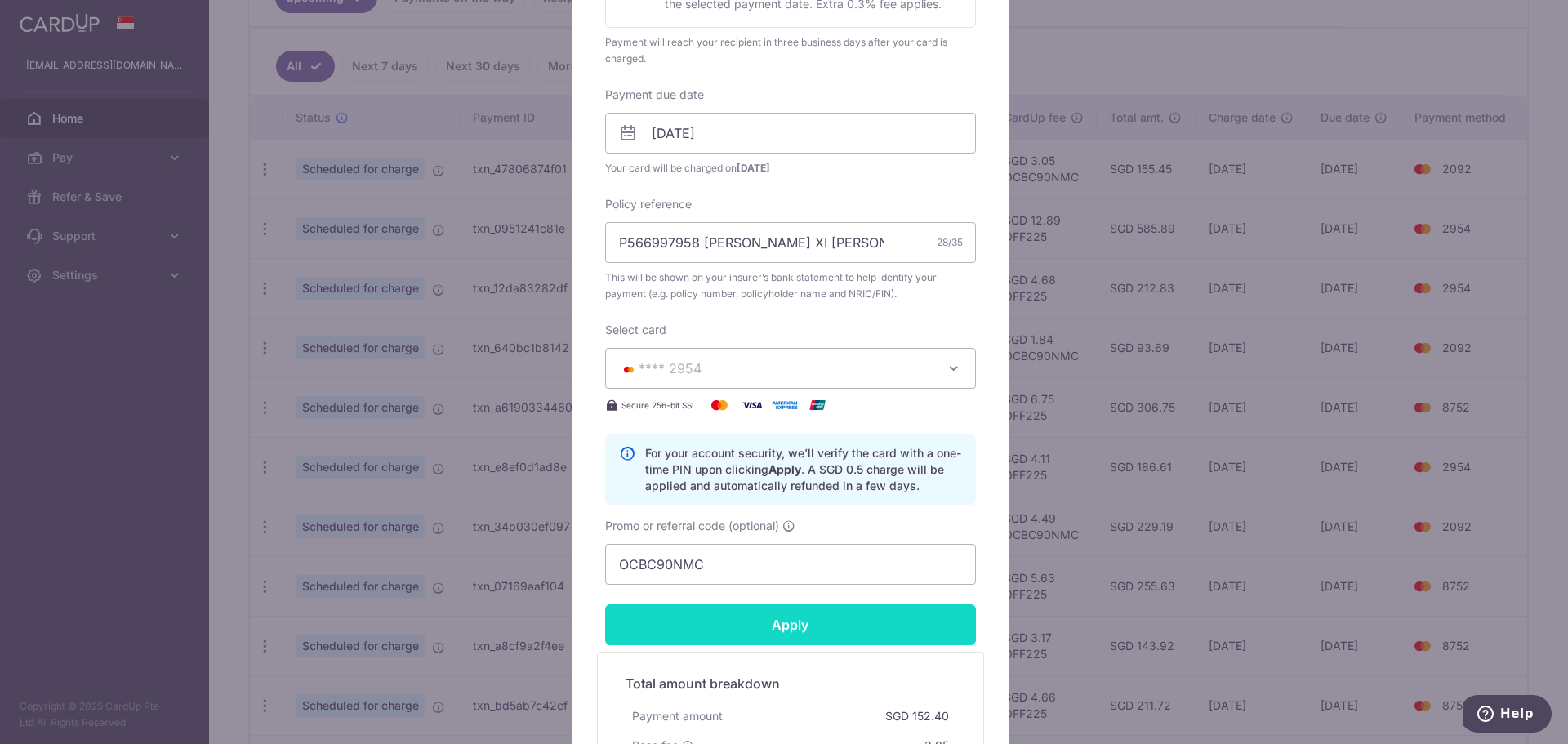
scroll to position [490, 0]
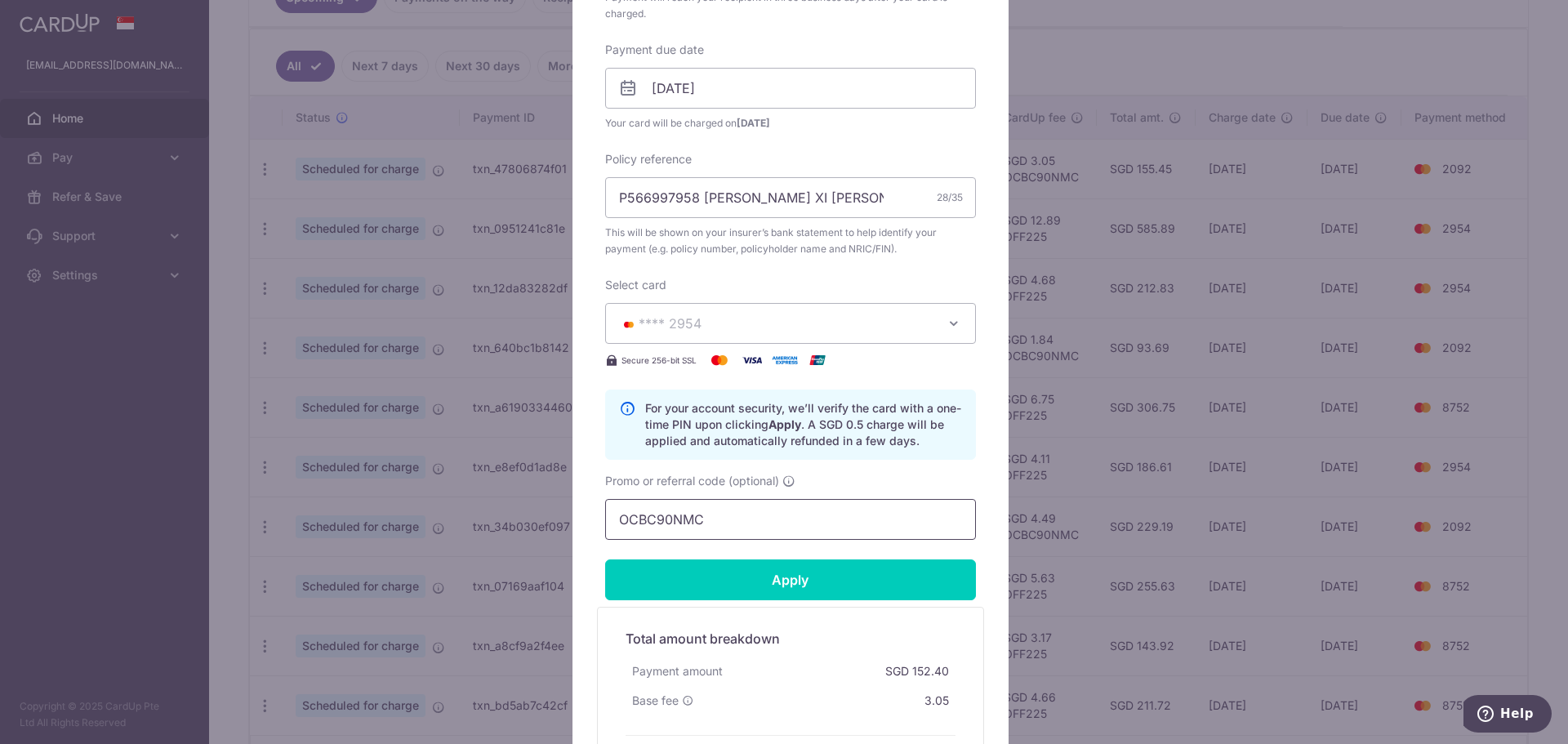
click at [752, 519] on input "OCBC90NMC" at bounding box center [790, 519] width 371 height 41
type input "off225"
click at [758, 577] on input "Apply" at bounding box center [790, 579] width 371 height 41
type input "Successfully Applied"
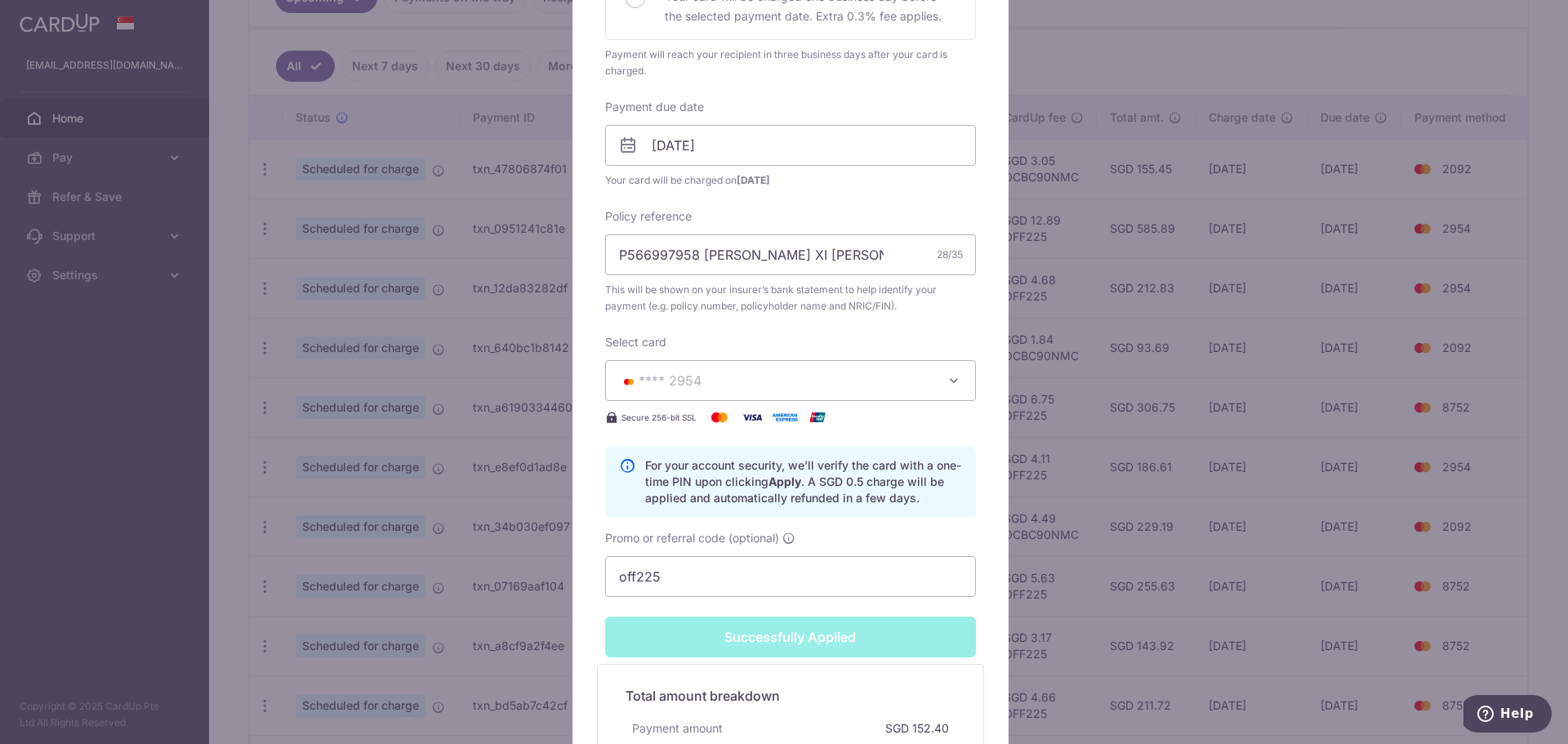
scroll to position [547, 0]
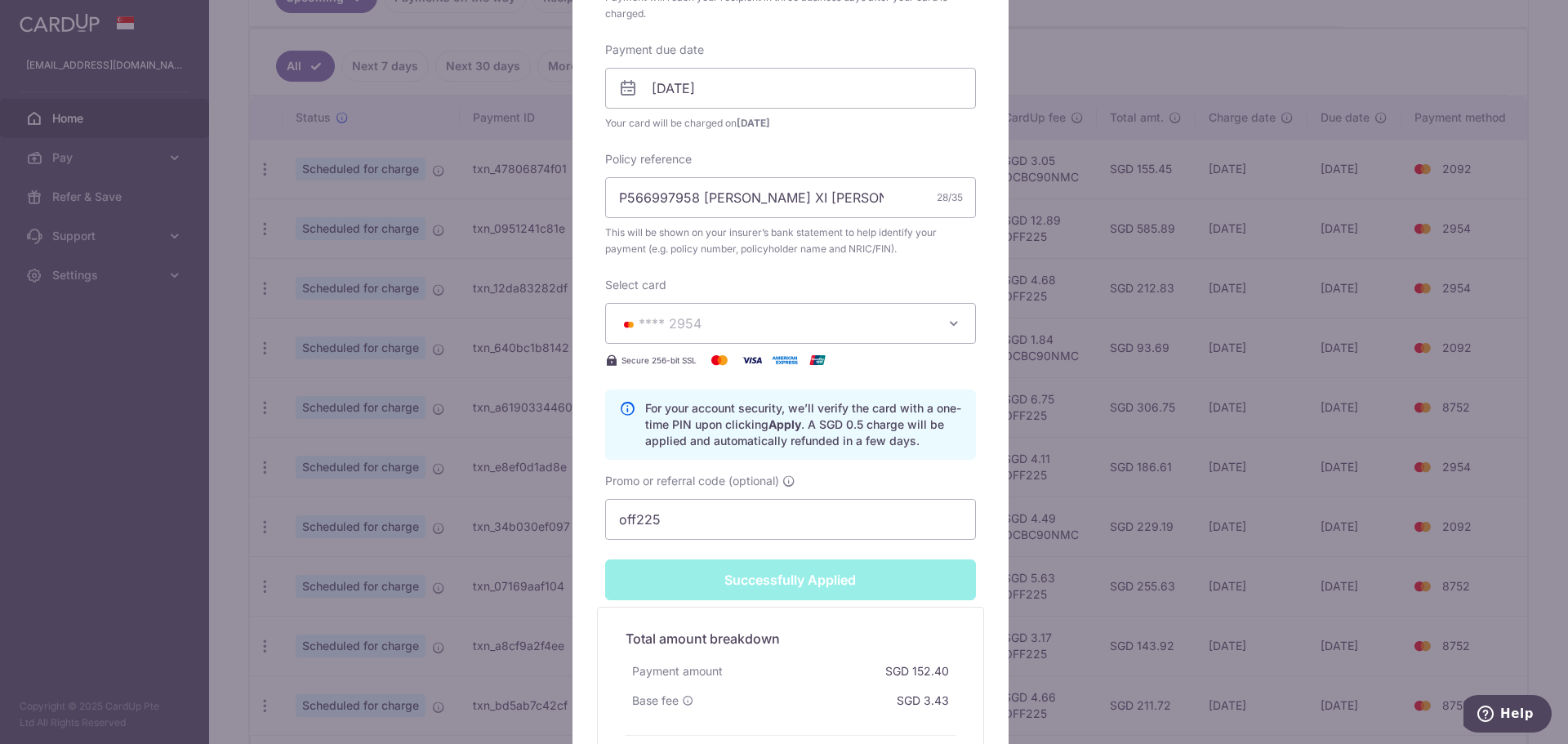
click at [1291, 418] on div "Edit payment By clicking apply, you will make changes to all payments to AIA Si…" at bounding box center [784, 372] width 1568 height 744
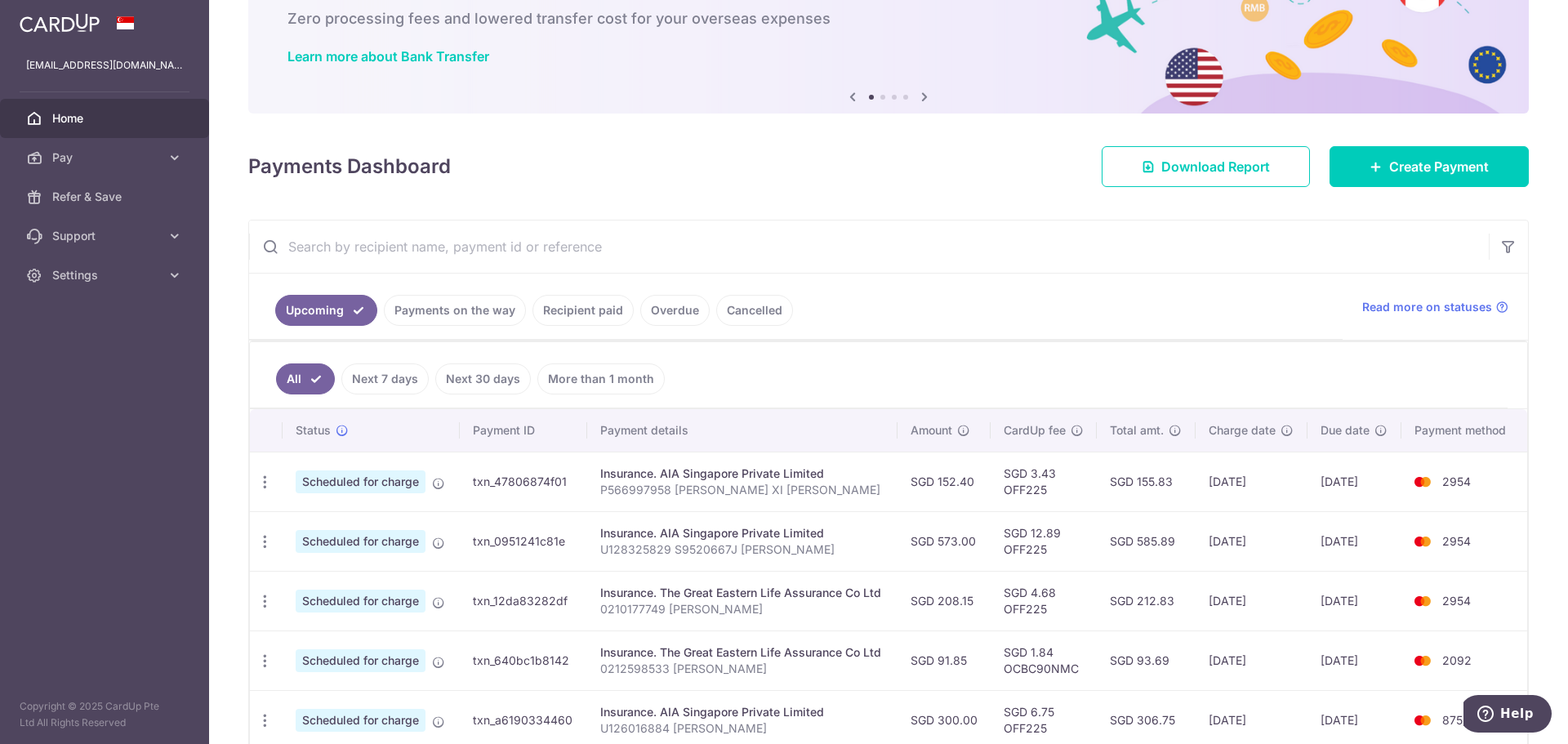
scroll to position [327, 0]
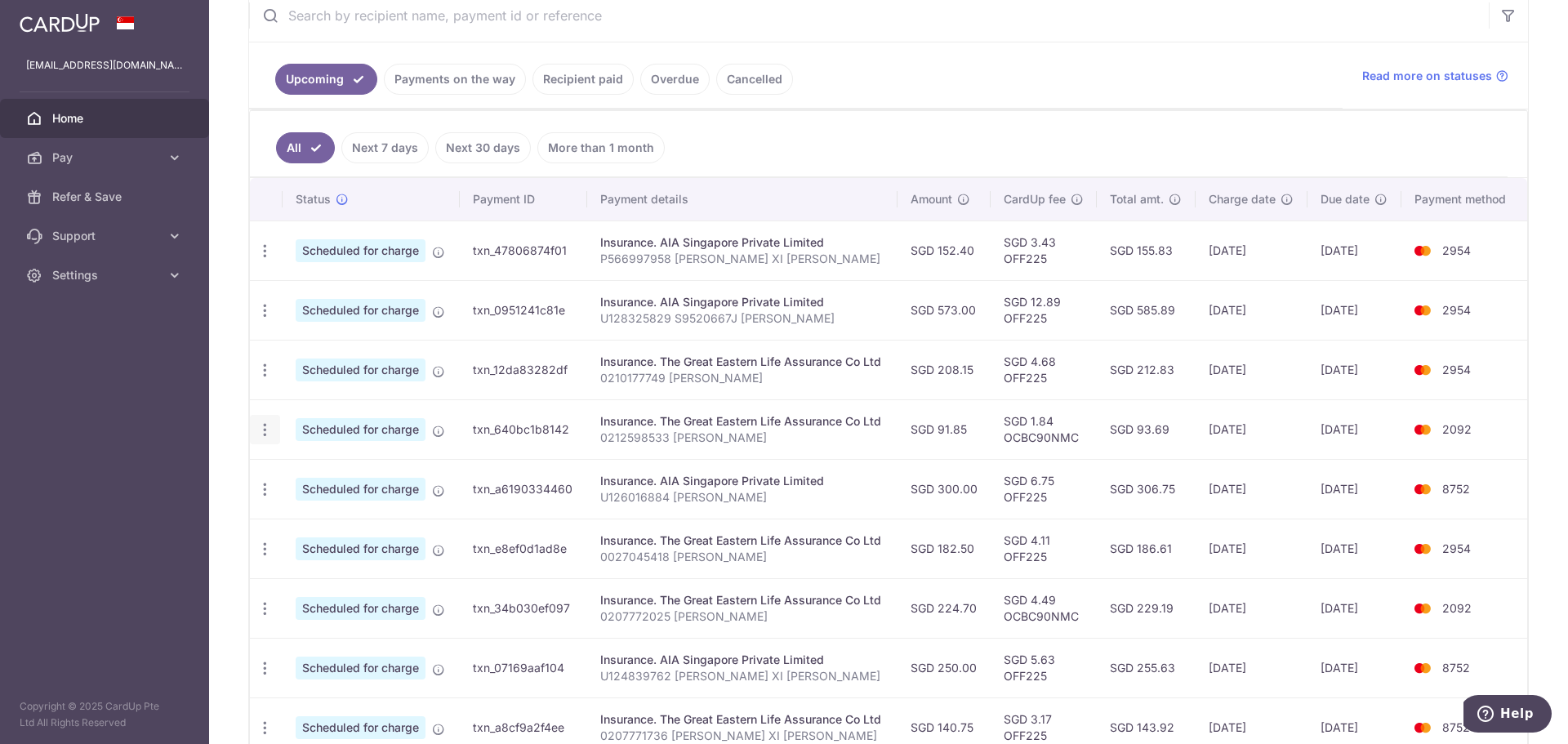
click at [260, 427] on icon "button" at bounding box center [265, 429] width 17 height 17
click at [356, 473] on span "Update payment" at bounding box center [351, 474] width 111 height 19
radio input "true"
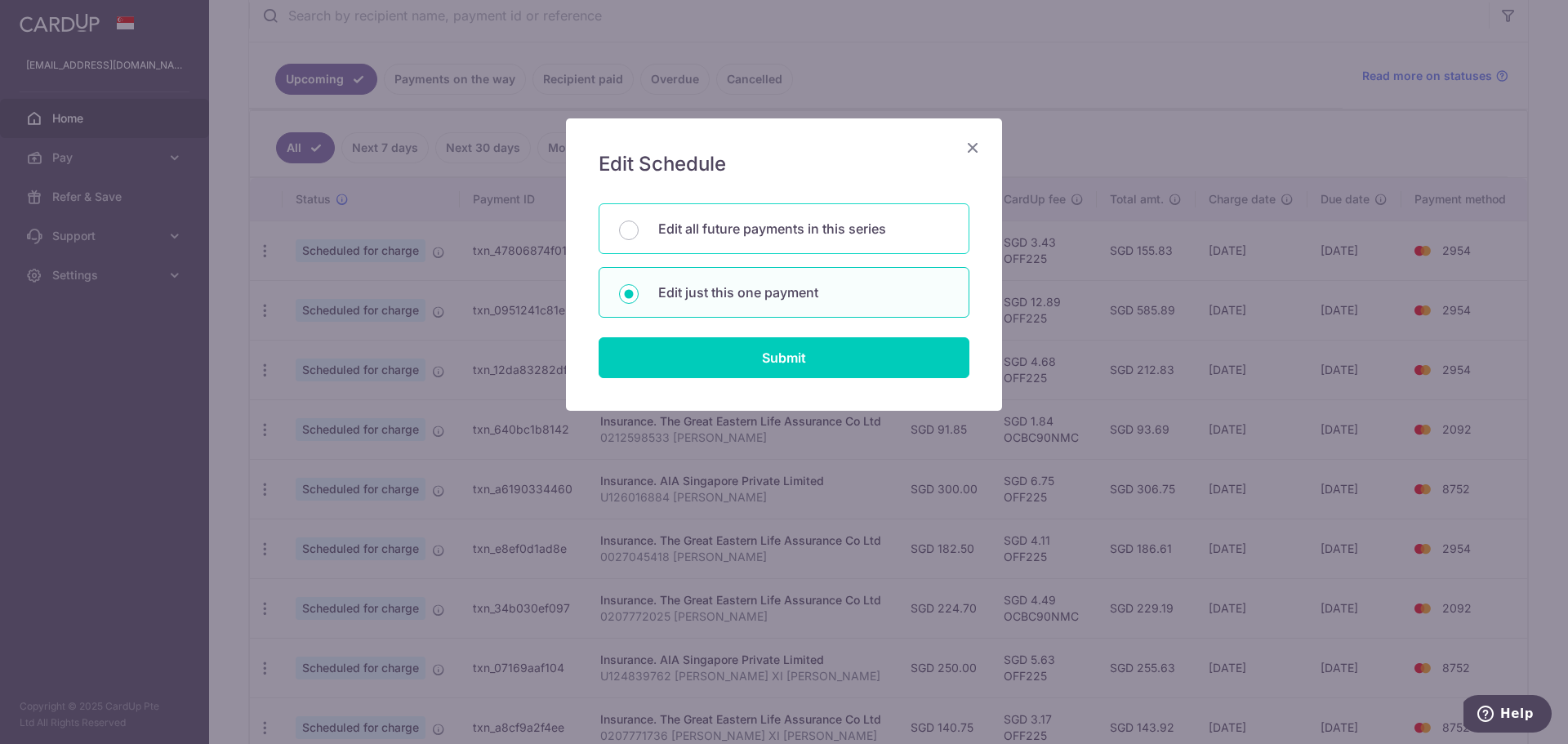
click at [787, 244] on div "Edit all future payments in this series" at bounding box center [784, 228] width 371 height 50
click at [797, 281] on div "Edit just this one payment" at bounding box center [784, 292] width 371 height 50
radio input "false"
radio input "true"
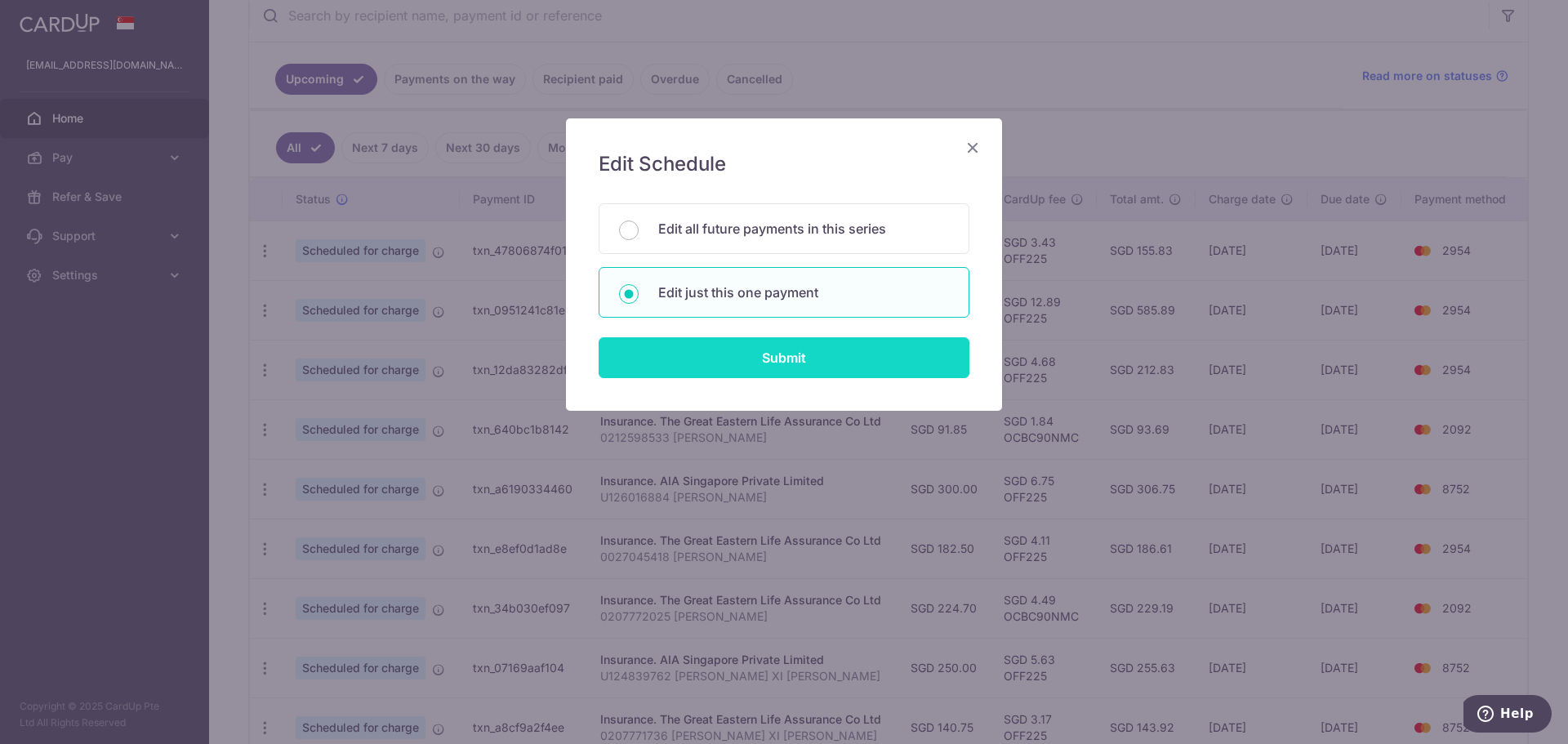
click at [820, 357] on input "Submit" at bounding box center [784, 357] width 371 height 41
radio input "true"
type input "91.85"
type input "[DATE]"
type input "0212598533 [PERSON_NAME]"
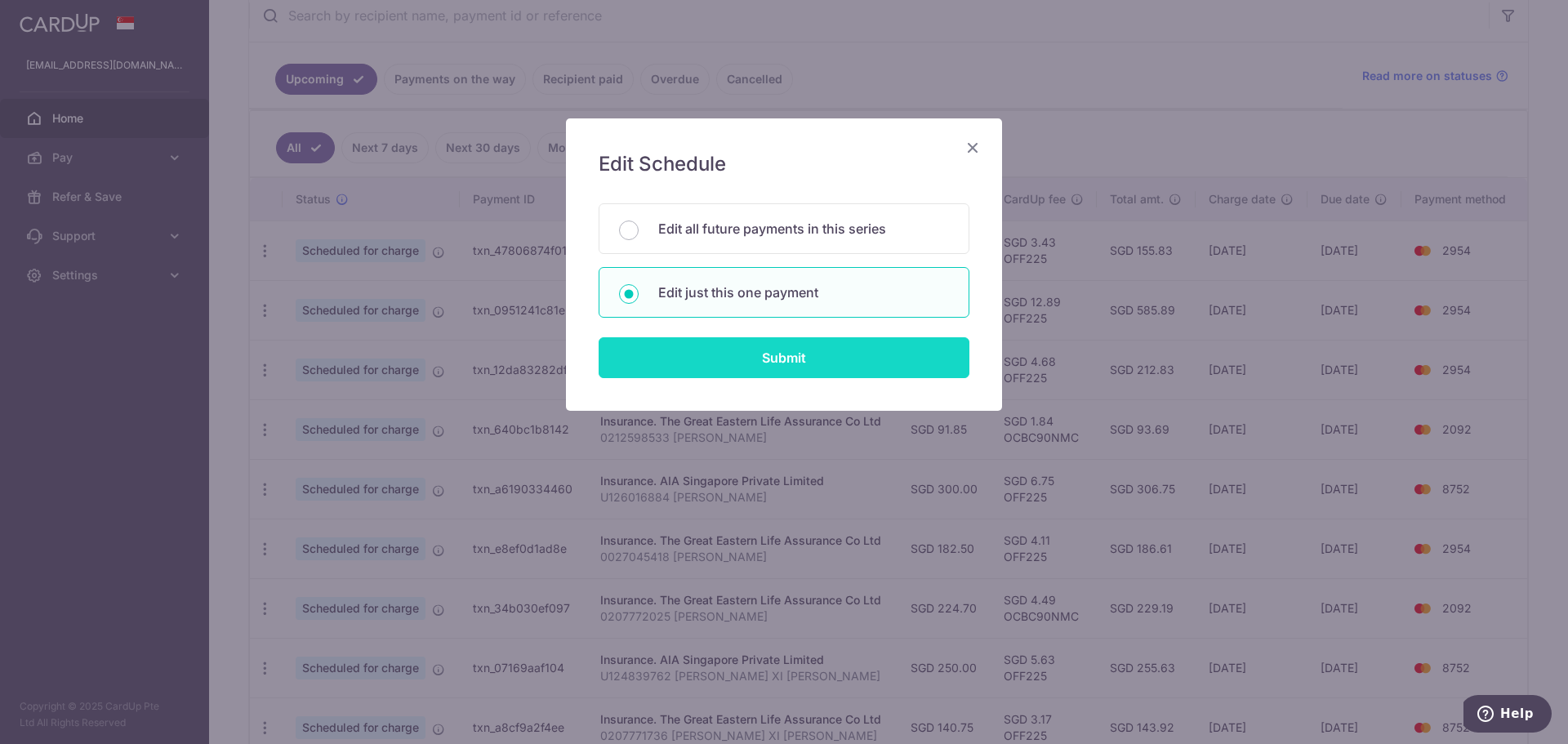
type input "OCBC90NMC"
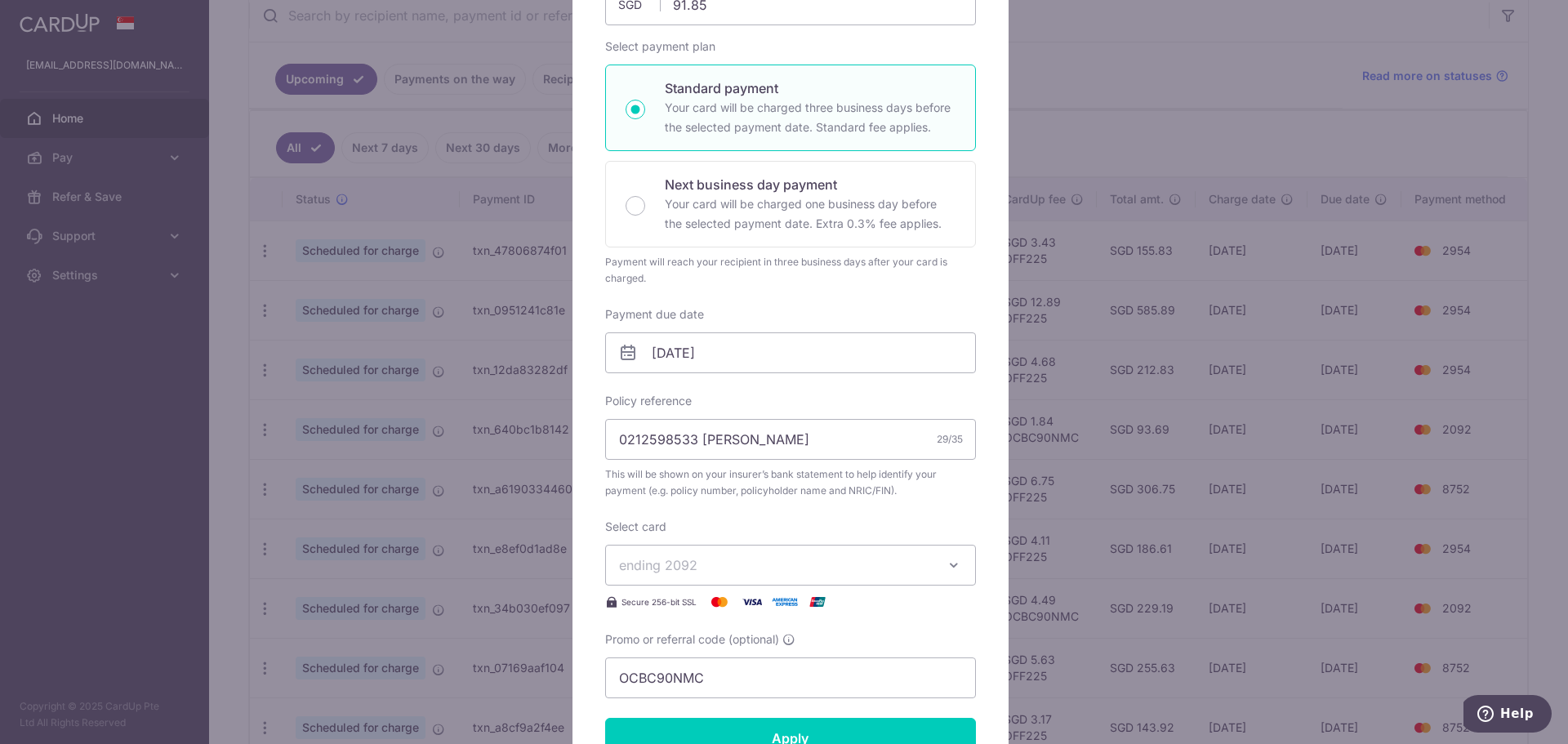
scroll to position [245, 0]
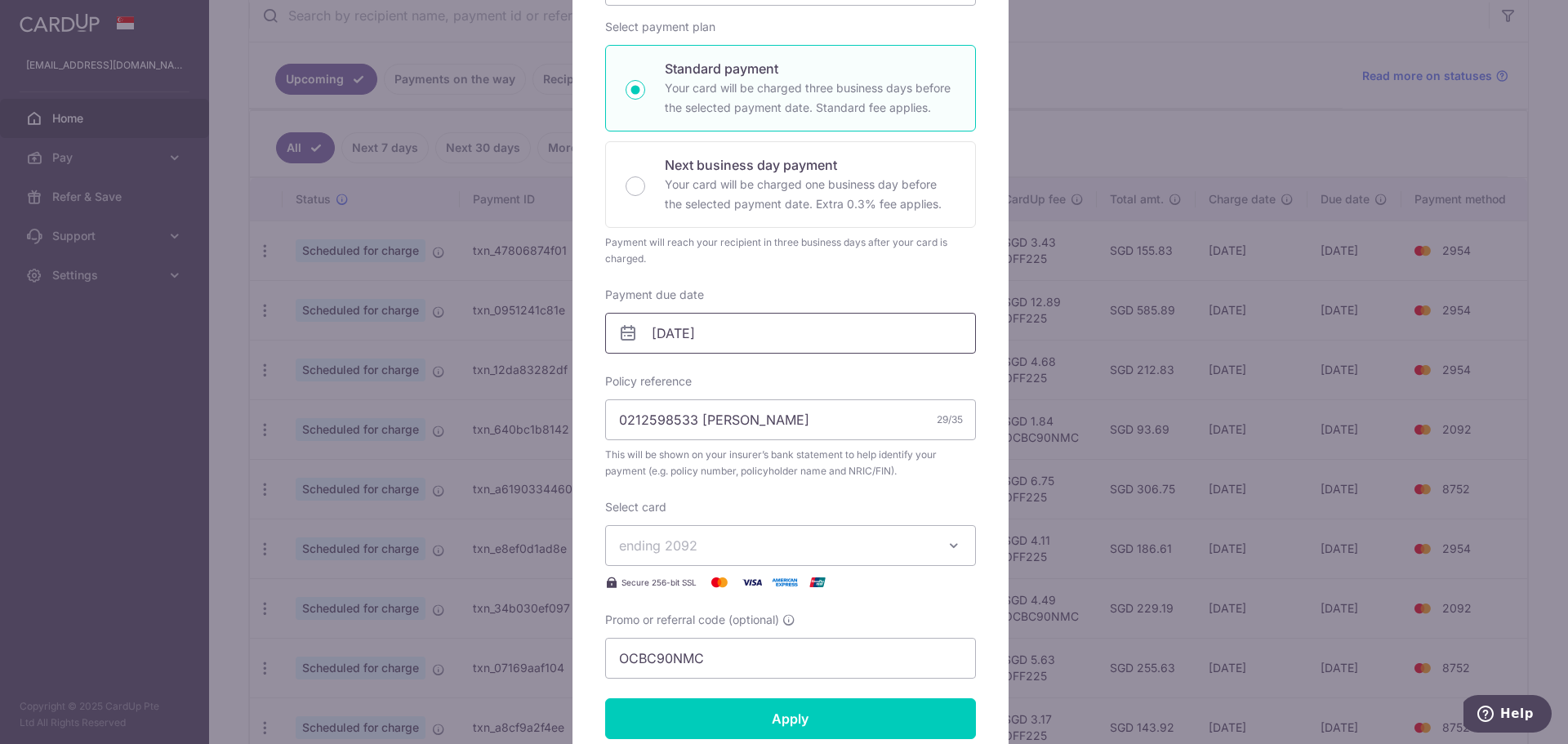
click at [725, 338] on input "[DATE]" at bounding box center [790, 333] width 371 height 41
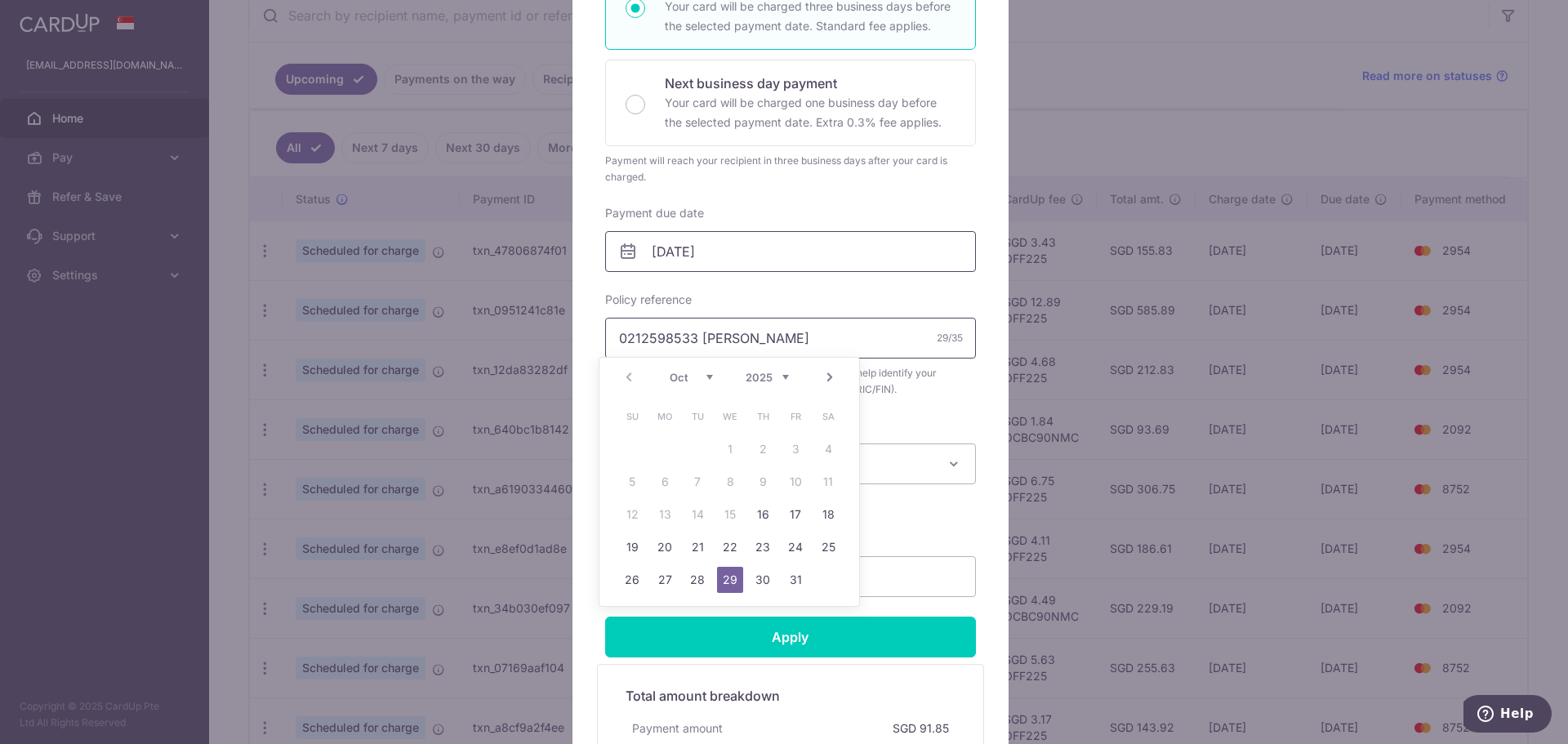
scroll to position [490, 0]
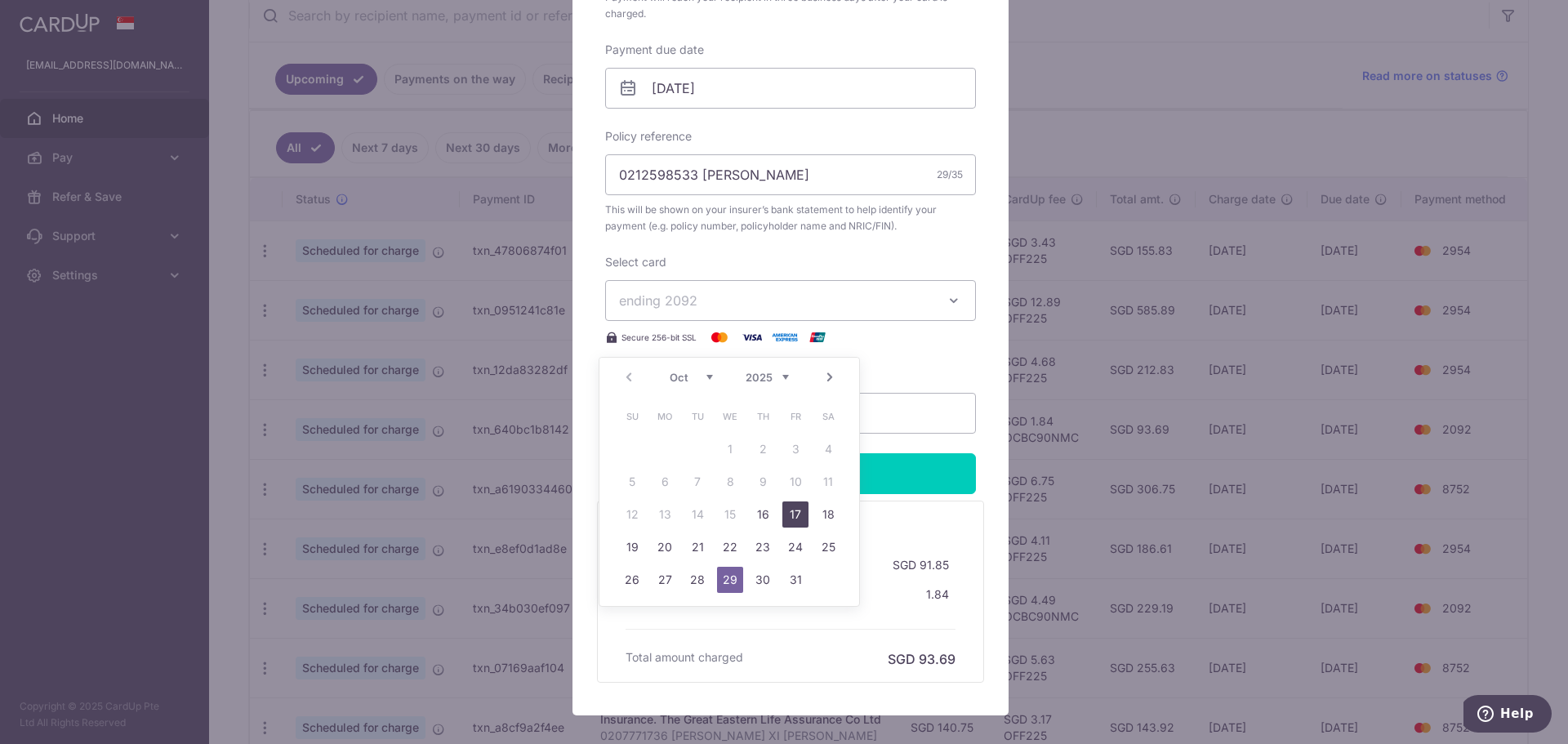
click at [797, 516] on link "17" at bounding box center [795, 514] width 27 height 27
type input "[DATE]"
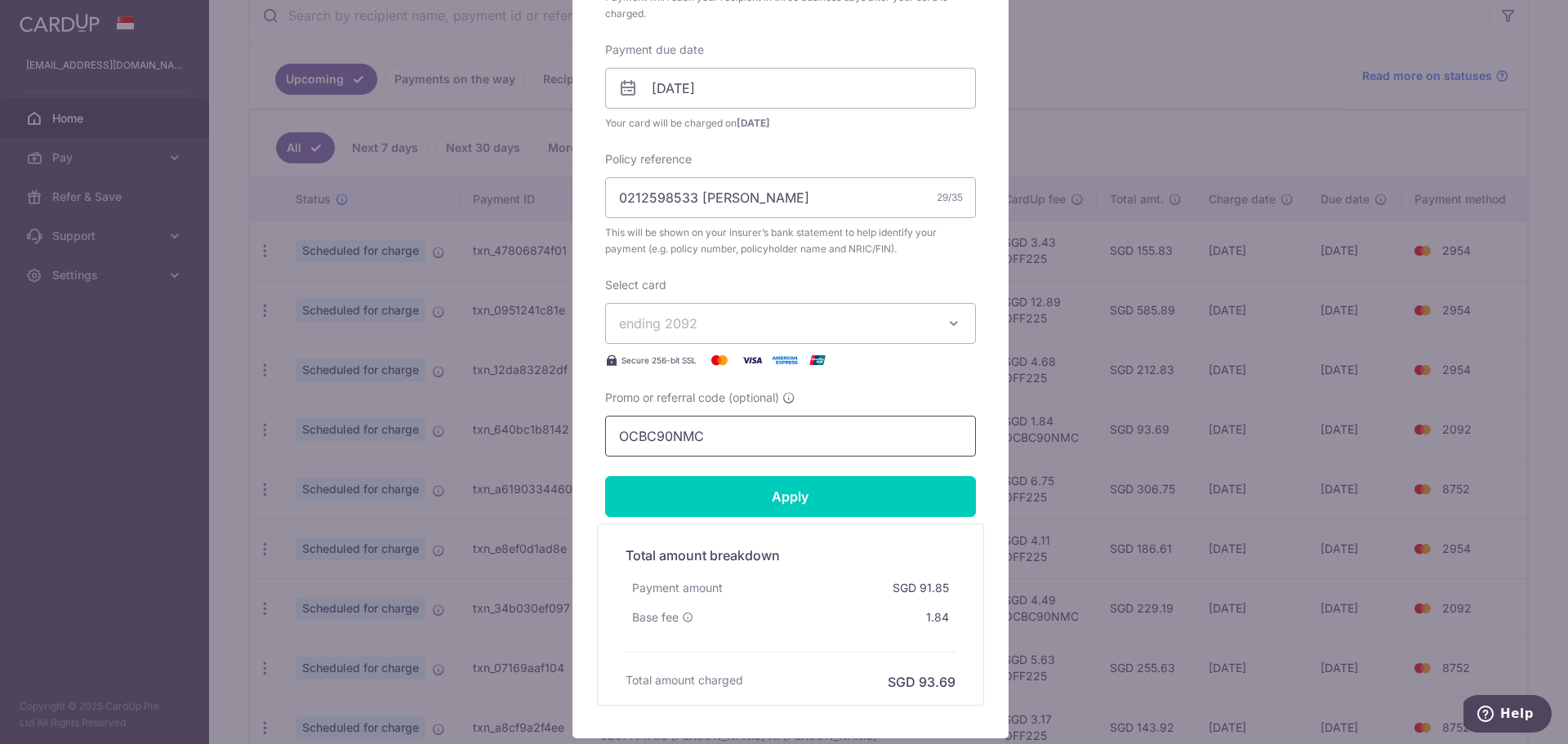
click at [737, 437] on input "OCBC90NMC" at bounding box center [790, 436] width 371 height 41
paste input "off225"
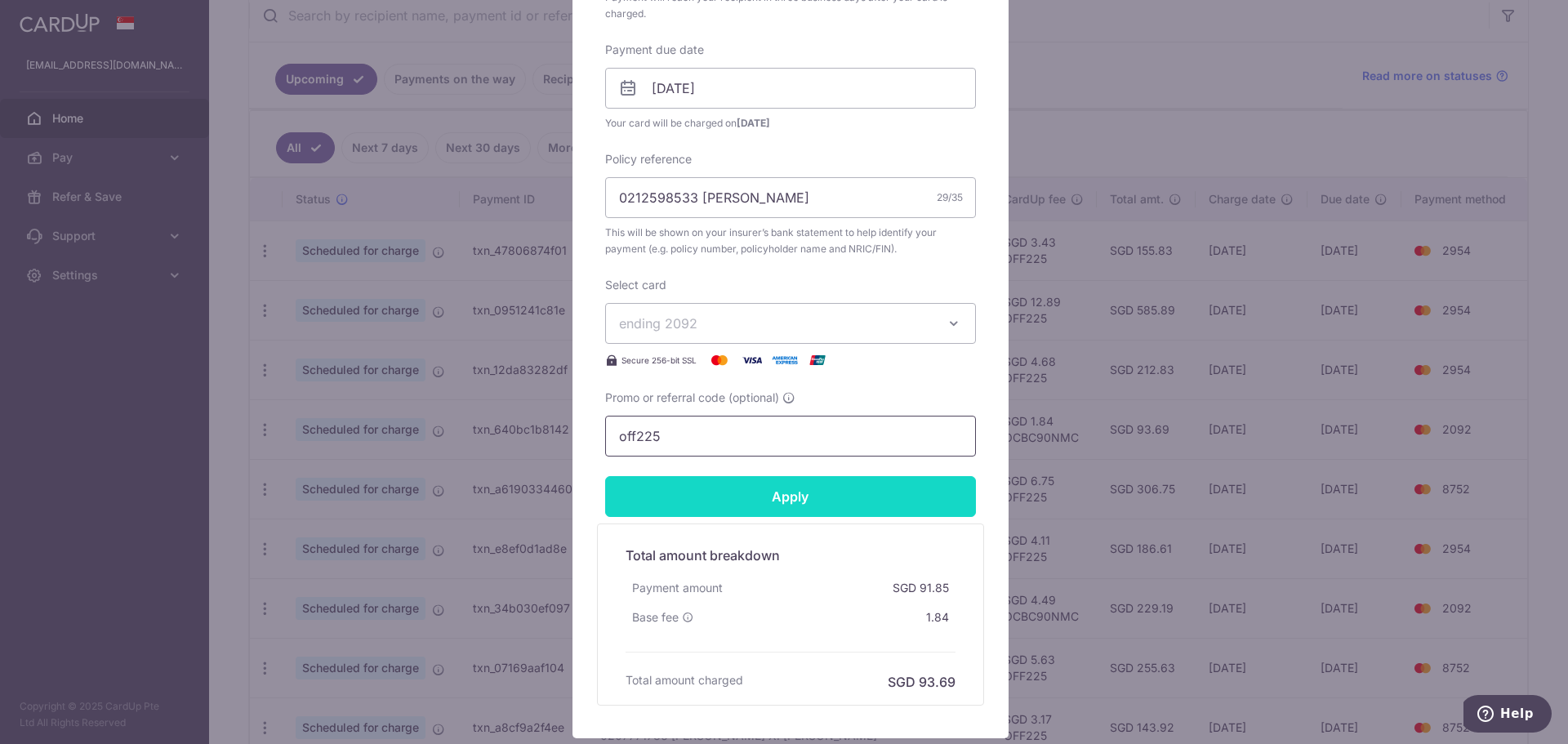
type input "off225"
click at [775, 494] on input "Apply" at bounding box center [790, 496] width 371 height 41
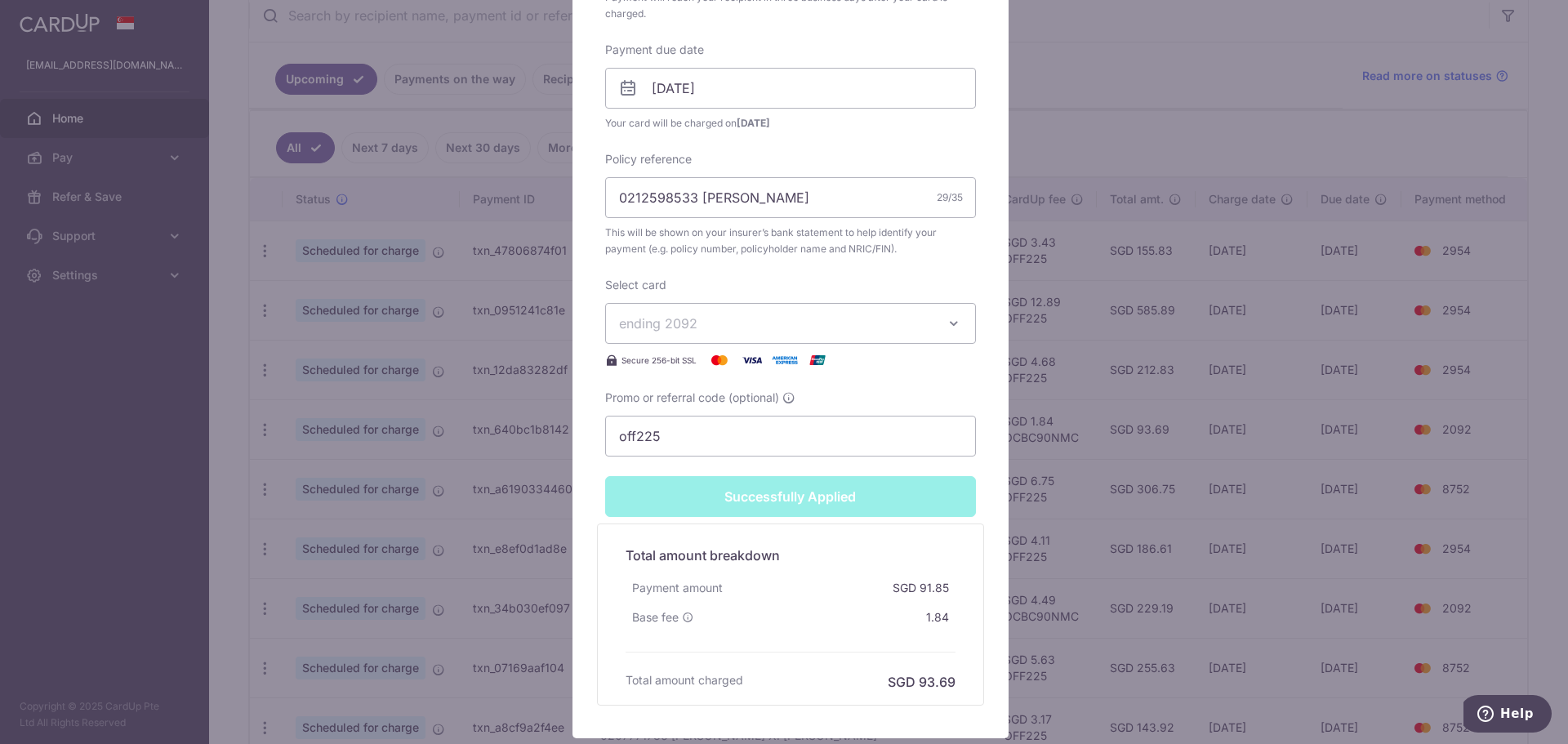
scroll to position [547, 0]
click at [850, 329] on span "ending 2092" at bounding box center [775, 323] width 314 height 19
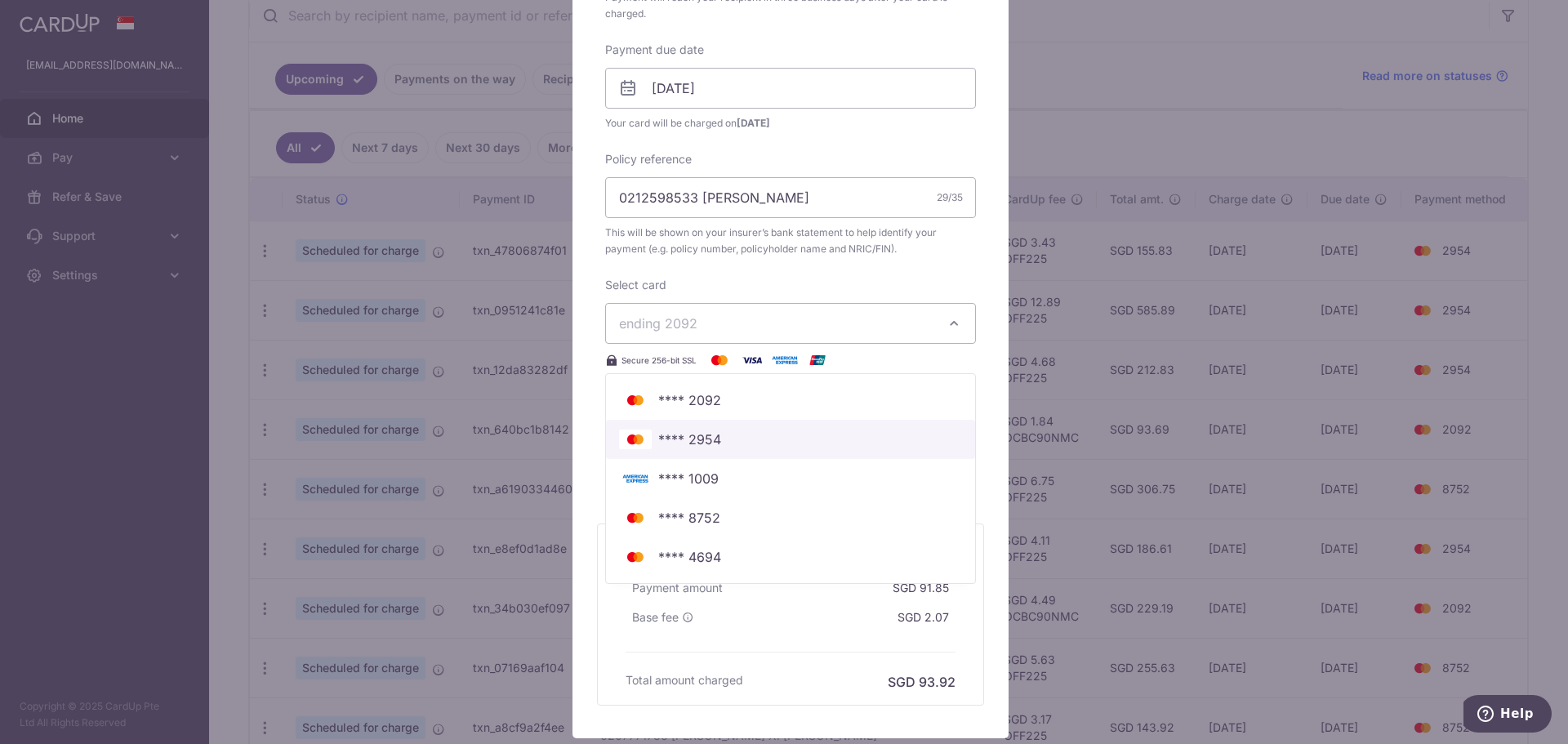
click at [744, 430] on span "**** 2954" at bounding box center [790, 438] width 343 height 19
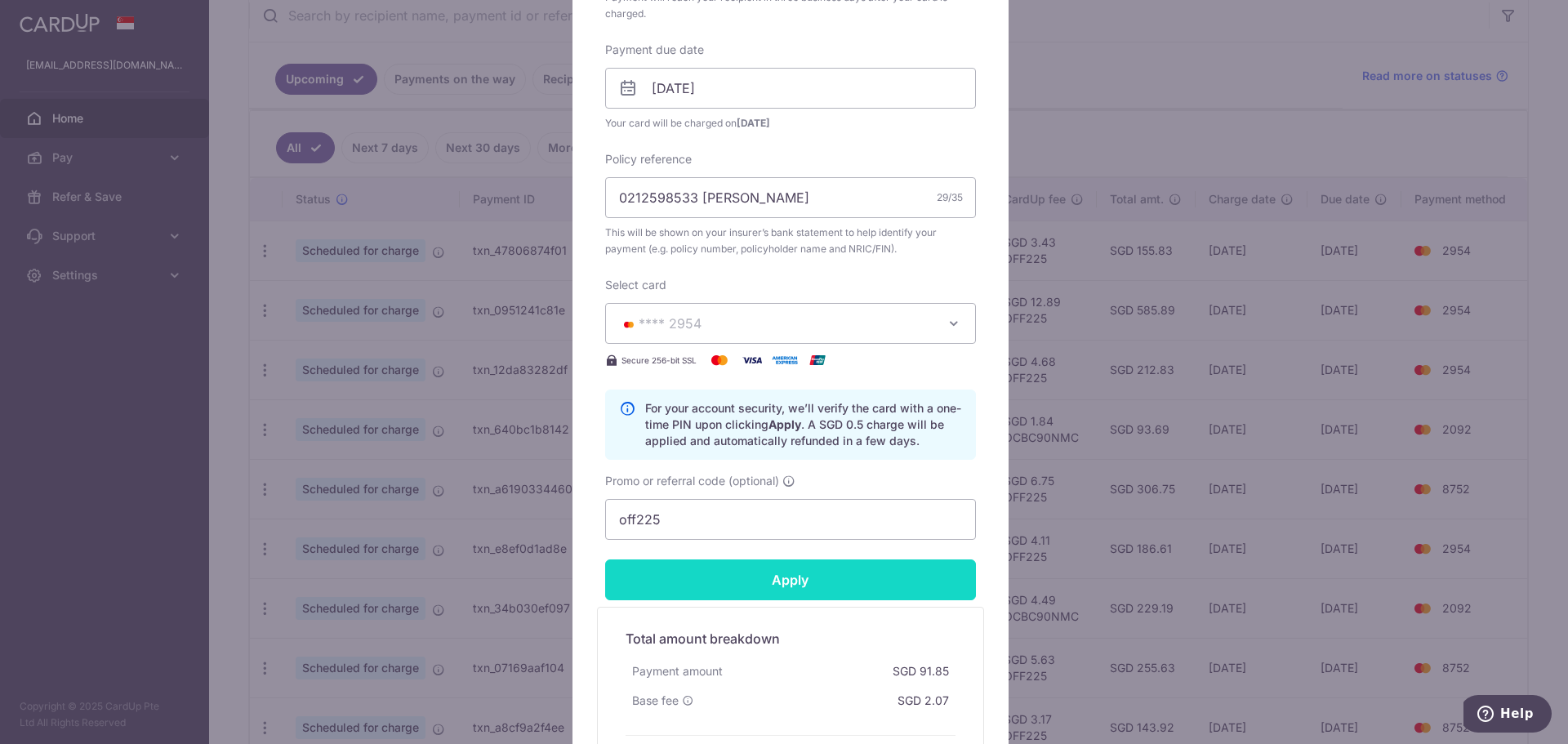
click at [808, 586] on input "Apply" at bounding box center [790, 579] width 371 height 41
type input "Successfully Applied"
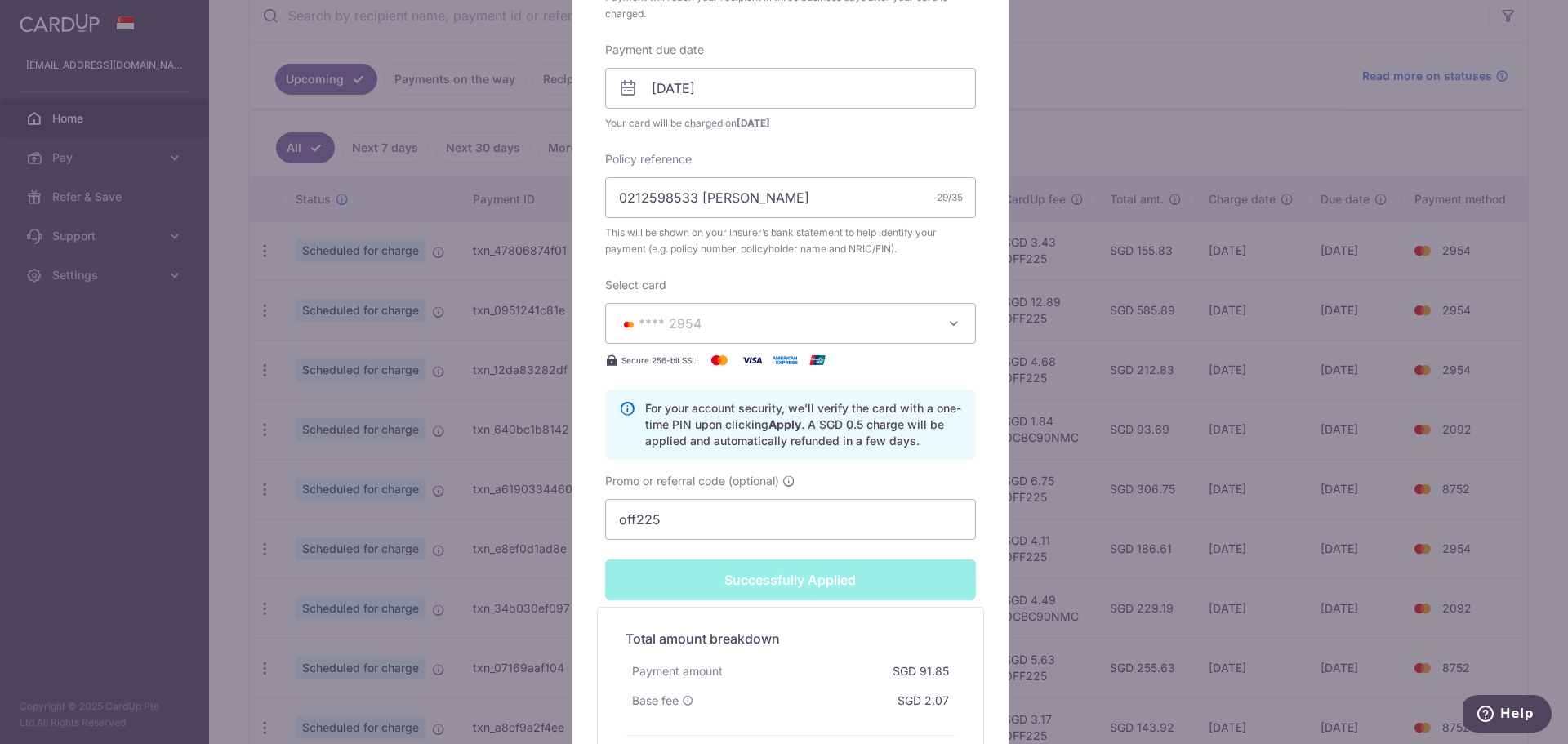
click at [1141, 475] on div "Edit payment By clicking apply, you will make changes to all payments to The Gr…" at bounding box center [784, 372] width 1568 height 744
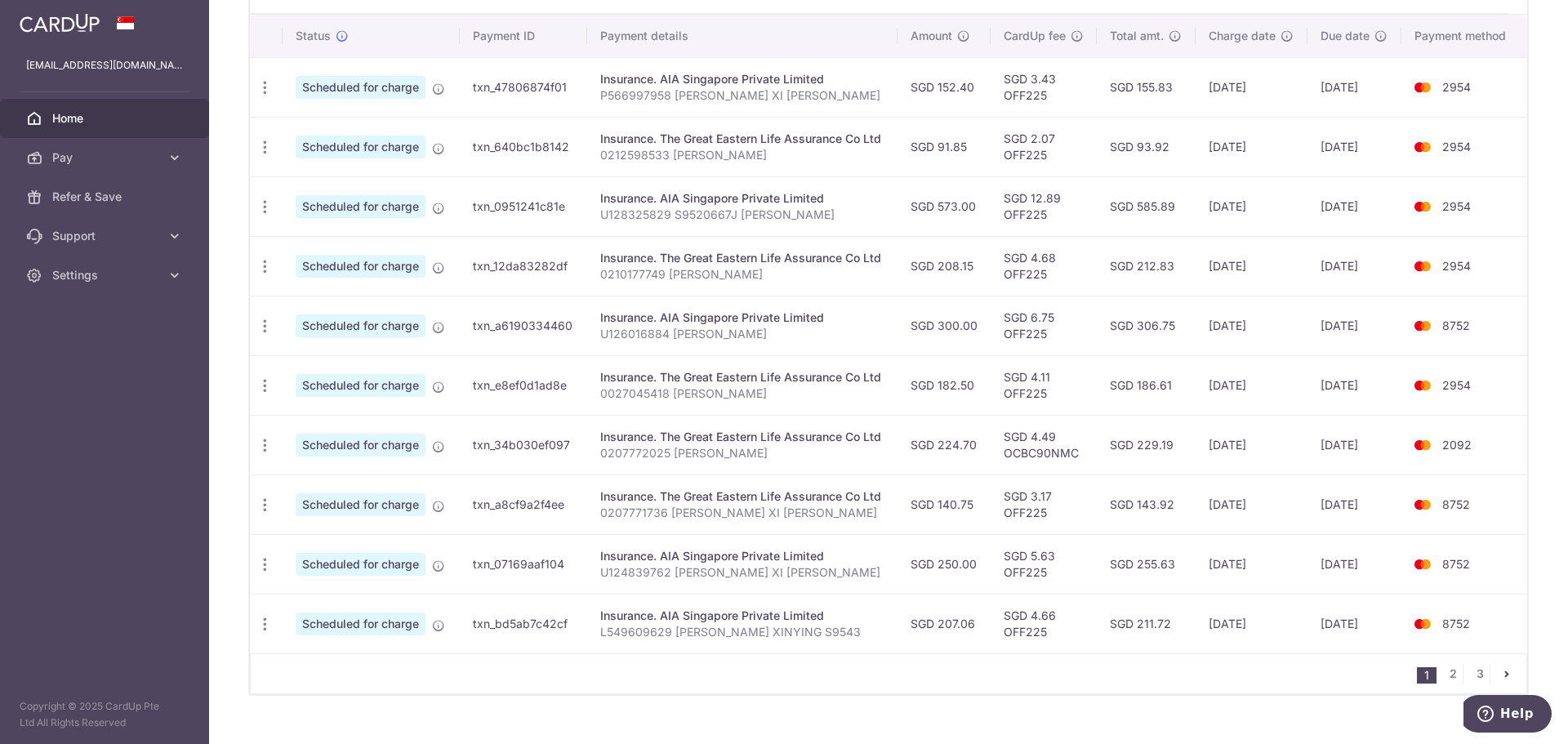
scroll to position [518, 0]
